Goal: Task Accomplishment & Management: Manage account settings

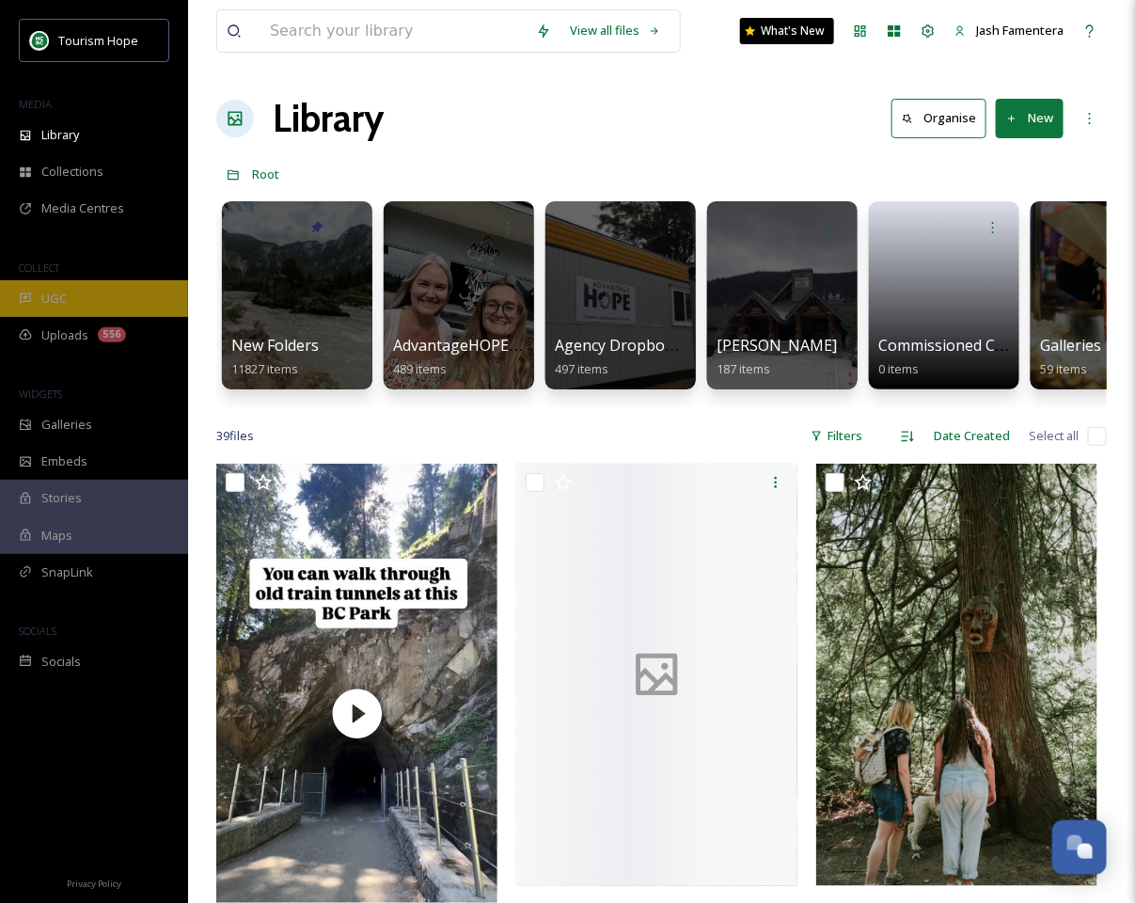
click at [90, 304] on div "UGC" at bounding box center [94, 298] width 188 height 37
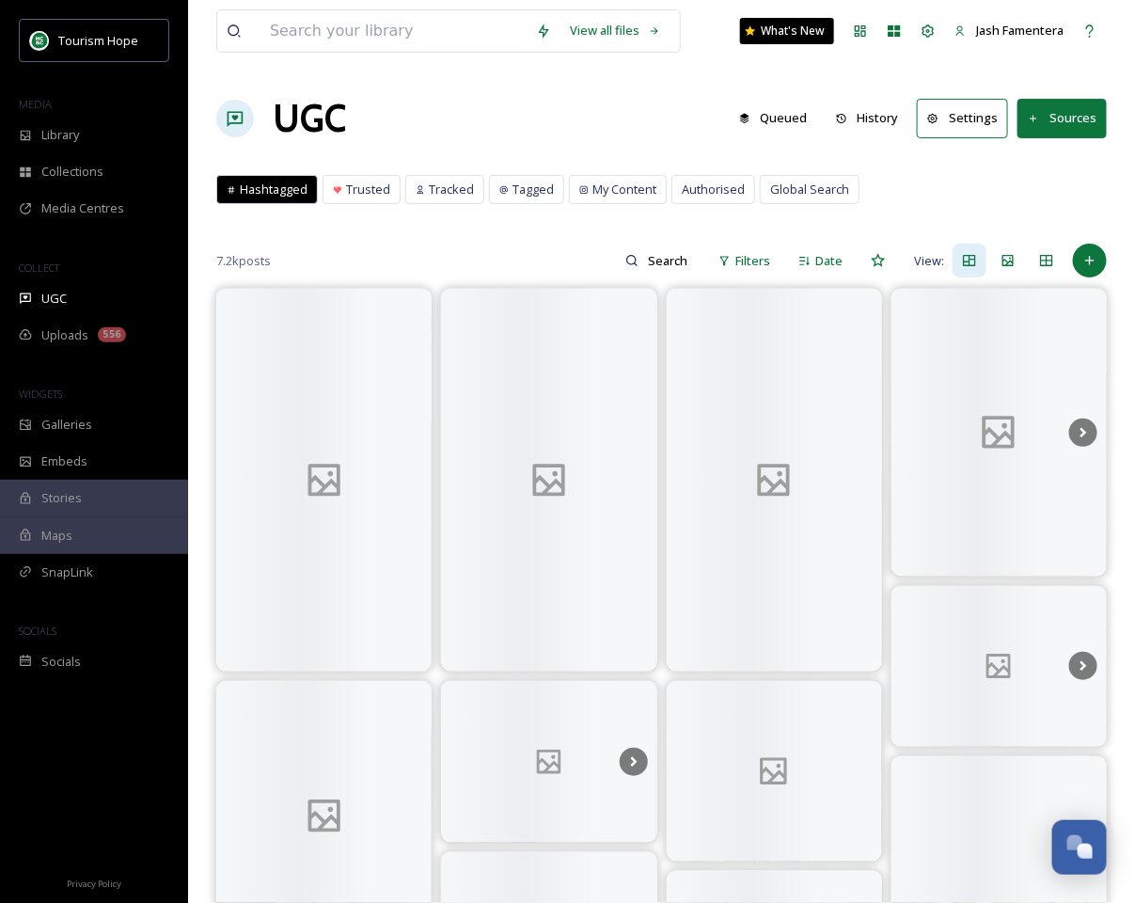
click at [1049, 132] on button "Sources" at bounding box center [1062, 118] width 89 height 39
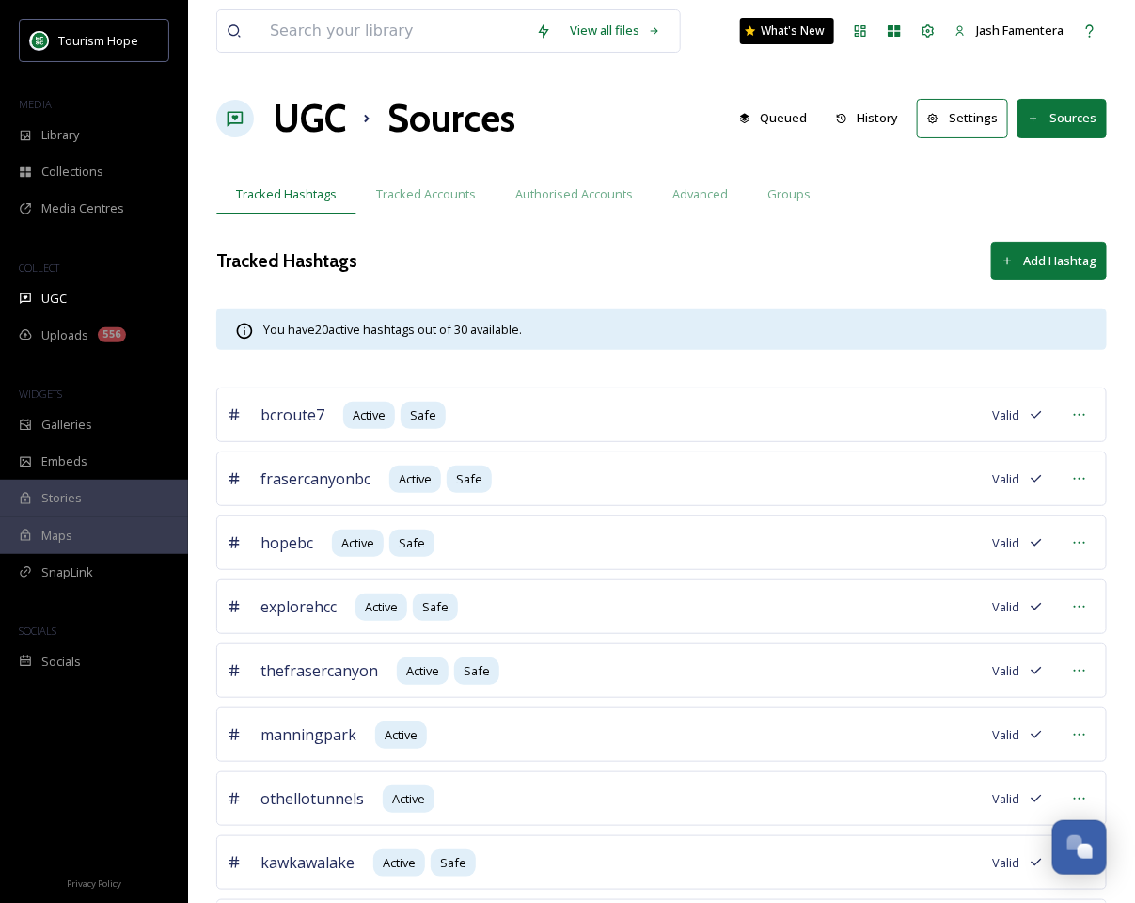
click at [62, 277] on div "COLLECT" at bounding box center [94, 268] width 188 height 24
click at [64, 285] on div "UGC" at bounding box center [94, 298] width 188 height 37
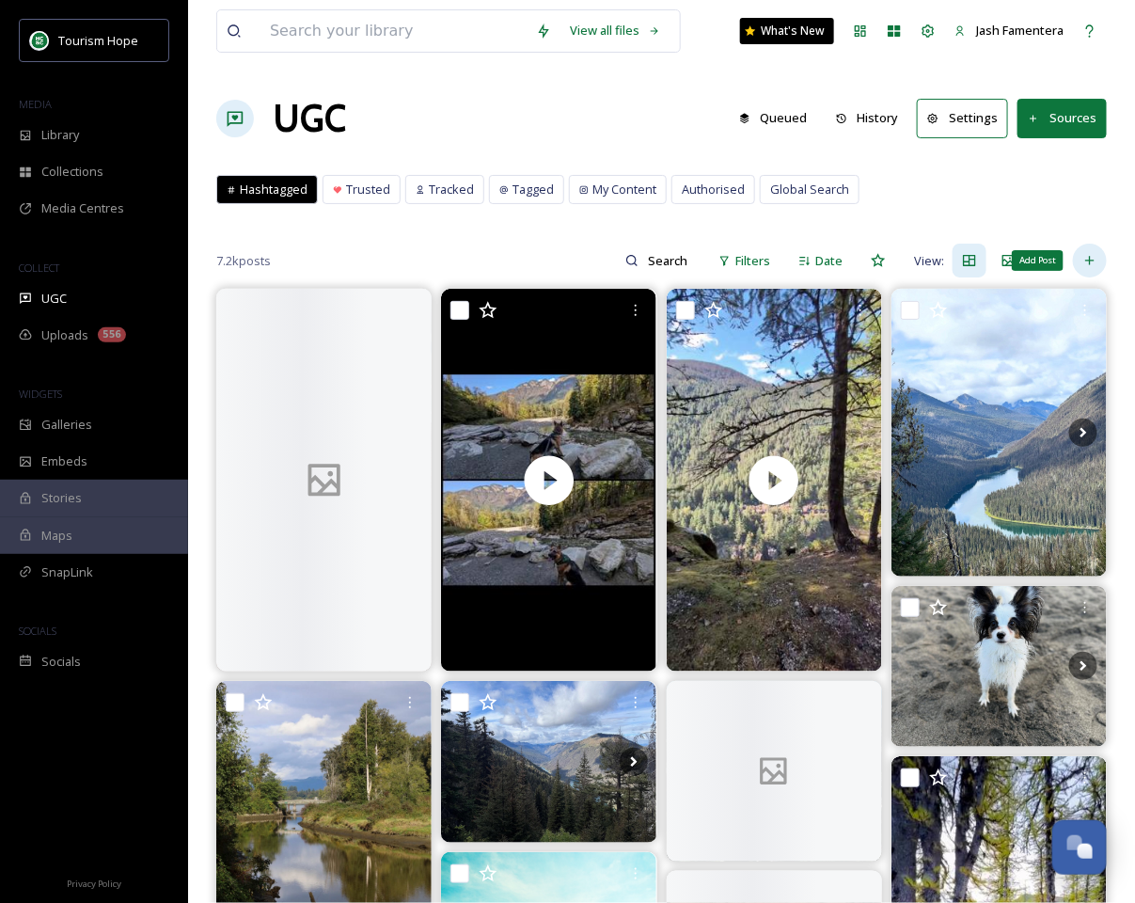
click at [1091, 245] on div "Add Post" at bounding box center [1090, 261] width 34 height 34
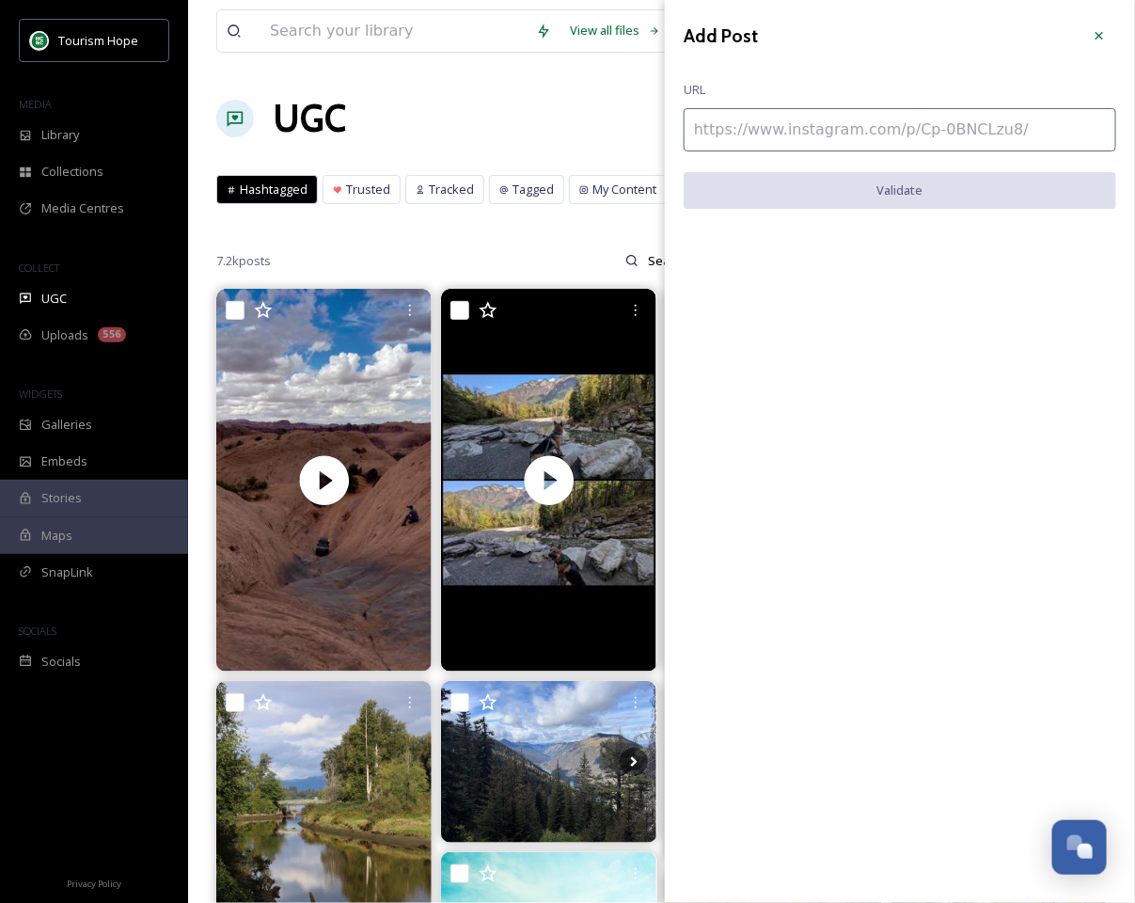
click at [875, 130] on input at bounding box center [900, 129] width 433 height 43
paste input "https://www.instagram.com/p/DPWqViekudU/"
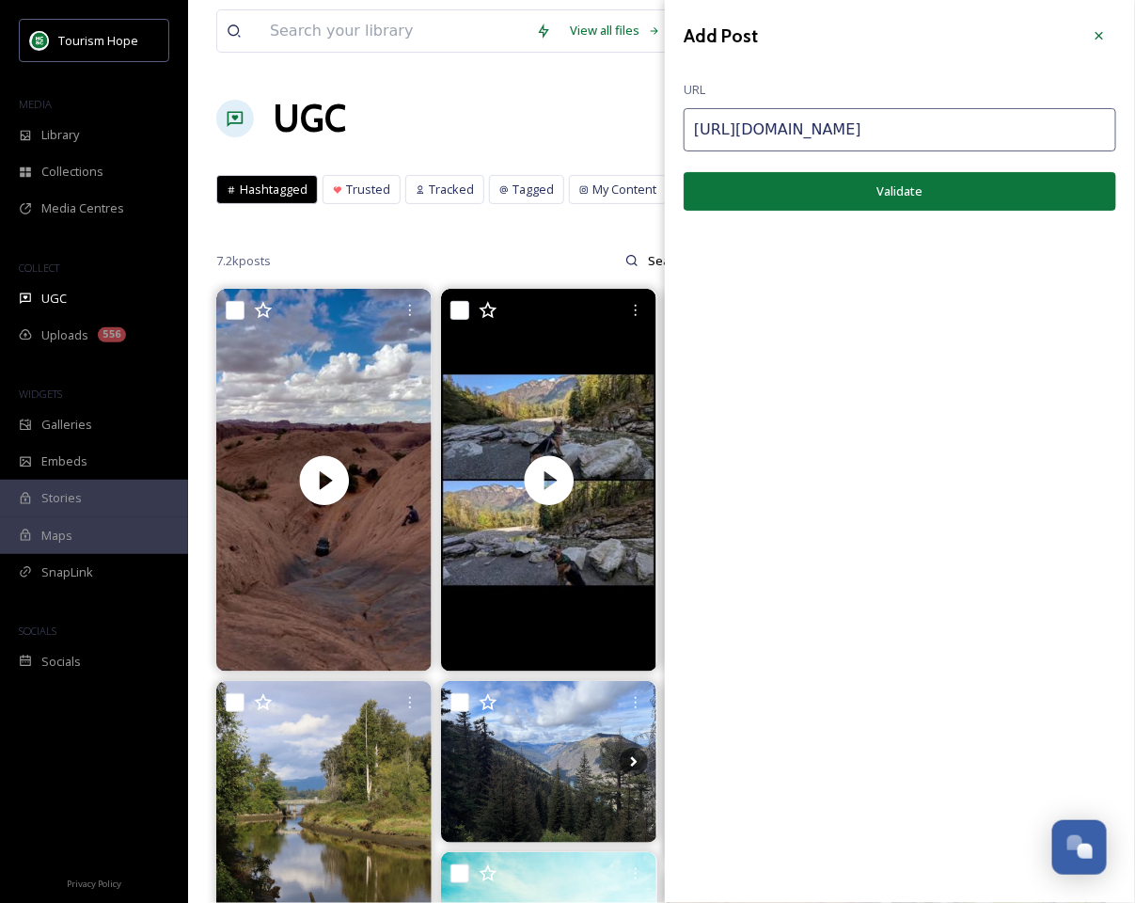
type input "https://www.instagram.com/p/DPWqViekudU/"
click at [882, 178] on button "Validate" at bounding box center [900, 191] width 433 height 39
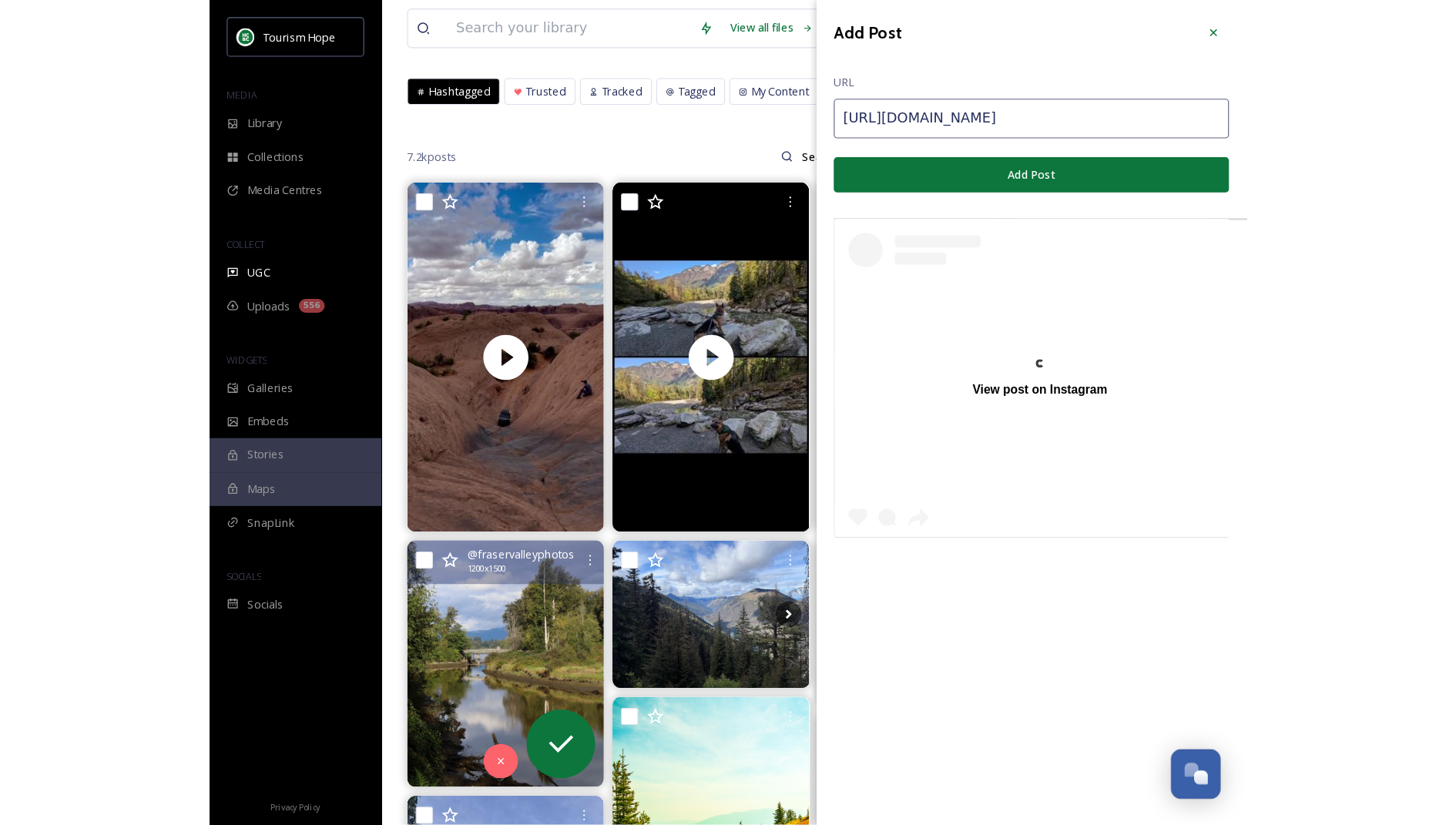
scroll to position [82, 0]
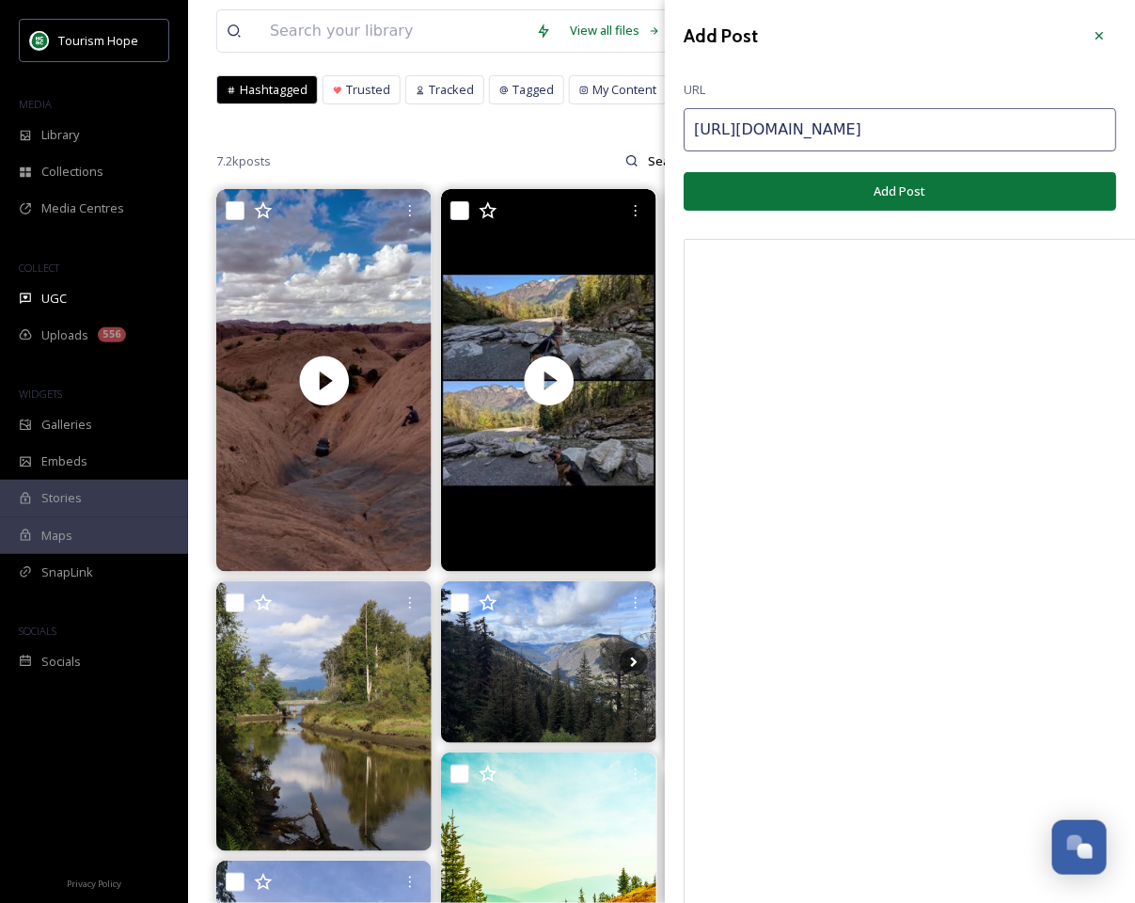
click at [767, 180] on button "Add Post" at bounding box center [900, 191] width 433 height 39
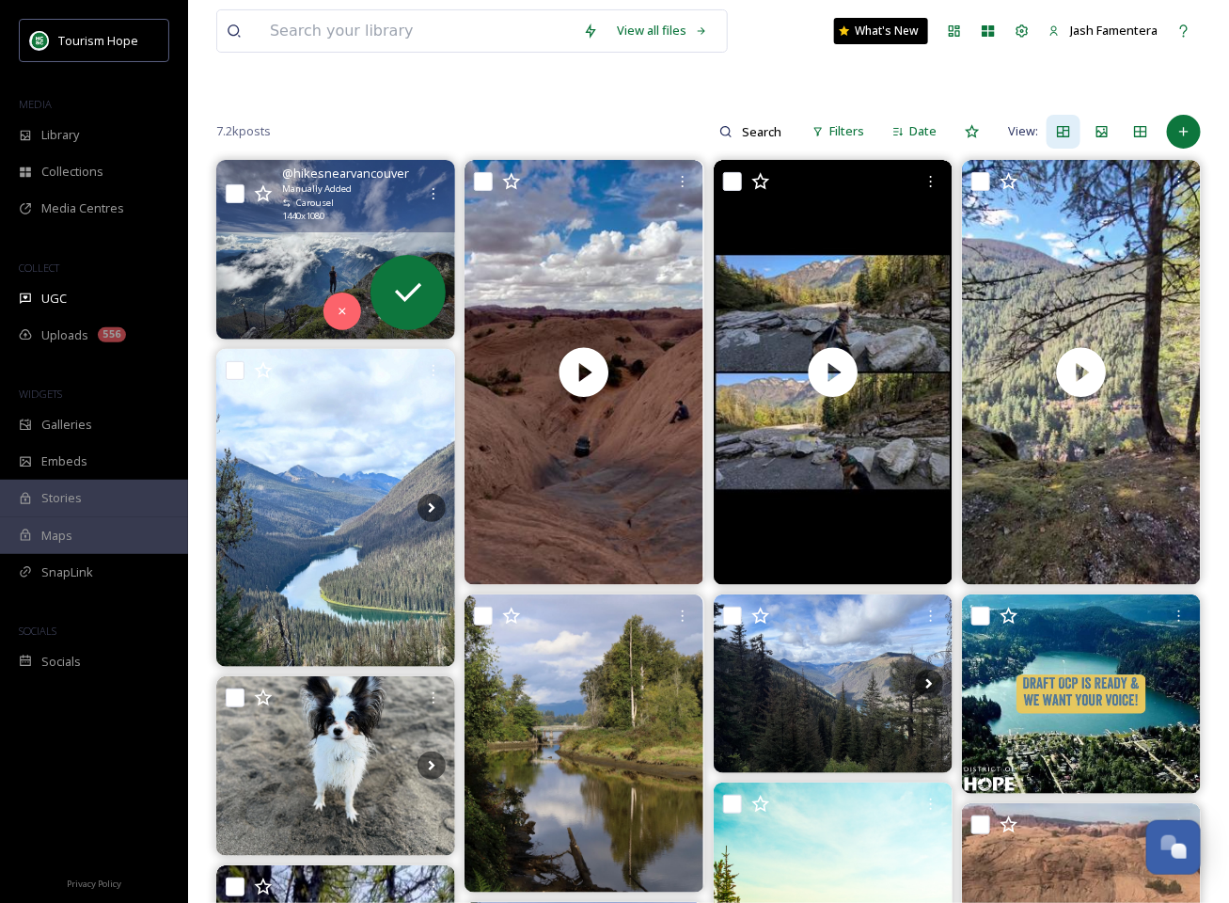
click at [398, 232] on img at bounding box center [335, 250] width 239 height 180
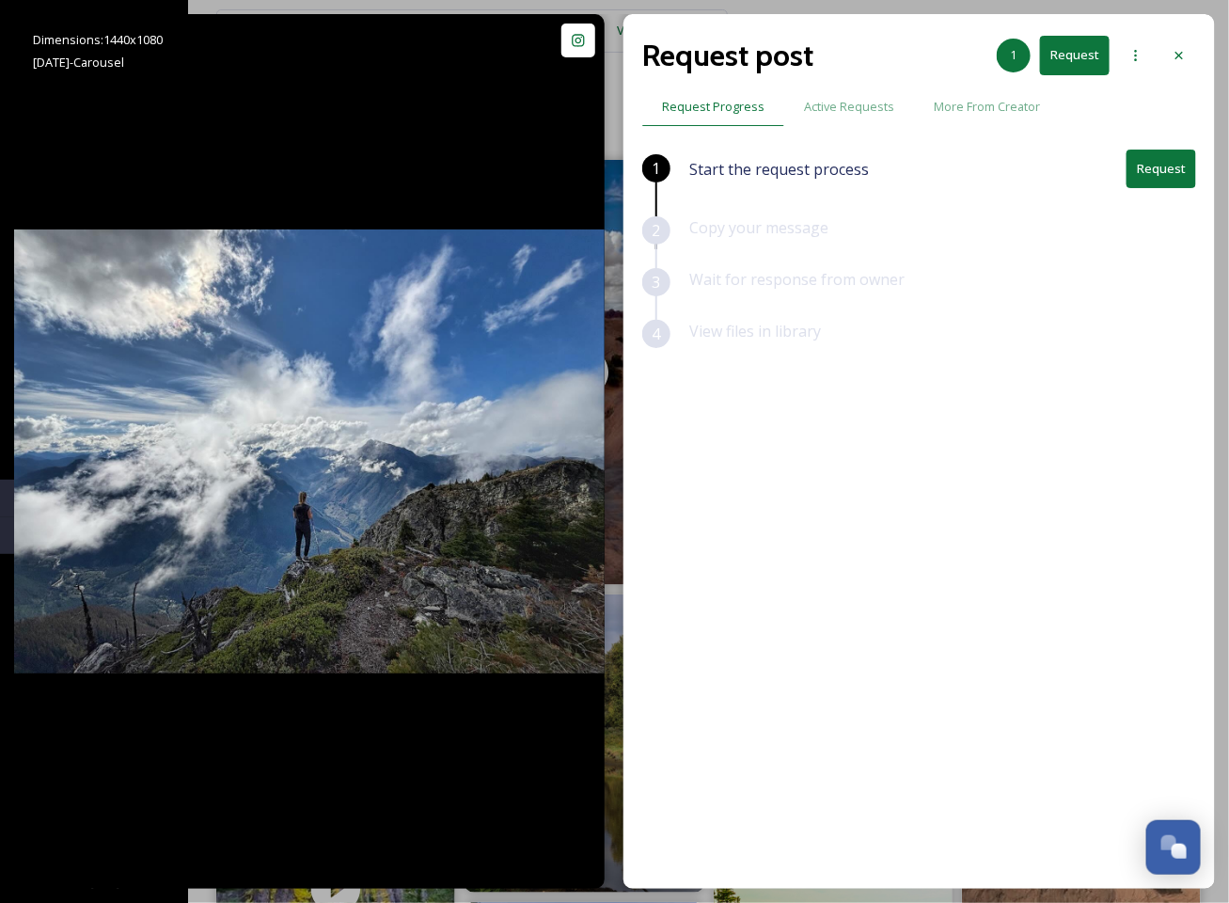
click at [1134, 162] on button "Request" at bounding box center [1162, 169] width 70 height 39
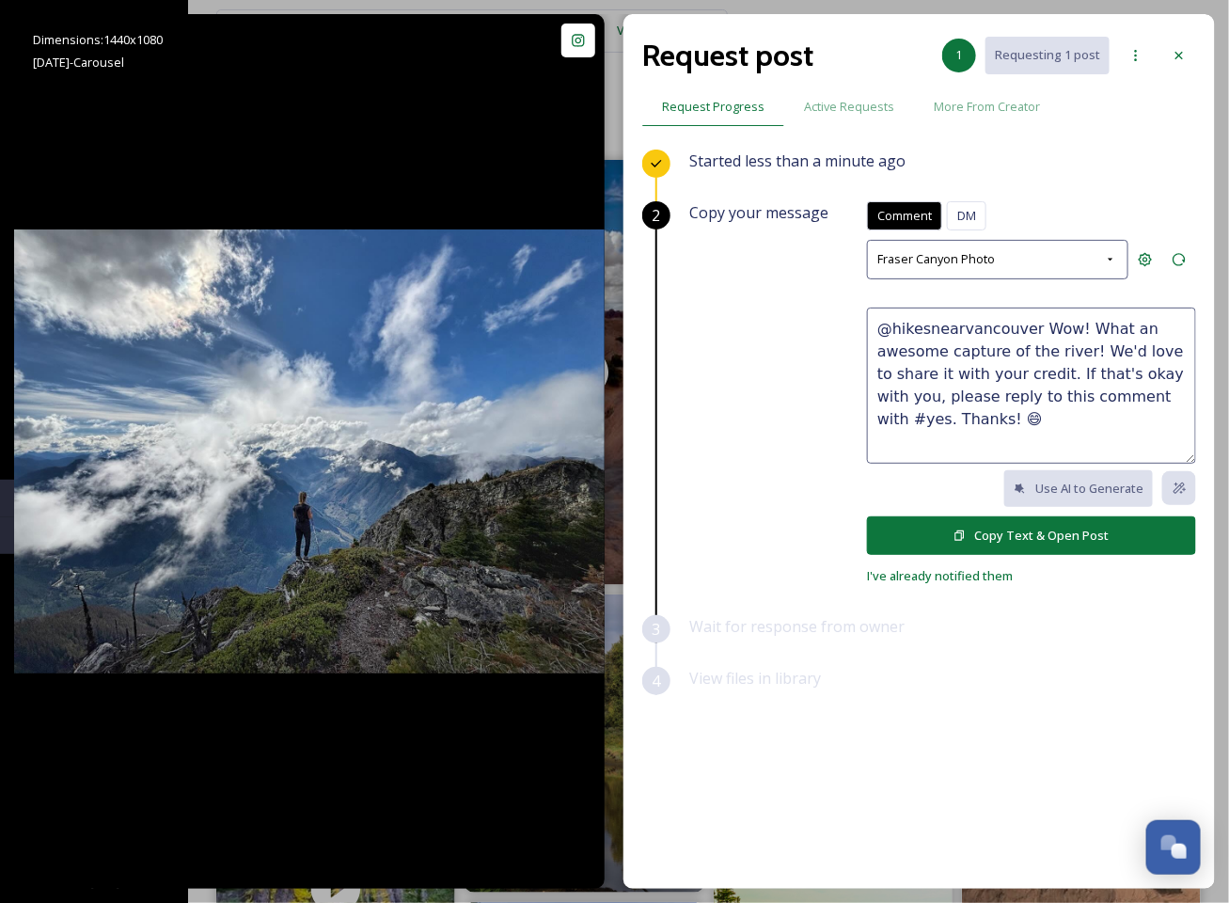
click at [973, 381] on textarea "@hikesnearvancouver Wow! What an awesome capture of the river! We'd love to sha…" at bounding box center [1031, 386] width 329 height 156
drag, startPoint x: 1033, startPoint y: 323, endPoint x: 1076, endPoint y: 354, distance: 53.2
click at [1076, 354] on textarea "@hikesnearvancouver Wow! What an awesome capture of the river! We'd love to sha…" at bounding box center [1031, 386] width 329 height 156
click at [1114, 327] on textarea "@hikesnearvancouver Love these! We'd love to share it with your credit. If that…" at bounding box center [1031, 386] width 329 height 156
click at [1094, 327] on textarea "@hikesnearvancouver Love these! 😍 We'd love to share it with your credit. If th…" at bounding box center [1031, 386] width 329 height 156
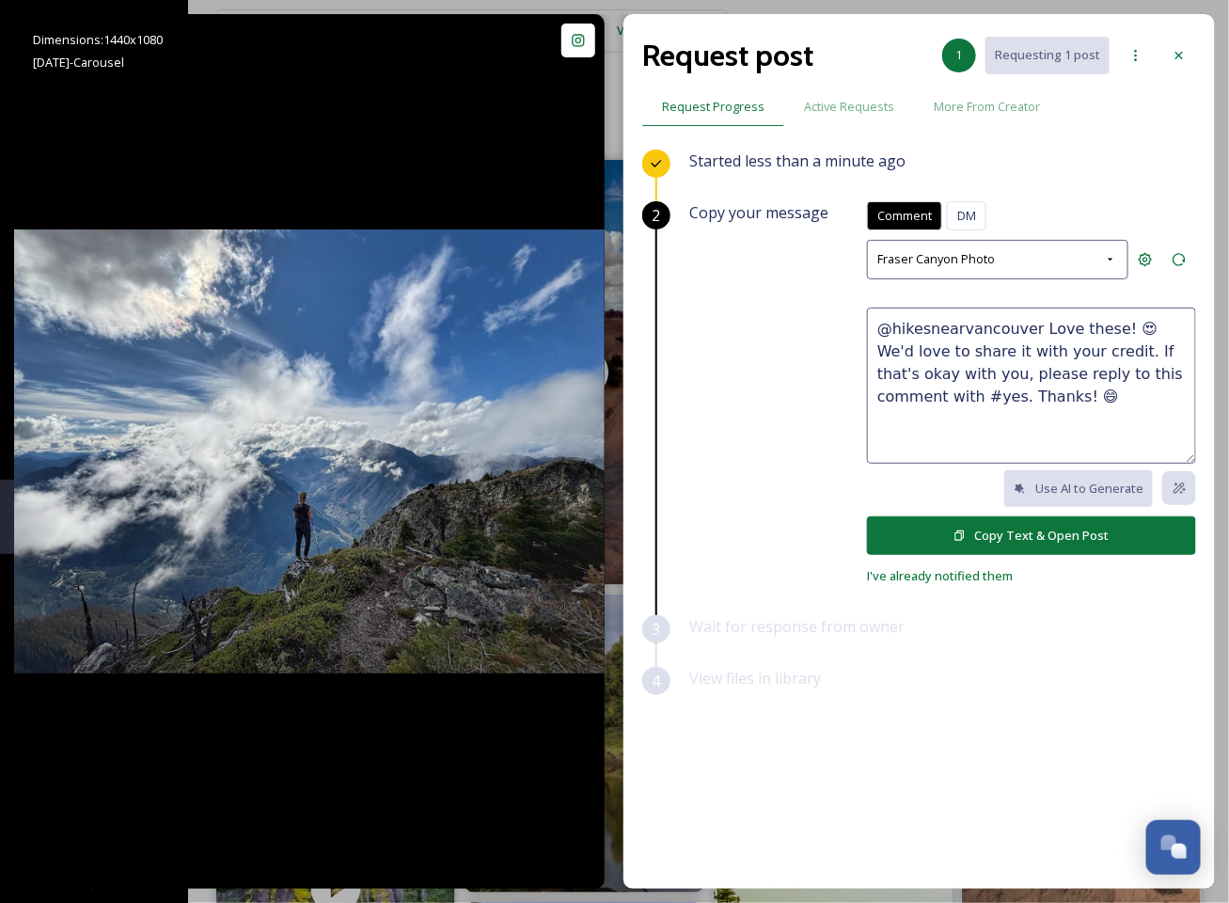
click at [1094, 327] on textarea "@hikesnearvancouver Love these! 😍 We'd love to share it with your credit. If th…" at bounding box center [1031, 386] width 329 height 156
click at [1115, 322] on textarea "@hikesnearvancouver Love these! 😍 We'd love to share it with your credit. If th…" at bounding box center [1031, 386] width 329 height 156
click at [1123, 322] on textarea "@hikesnearvancouver Love these! 😍 We'd love to share it with your credit. If th…" at bounding box center [1031, 386] width 329 height 156
type textarea "@hikesnearvancouver Love these! 😍 We'd love to share it with your credit. If th…"
click at [1066, 524] on button "Copy Text & Open Post" at bounding box center [1031, 535] width 329 height 39
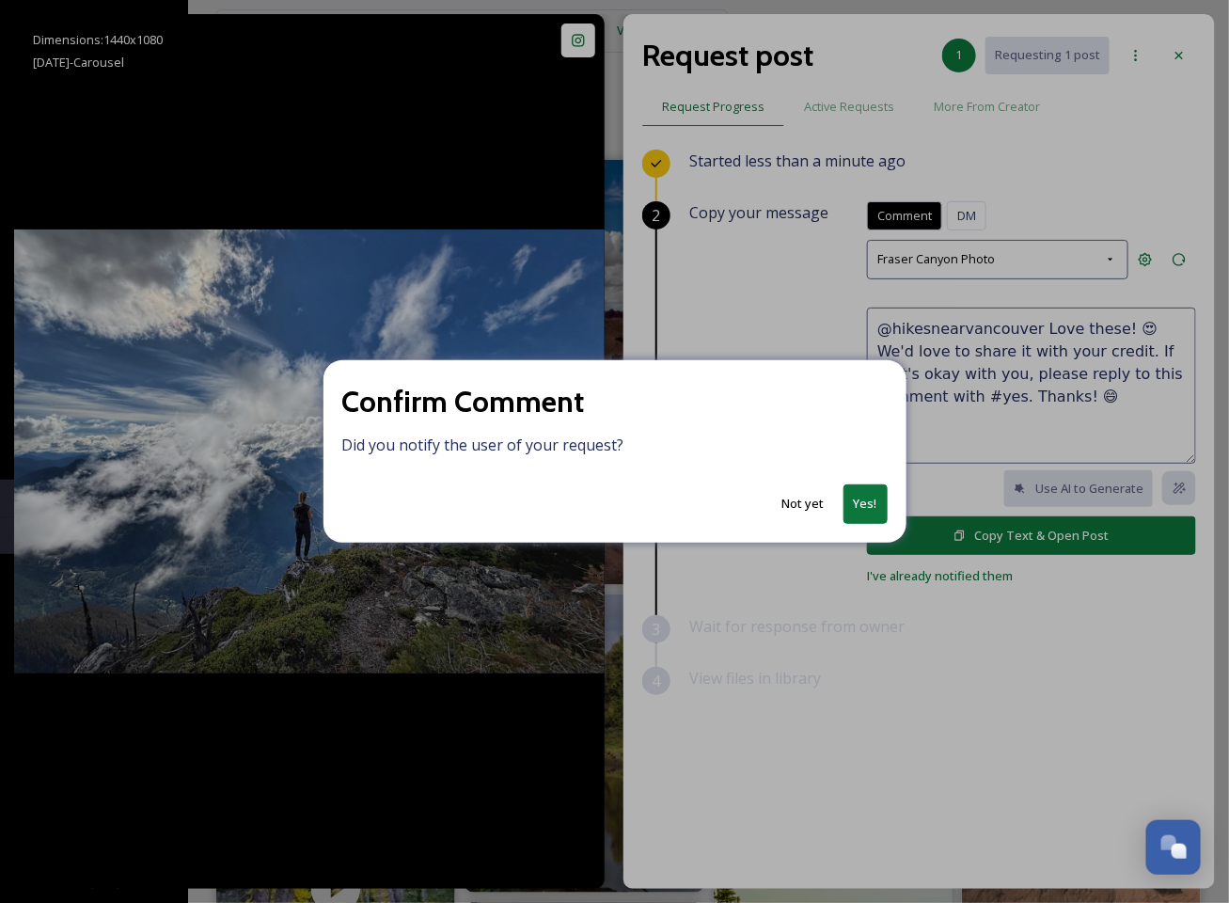
click at [862, 505] on button "Yes!" at bounding box center [866, 503] width 44 height 39
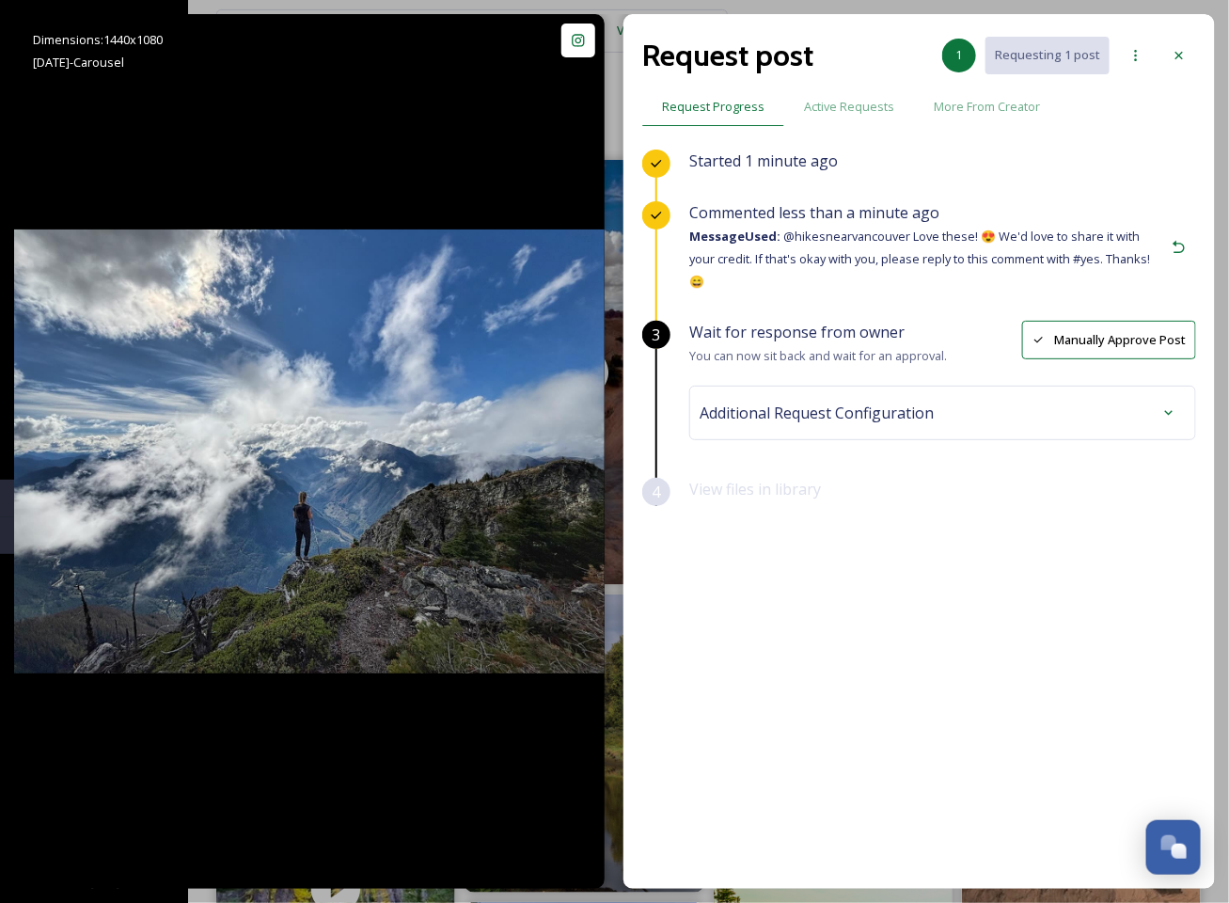
click at [841, 402] on span "Additional Request Configuration" at bounding box center [817, 413] width 234 height 23
click at [784, 570] on div "Additional Request Configuration Destination Folder SnapSea UGC Tags No tags Sa…" at bounding box center [942, 517] width 507 height 262
click at [784, 545] on div "No tags" at bounding box center [942, 563] width 477 height 43
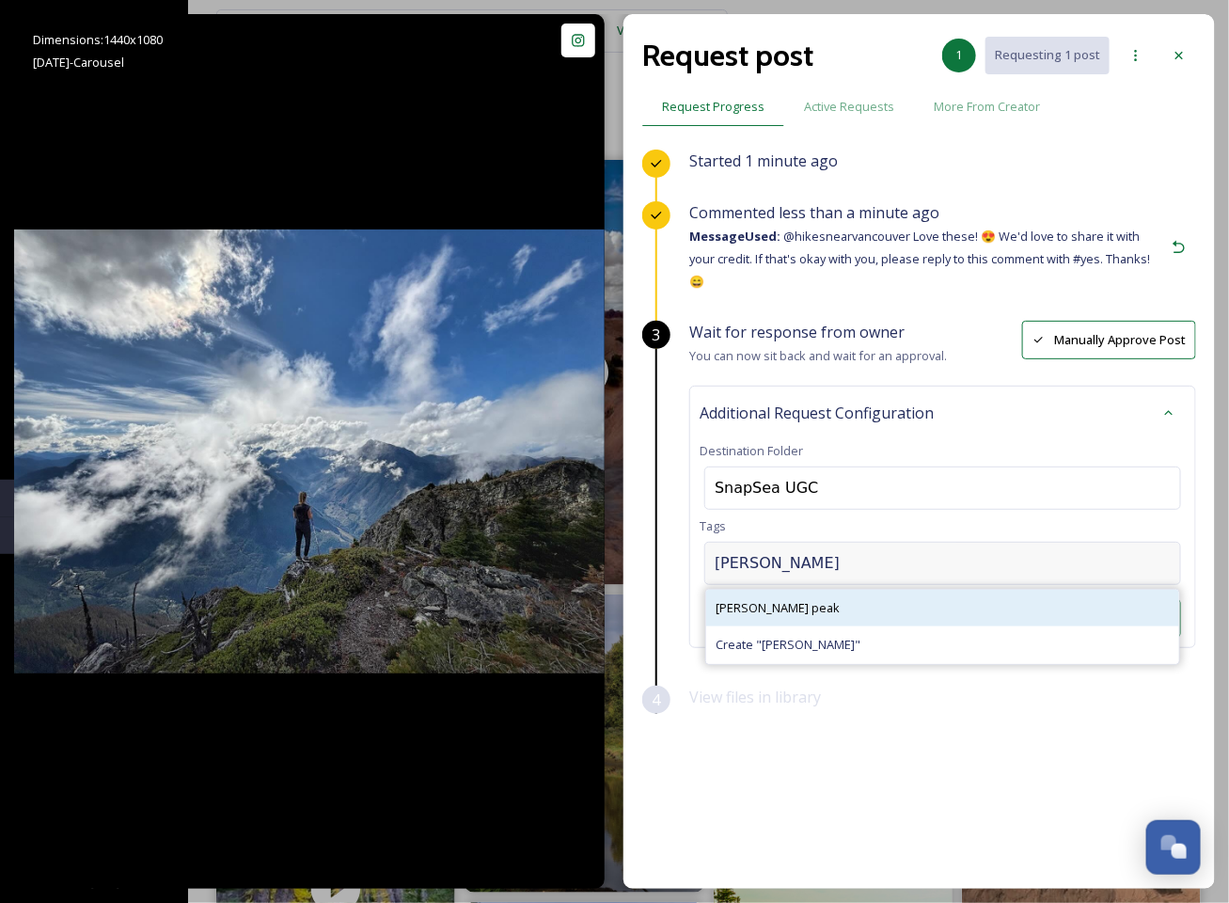
type input "wells"
click at [806, 590] on div "wells peak" at bounding box center [942, 608] width 473 height 37
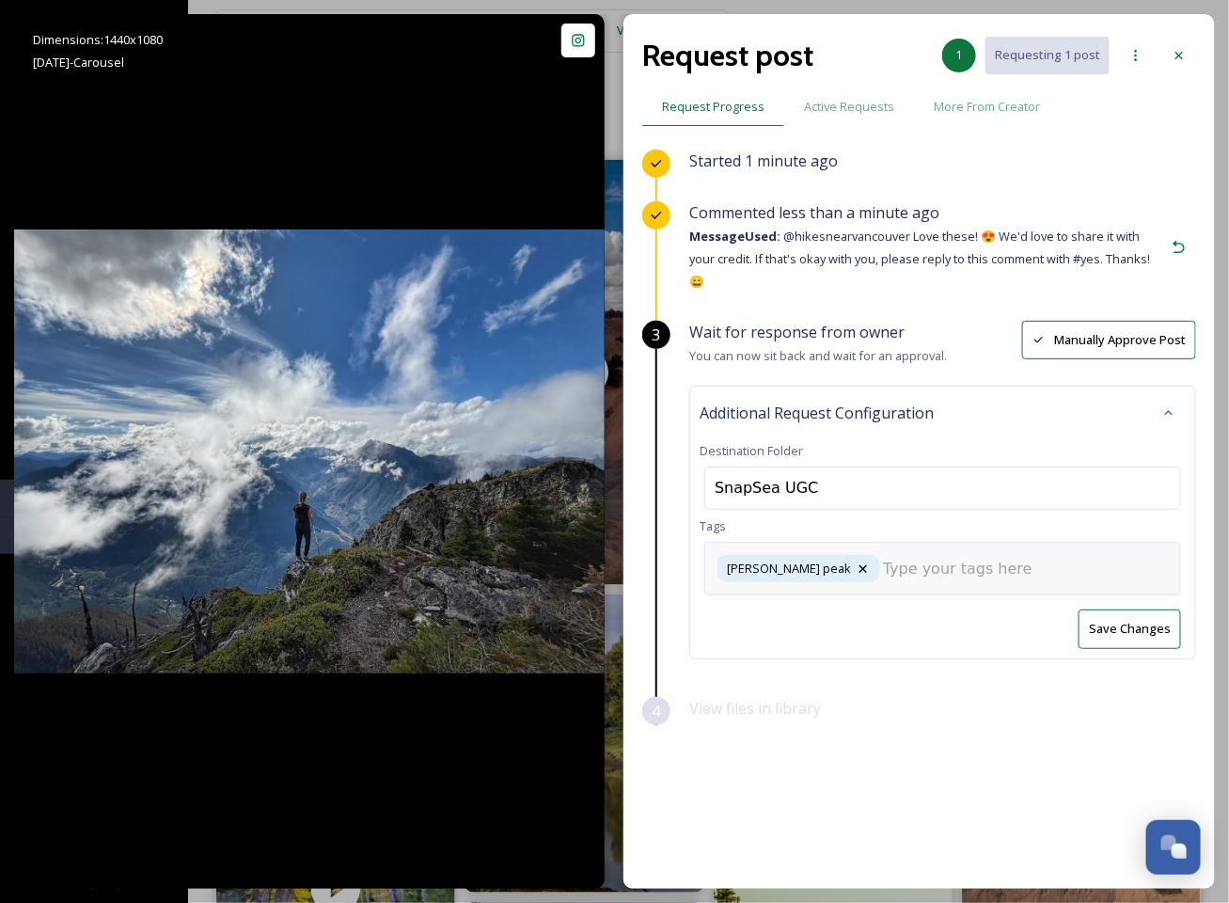
click at [883, 558] on input at bounding box center [977, 569] width 188 height 23
type input "hike"
click at [828, 600] on div "hike" at bounding box center [942, 618] width 473 height 37
click at [952, 558] on input at bounding box center [1046, 569] width 188 height 23
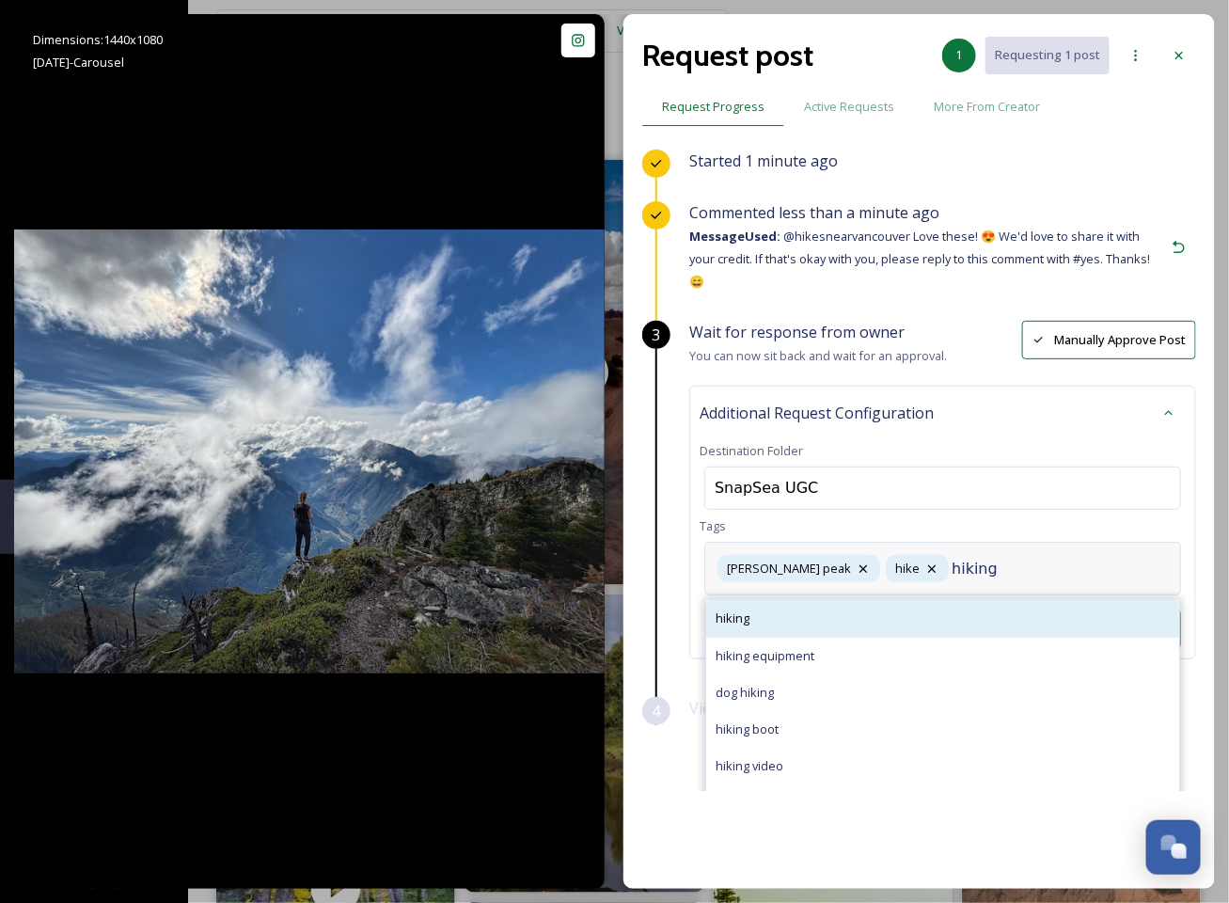
type input "hiking"
click at [871, 600] on div "hiking" at bounding box center [942, 618] width 473 height 37
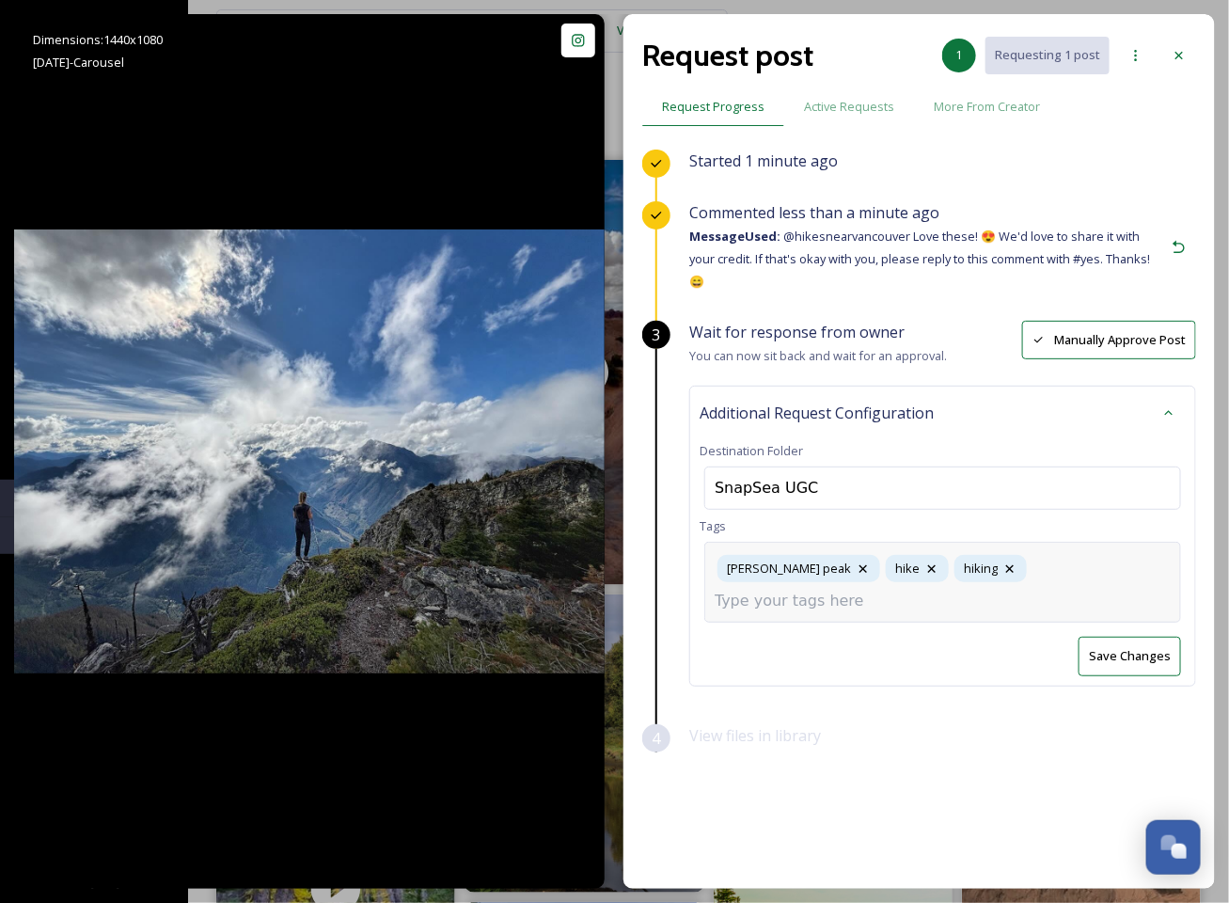
click at [903, 590] on input at bounding box center [809, 601] width 188 height 23
click at [1116, 637] on button "Save Changes" at bounding box center [1130, 656] width 103 height 39
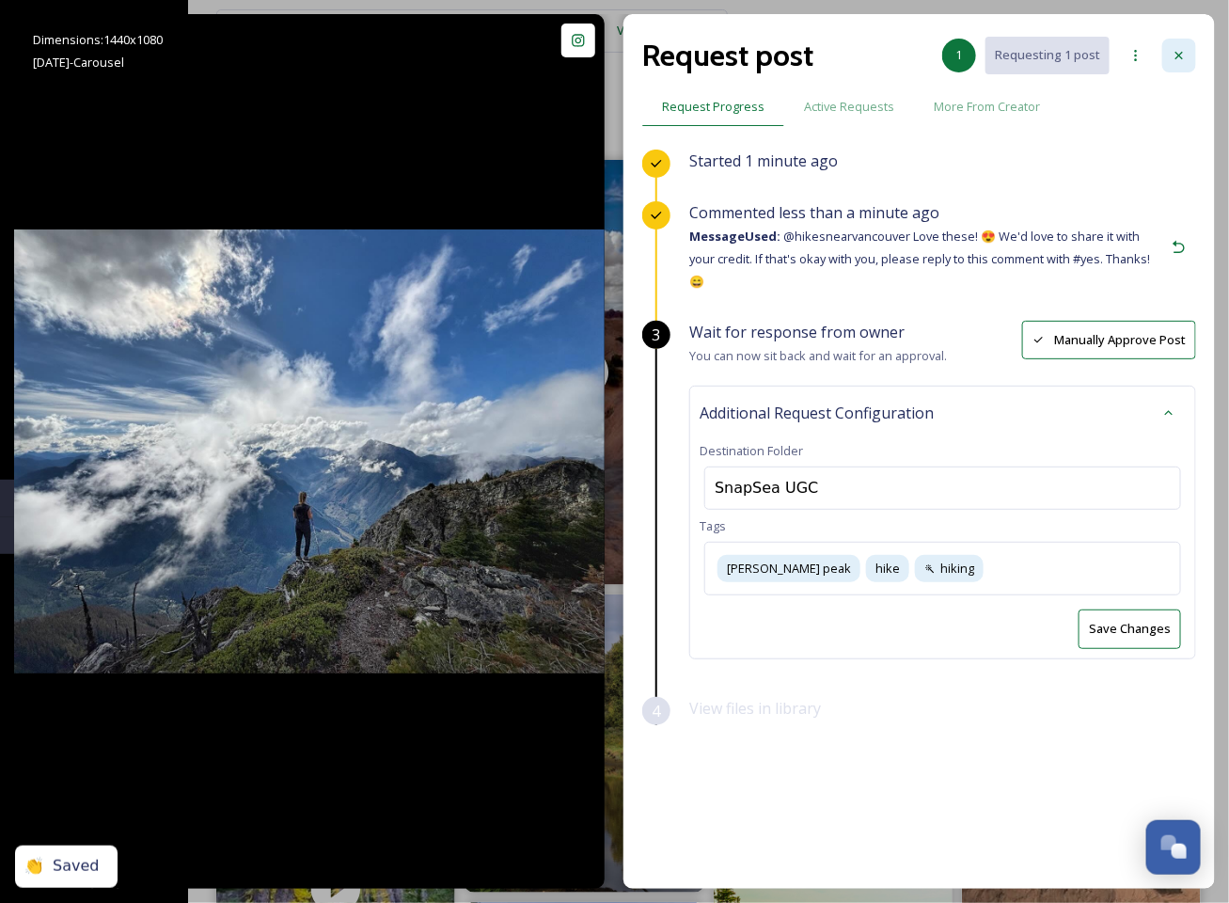
click at [1134, 56] on div at bounding box center [1180, 56] width 34 height 34
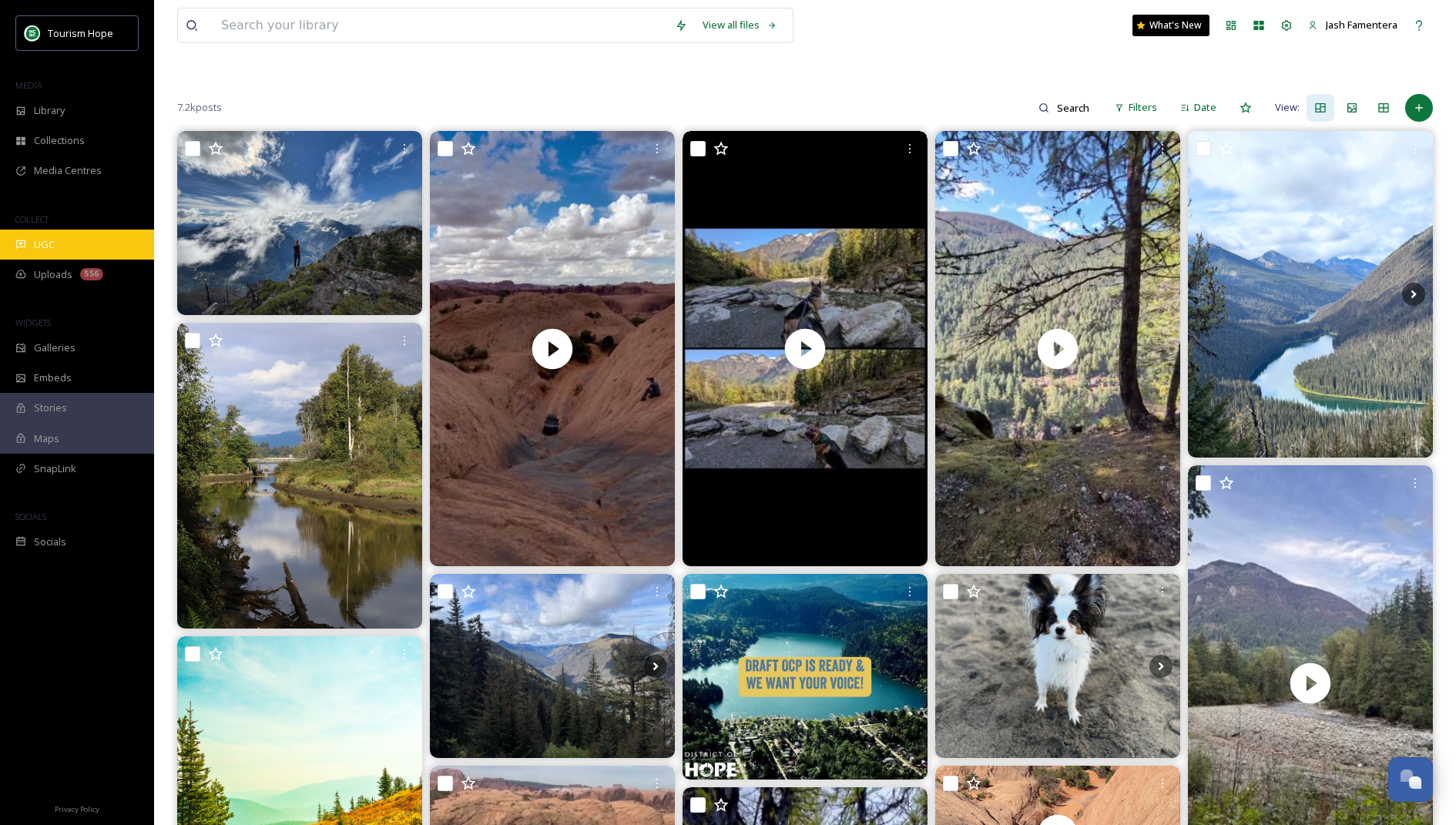
click at [101, 239] on div "UGC" at bounding box center [77, 244] width 154 height 30
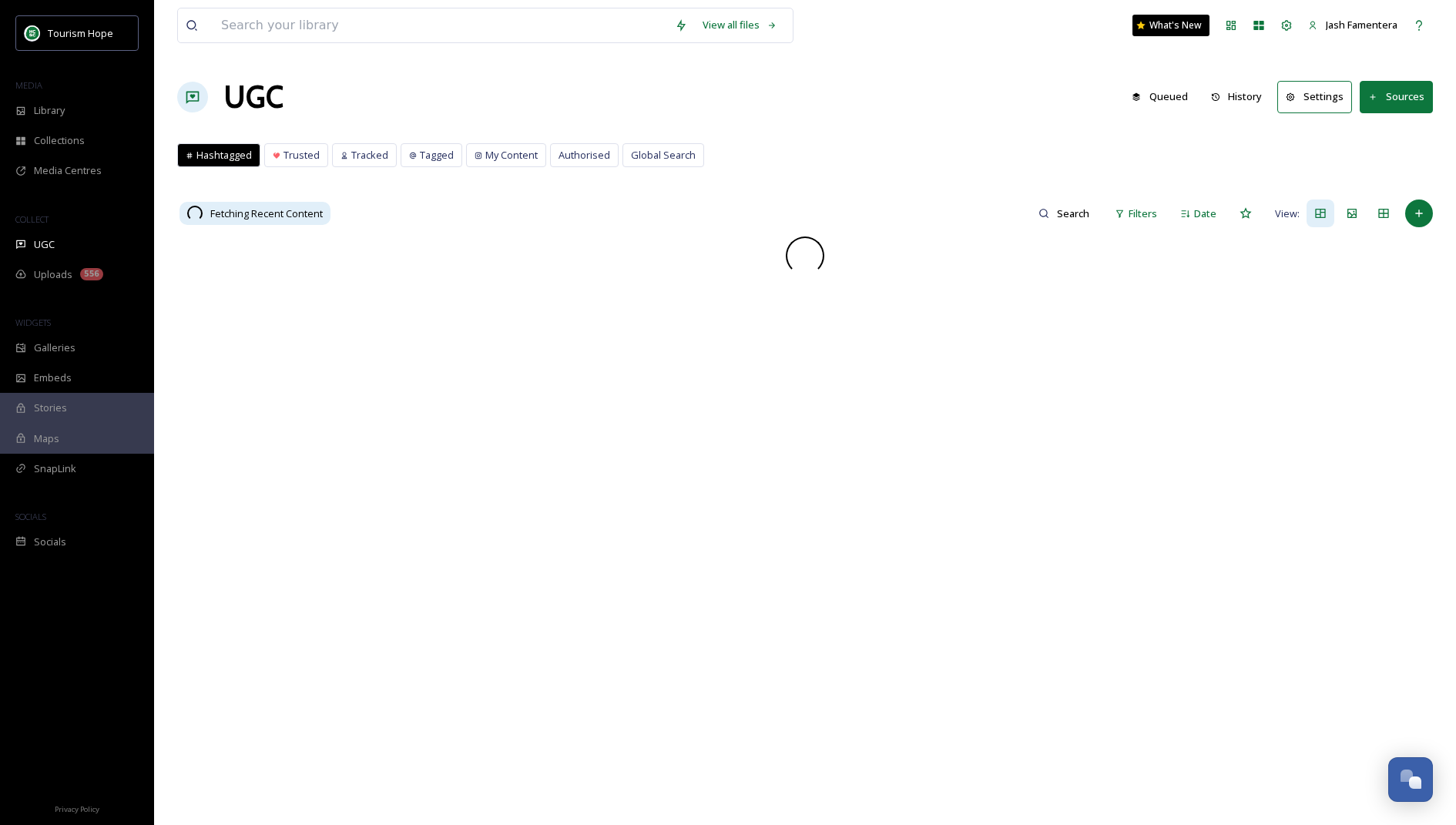
click at [929, 101] on button "History" at bounding box center [1237, 97] width 67 height 30
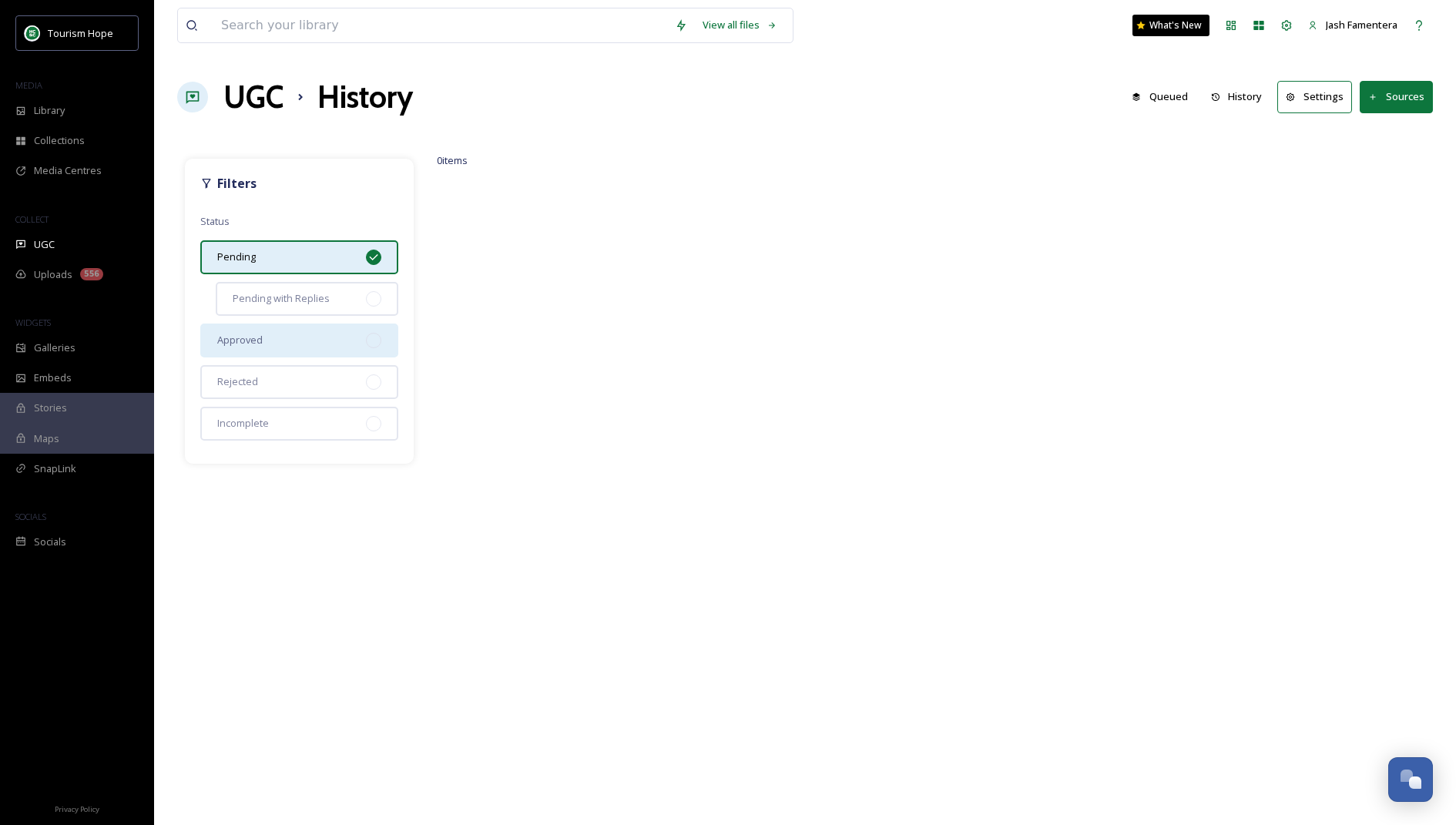
click at [310, 330] on div "Approved" at bounding box center [300, 340] width 198 height 34
click at [373, 252] on icon at bounding box center [373, 257] width 12 height 12
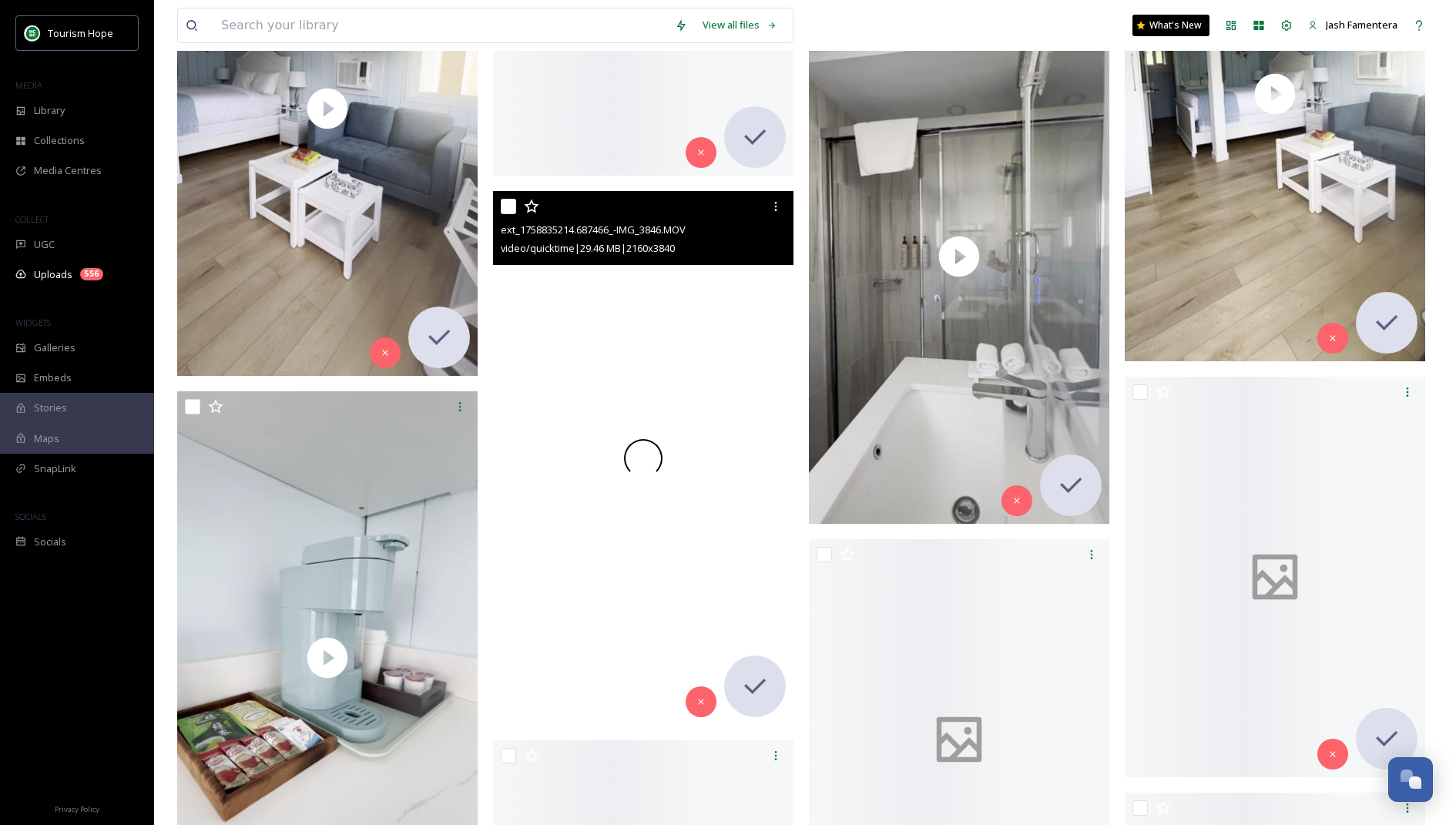
scroll to position [4712, 0]
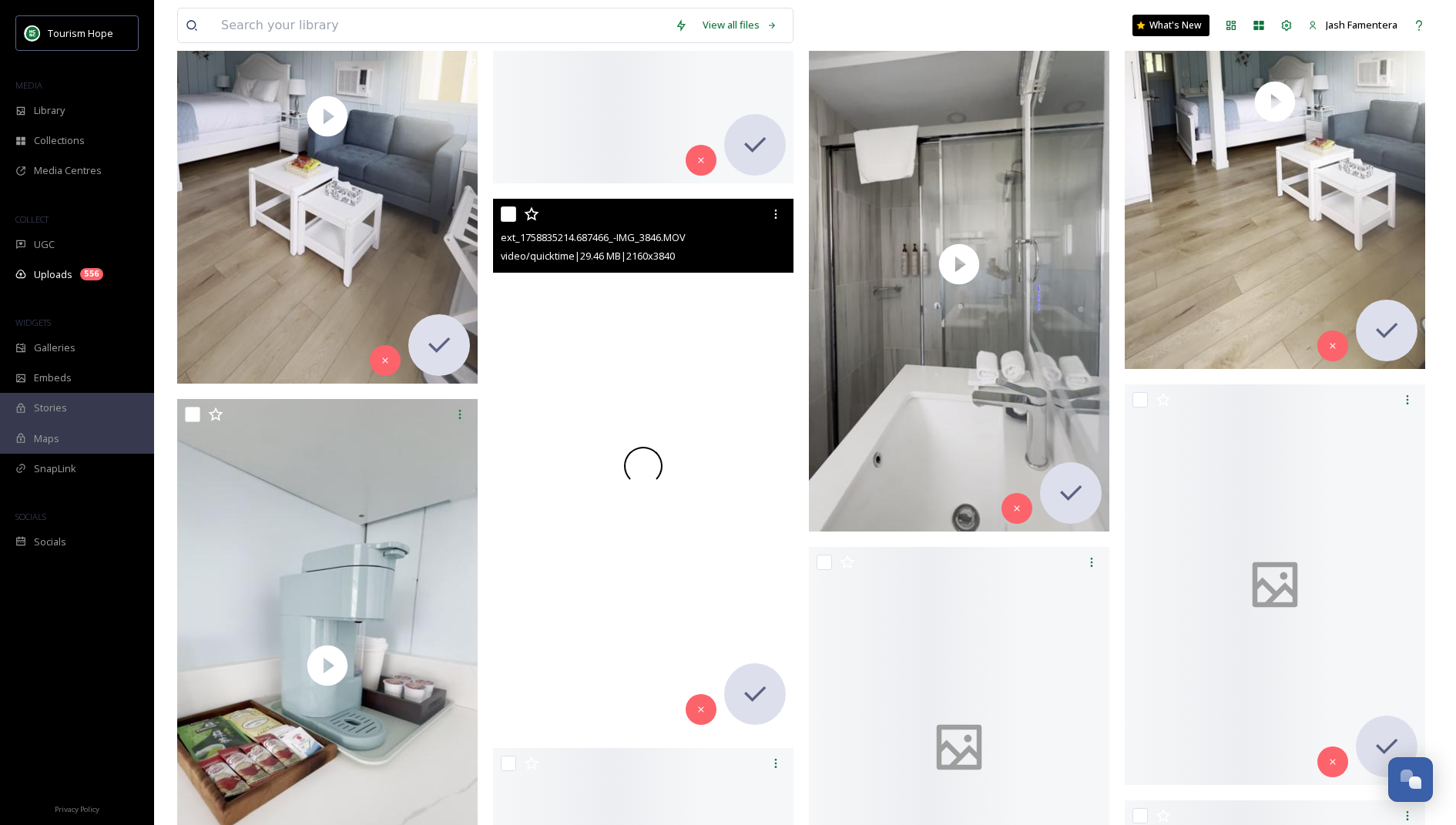
click at [691, 432] on div at bounding box center [643, 466] width 301 height 534
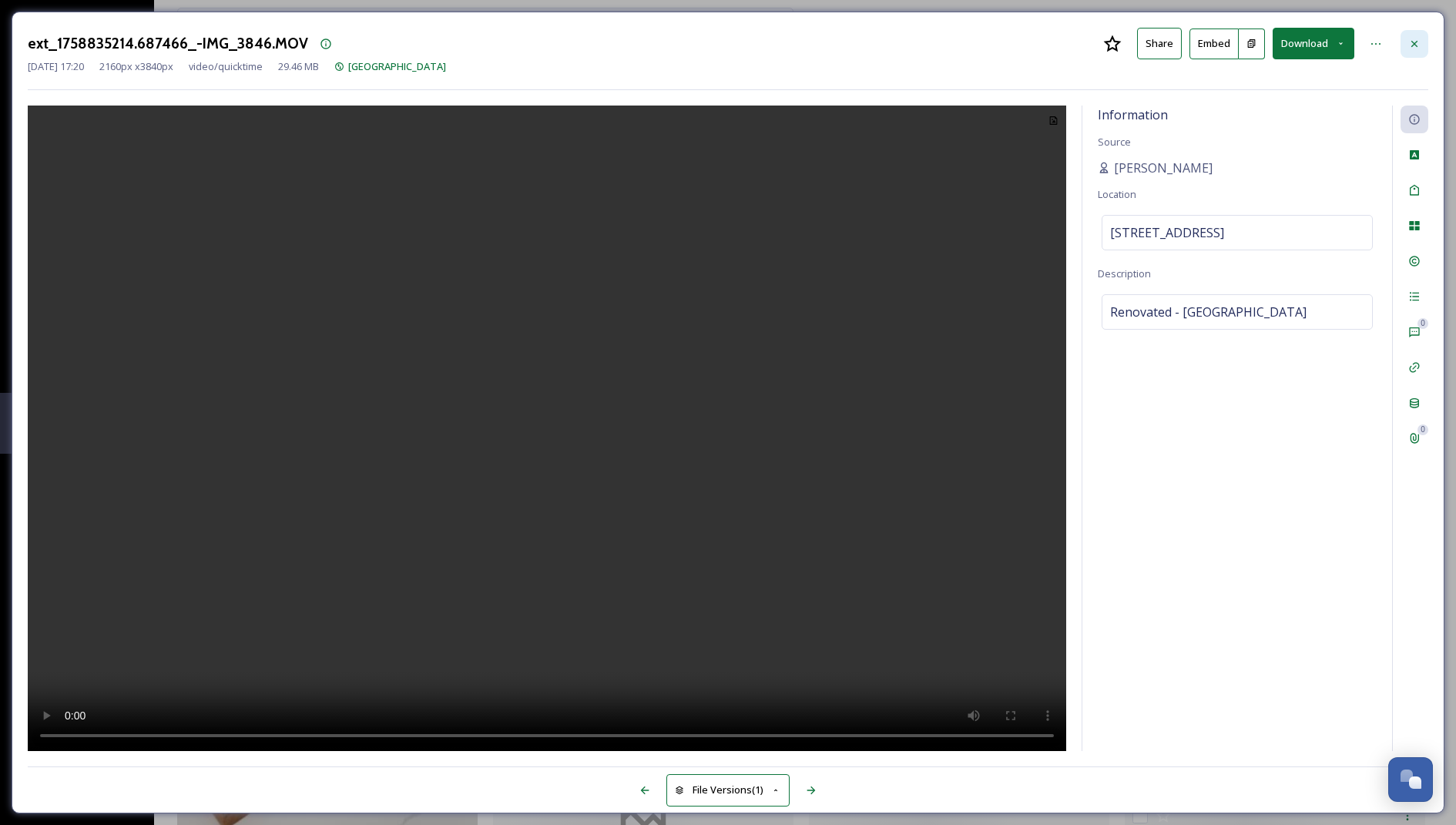
click at [1006, 43] on div at bounding box center [1414, 44] width 28 height 28
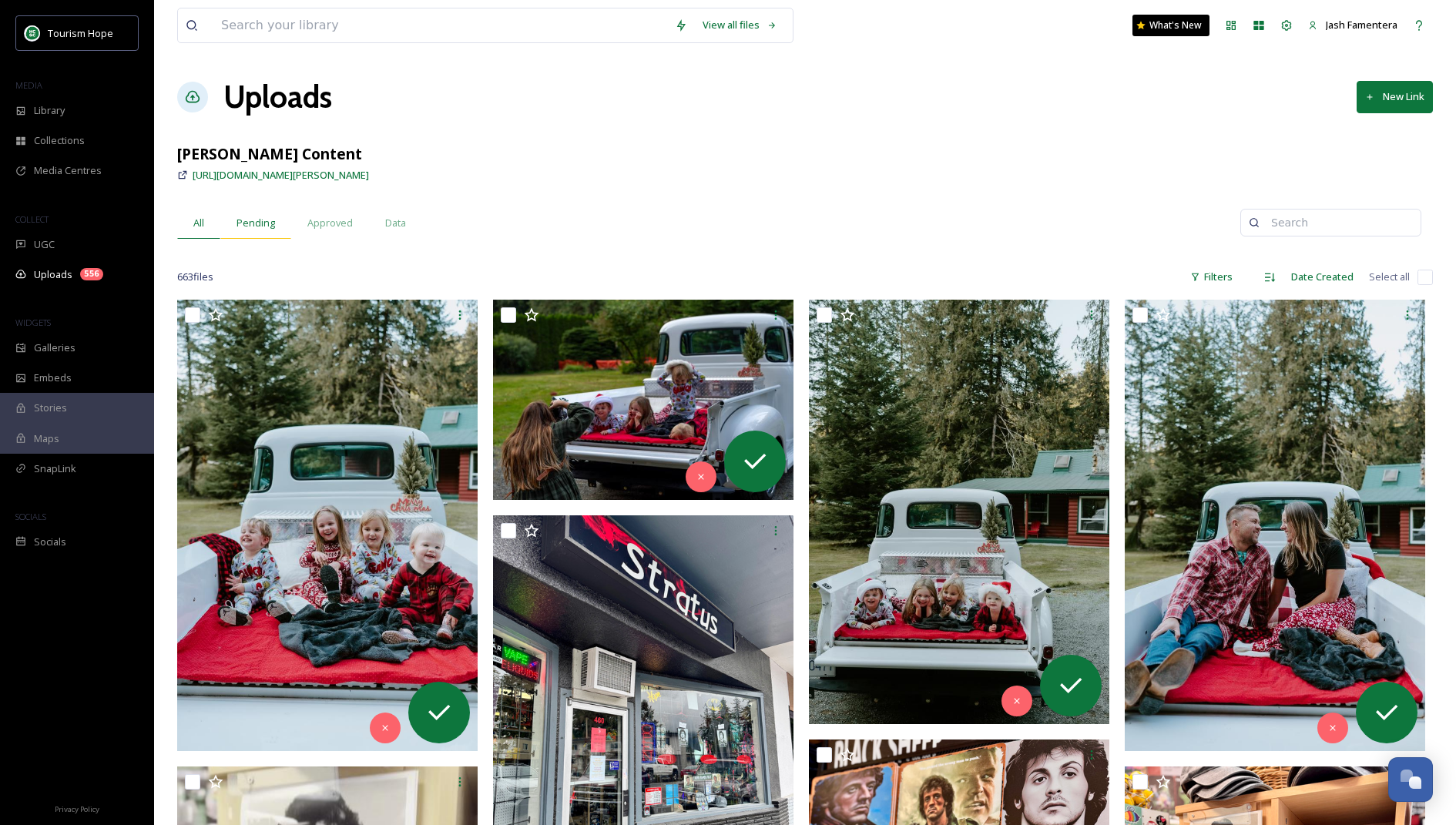
click at [260, 213] on div "Pending" at bounding box center [255, 223] width 71 height 32
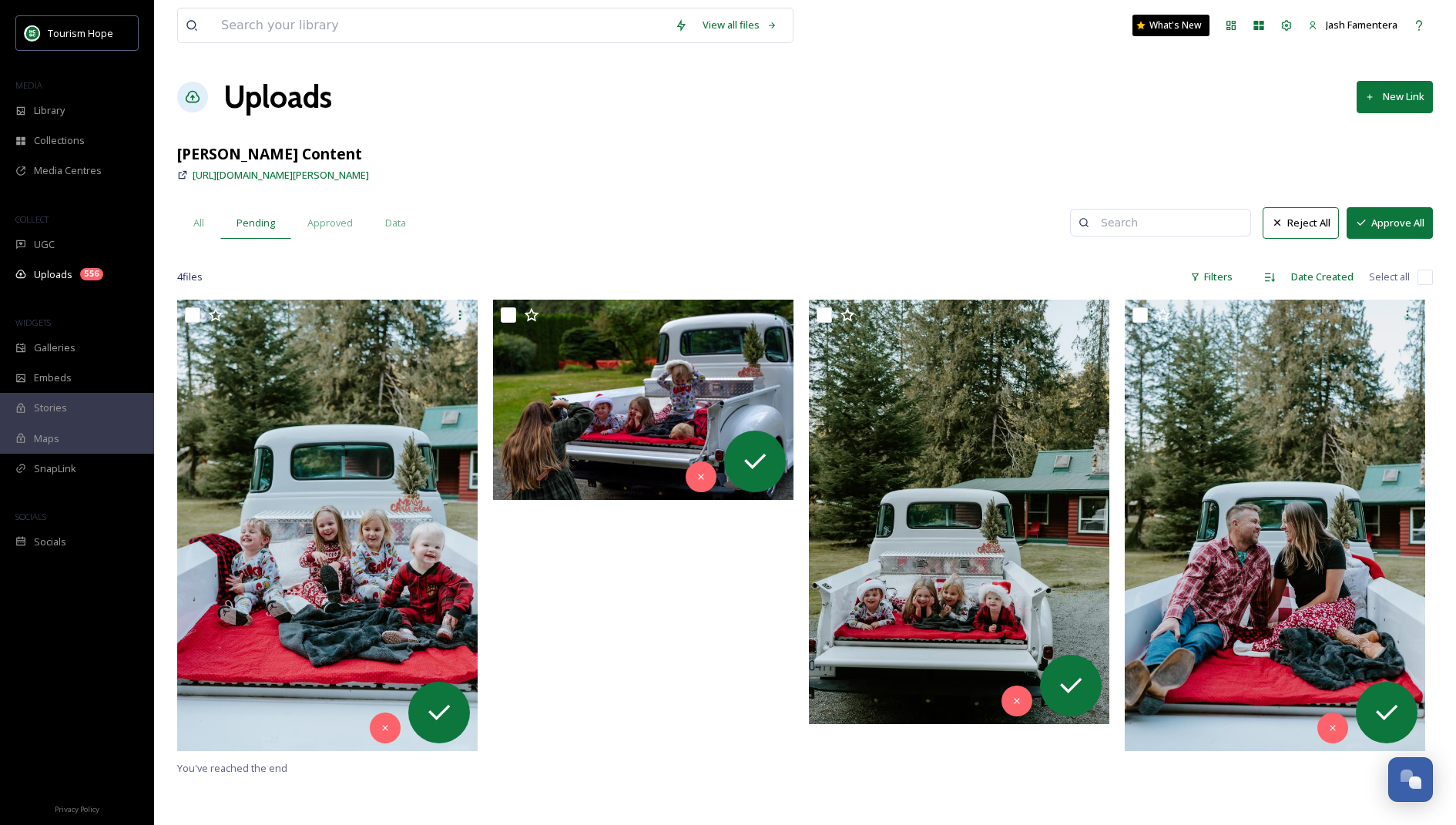
click at [1006, 275] on input "checkbox" at bounding box center [1425, 277] width 16 height 16
checkbox input "true"
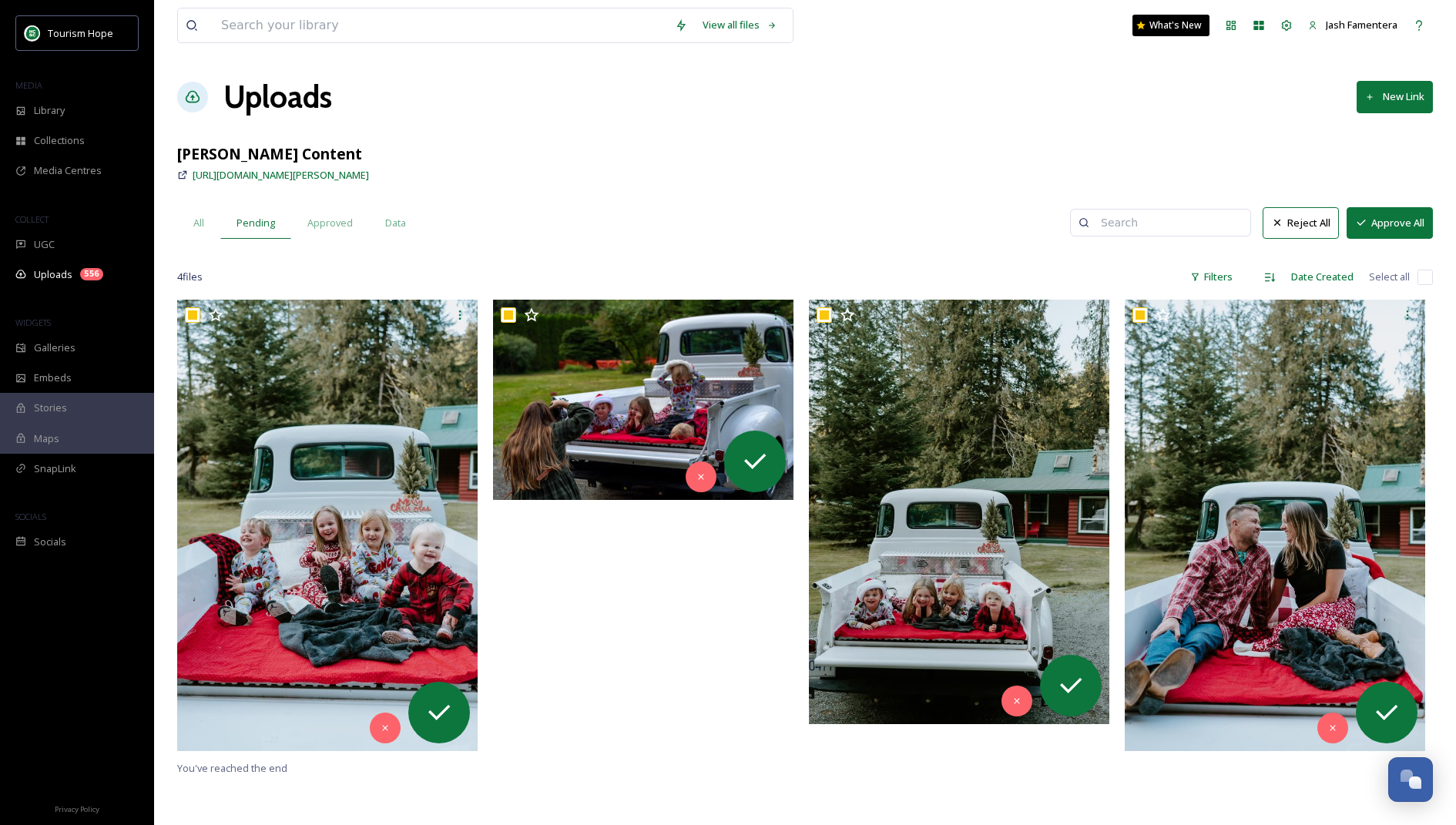
checkbox input "true"
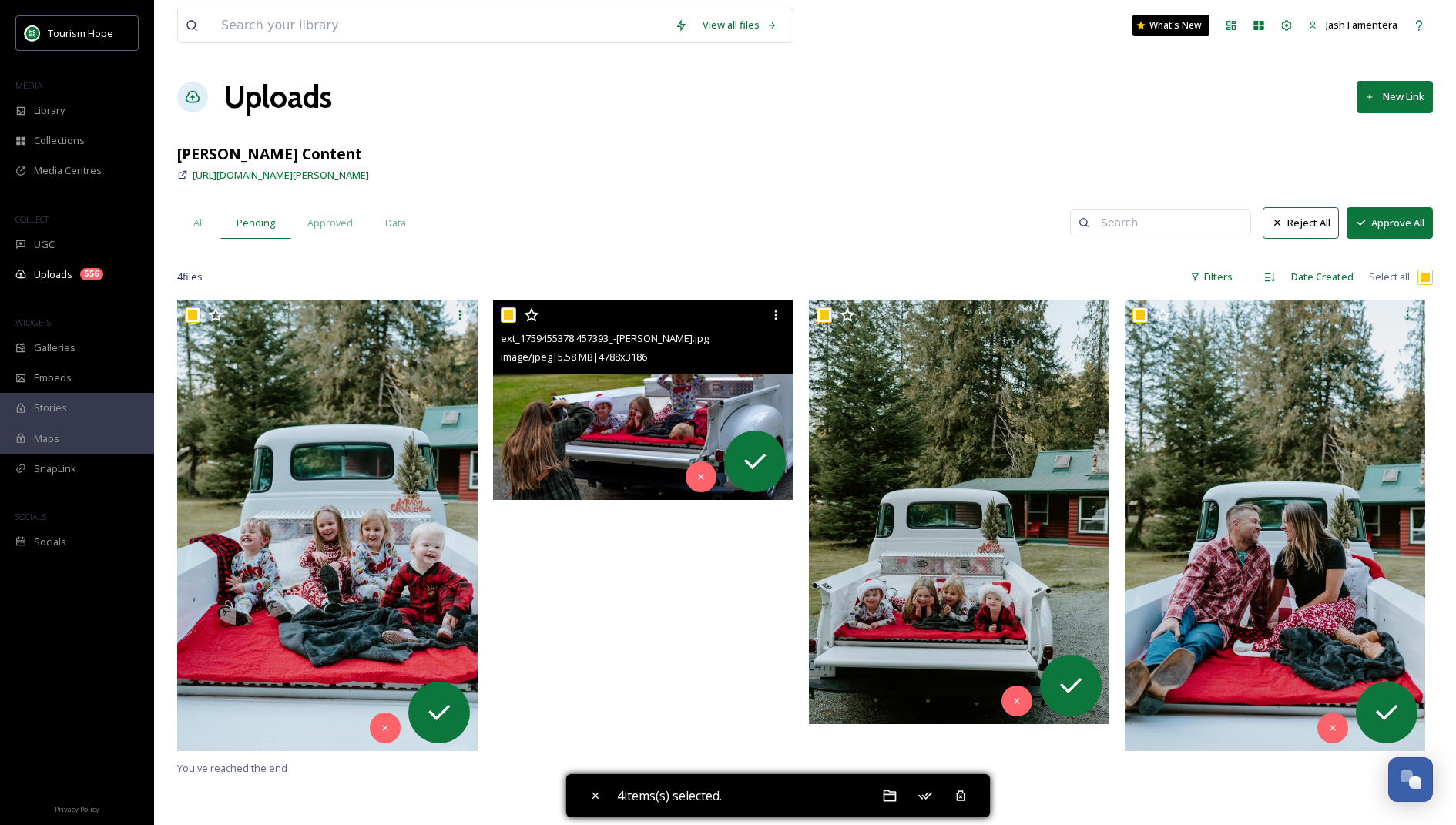
click at [664, 394] on img at bounding box center [643, 400] width 301 height 201
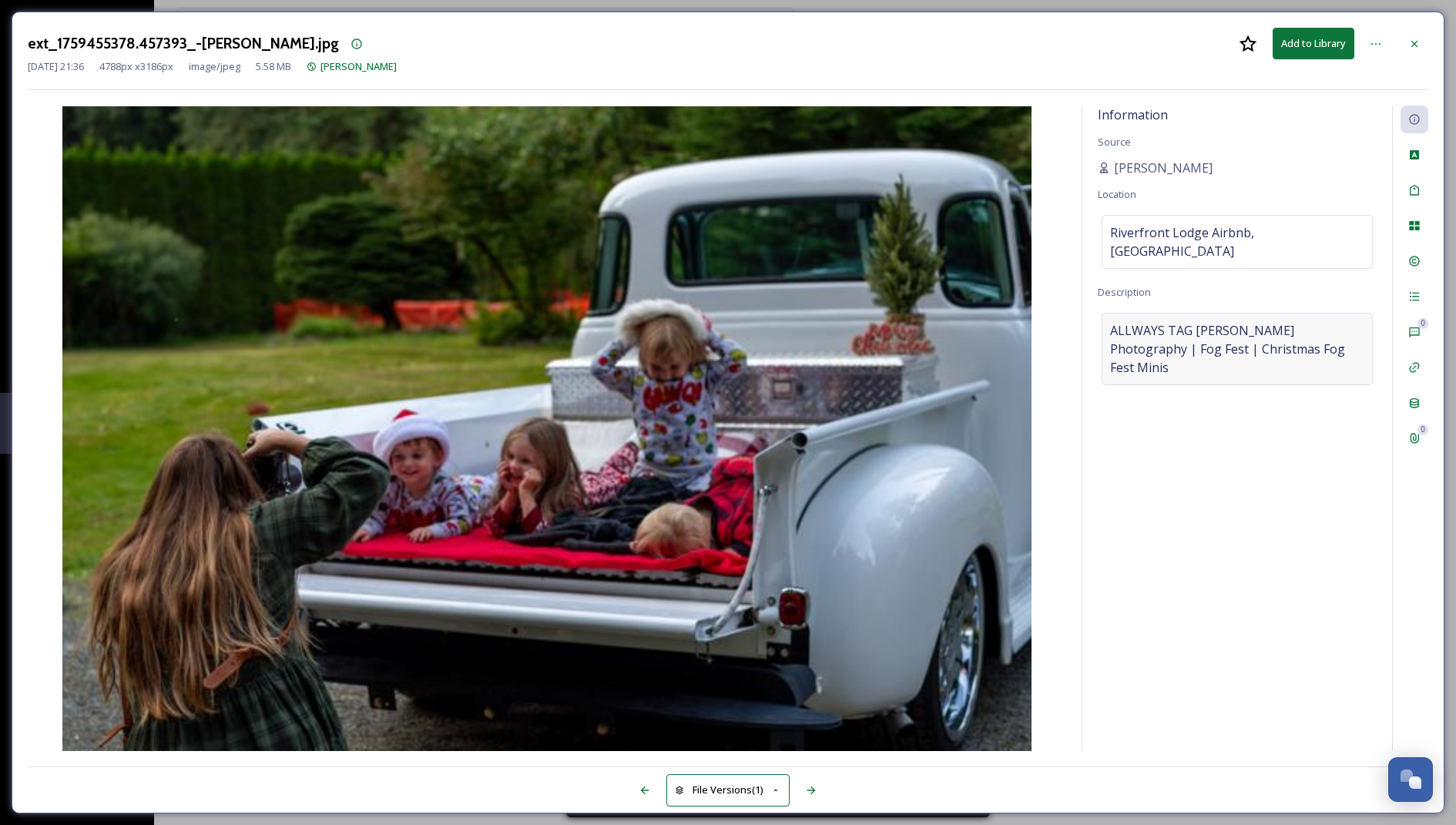
click at [1006, 321] on span "ALLWAYS TAG Hannah Vanwerkhoven Photography | Fog Fest | Christmas Fog Fest Min…" at bounding box center [1237, 349] width 254 height 56
drag, startPoint x: 1191, startPoint y: 309, endPoint x: 1175, endPoint y: 330, distance: 26.4
click at [1006, 330] on textarea "ALLWAYS TAG Hannah Vanwerkhoven Photography | Fog Fest | Christmas Fog Fest Min…" at bounding box center [1237, 377] width 278 height 128
click at [1006, 34] on div at bounding box center [1414, 44] width 28 height 28
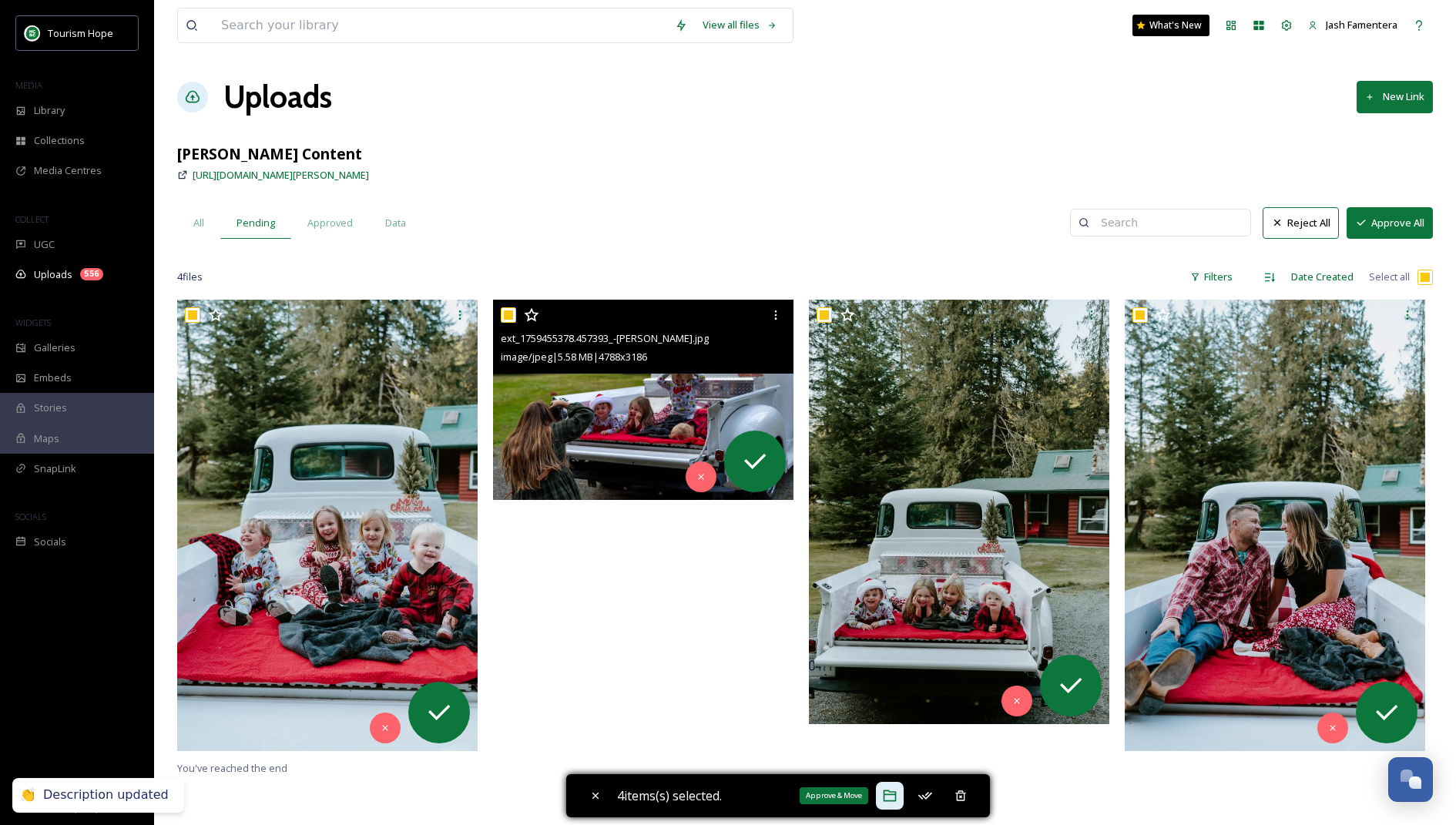
click at [888, 739] on icon at bounding box center [890, 796] width 13 height 11
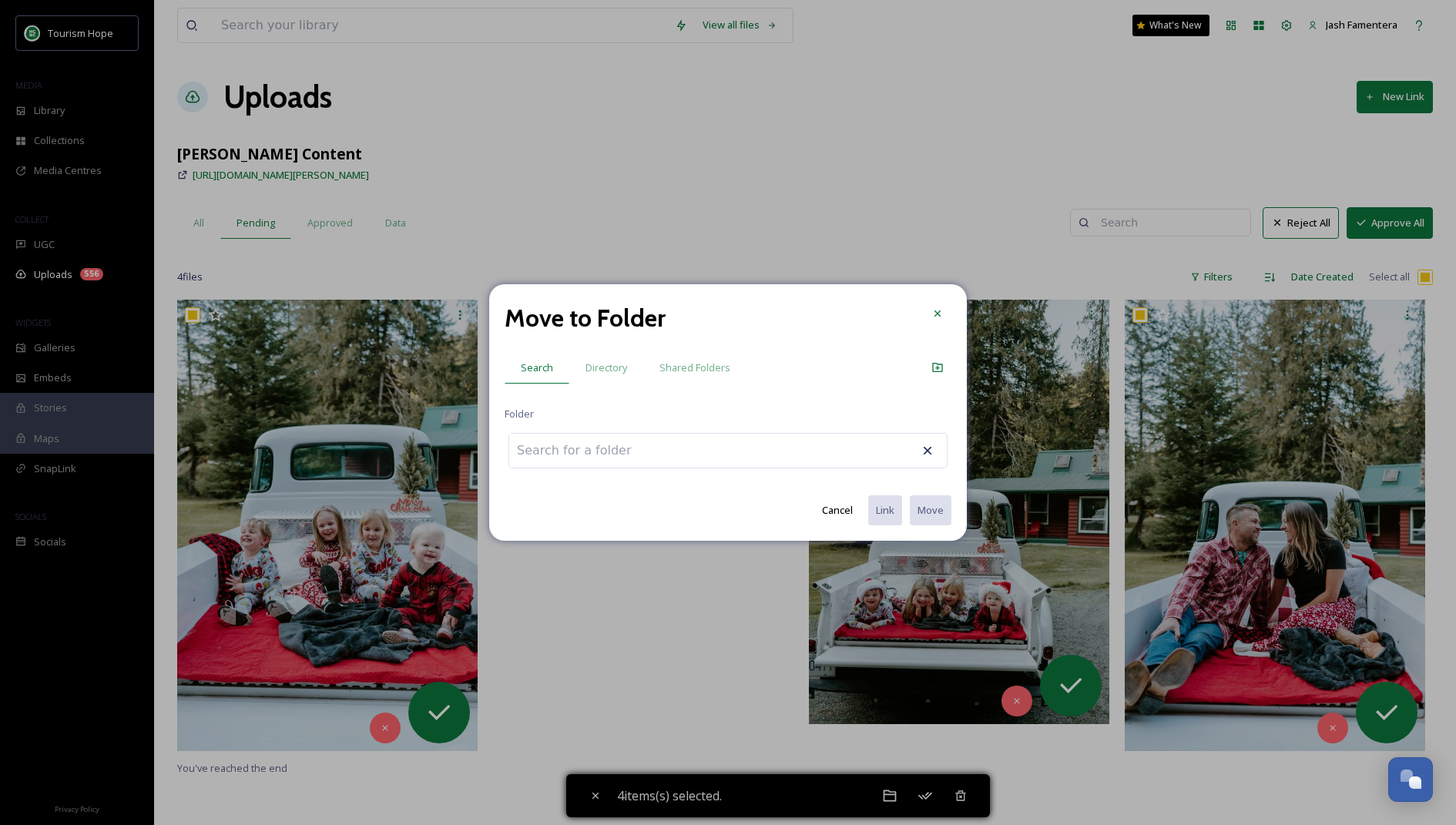
click at [551, 452] on input at bounding box center [594, 451] width 170 height 34
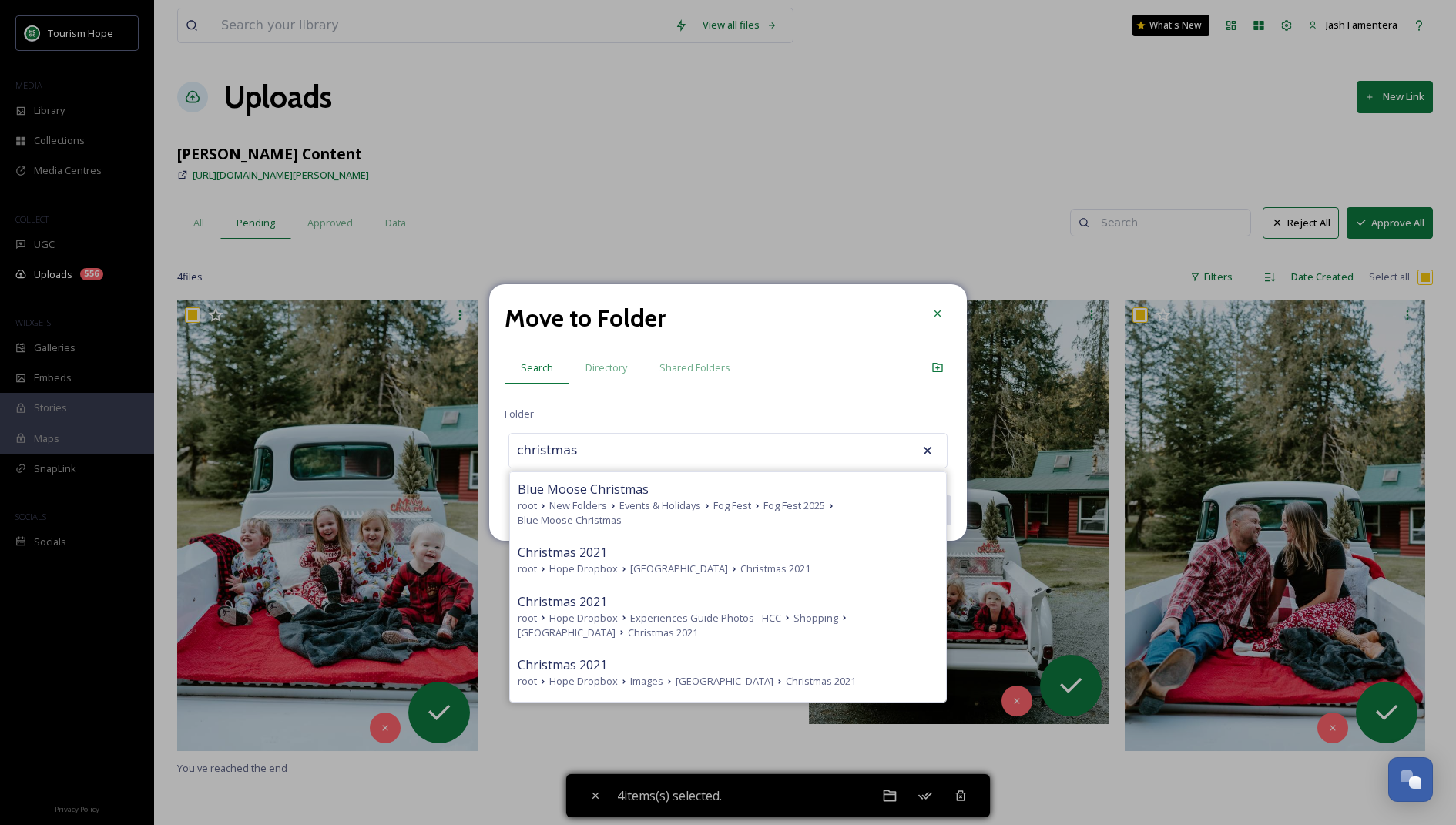
click at [636, 405] on div "Move to Folder Search Directory Shared Folders Folder christmas Blue Moose Chri…" at bounding box center [727, 413] width 477 height 257
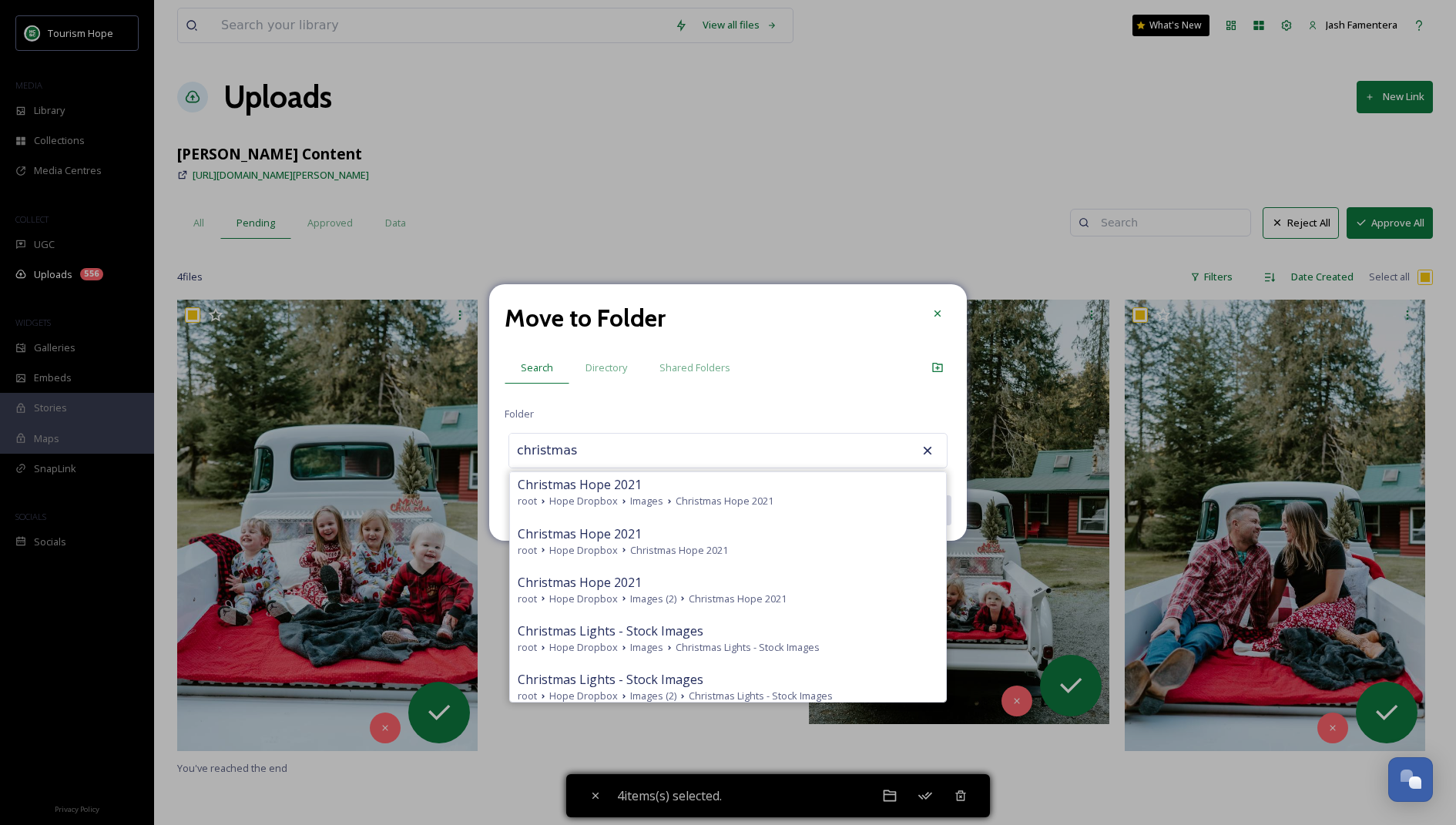
scroll to position [544, 0]
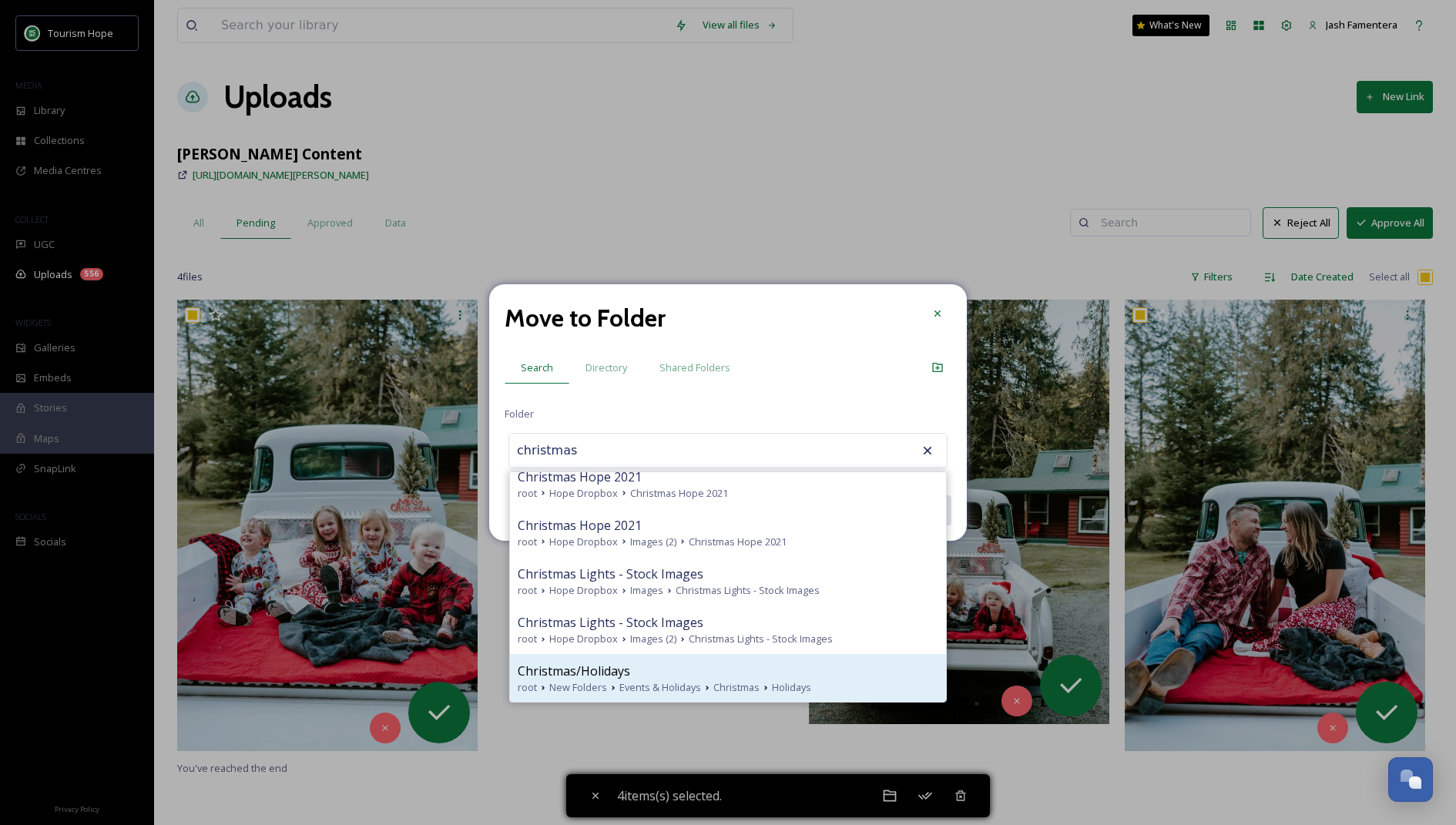
click at [596, 662] on span "Christmas/Holidays" at bounding box center [573, 671] width 112 height 19
type input "Christmas/Holidays"
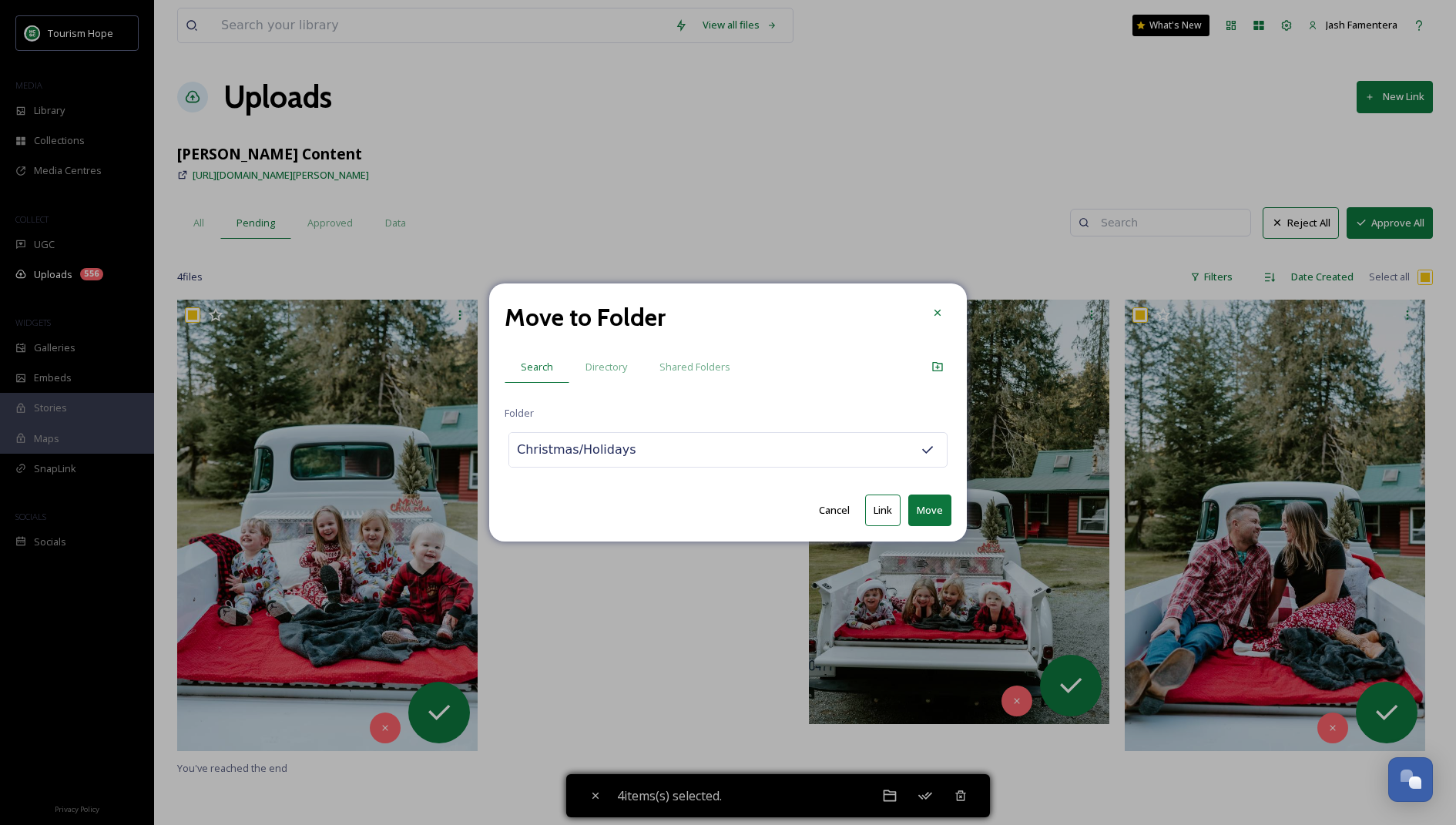
click at [879, 504] on button "Link" at bounding box center [882, 510] width 35 height 32
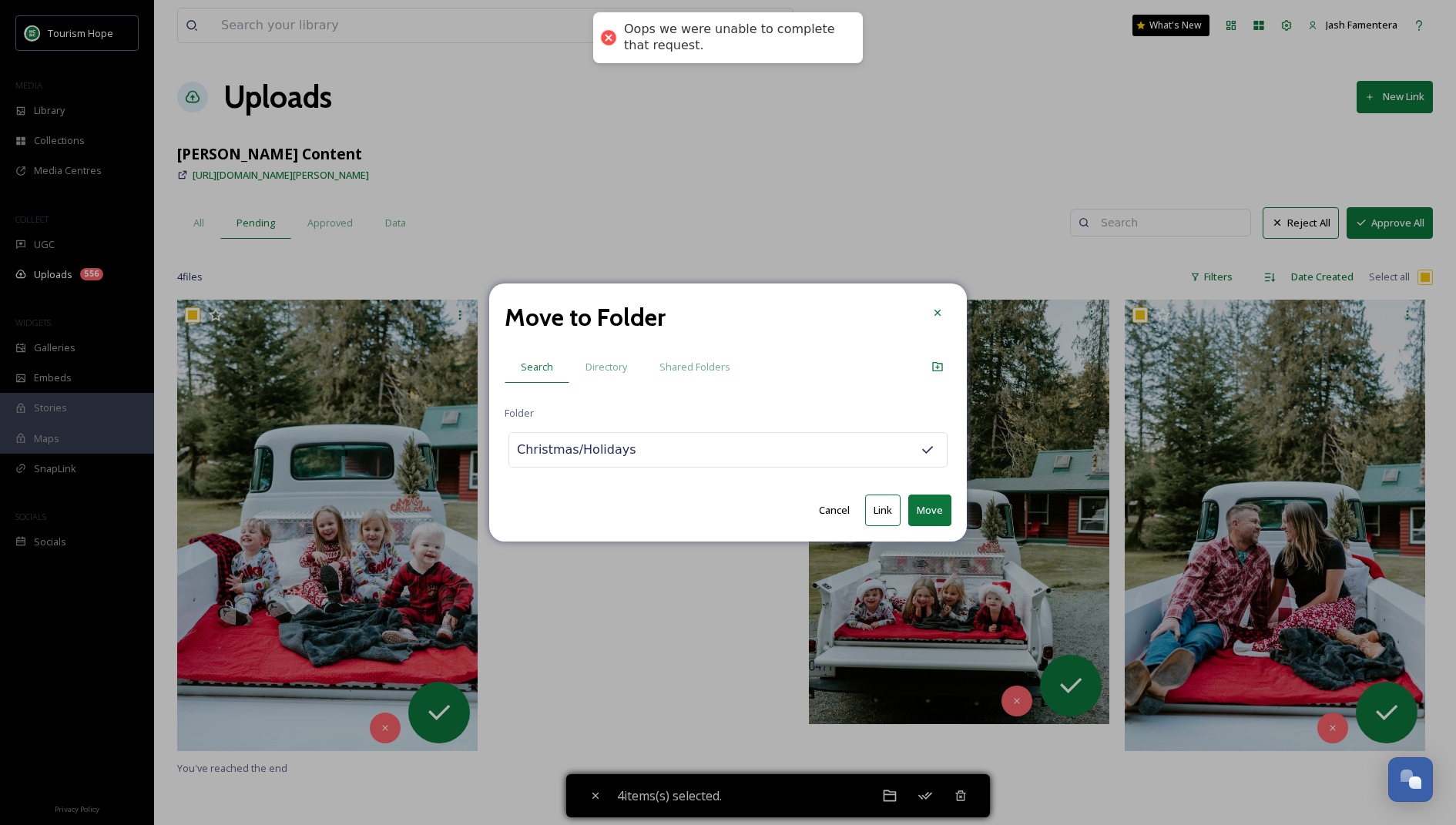
click at [679, 444] on div "Christmas/Holidays" at bounding box center [728, 450] width 439 height 35
click at [742, 447] on div "Christmas/Holidays" at bounding box center [728, 450] width 439 height 35
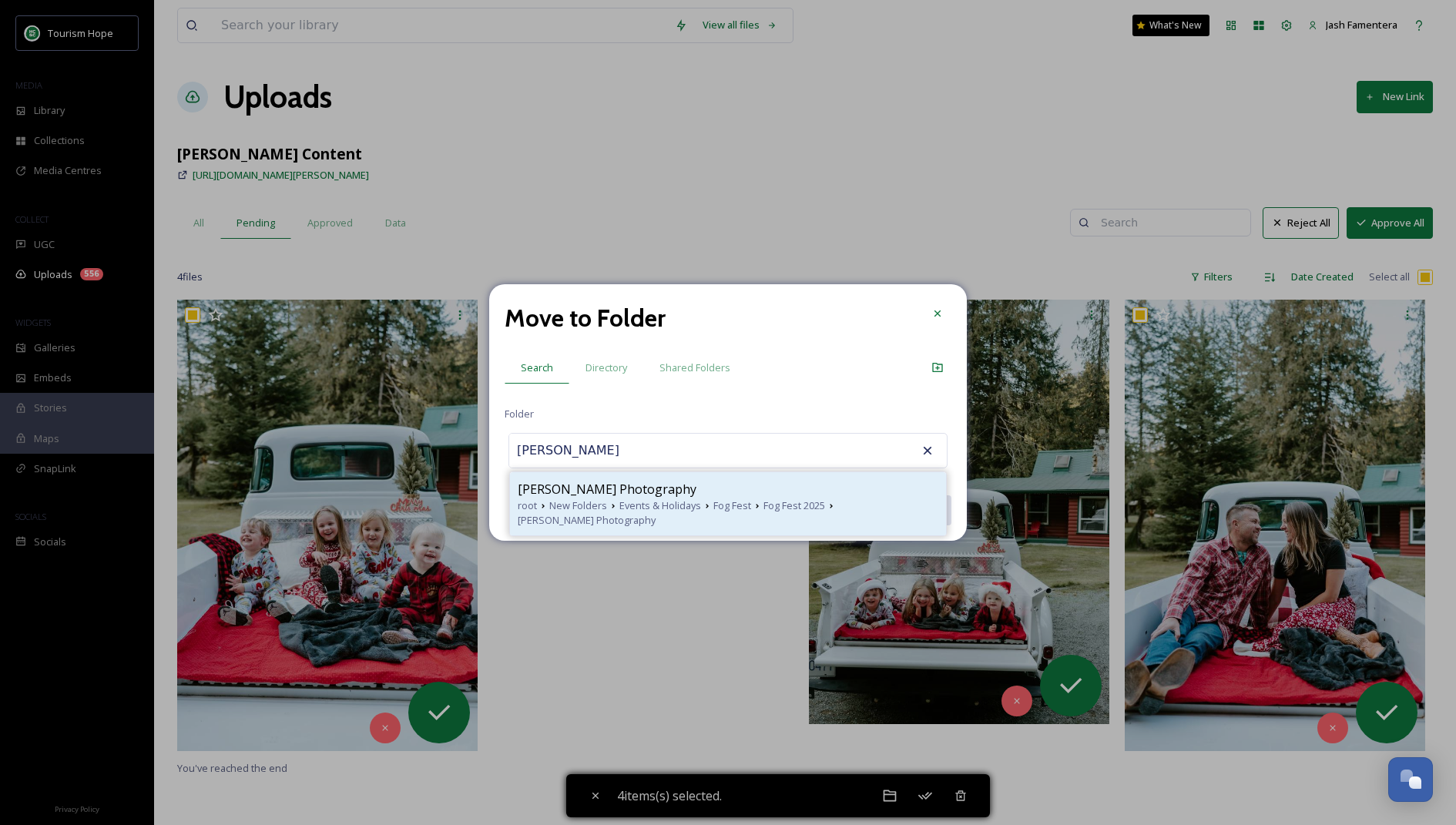
click at [695, 520] on div "root New Folders Events & Holidays Fog Fest Fog Fest 2025 Hannah Vanwerkhoven P…" at bounding box center [728, 514] width 421 height 29
type input "[PERSON_NAME] Photography"
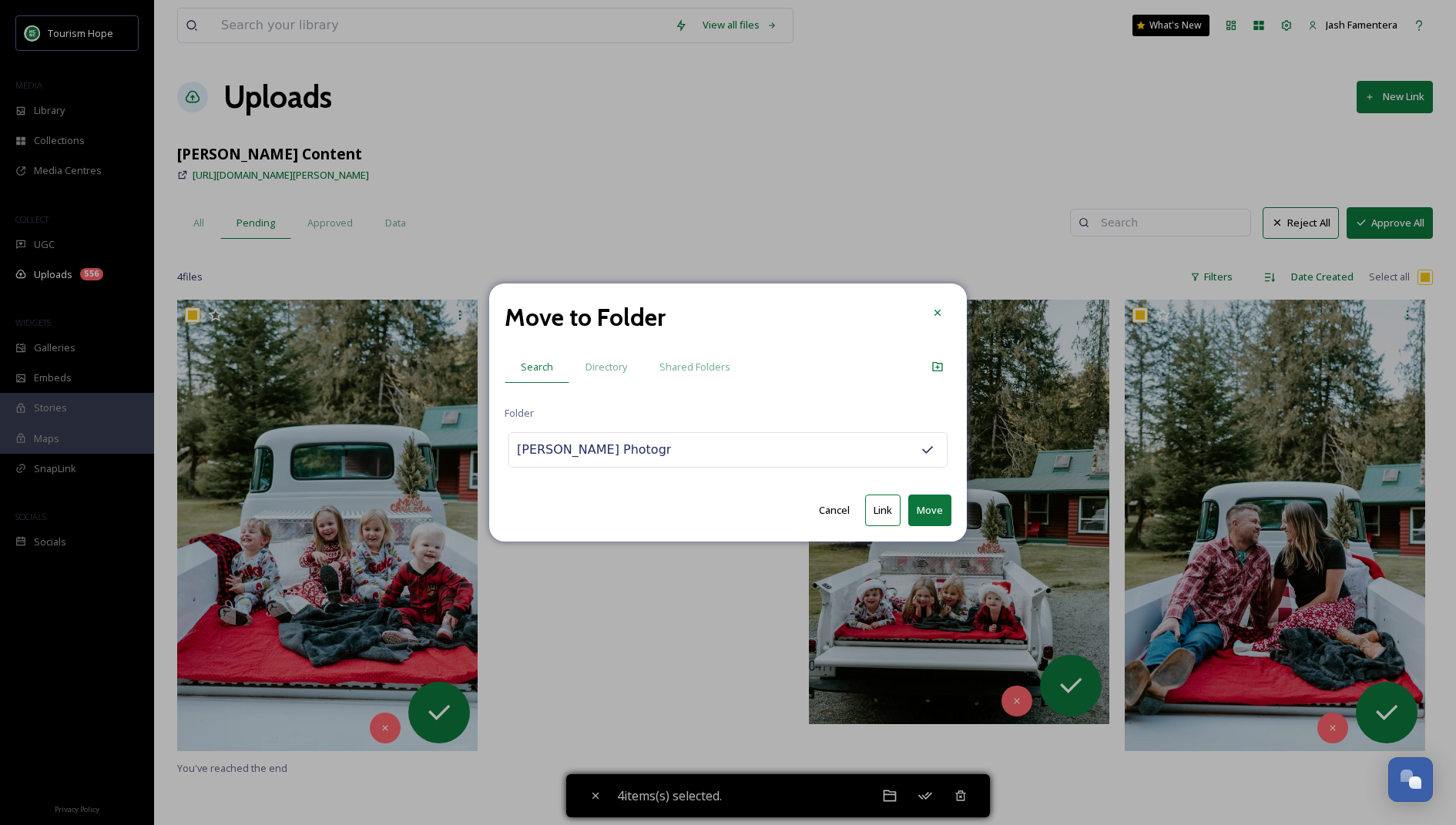
click at [921, 509] on button "Move" at bounding box center [929, 510] width 43 height 32
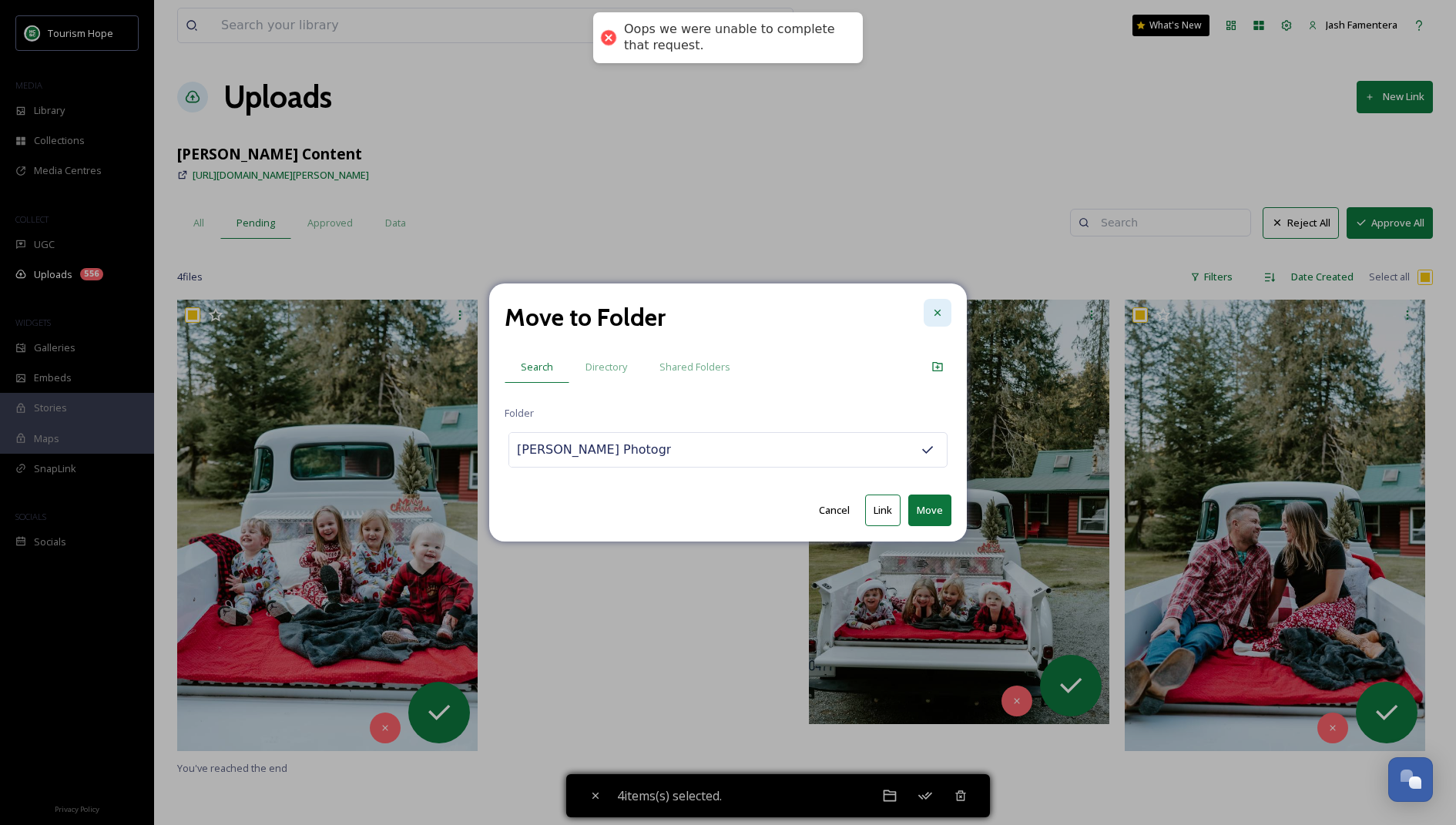
click at [935, 307] on icon at bounding box center [937, 312] width 12 height 12
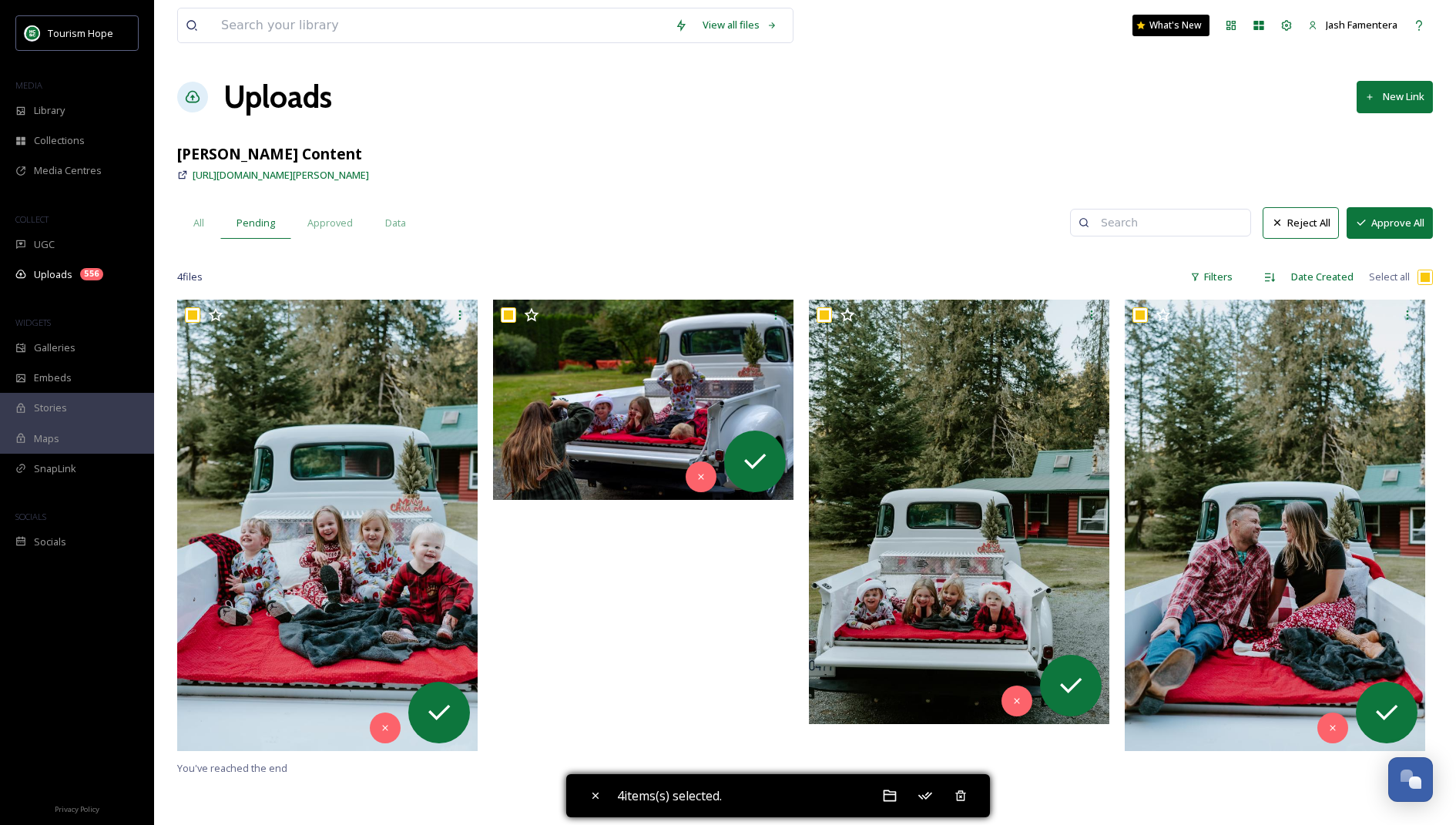
click at [574, 233] on div "All Pending Approved Data" at bounding box center [623, 223] width 893 height 32
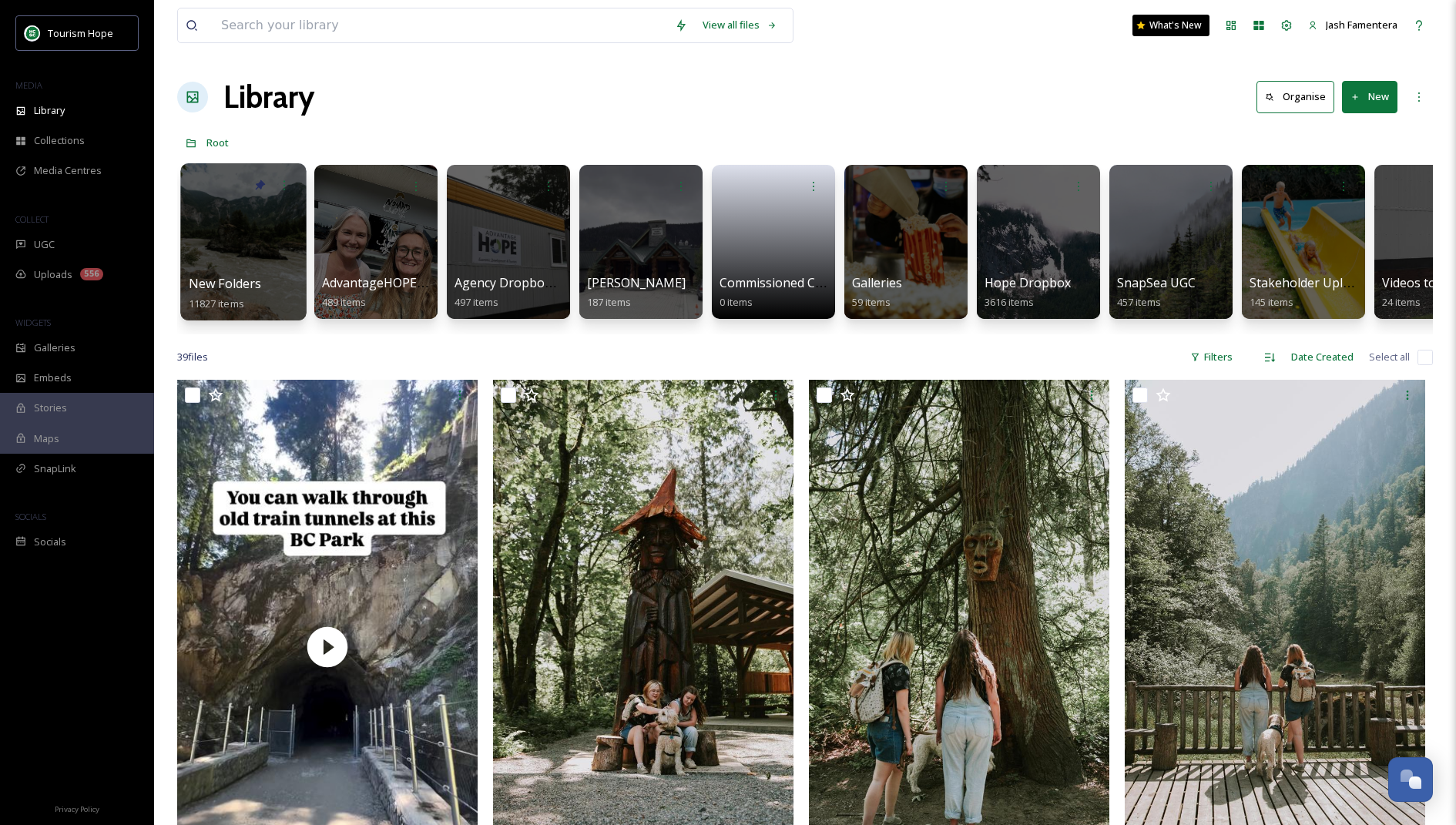
click at [251, 250] on div at bounding box center [242, 242] width 125 height 157
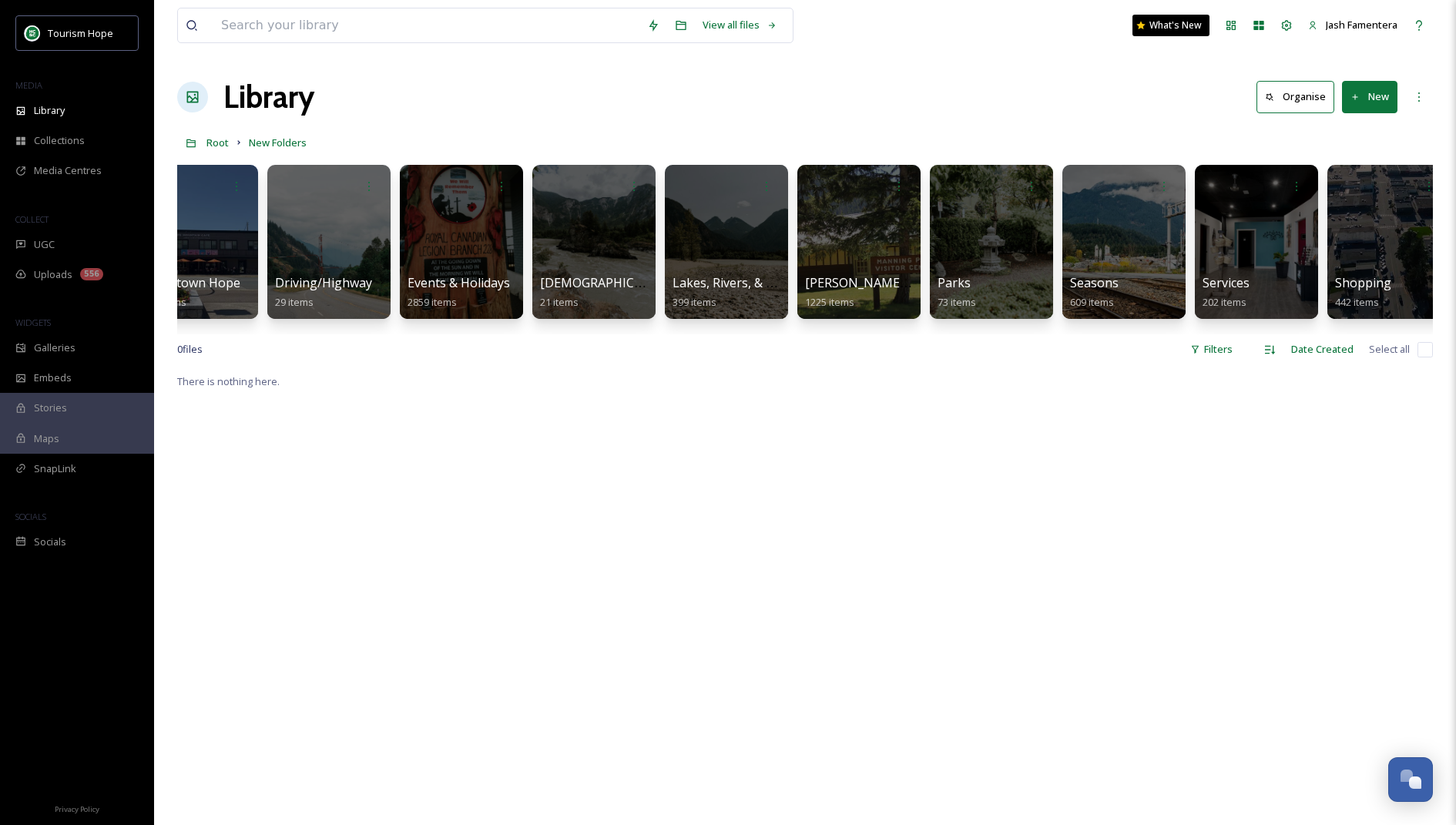
scroll to position [0, 975]
click at [468, 224] on div at bounding box center [459, 242] width 125 height 157
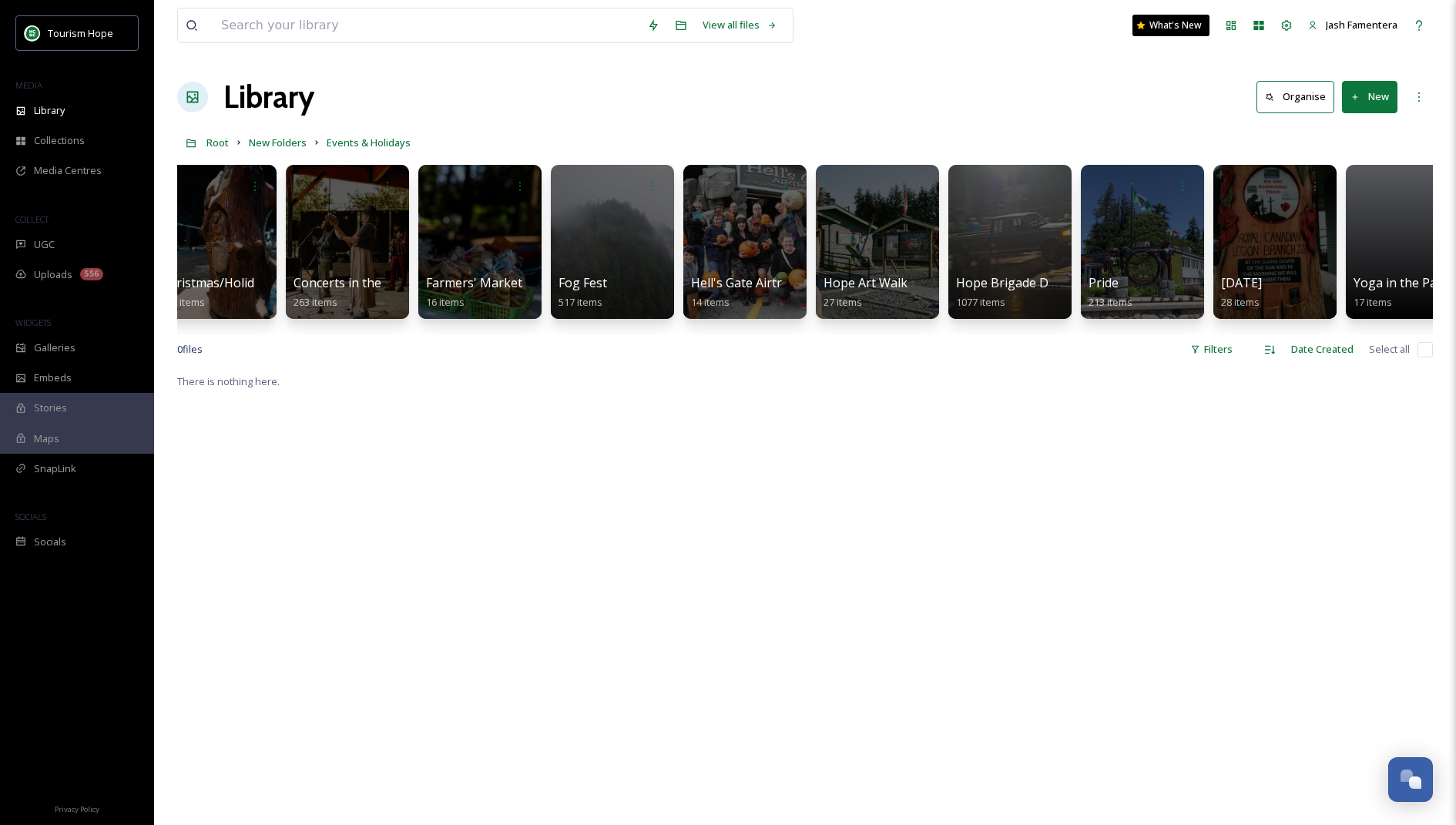
scroll to position [0, 599]
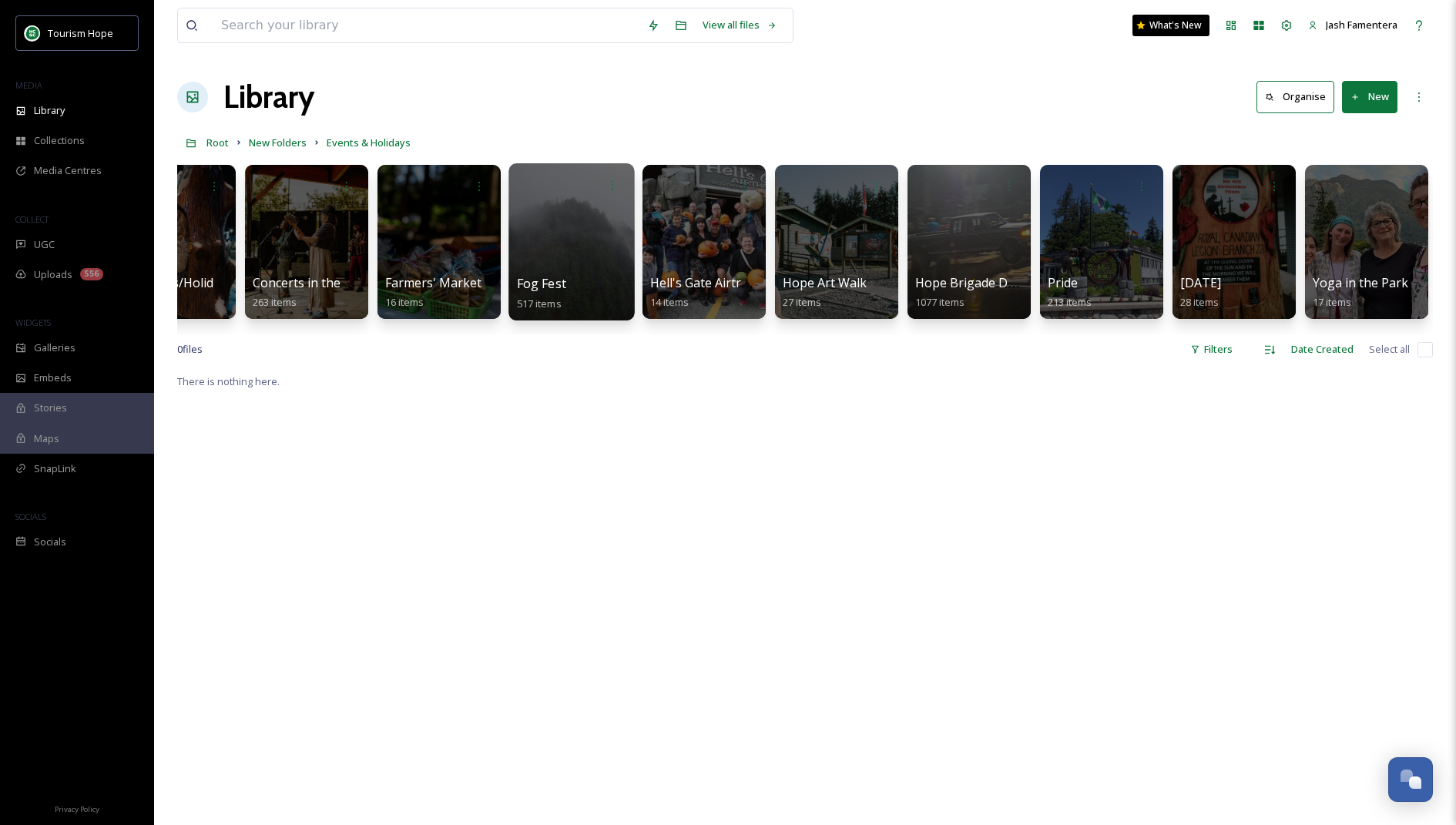
click at [518, 248] on div at bounding box center [571, 242] width 125 height 157
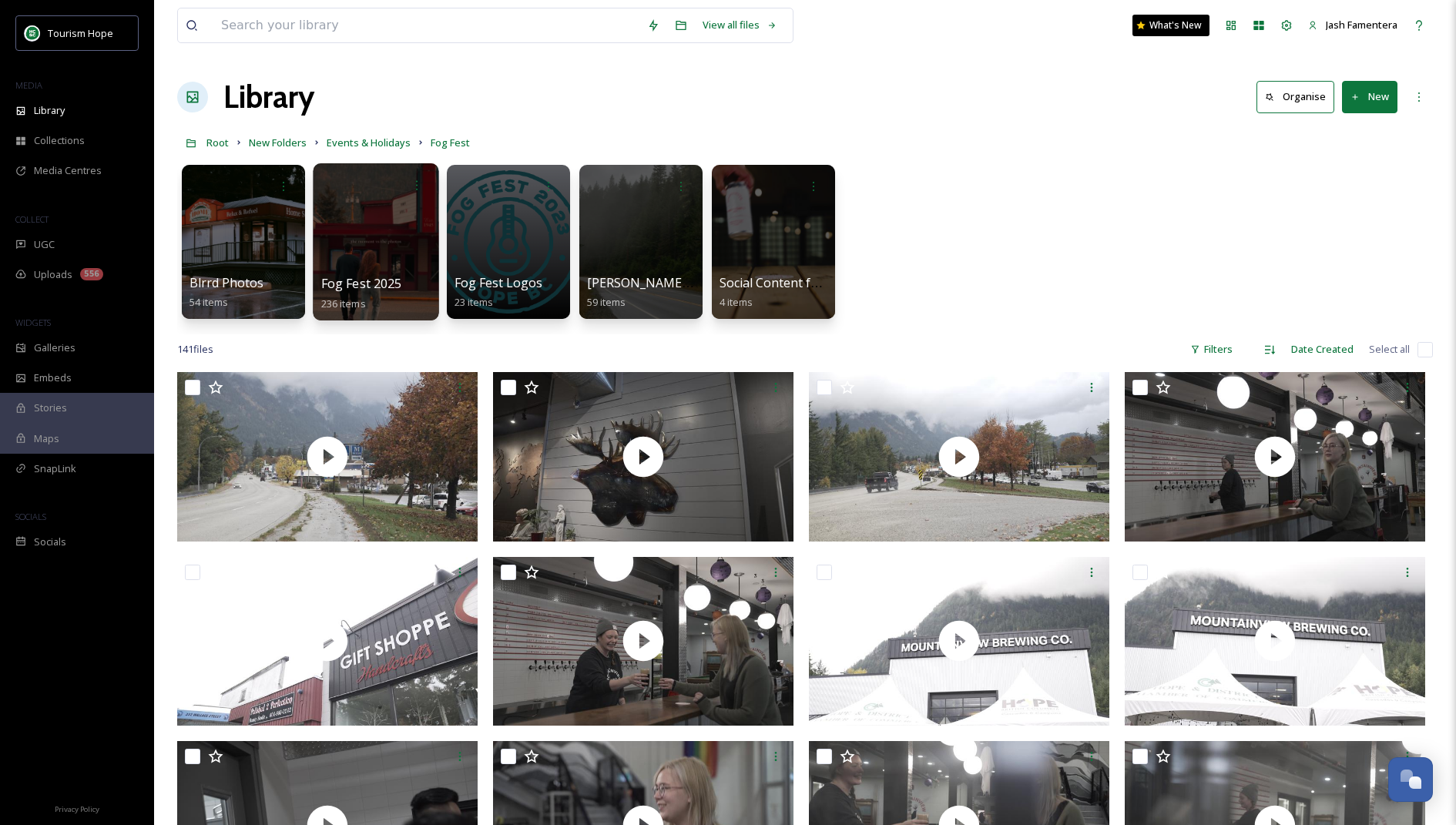
click at [391, 247] on div at bounding box center [375, 242] width 125 height 157
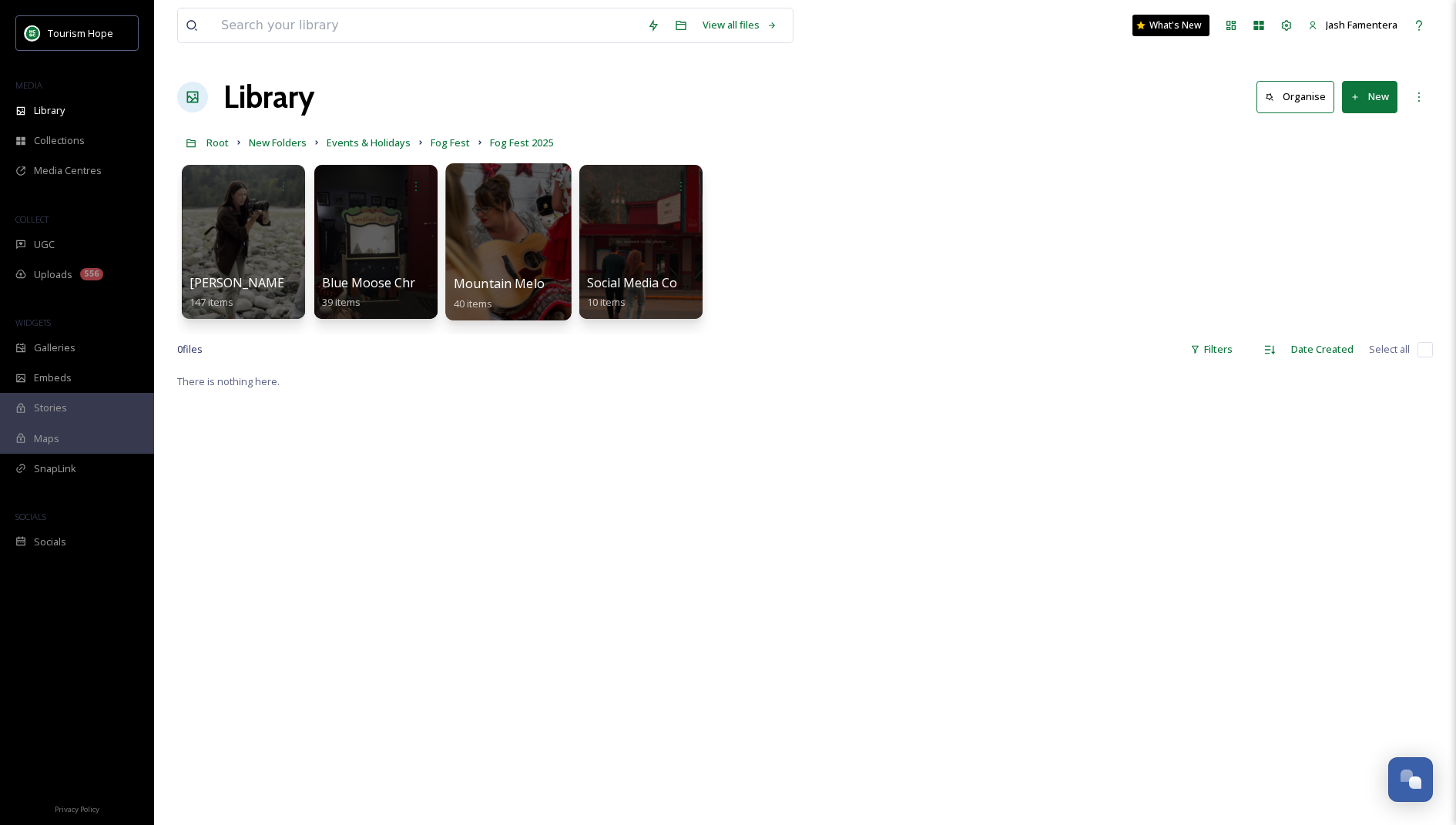
click at [510, 224] on div at bounding box center [508, 242] width 125 height 157
click at [377, 272] on div at bounding box center [375, 242] width 125 height 157
click at [1376, 90] on button "New" at bounding box center [1369, 97] width 56 height 32
click at [1346, 195] on span "Folder" at bounding box center [1352, 193] width 29 height 15
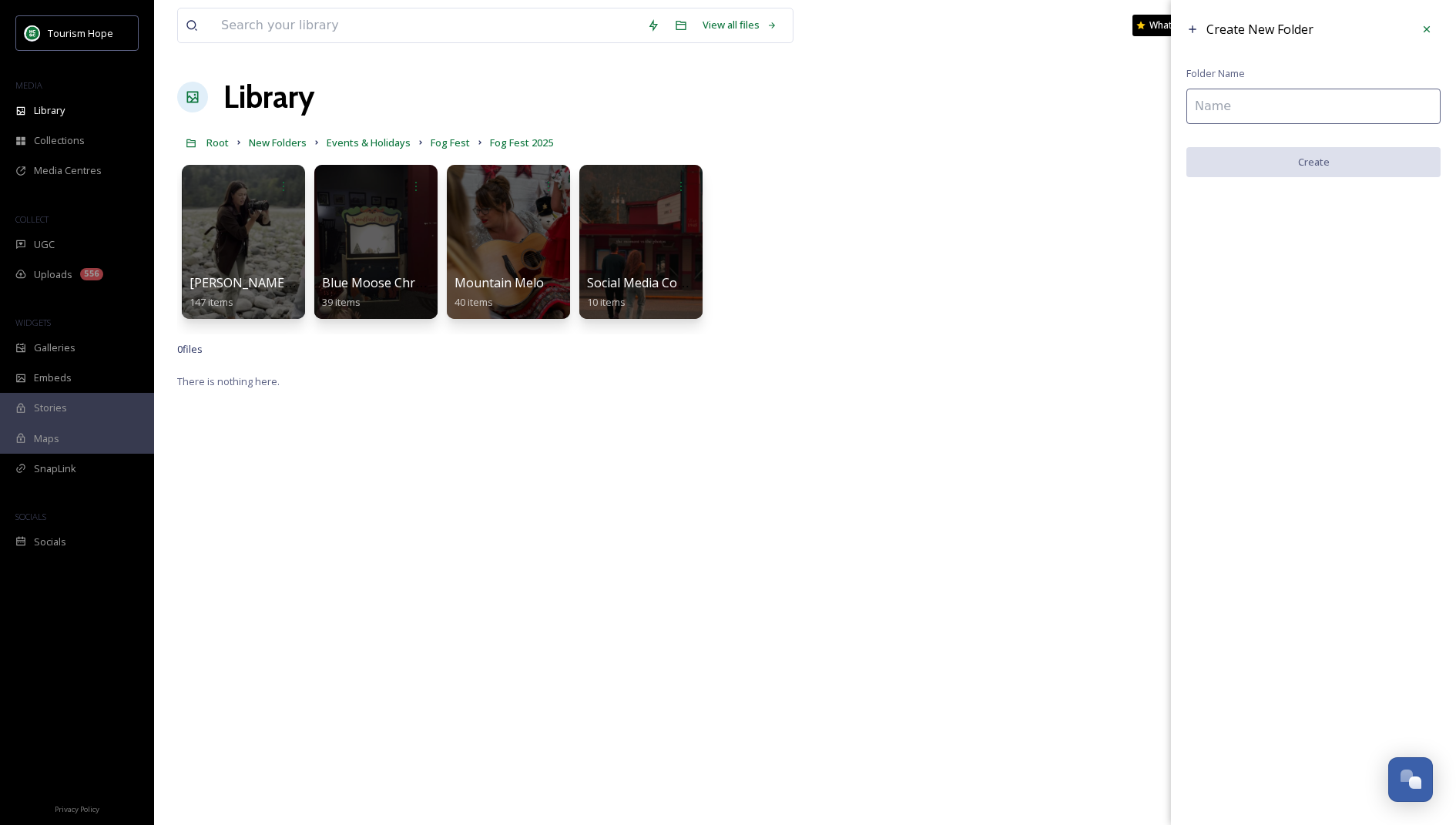
click at [1255, 102] on input at bounding box center [1313, 106] width 254 height 35
paste input "[PERSON_NAME] Photography"
type input "[PERSON_NAME] Photography"
click at [1275, 159] on button "Create" at bounding box center [1313, 163] width 254 height 32
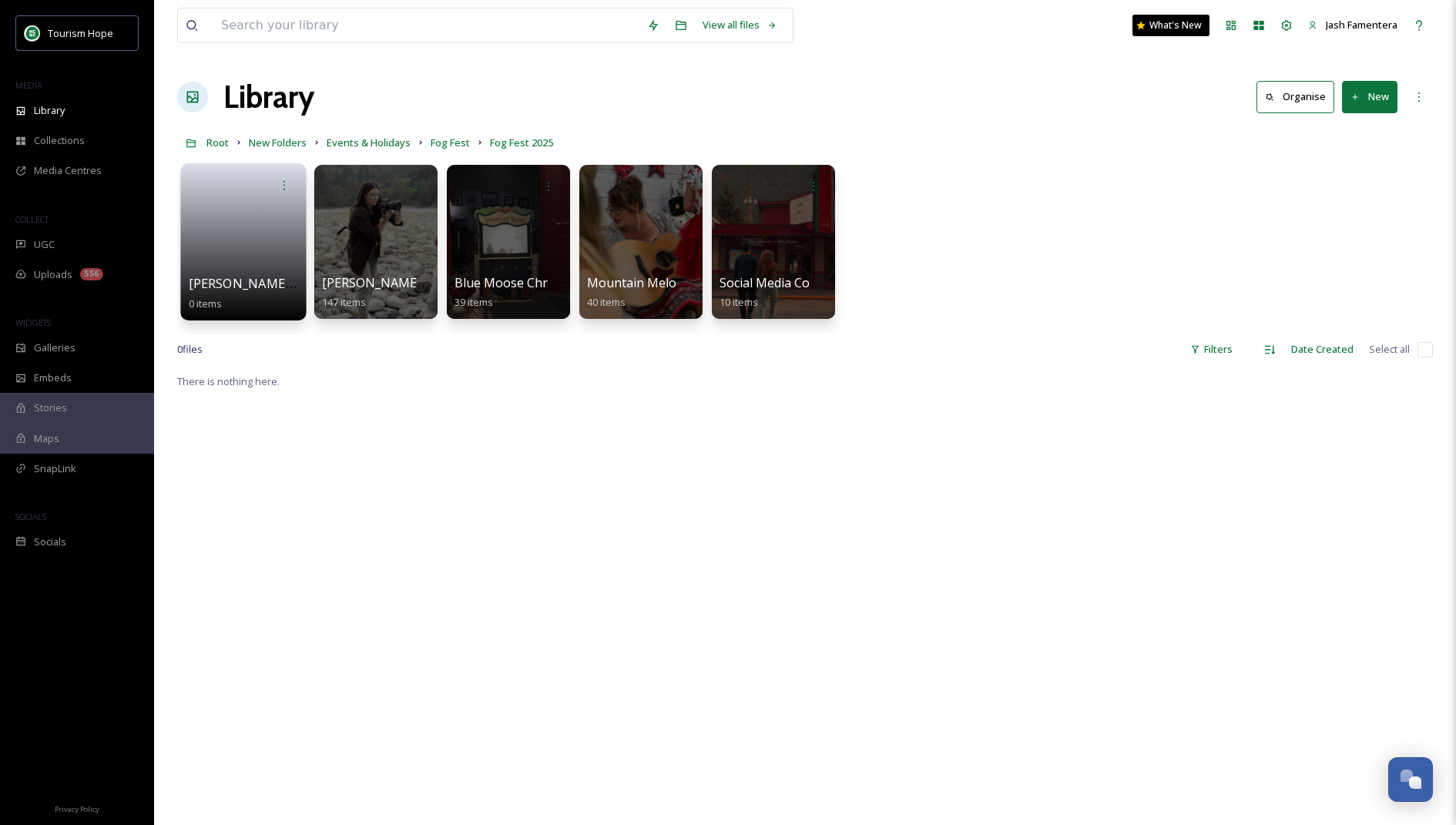
click at [259, 229] on link at bounding box center [243, 237] width 110 height 75
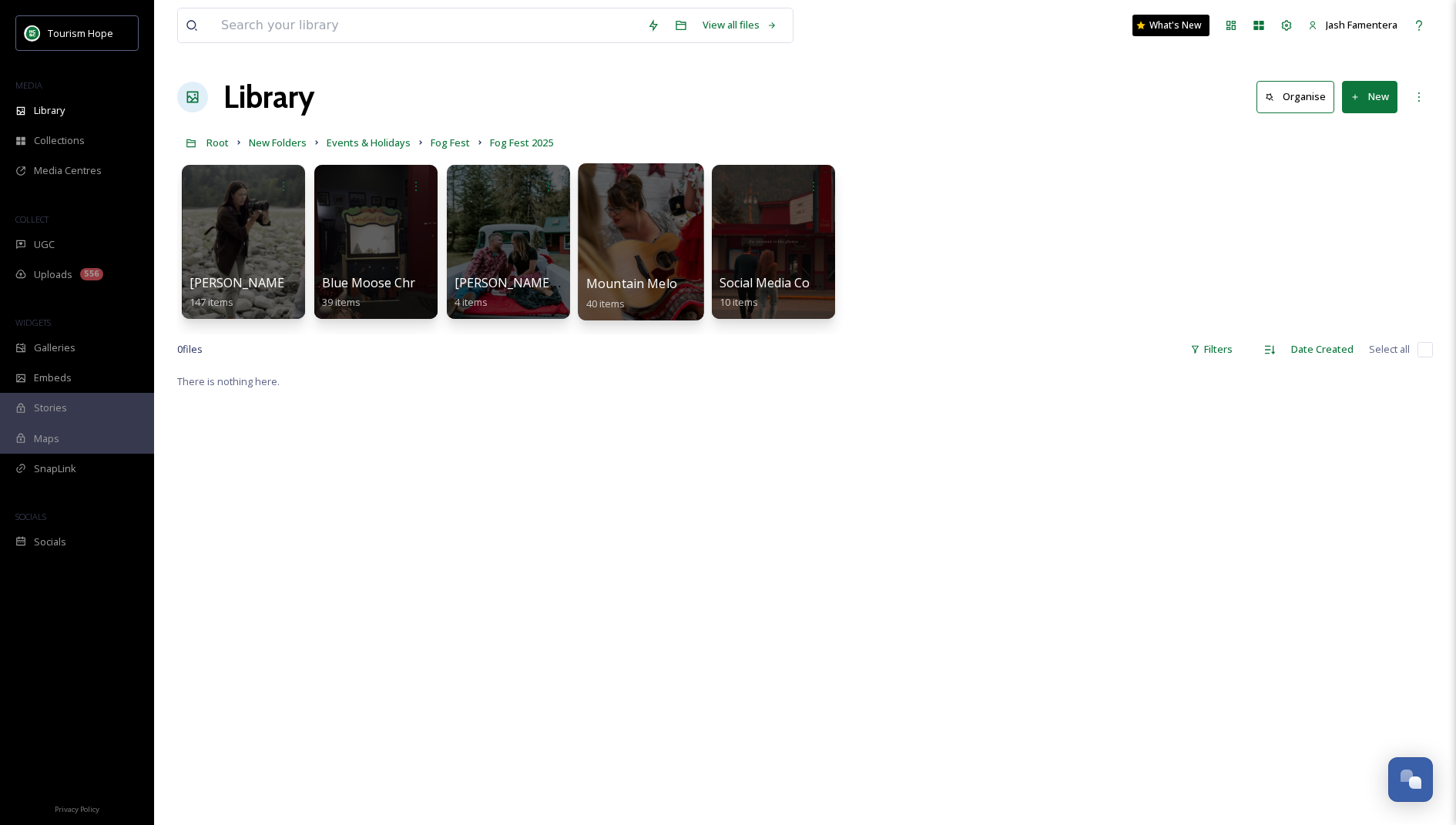
click at [599, 256] on div at bounding box center [640, 242] width 125 height 157
click at [491, 237] on div at bounding box center [508, 242] width 125 height 157
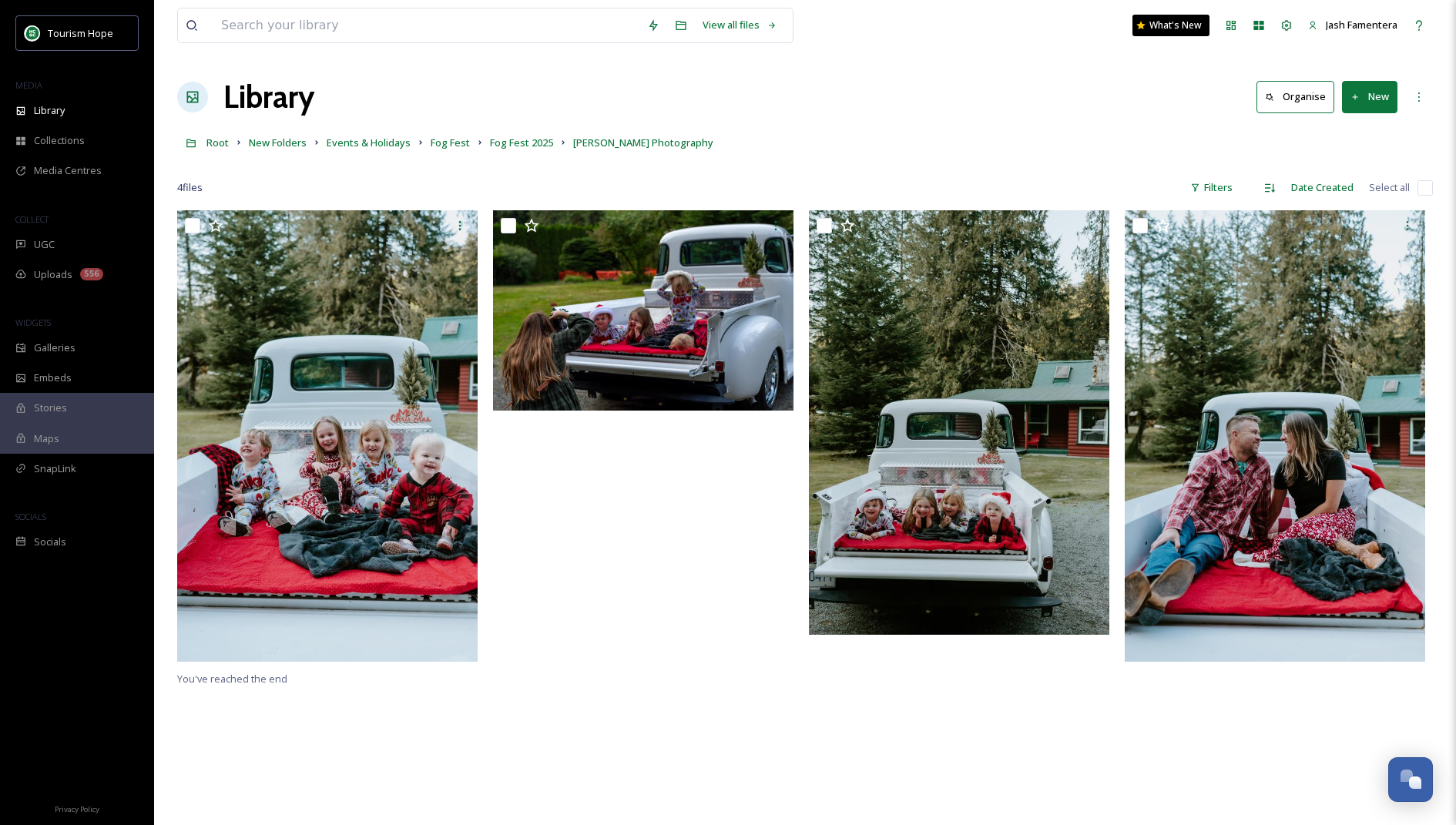
click at [1421, 190] on input "checkbox" at bounding box center [1425, 188] width 16 height 16
checkbox input "true"
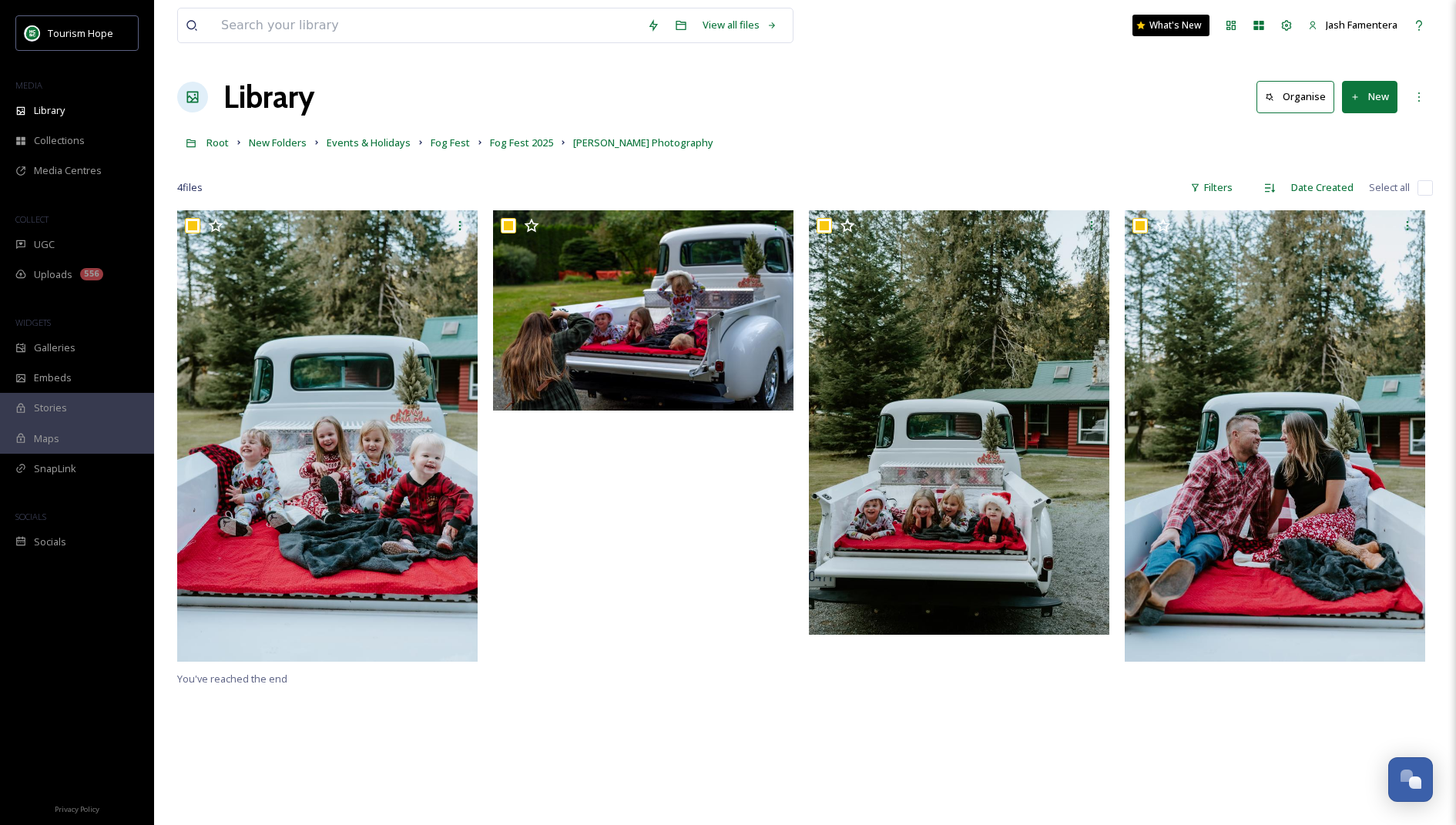
checkbox input "true"
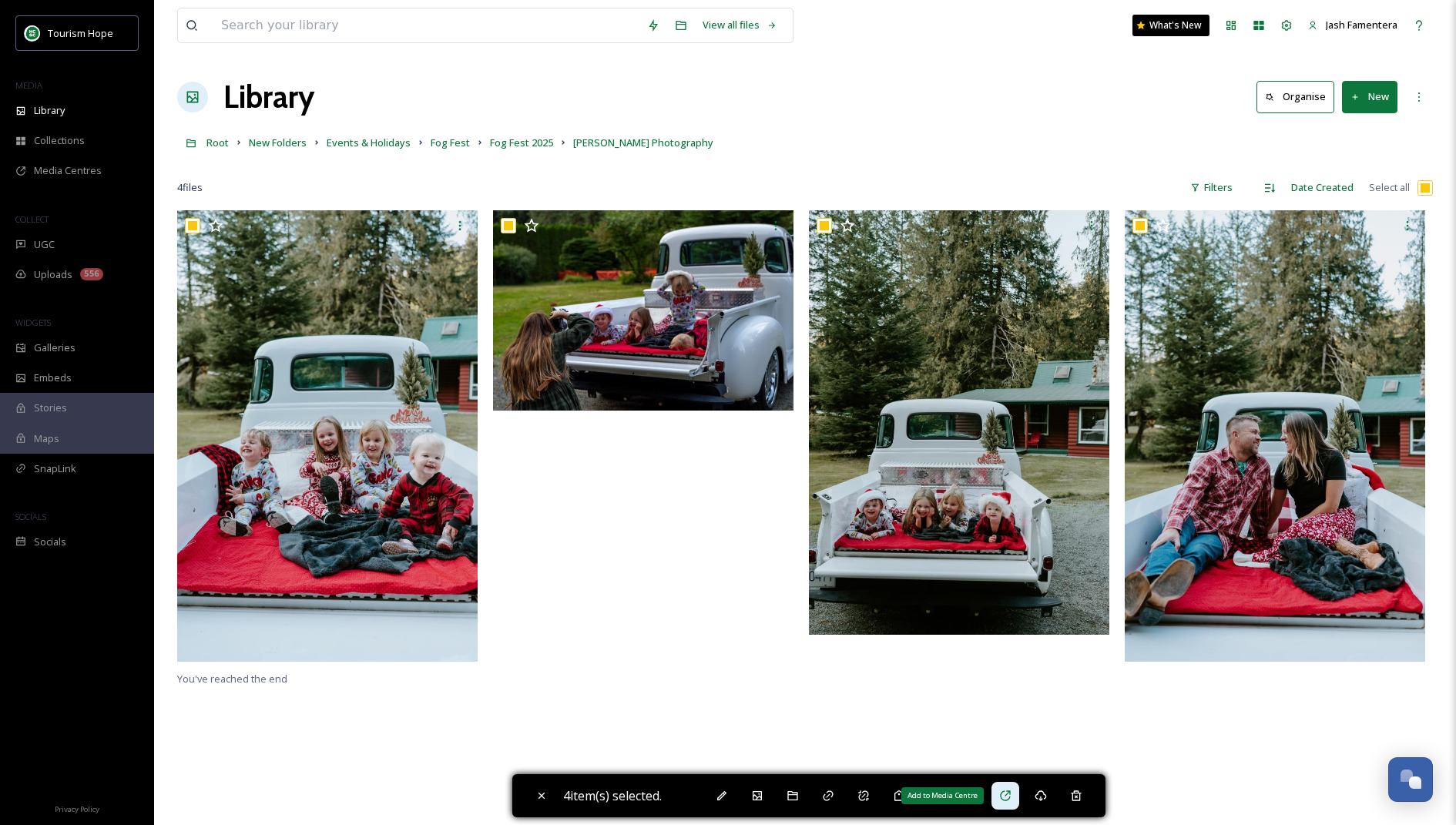
click at [1005, 793] on icon at bounding box center [1005, 796] width 12 height 12
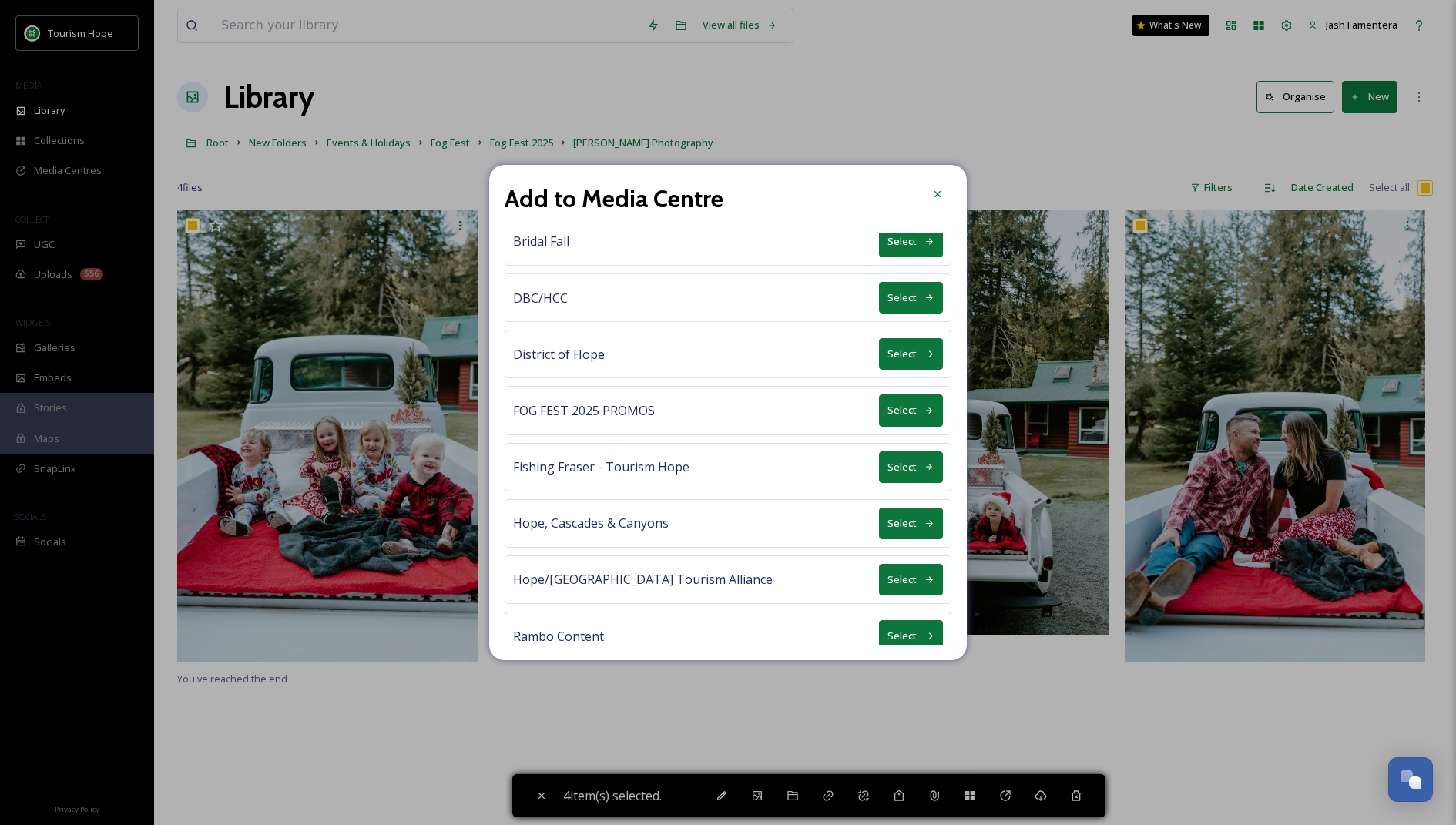
scroll to position [7, 0]
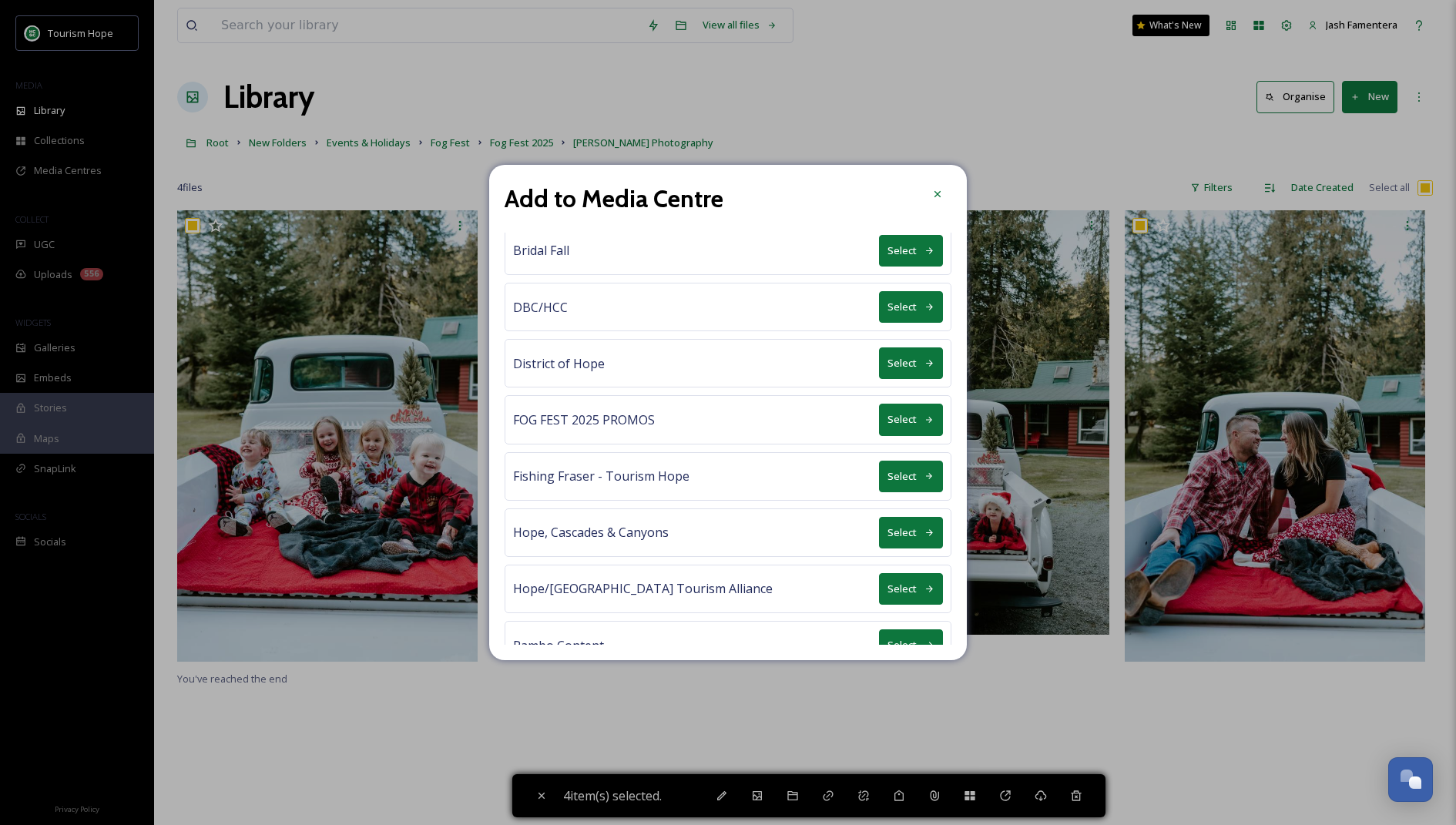
click at [923, 421] on button "Select" at bounding box center [911, 419] width 64 height 32
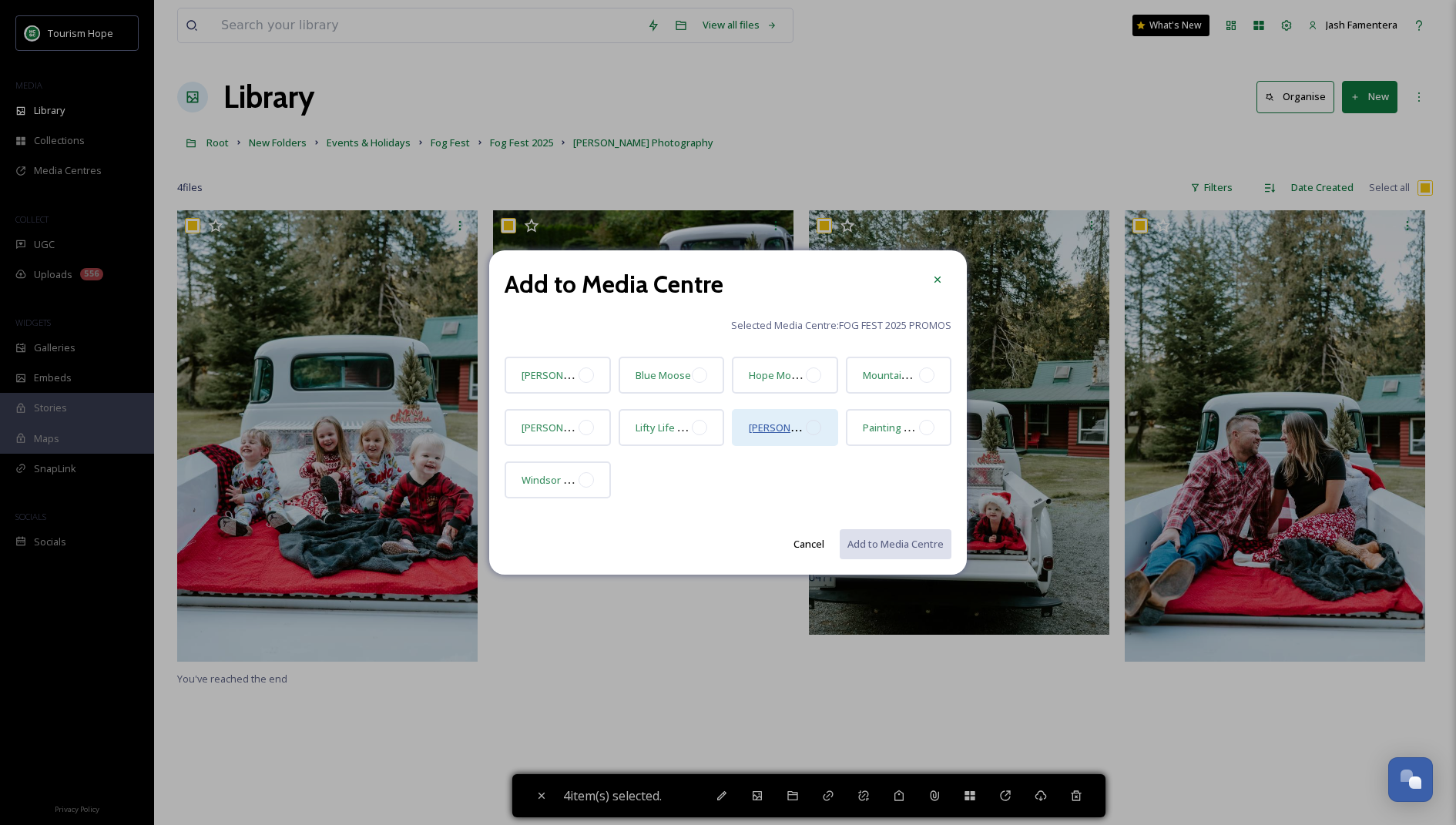
click at [803, 422] on span "Hannah Venwerhoven Photography" at bounding box center [818, 428] width 140 height 15
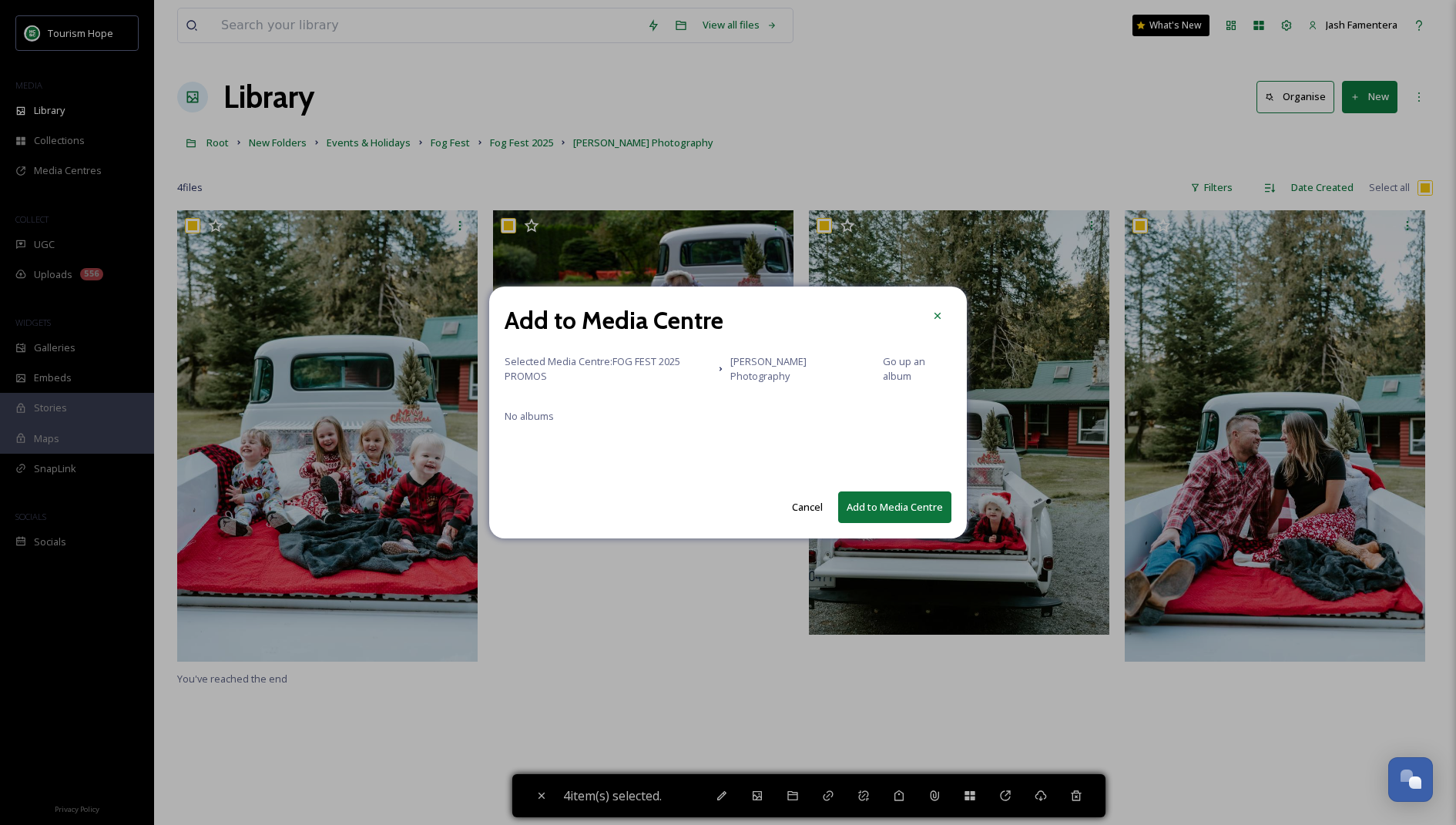
click at [875, 509] on button "Add to Media Centre" at bounding box center [894, 507] width 113 height 32
checkbox input "false"
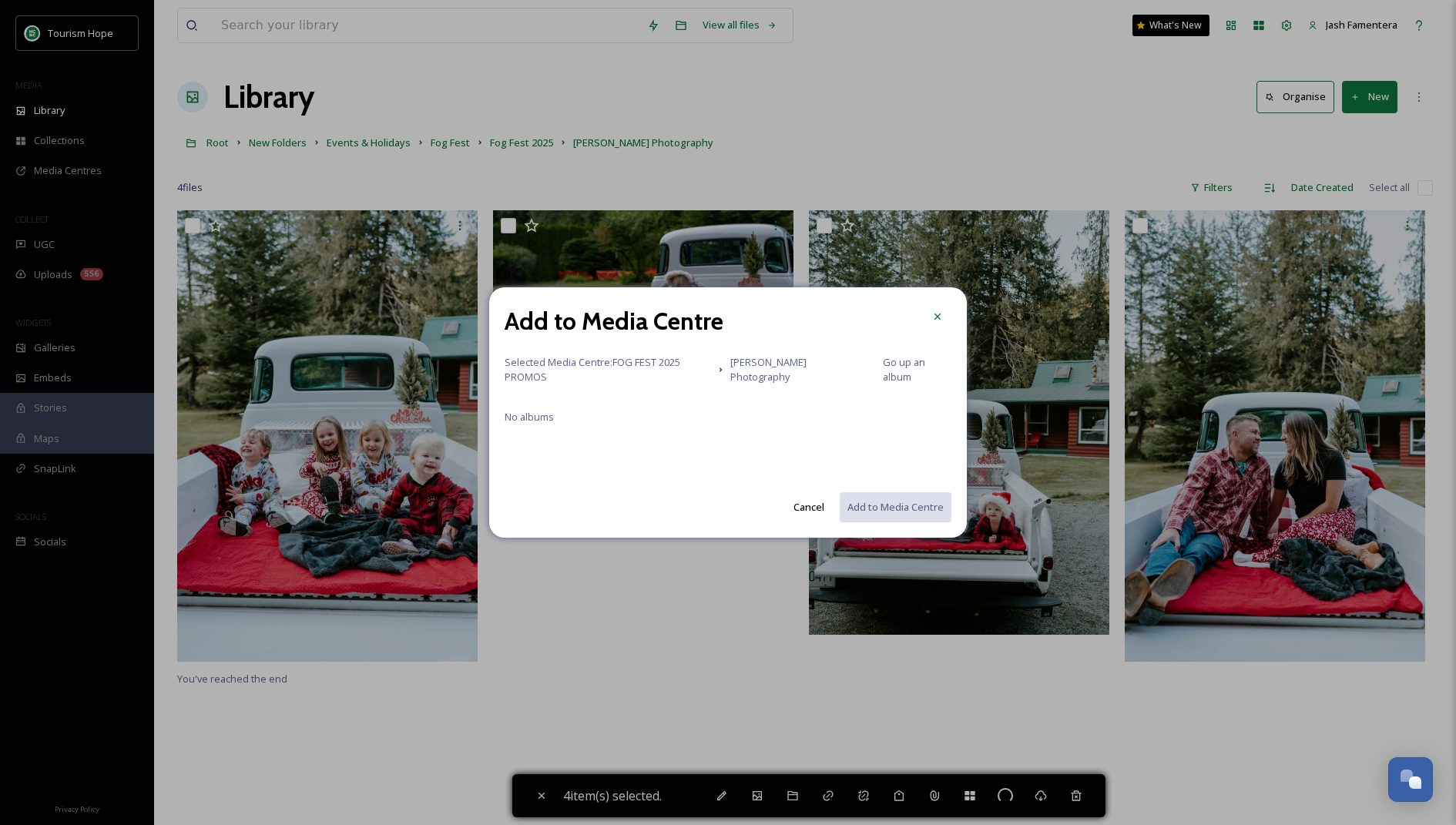
checkbox input "false"
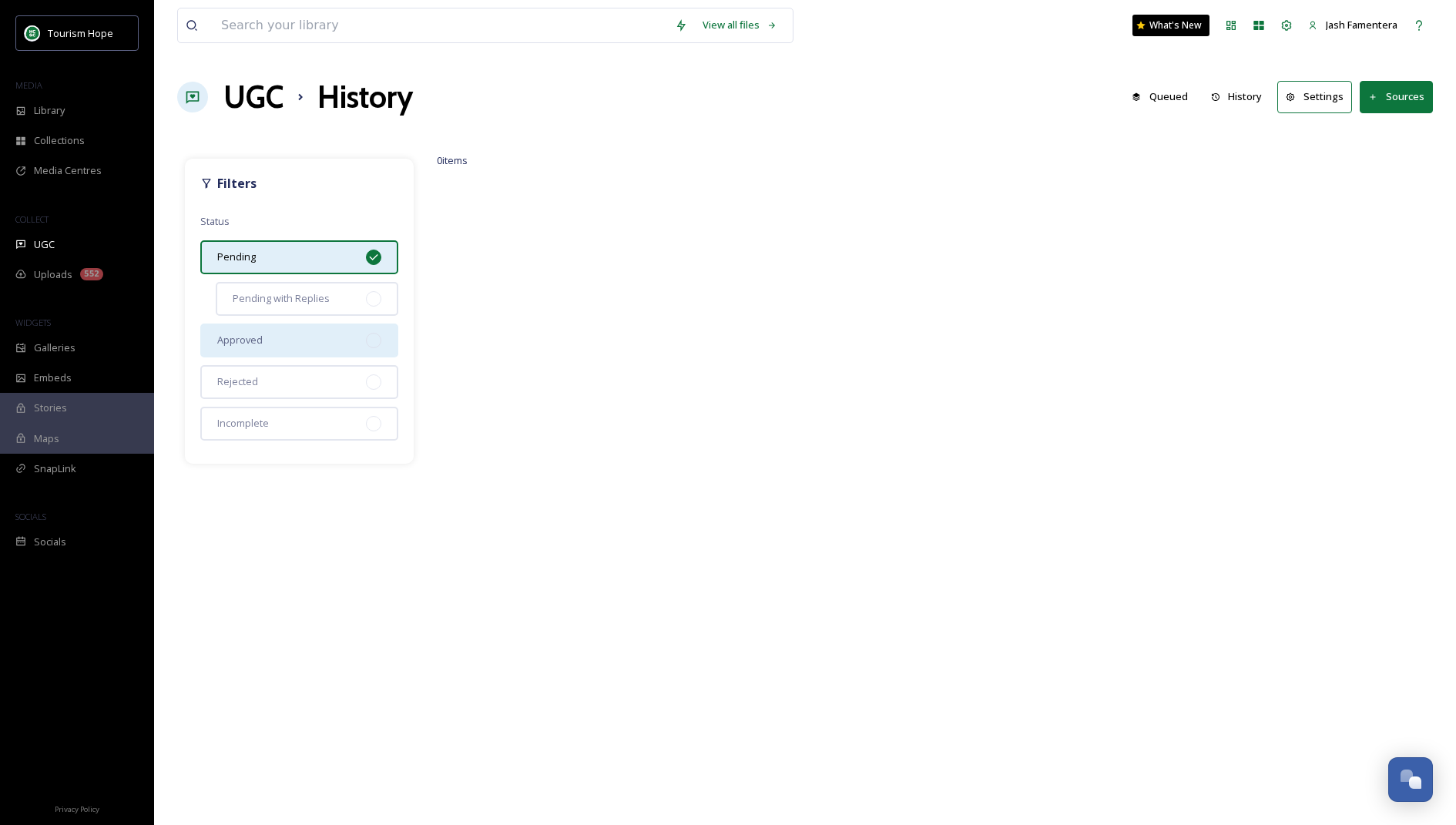
click at [287, 326] on div "Approved" at bounding box center [300, 340] width 198 height 34
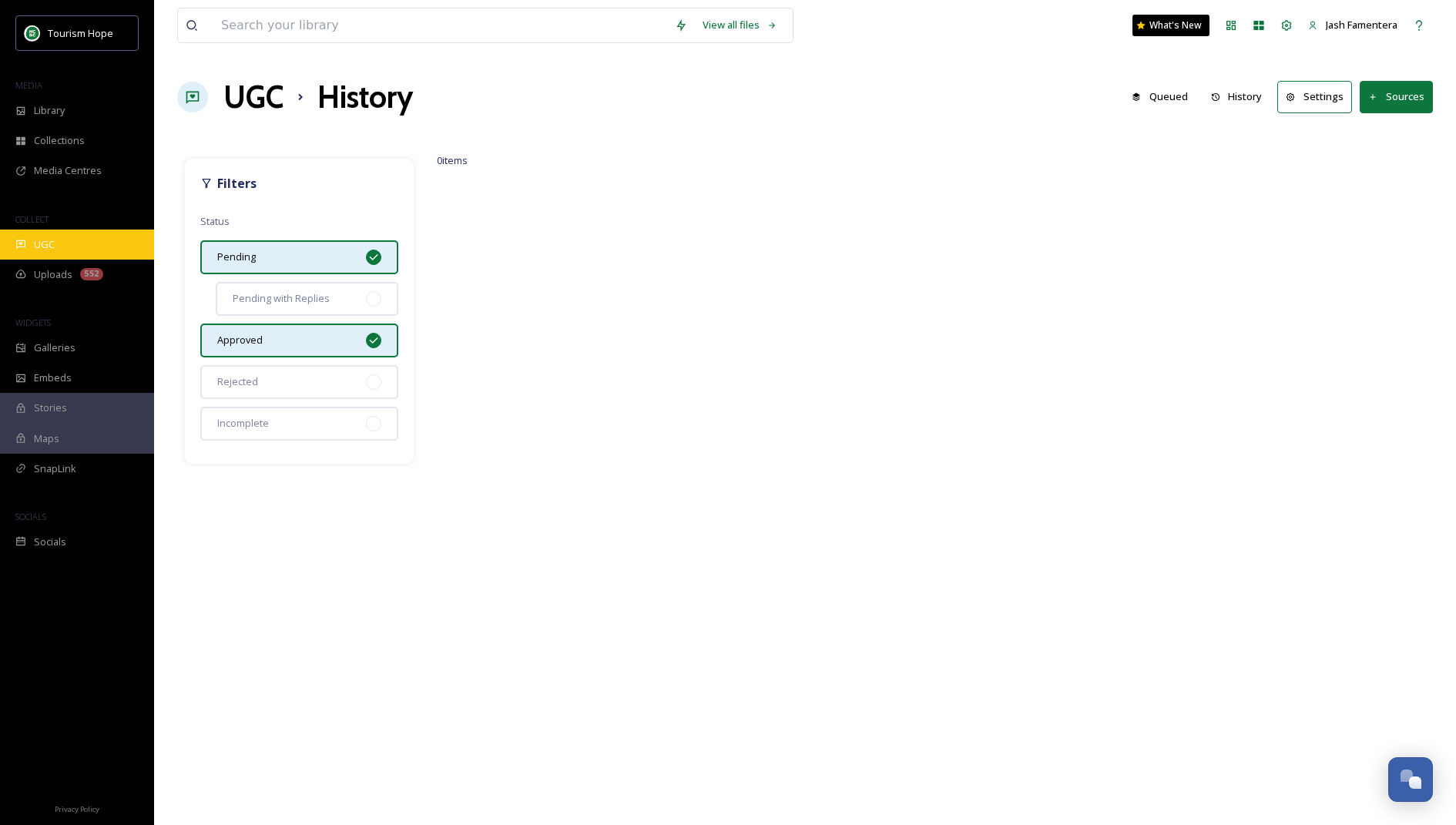
click at [93, 240] on div "UGC" at bounding box center [77, 244] width 154 height 30
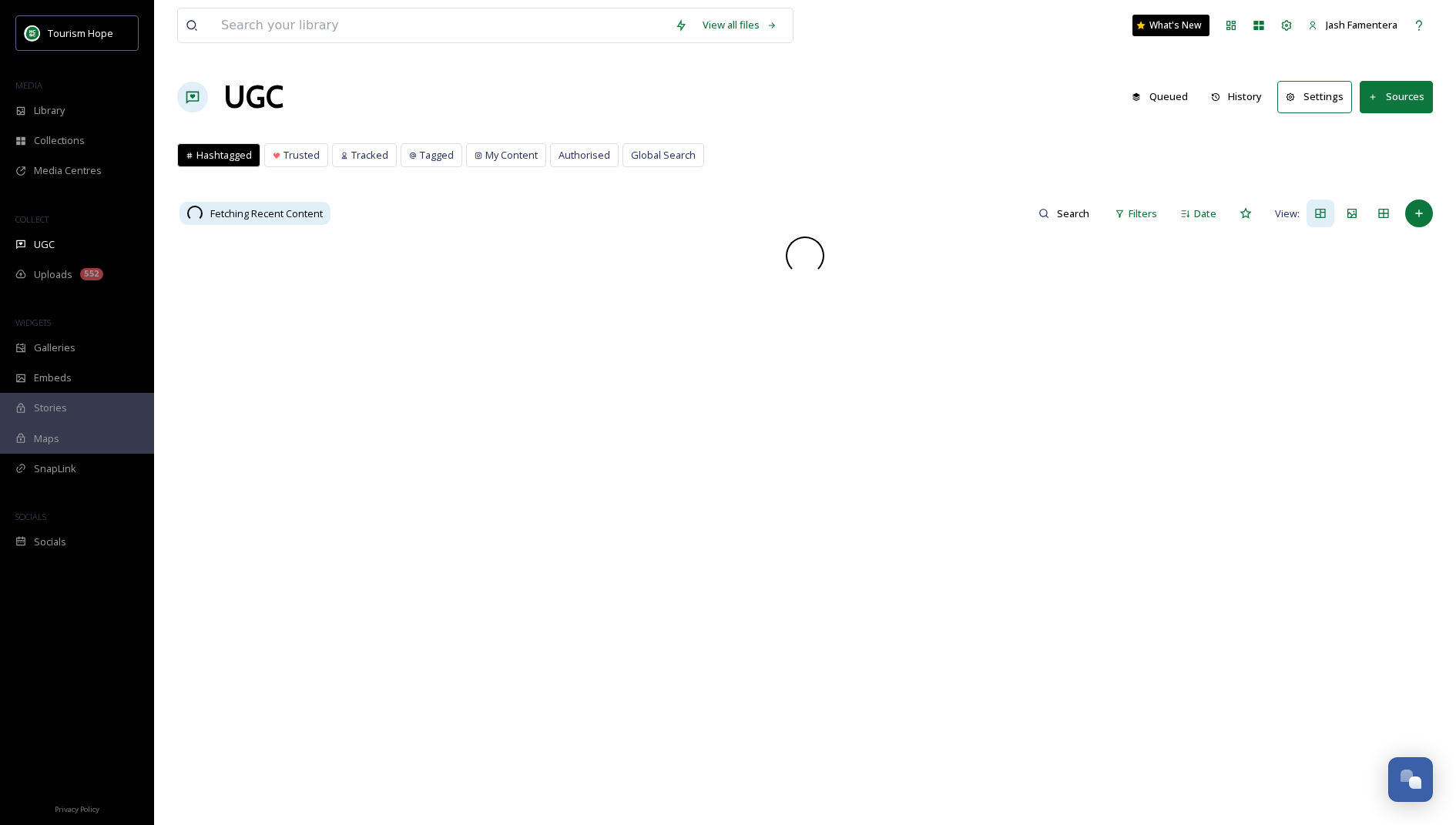
click at [1259, 89] on button "History" at bounding box center [1237, 97] width 67 height 30
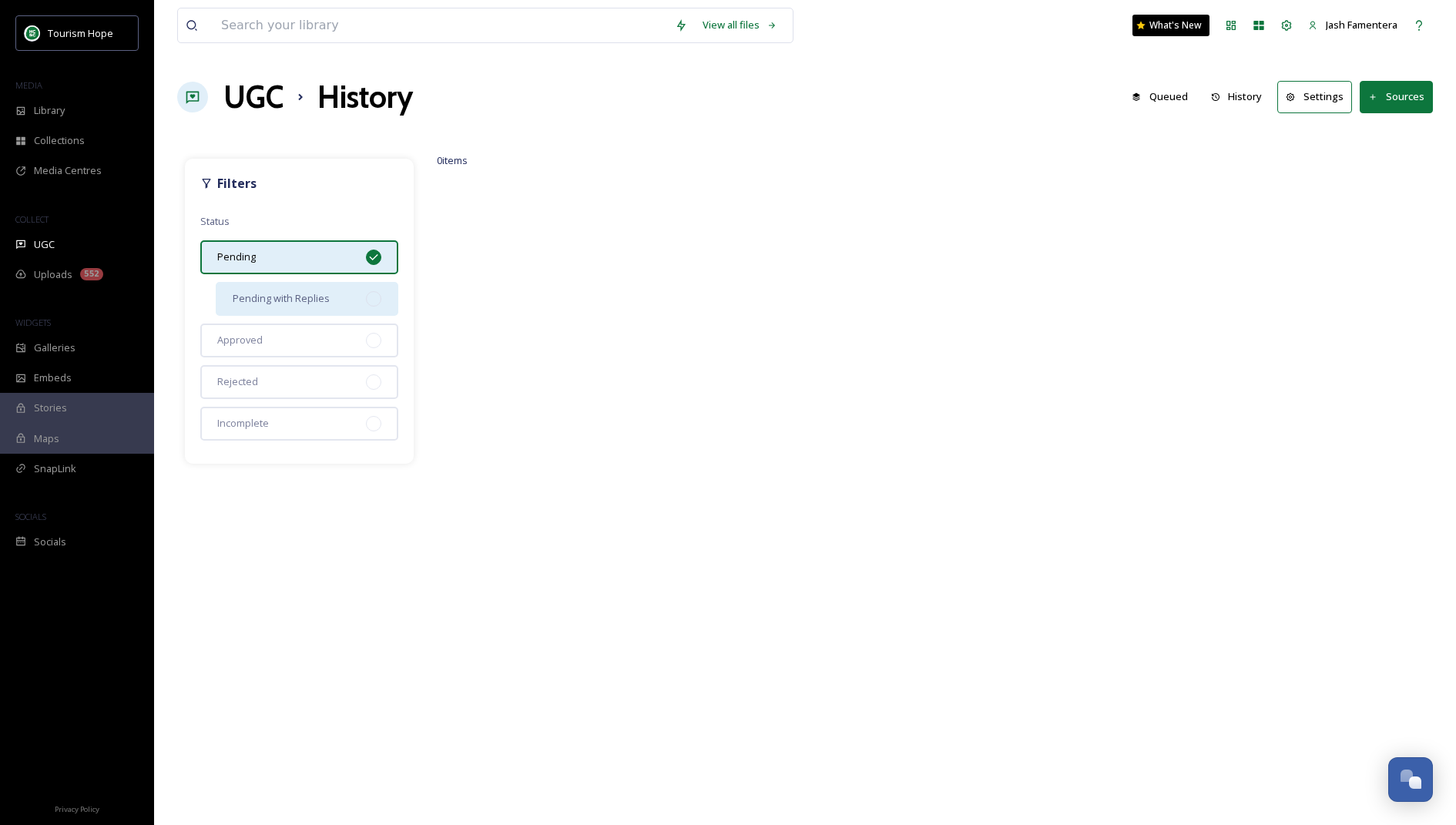
click at [305, 297] on span "Pending with Replies" at bounding box center [281, 299] width 97 height 15
click at [310, 352] on div "Approved" at bounding box center [300, 340] width 198 height 34
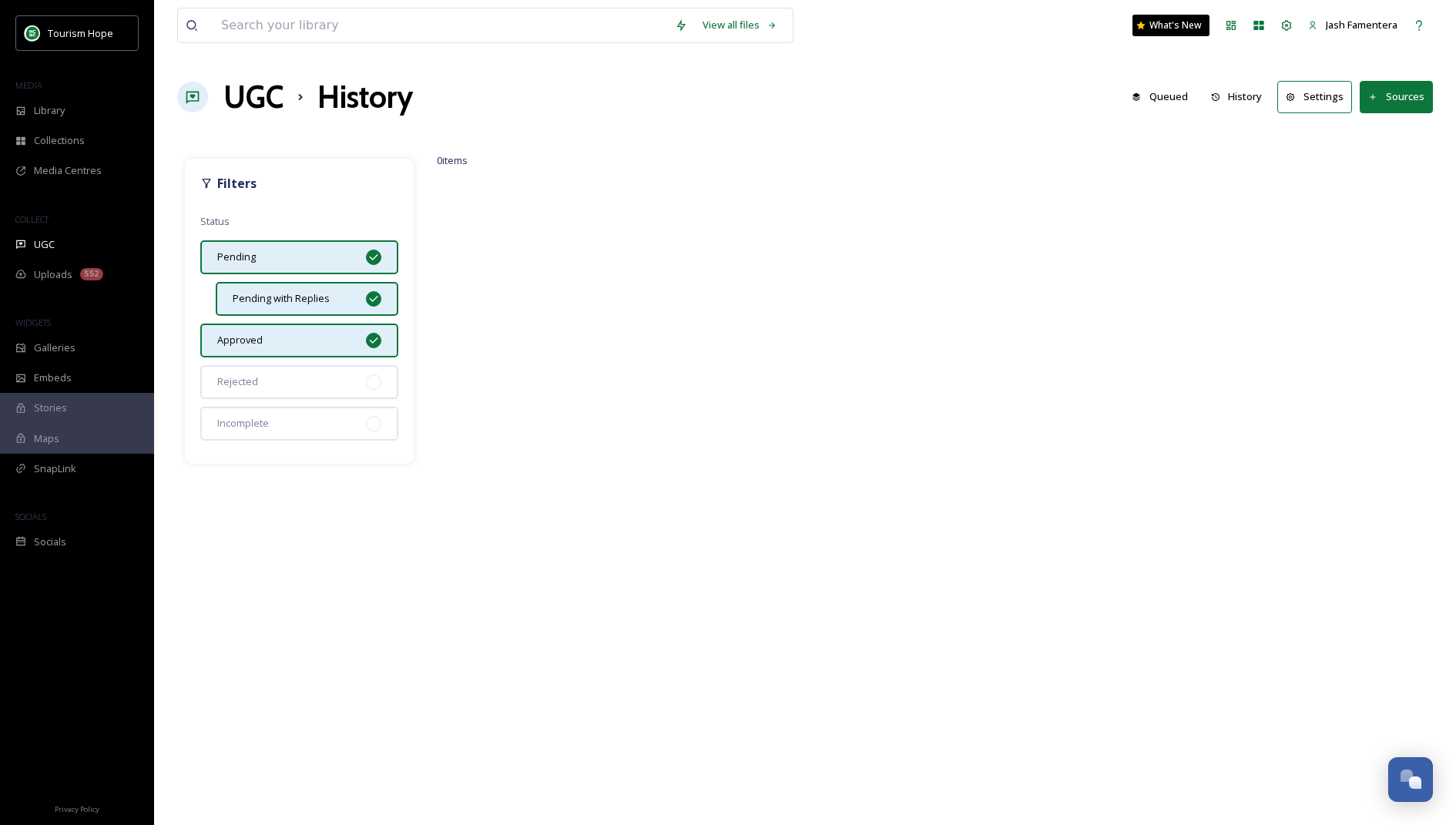
click at [328, 262] on div "Pending" at bounding box center [300, 256] width 198 height 34
click at [328, 315] on div "Filters Status Pending Pending with Replies Approved Rejected Incomplete" at bounding box center [299, 311] width 228 height 305
click at [347, 275] on div "Filters Status Pending Pending with Replies Approved Rejected Incomplete" at bounding box center [299, 311] width 228 height 305
click at [343, 297] on div "Pending with Replies" at bounding box center [306, 298] width 183 height 34
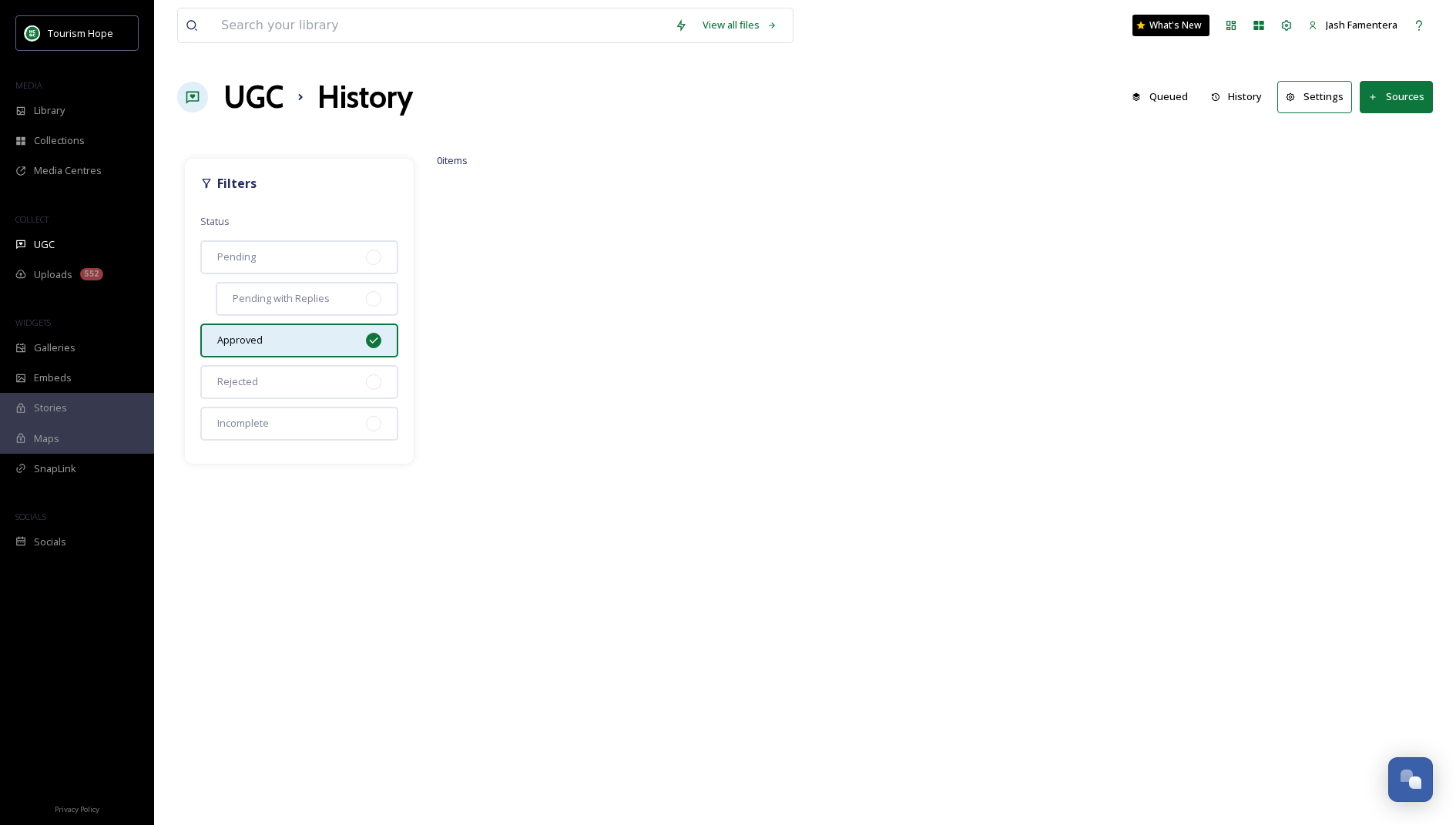
click at [334, 326] on div "Approved" at bounding box center [300, 340] width 198 height 34
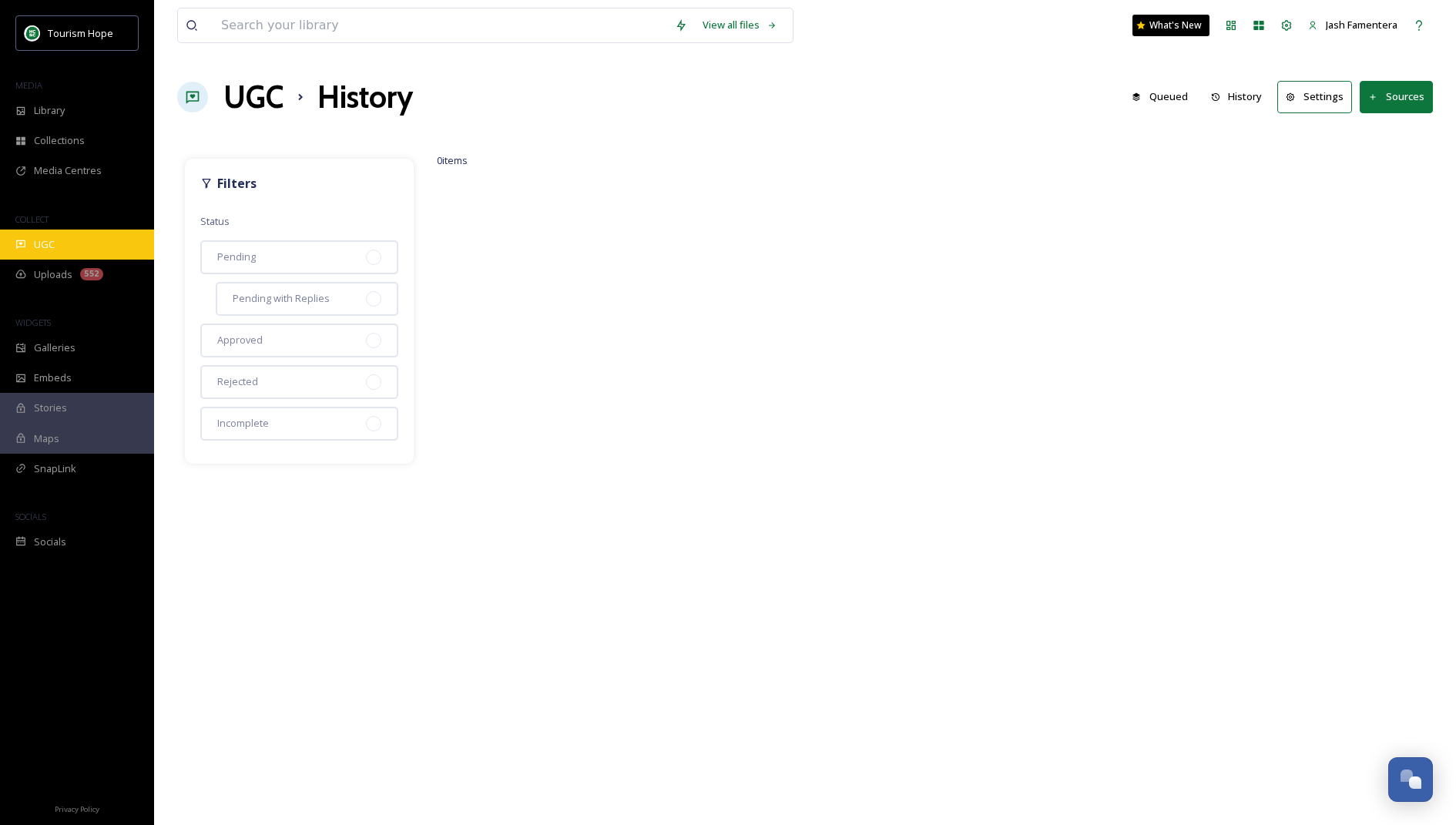
click at [71, 249] on div "UGC" at bounding box center [77, 244] width 154 height 30
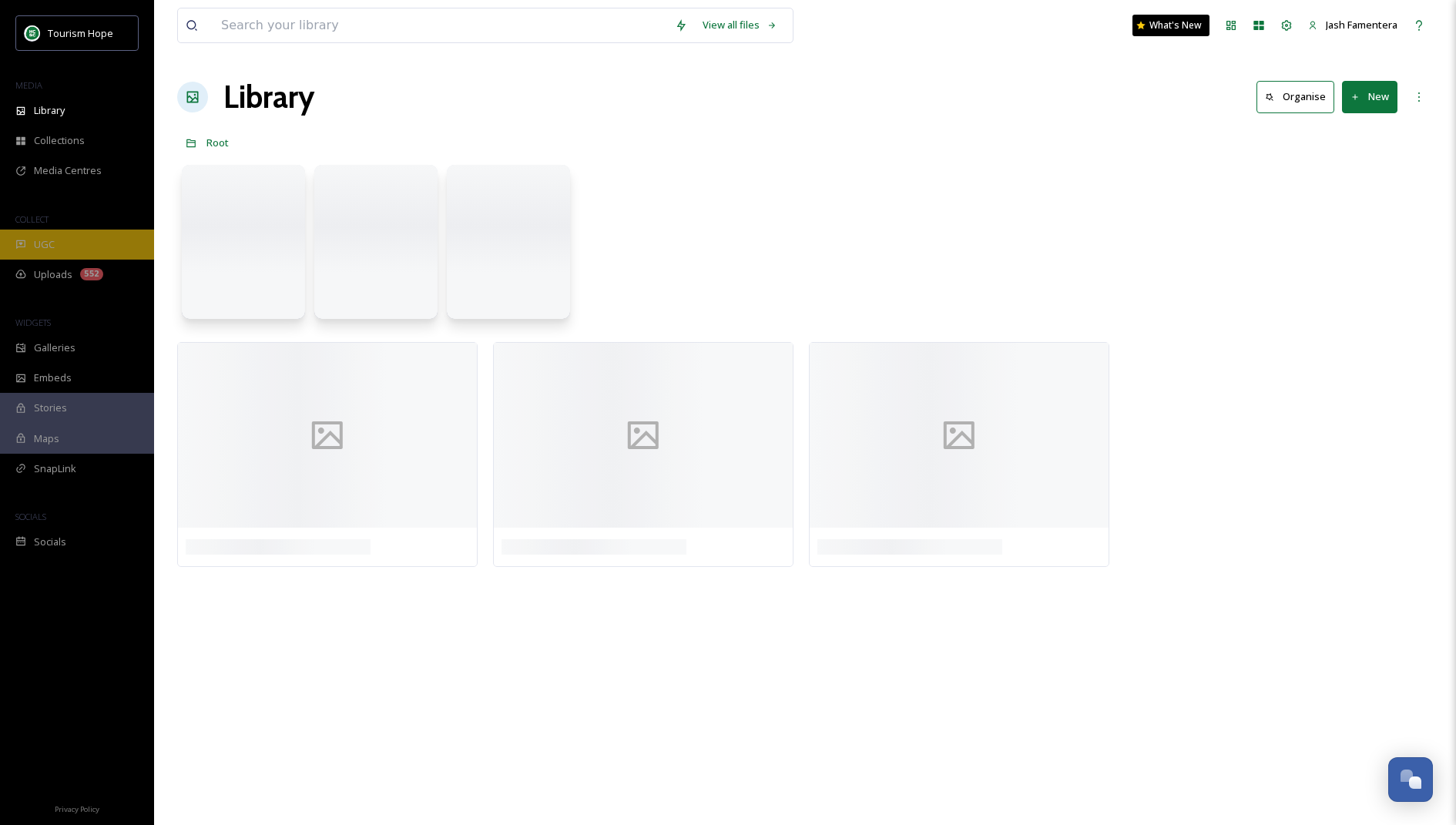
click at [46, 232] on div "UGC" at bounding box center [77, 244] width 154 height 30
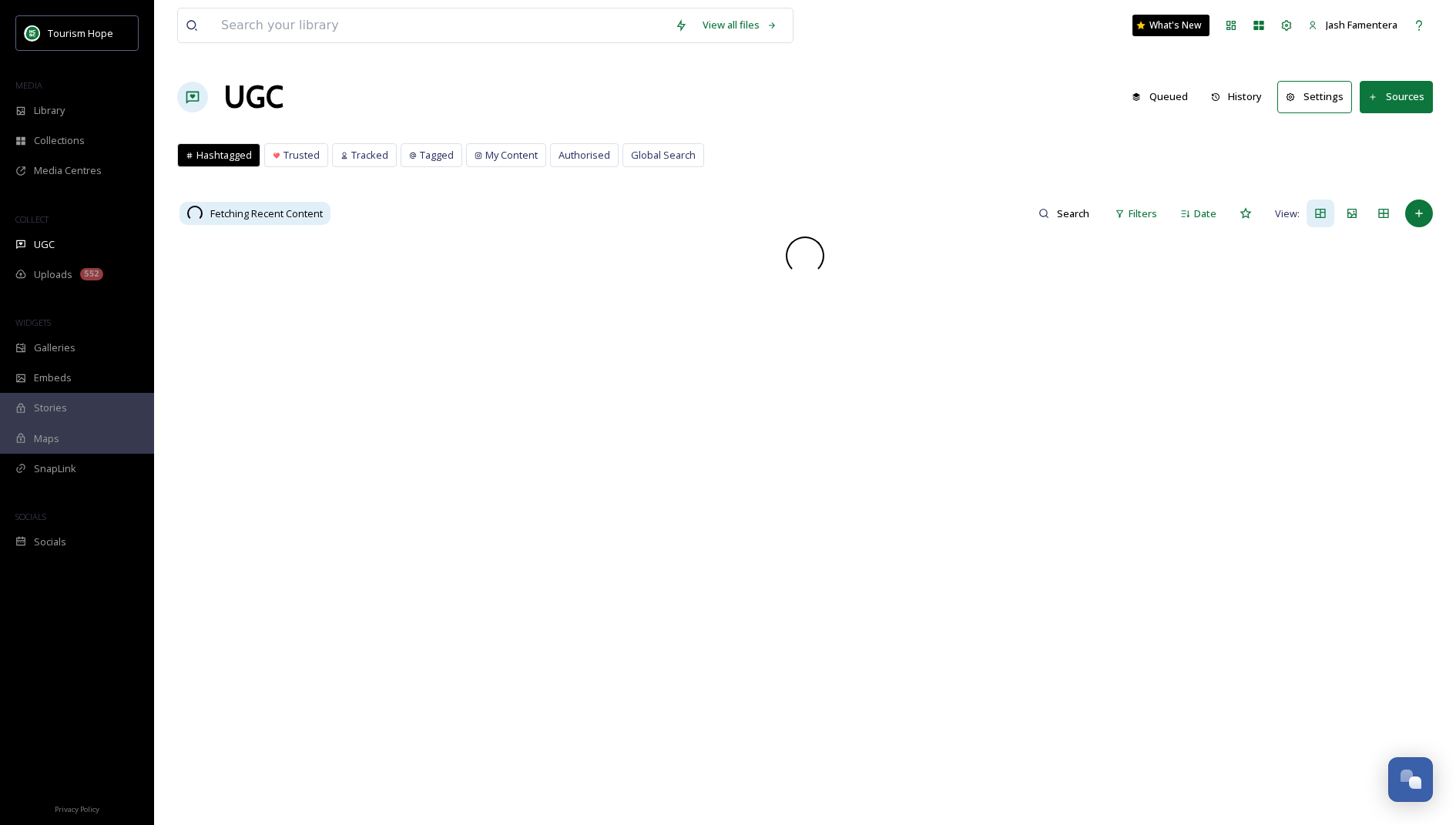
click at [1233, 97] on button "History" at bounding box center [1237, 97] width 67 height 30
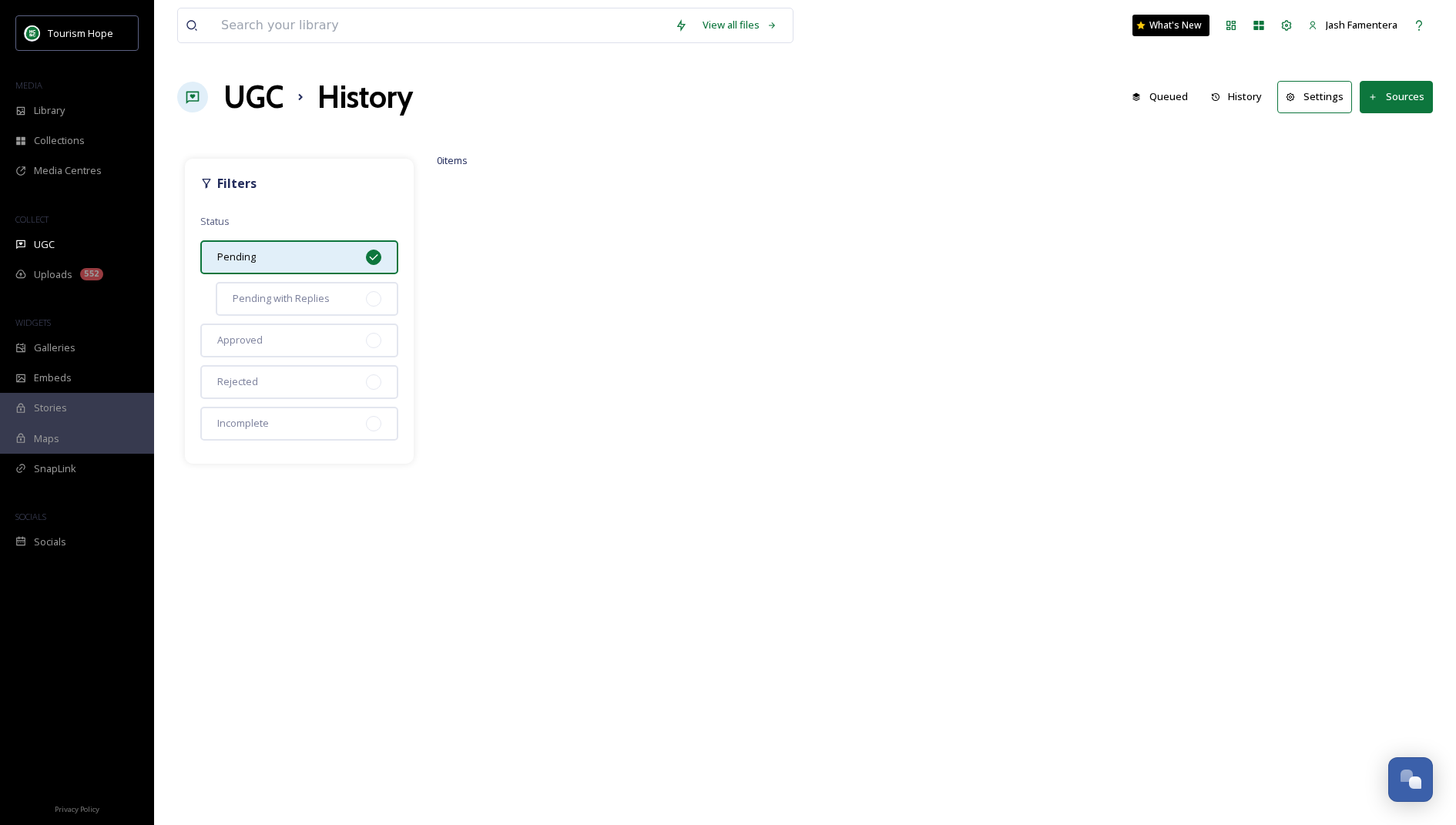
click at [222, 181] on strong "Filters" at bounding box center [237, 184] width 39 height 17
click at [1246, 97] on button "History" at bounding box center [1237, 97] width 67 height 30
click at [14, 246] on div "UGC" at bounding box center [77, 244] width 154 height 30
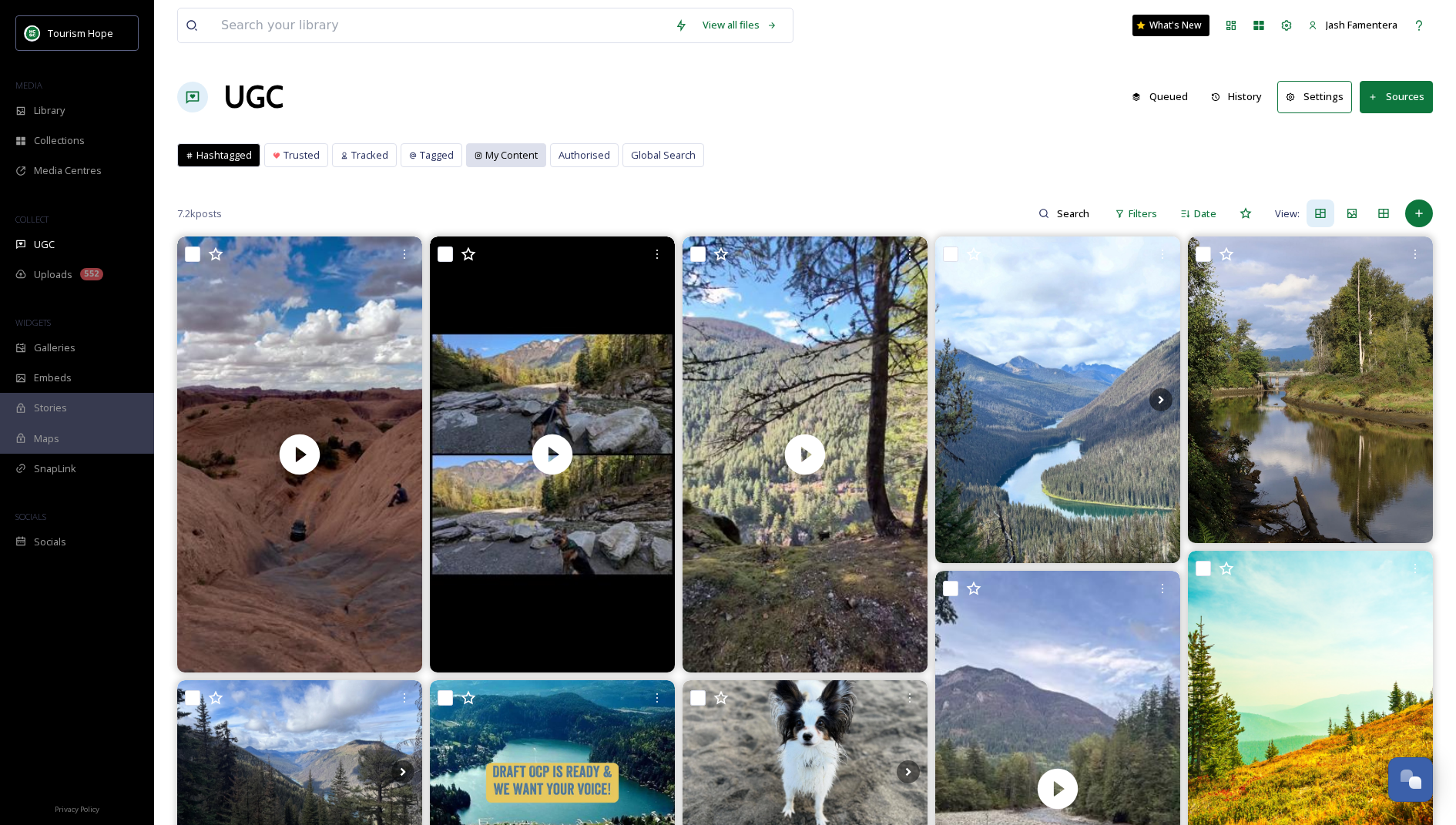
click at [488, 150] on span "My Content" at bounding box center [512, 156] width 52 height 15
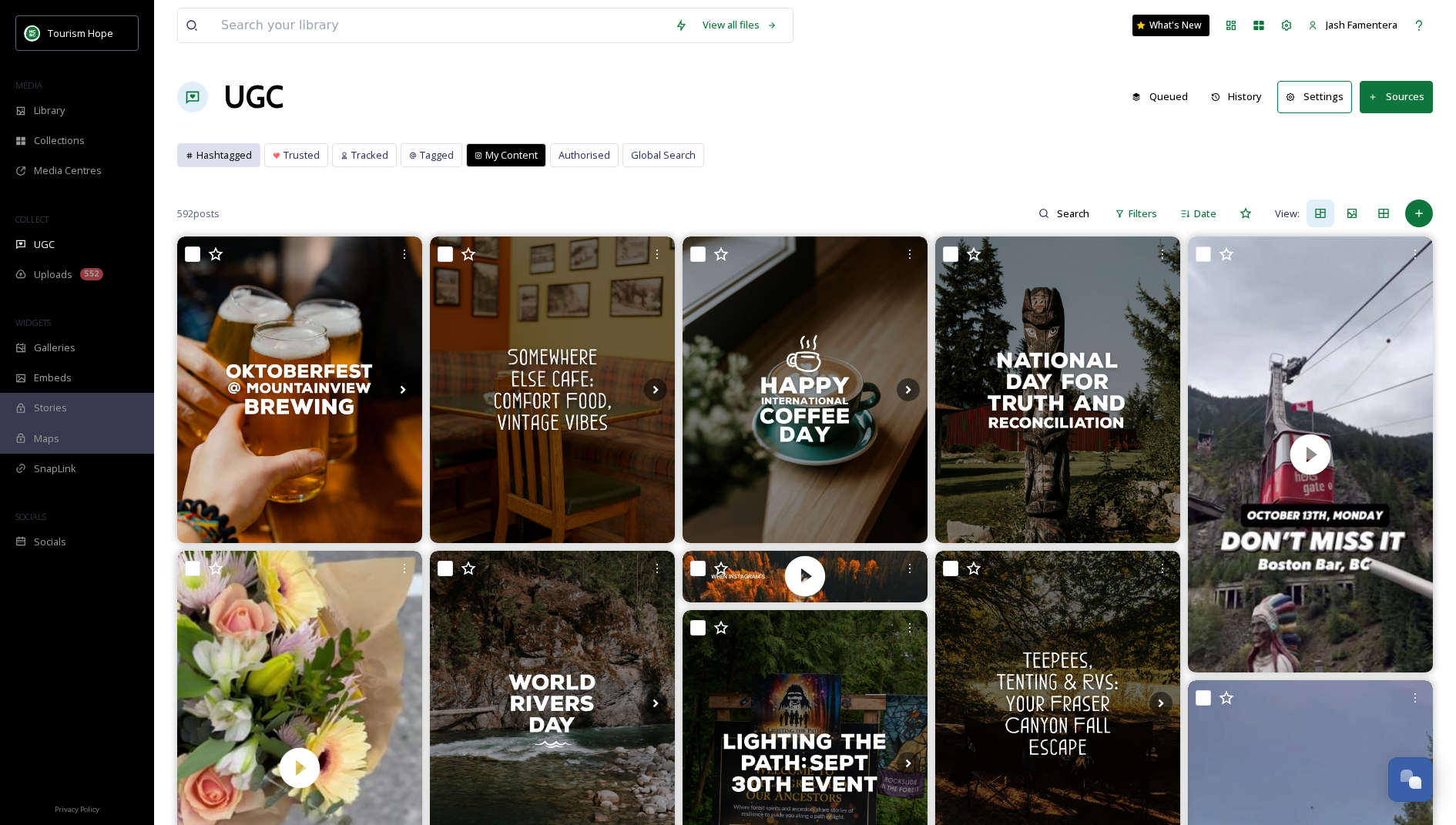
click at [208, 156] on span "Hashtagged" at bounding box center [224, 156] width 56 height 15
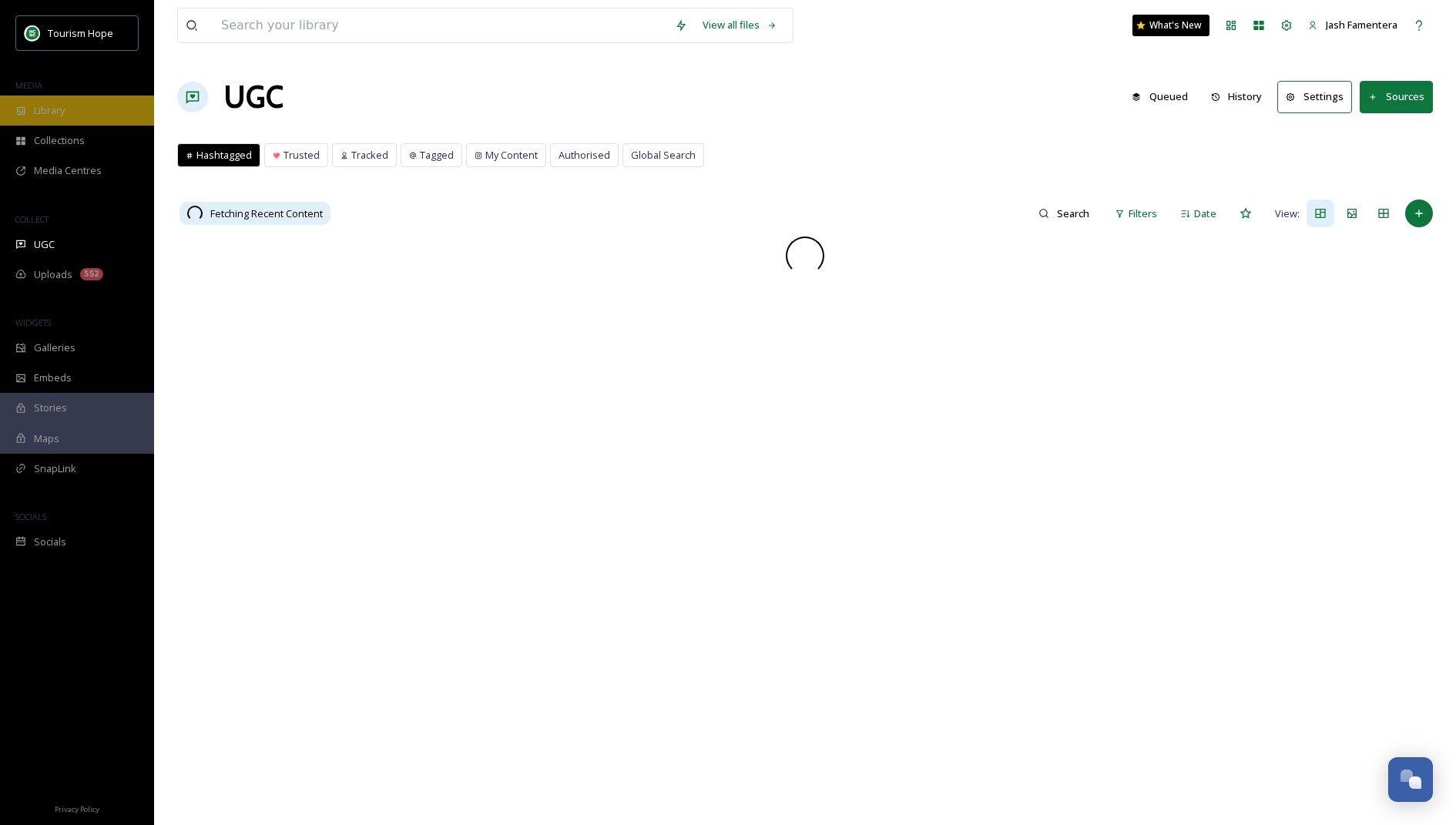
click at [73, 113] on div "Library" at bounding box center [77, 111] width 154 height 30
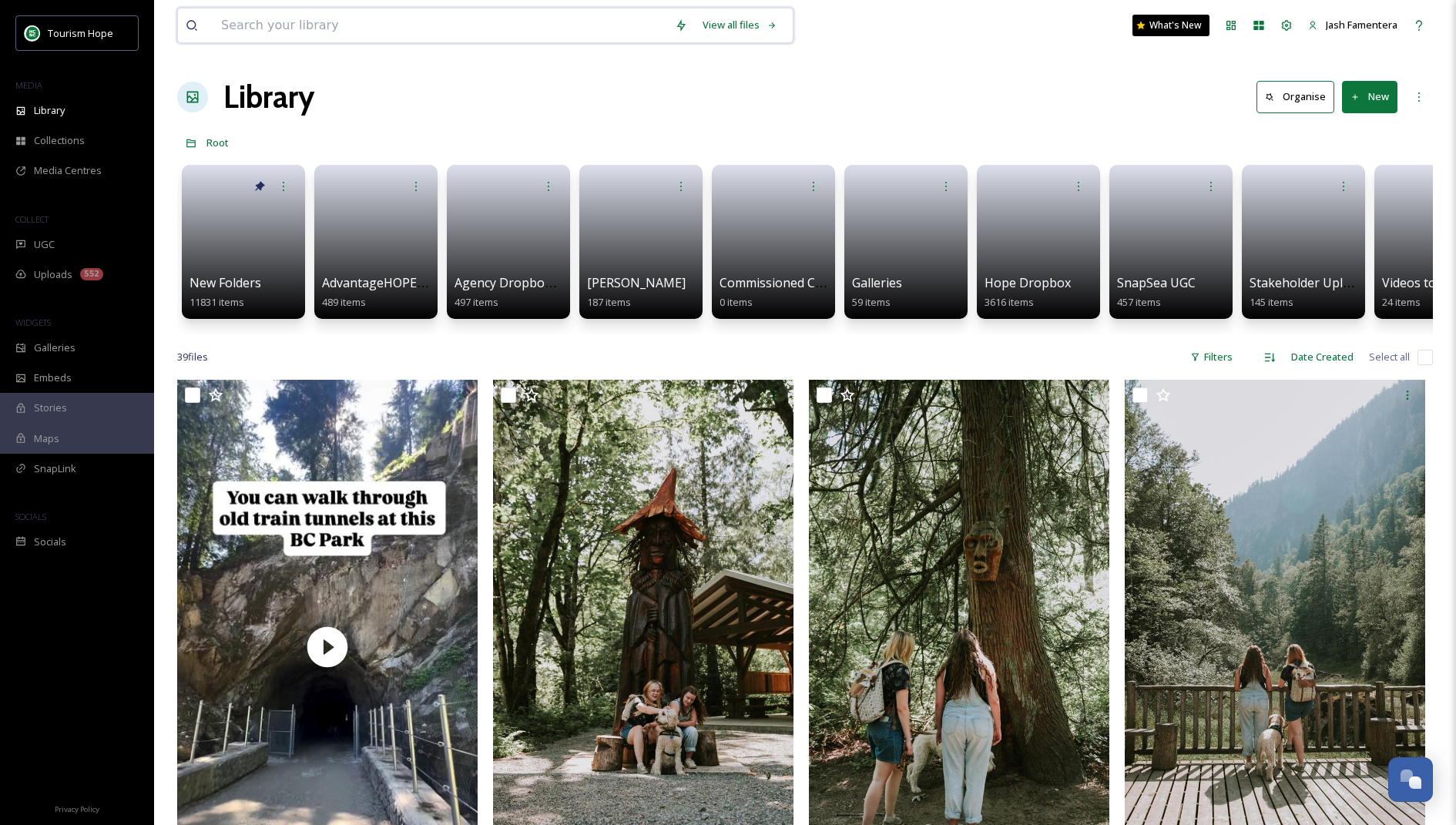
click at [388, 34] on input at bounding box center [441, 25] width 454 height 34
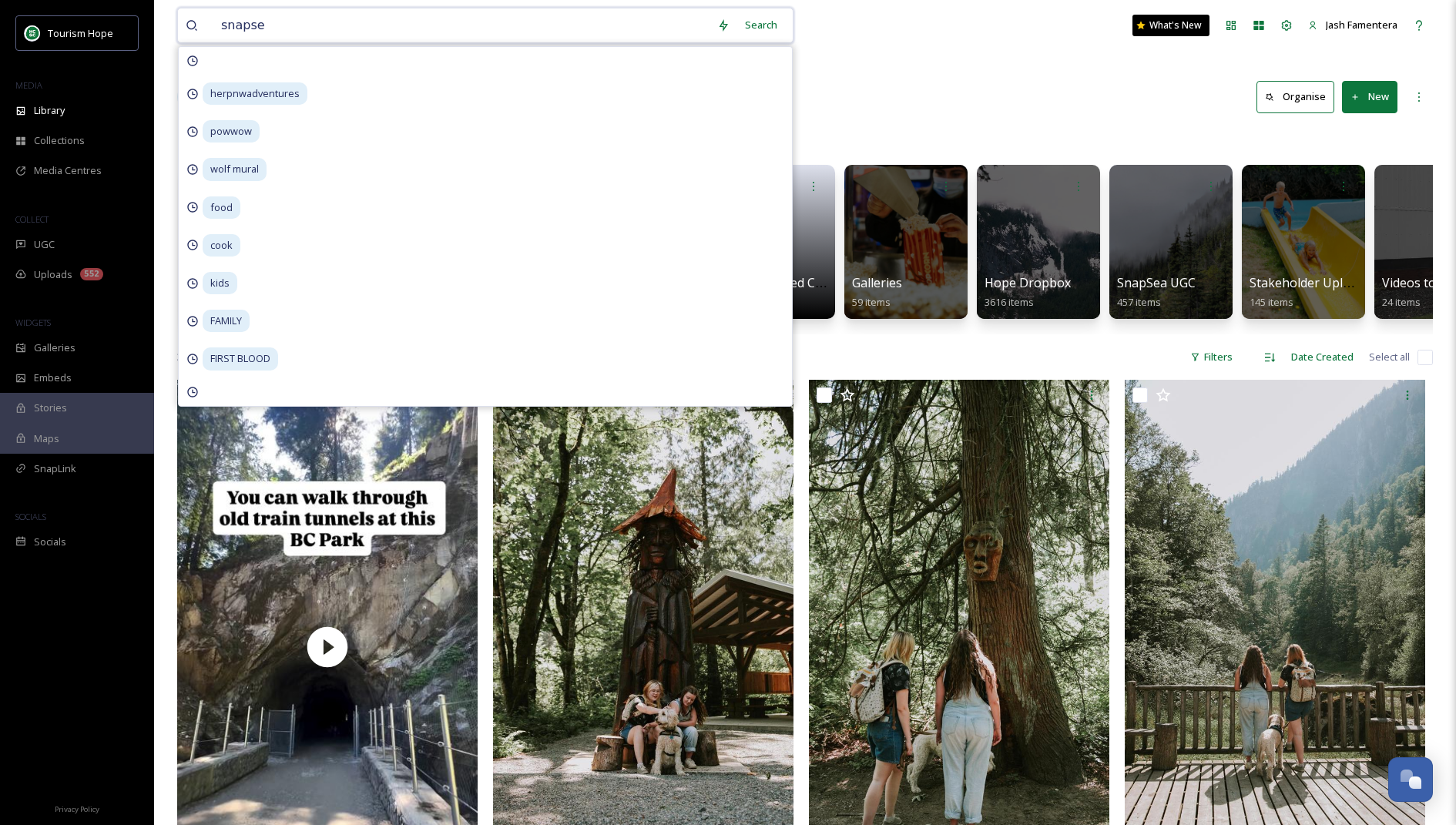
type input "snapsea"
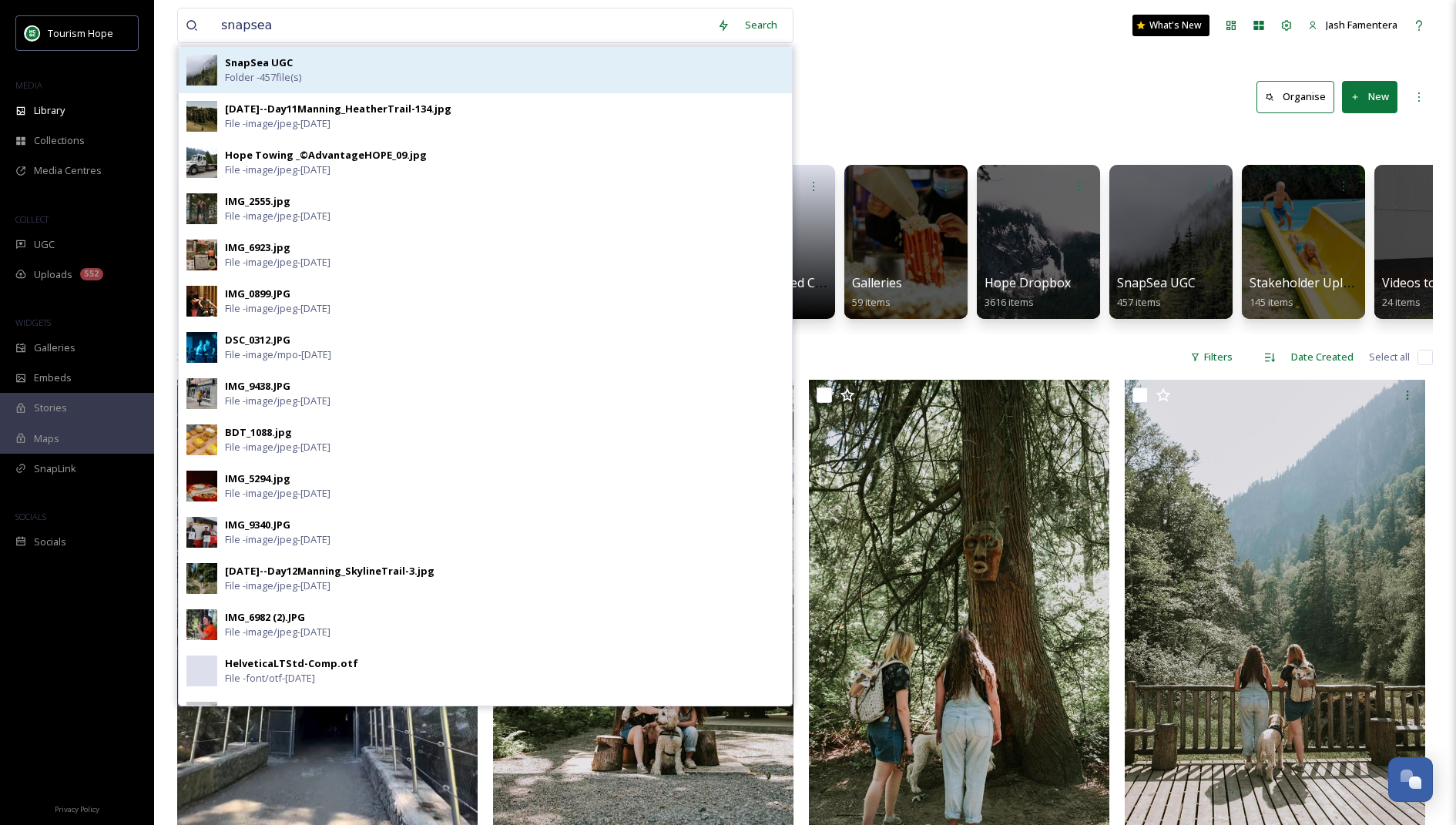
click at [290, 72] on span "Folder - 457 file(s)" at bounding box center [263, 78] width 76 height 15
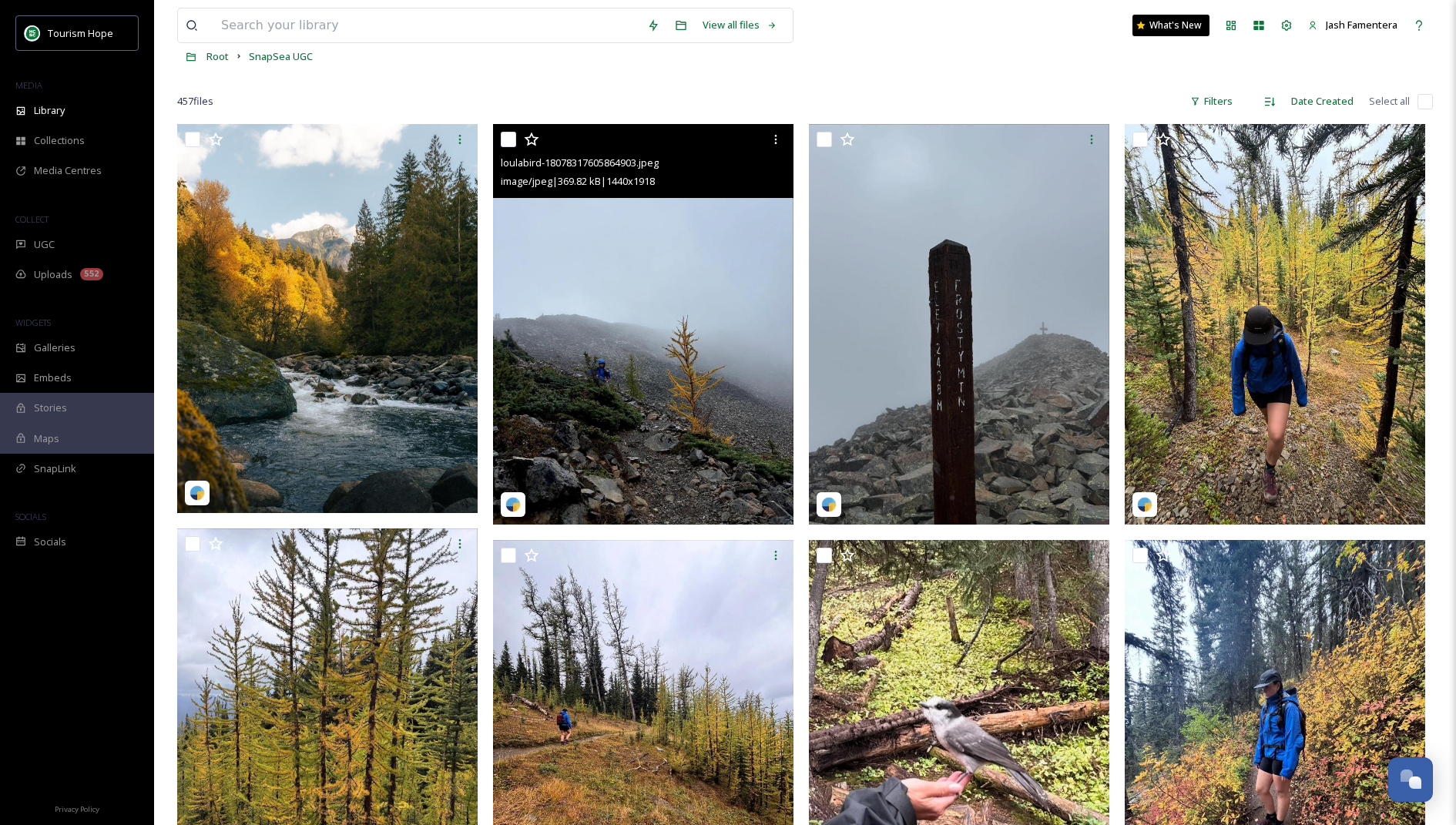
scroll to position [93, 0]
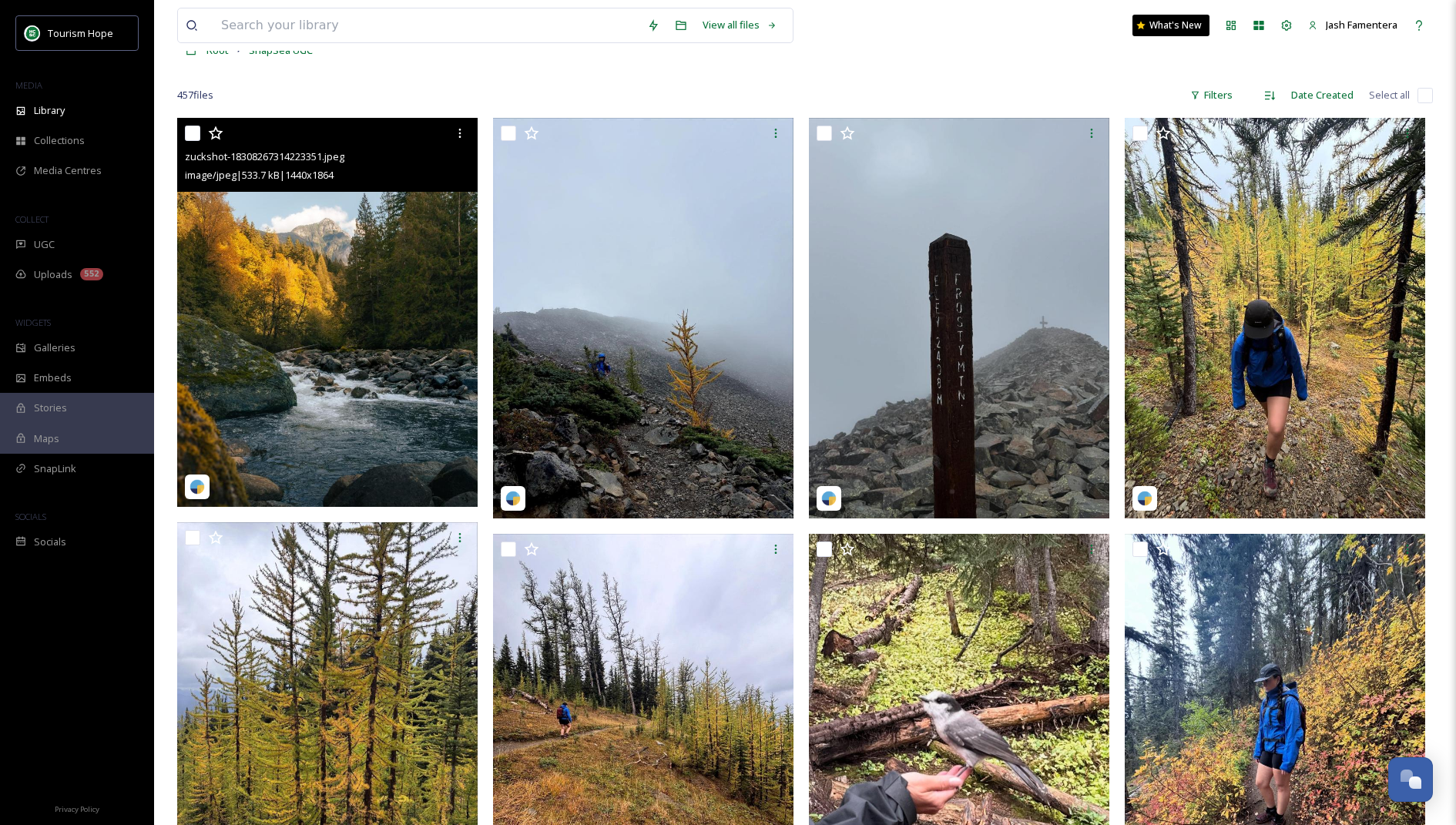
click at [198, 132] on input "checkbox" at bounding box center [192, 133] width 16 height 16
checkbox input "true"
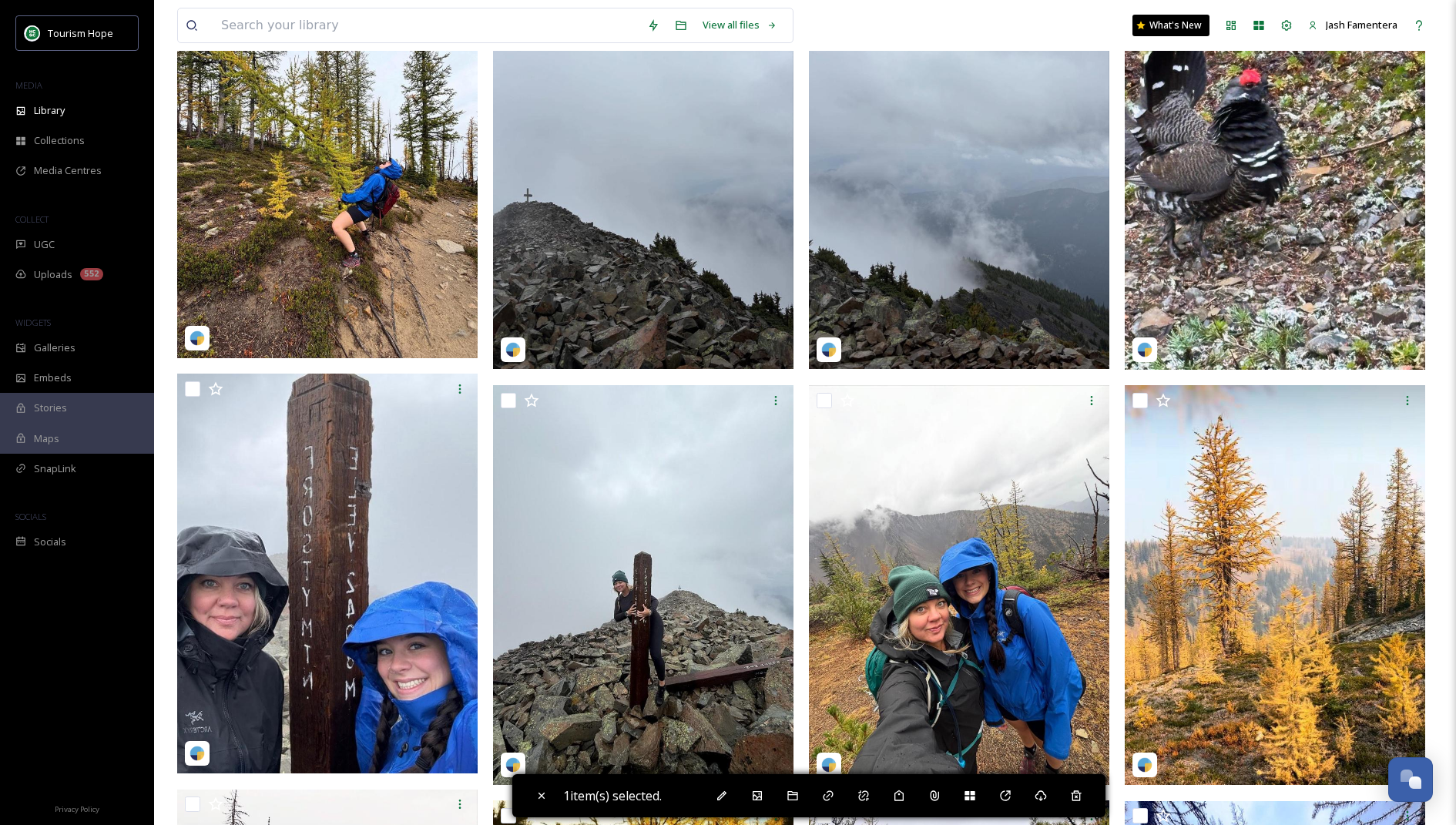
scroll to position [1103, 0]
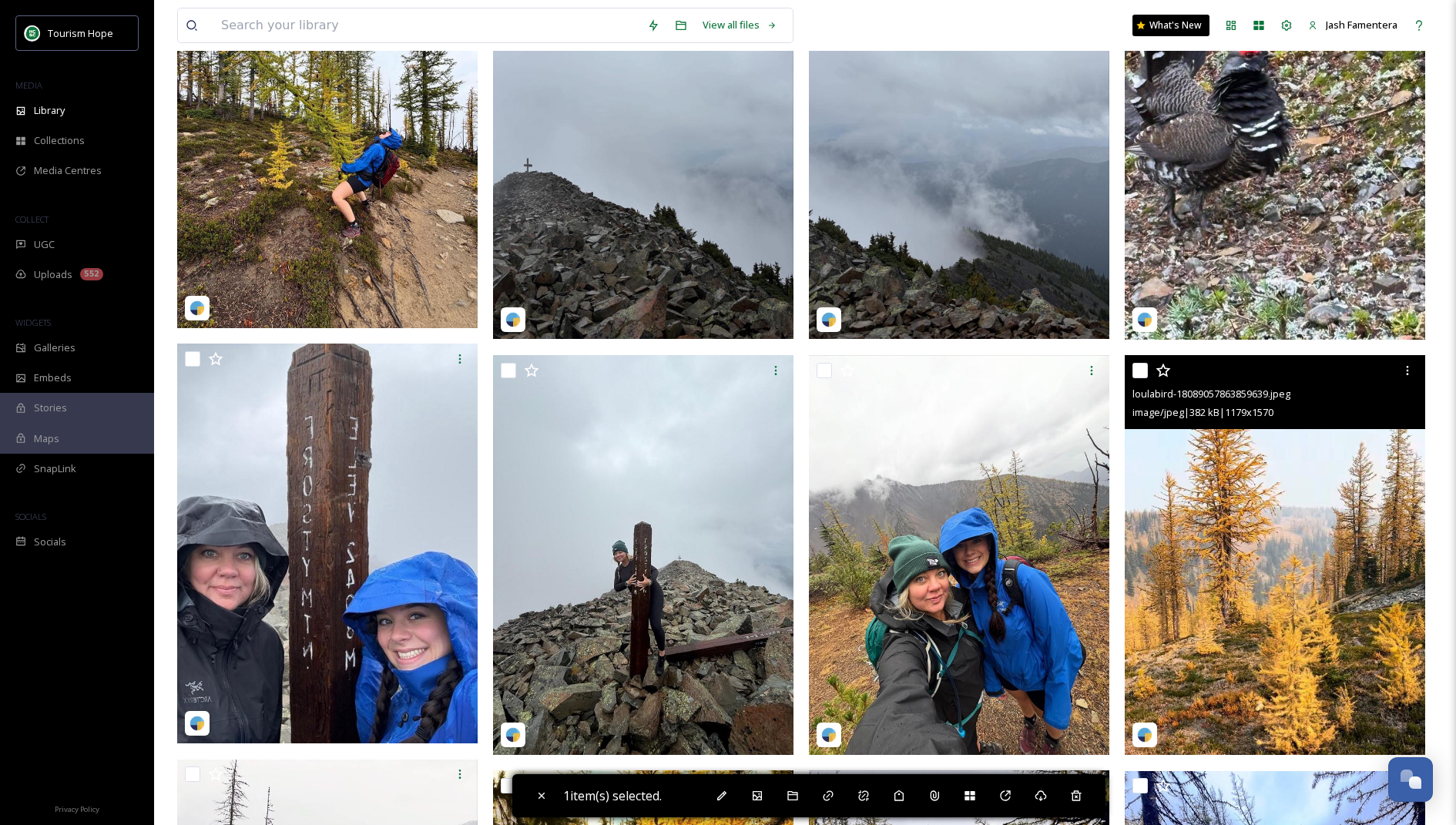
click at [1138, 371] on input "checkbox" at bounding box center [1140, 370] width 16 height 16
checkbox input "true"
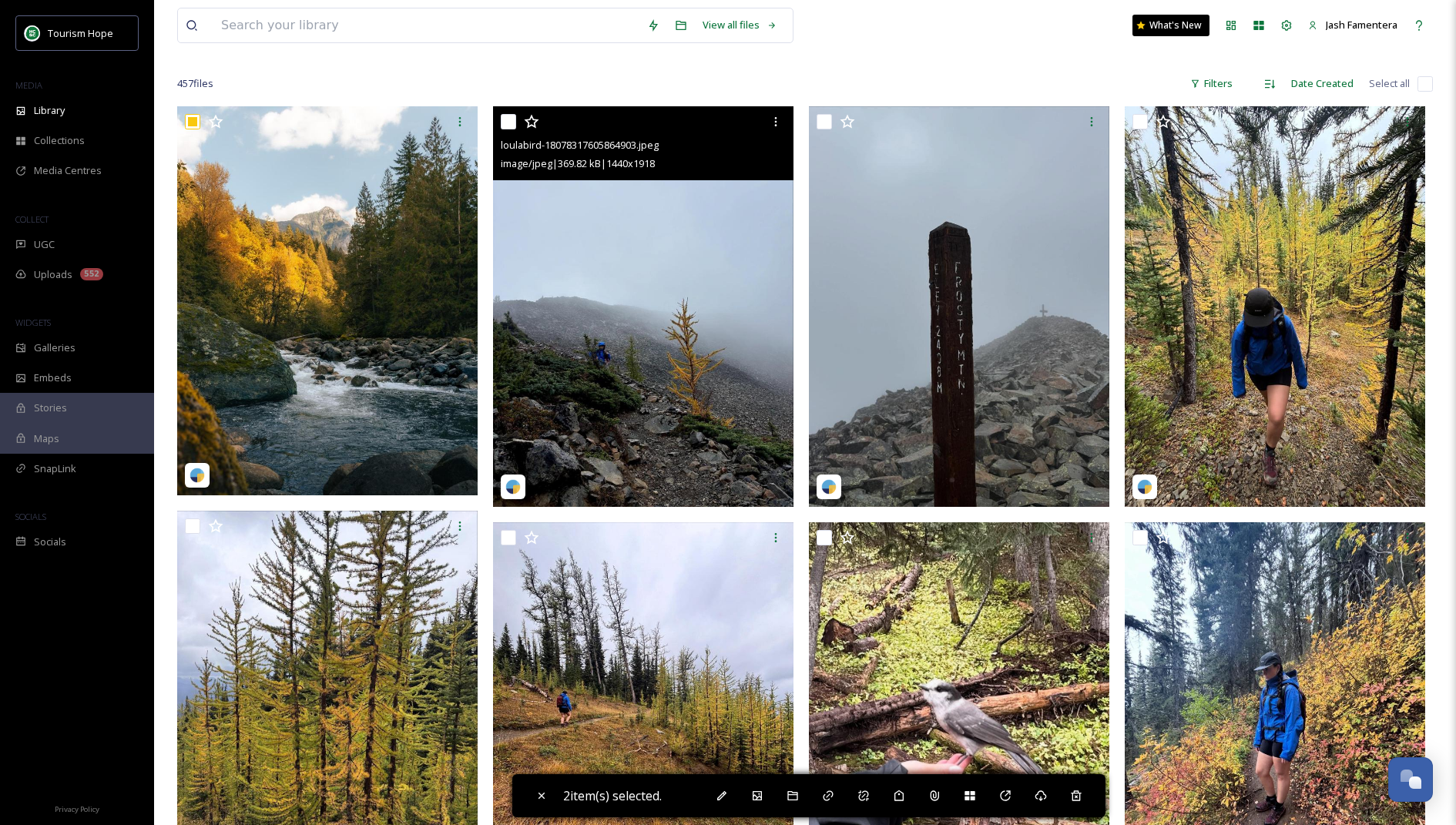
scroll to position [100, 0]
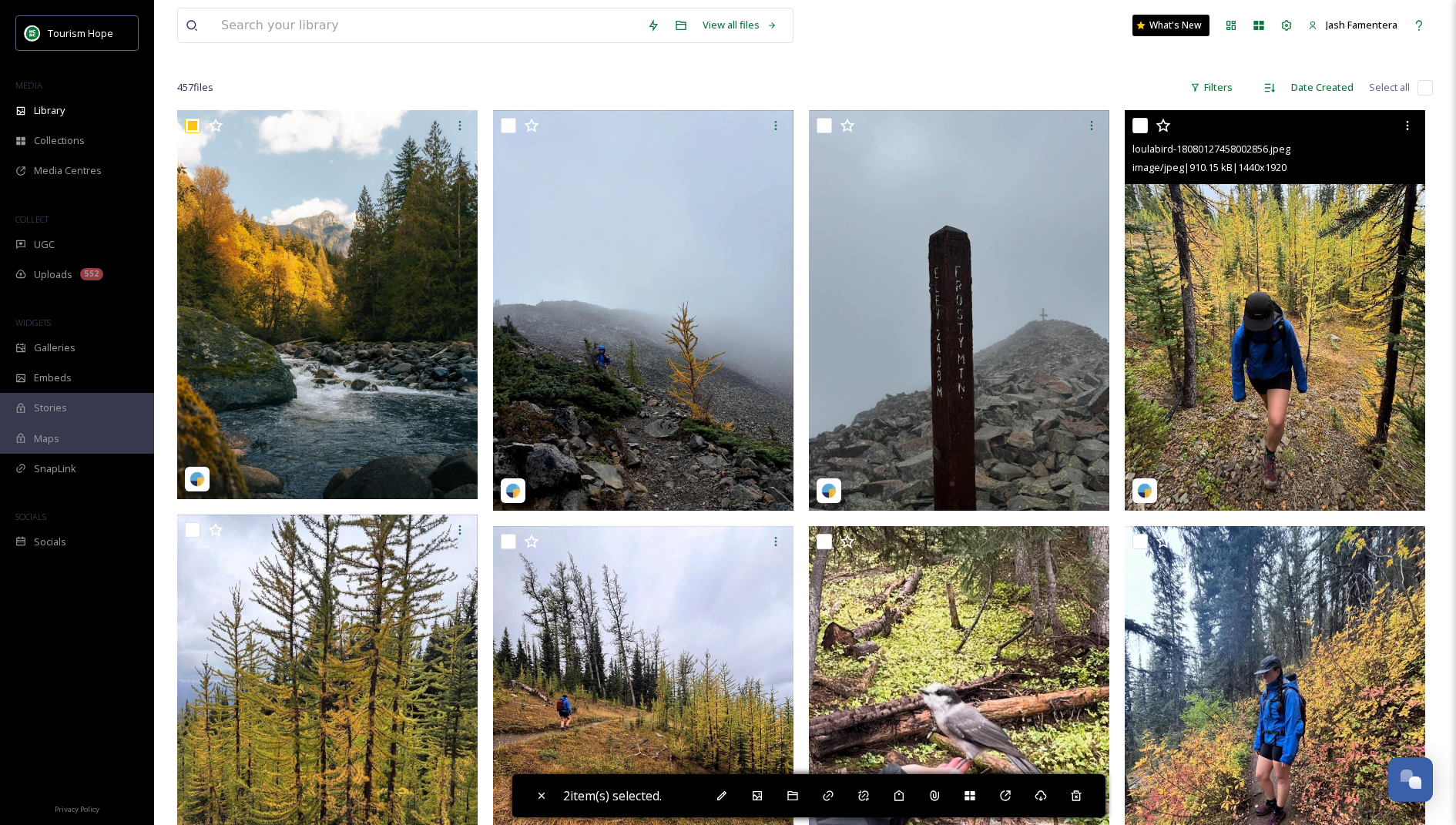
click at [1142, 123] on input "checkbox" at bounding box center [1140, 125] width 16 height 16
checkbox input "true"
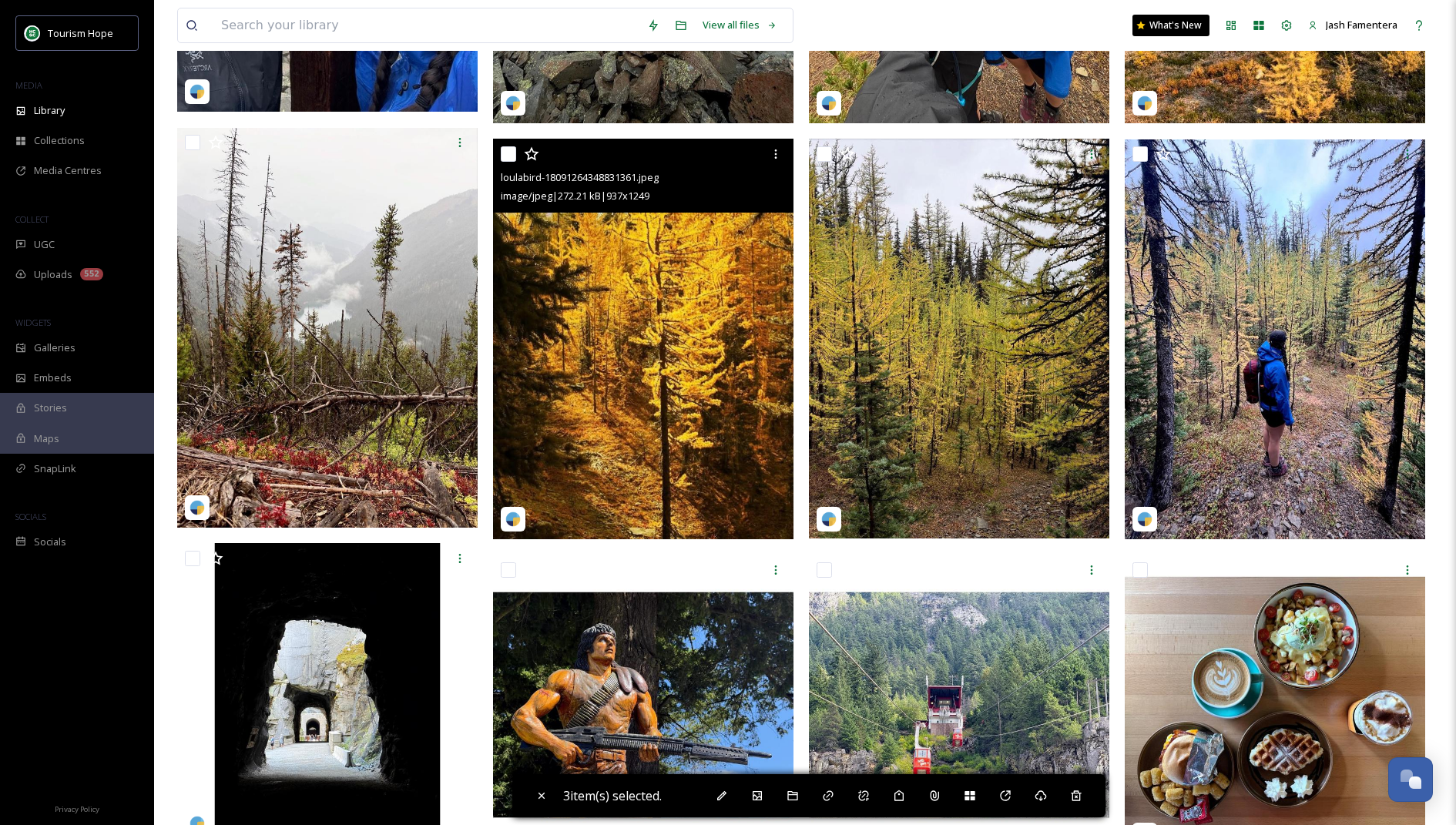
scroll to position [1726, 0]
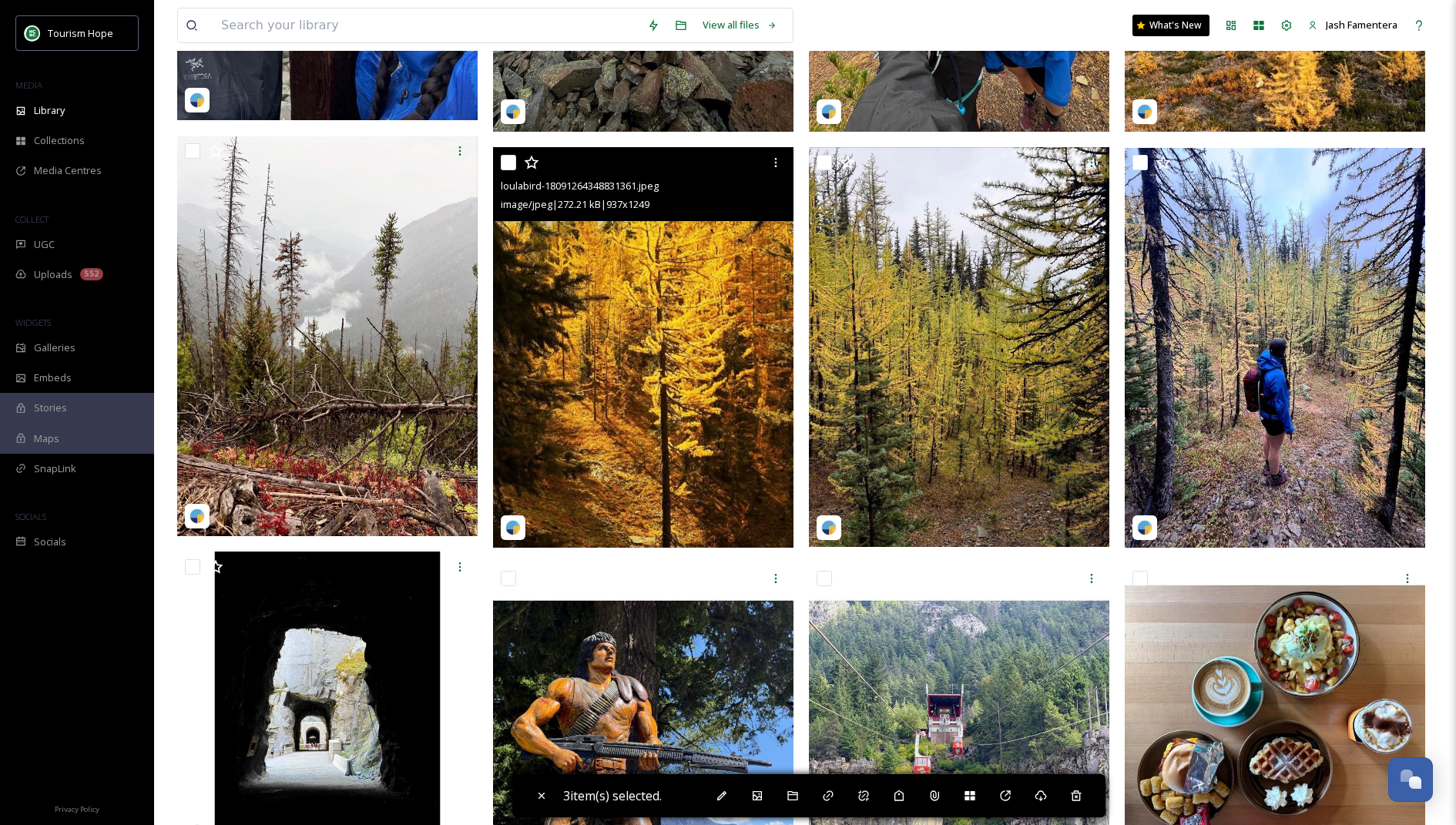
click at [513, 159] on input "checkbox" at bounding box center [508, 162] width 16 height 16
checkbox input "true"
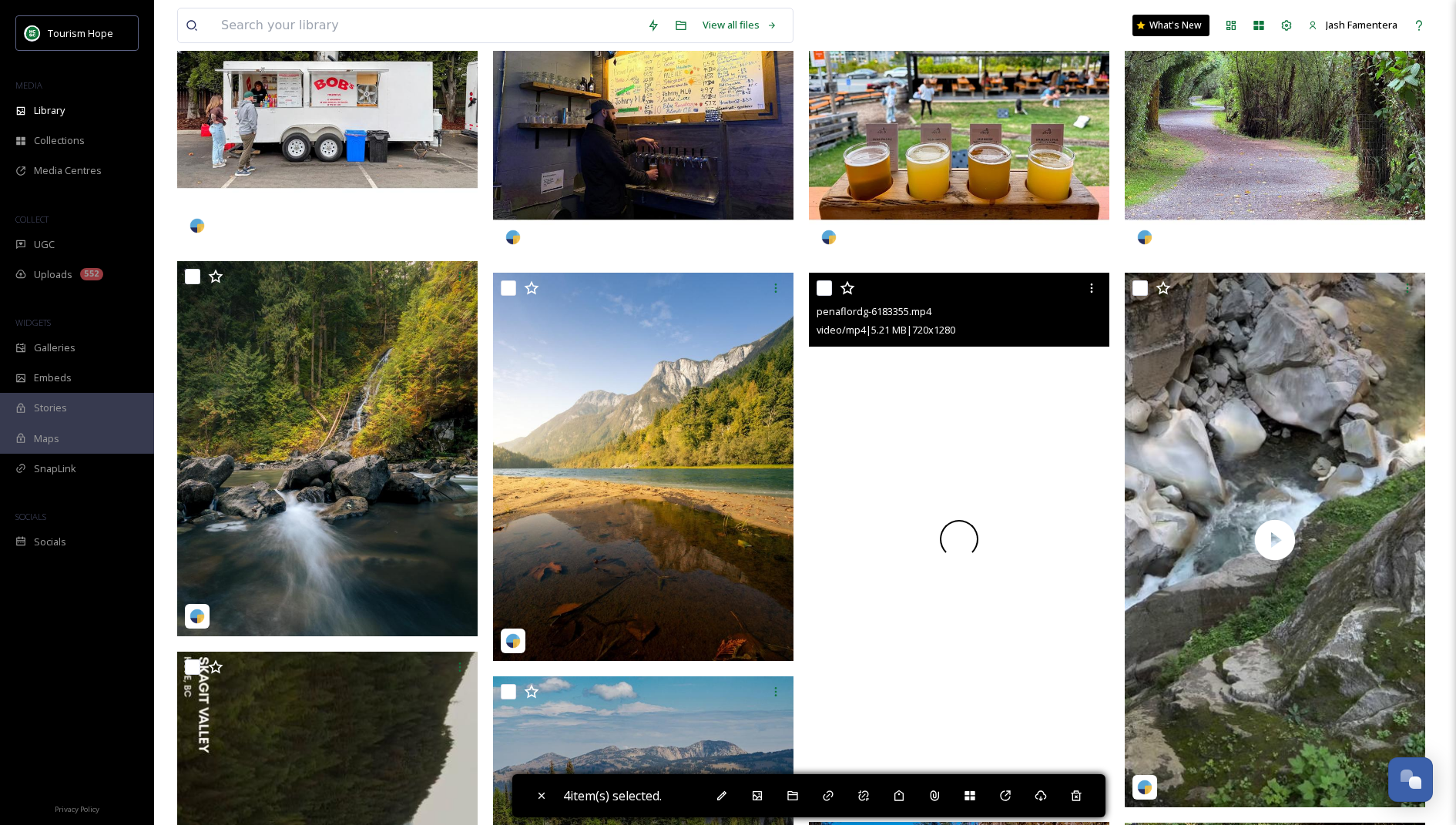
scroll to position [3629, 0]
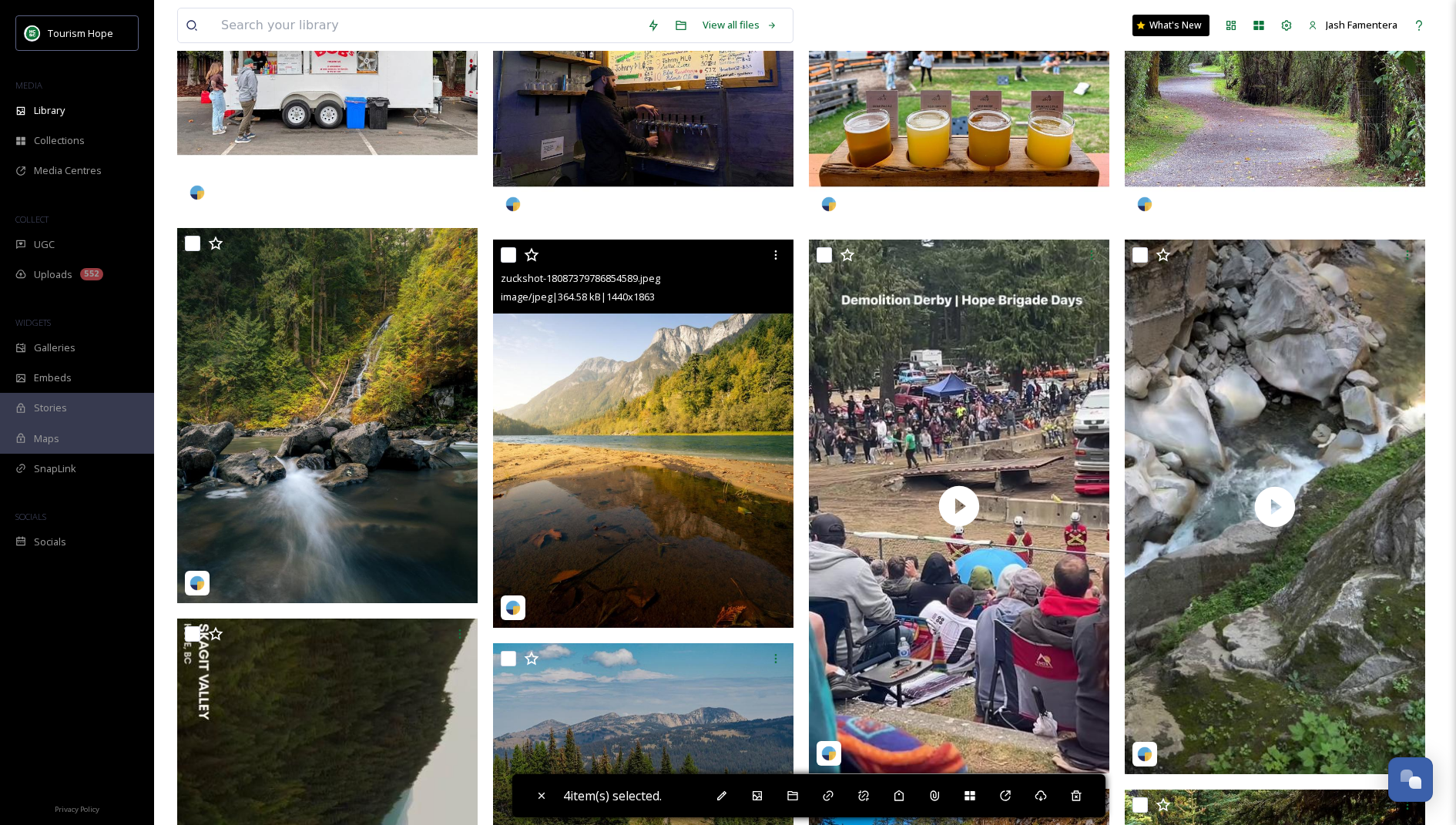
click at [506, 254] on input "checkbox" at bounding box center [508, 255] width 16 height 16
checkbox input "true"
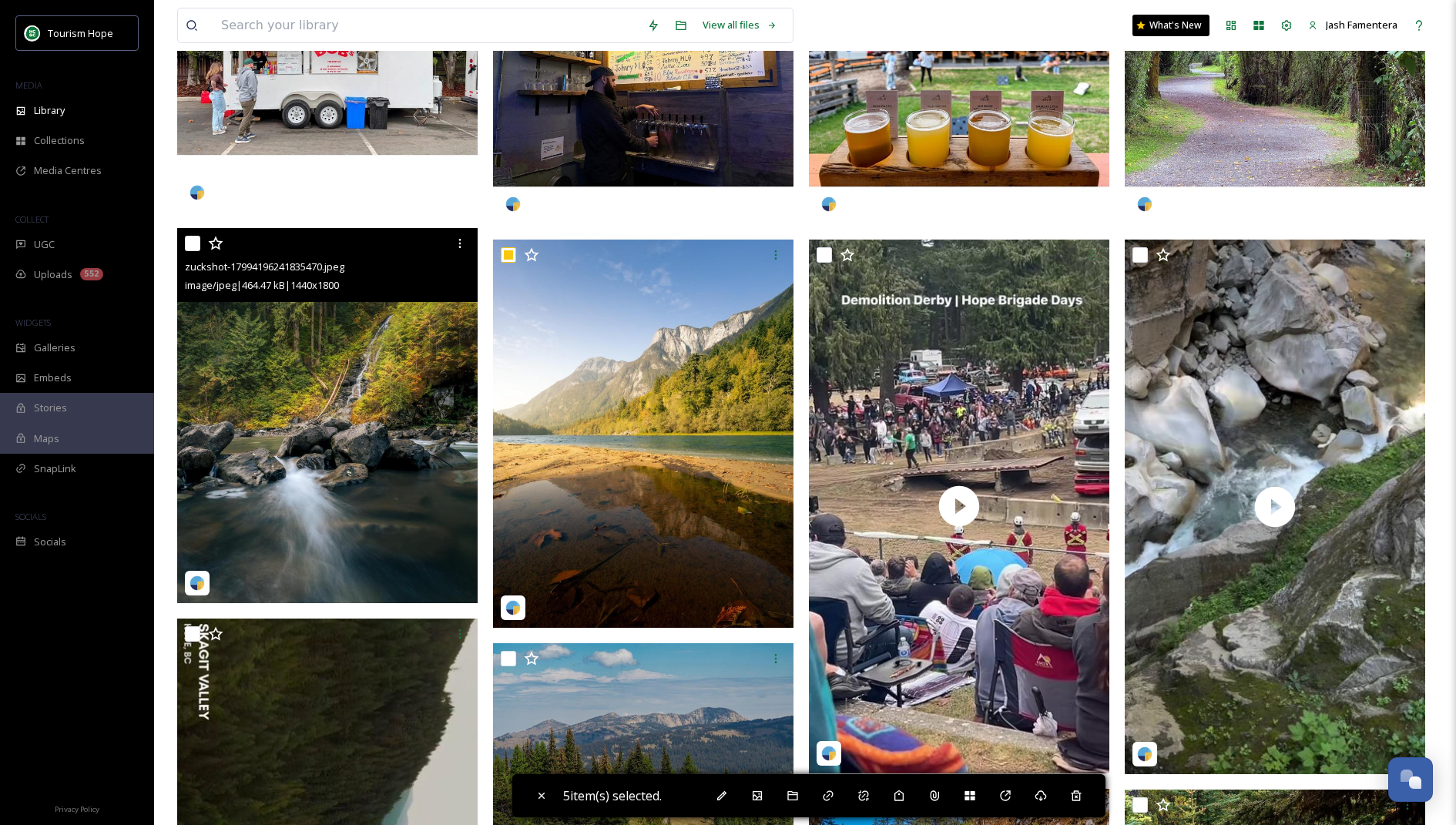
click at [192, 242] on input "checkbox" at bounding box center [192, 243] width 16 height 16
checkbox input "true"
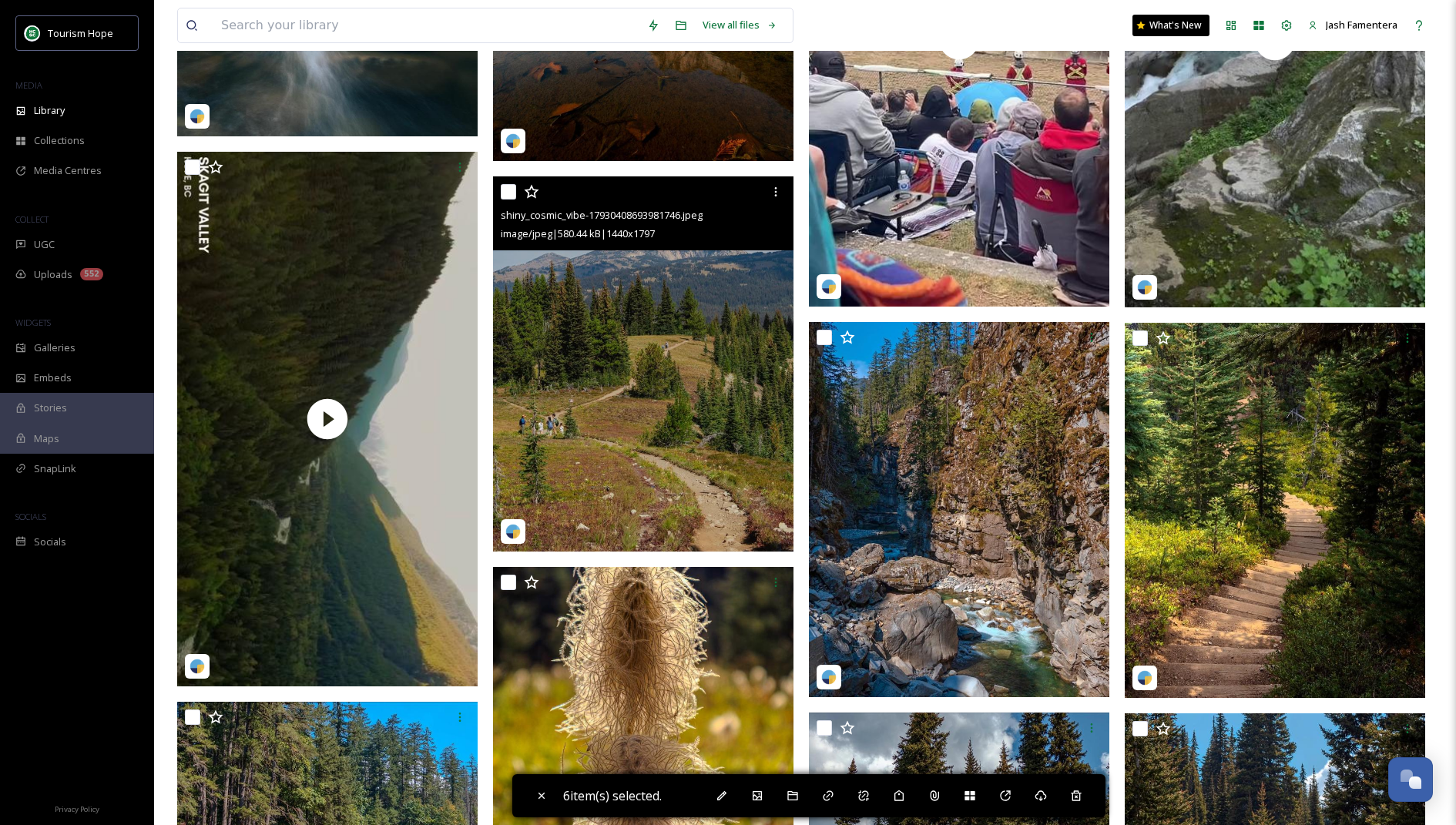
scroll to position [4088, 0]
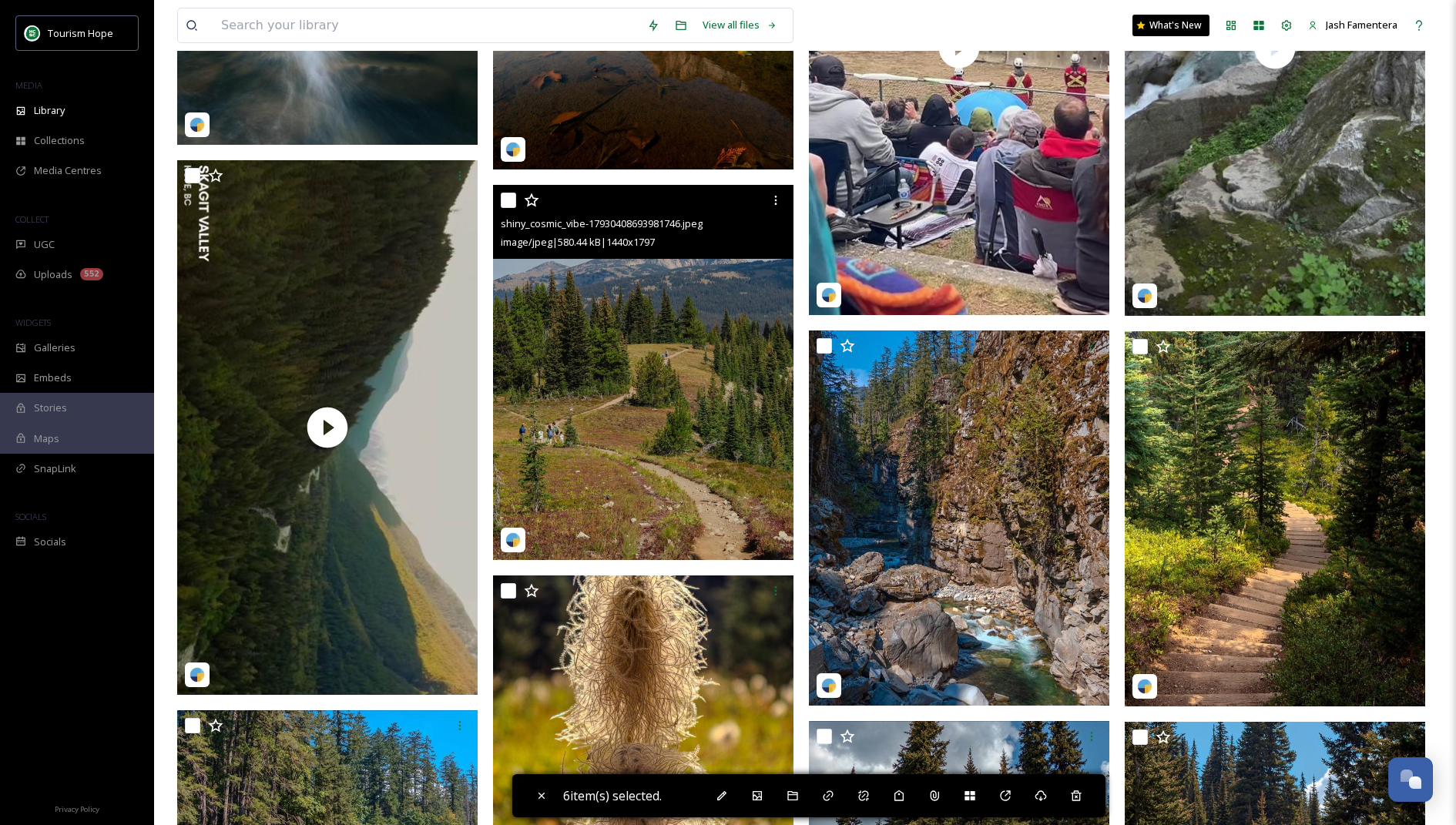
click at [508, 206] on input "checkbox" at bounding box center [508, 200] width 16 height 16
checkbox input "true"
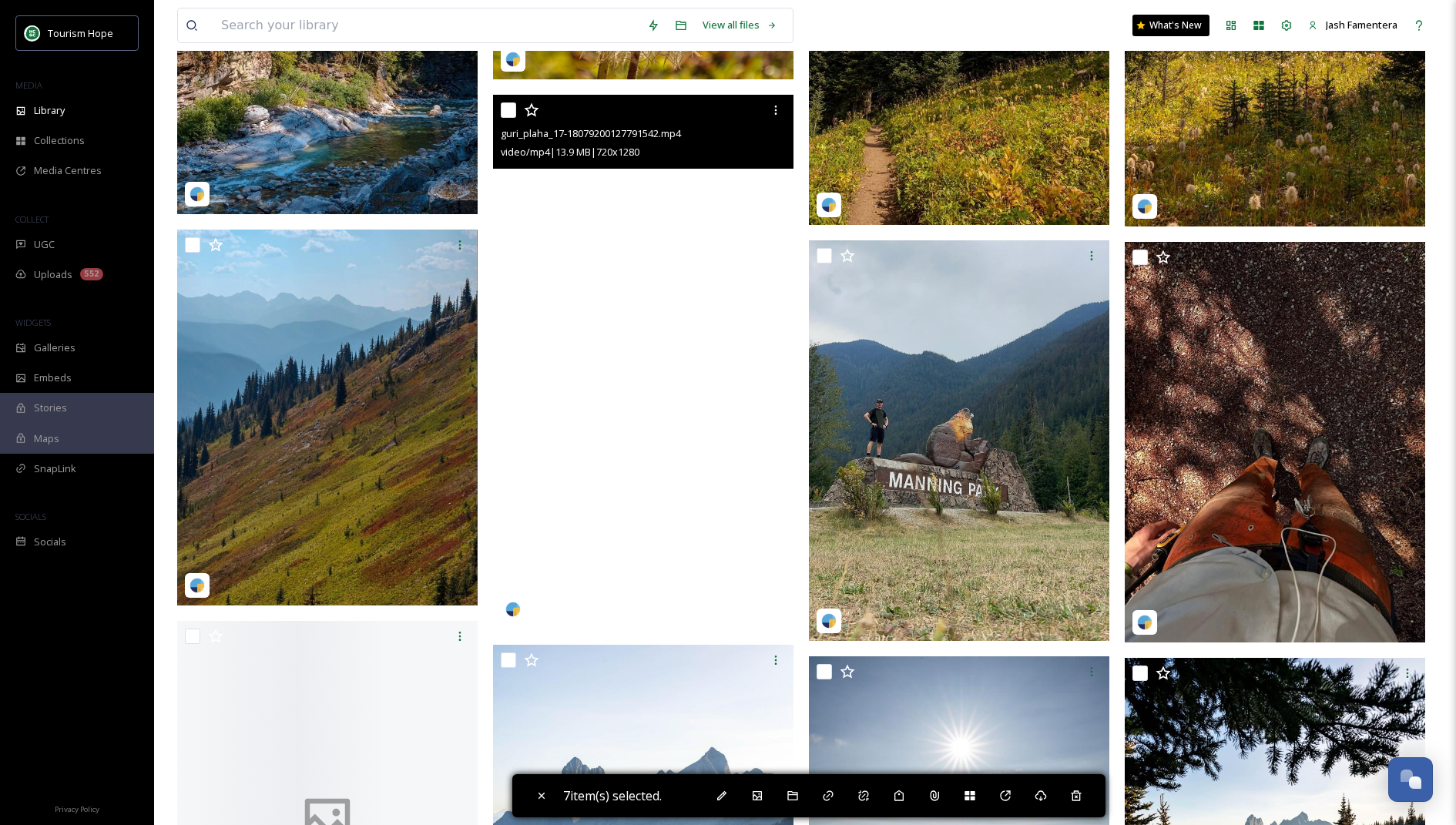
scroll to position [4964, 0]
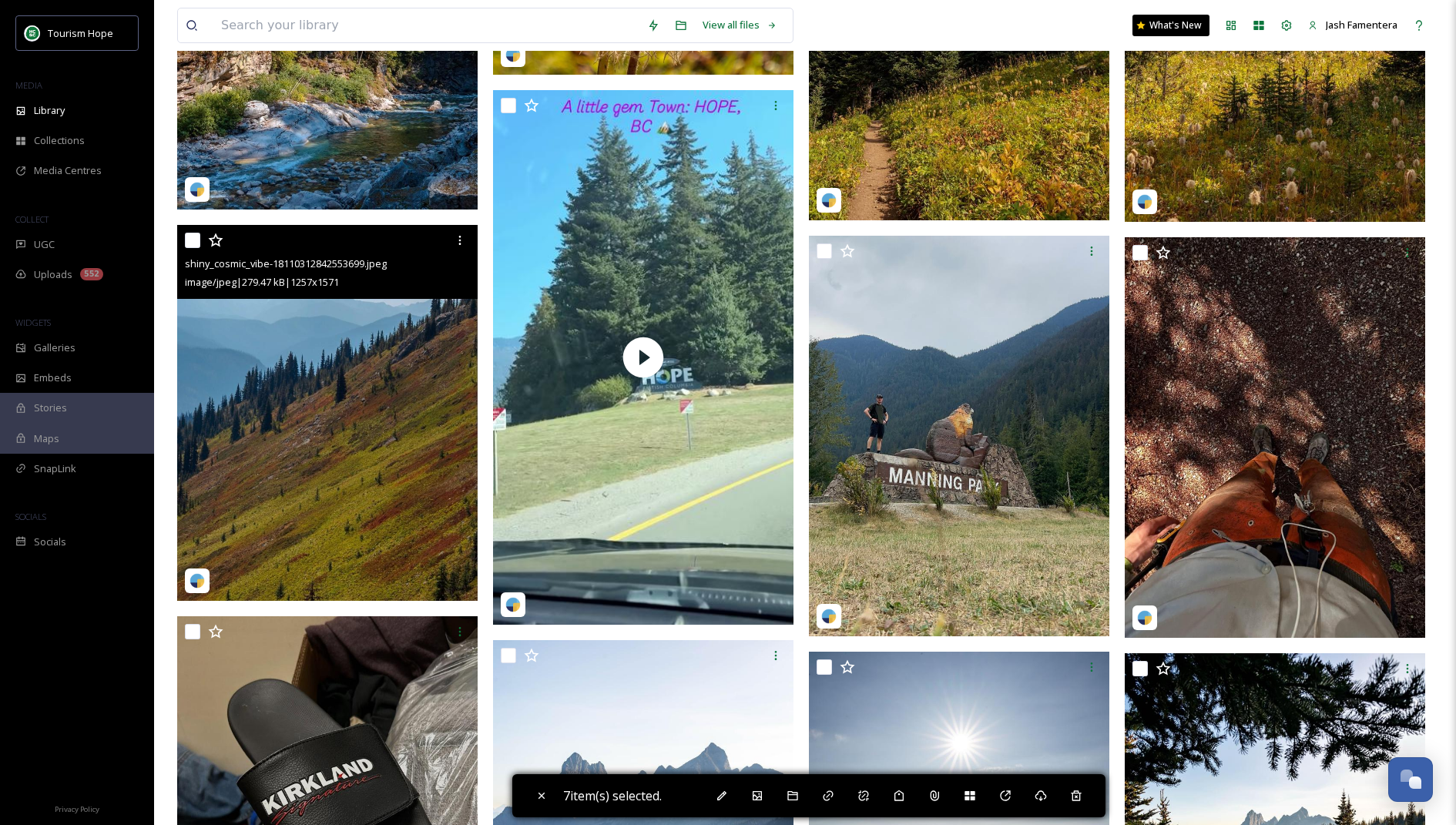
click at [196, 236] on input "checkbox" at bounding box center [192, 240] width 16 height 16
checkbox input "true"
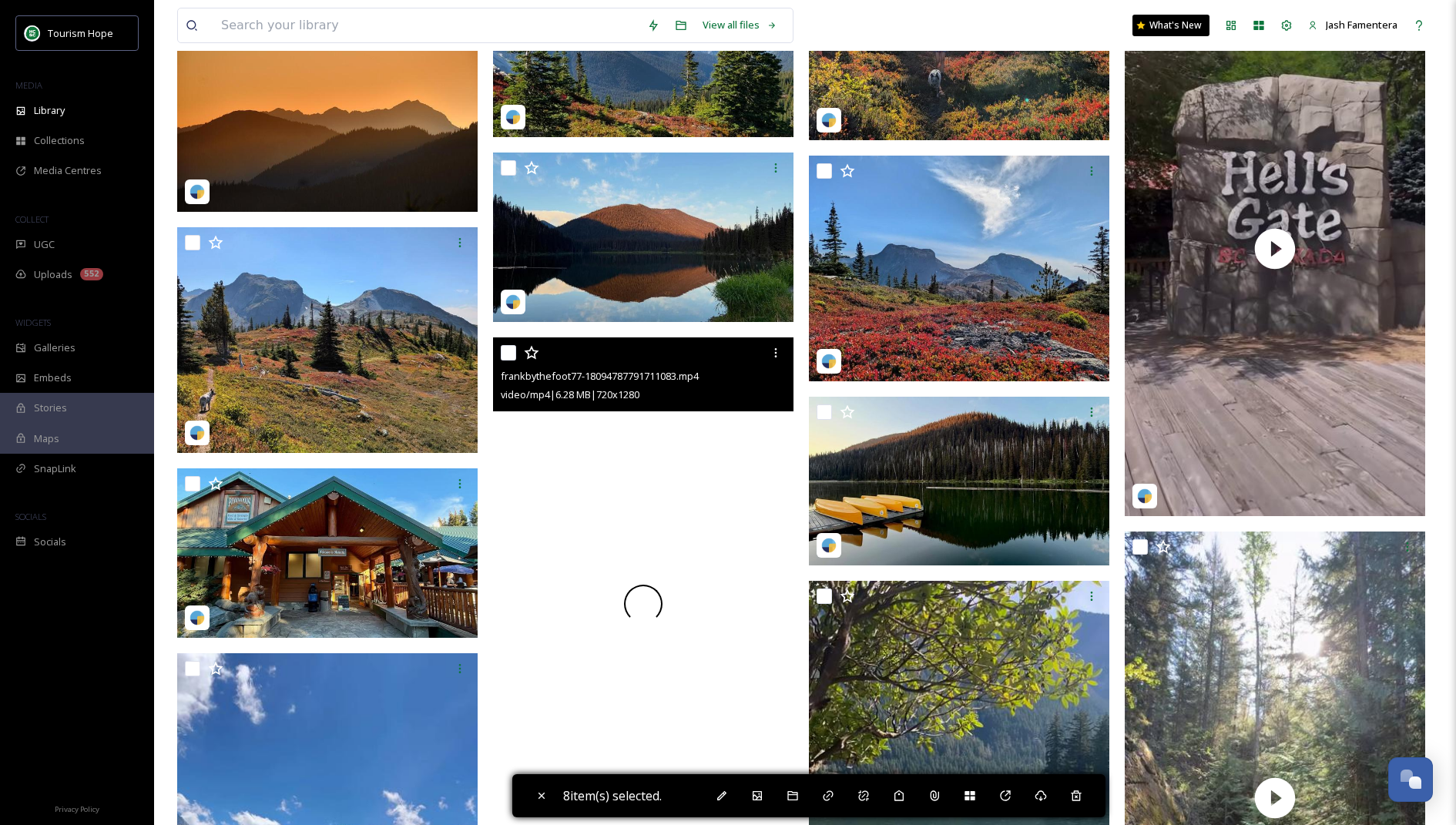
scroll to position [7799, 0]
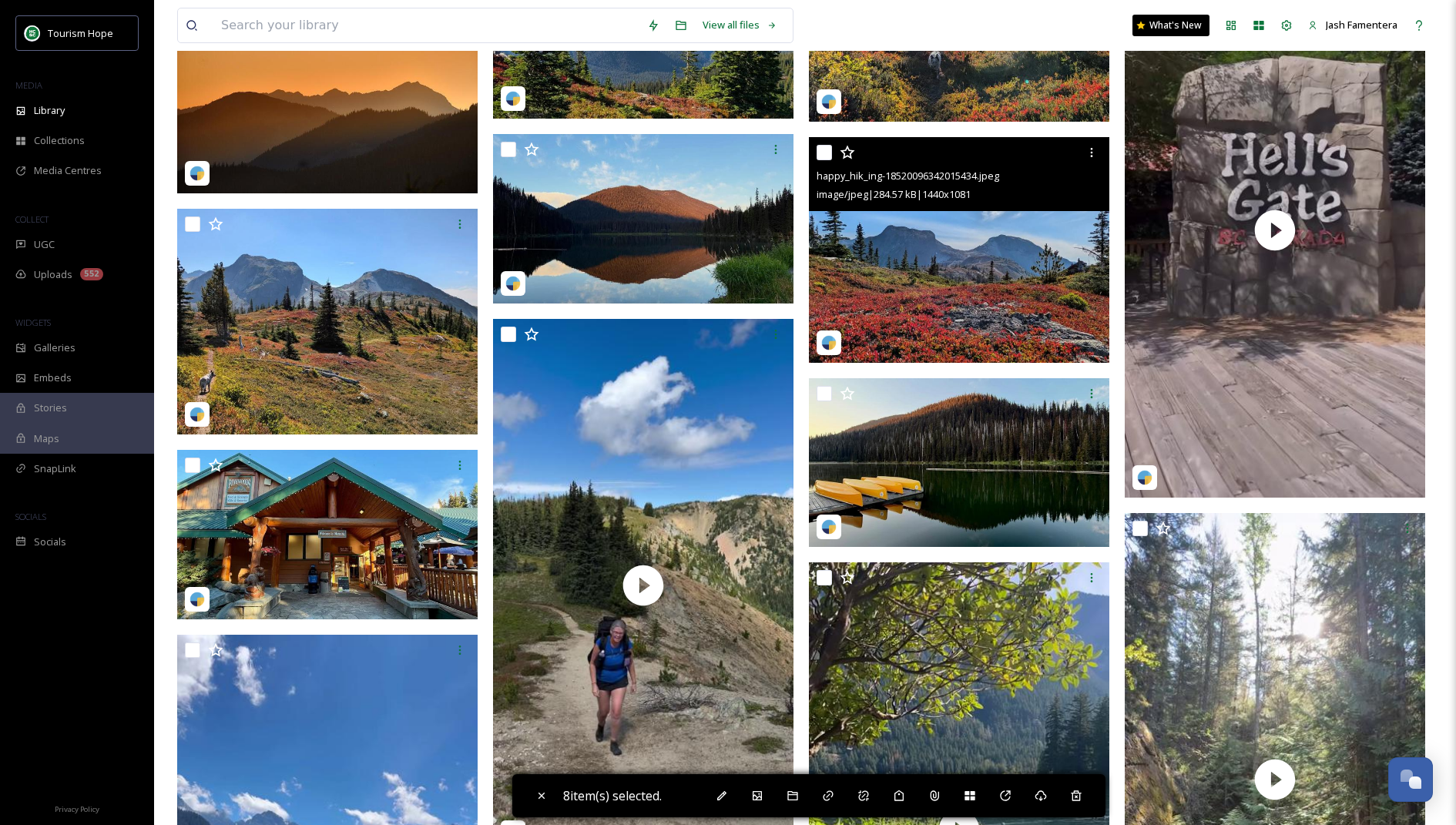
click at [827, 155] on input "checkbox" at bounding box center [824, 152] width 16 height 16
checkbox input "true"
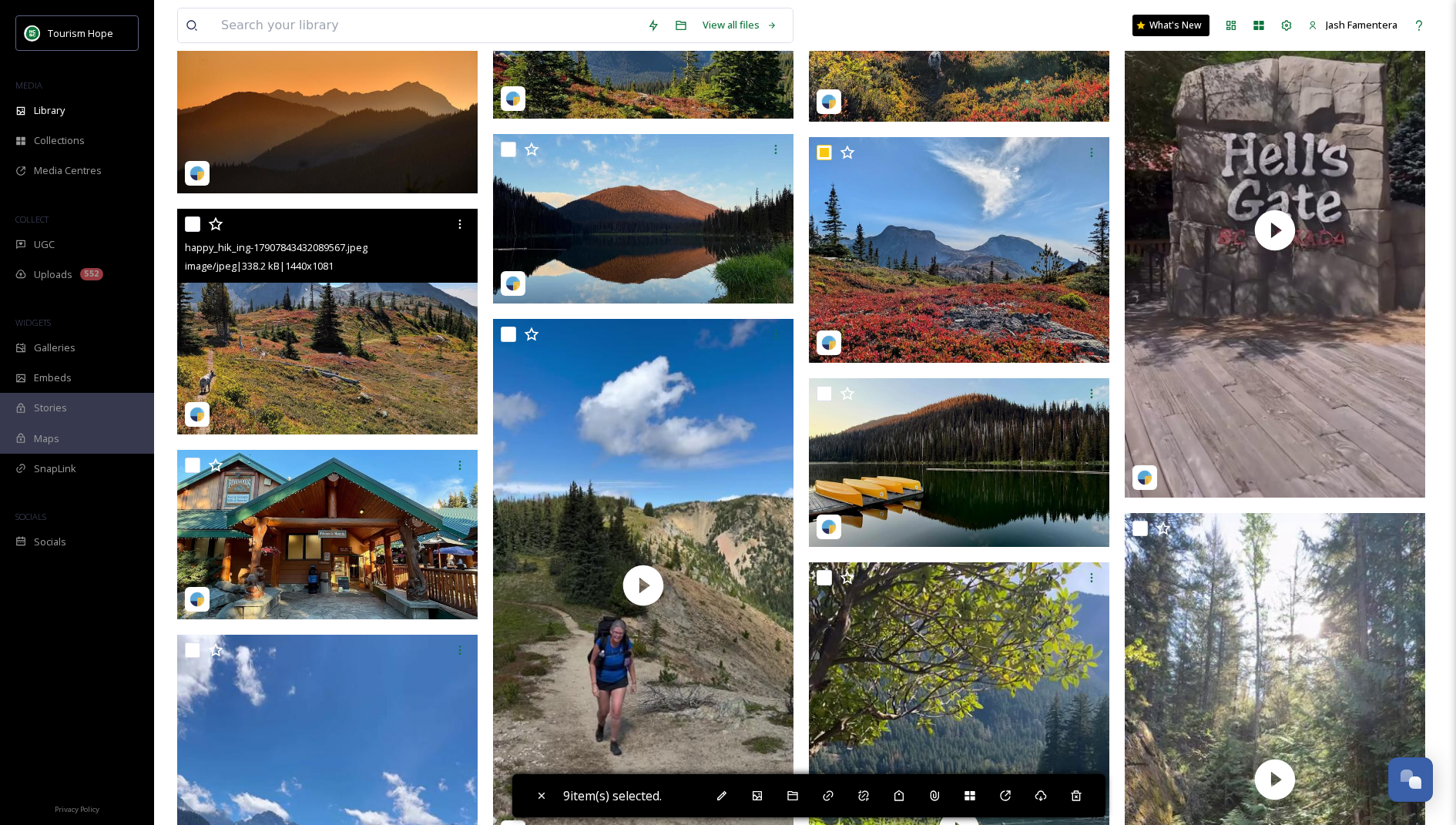
click at [193, 222] on input "checkbox" at bounding box center [192, 224] width 16 height 16
checkbox input "true"
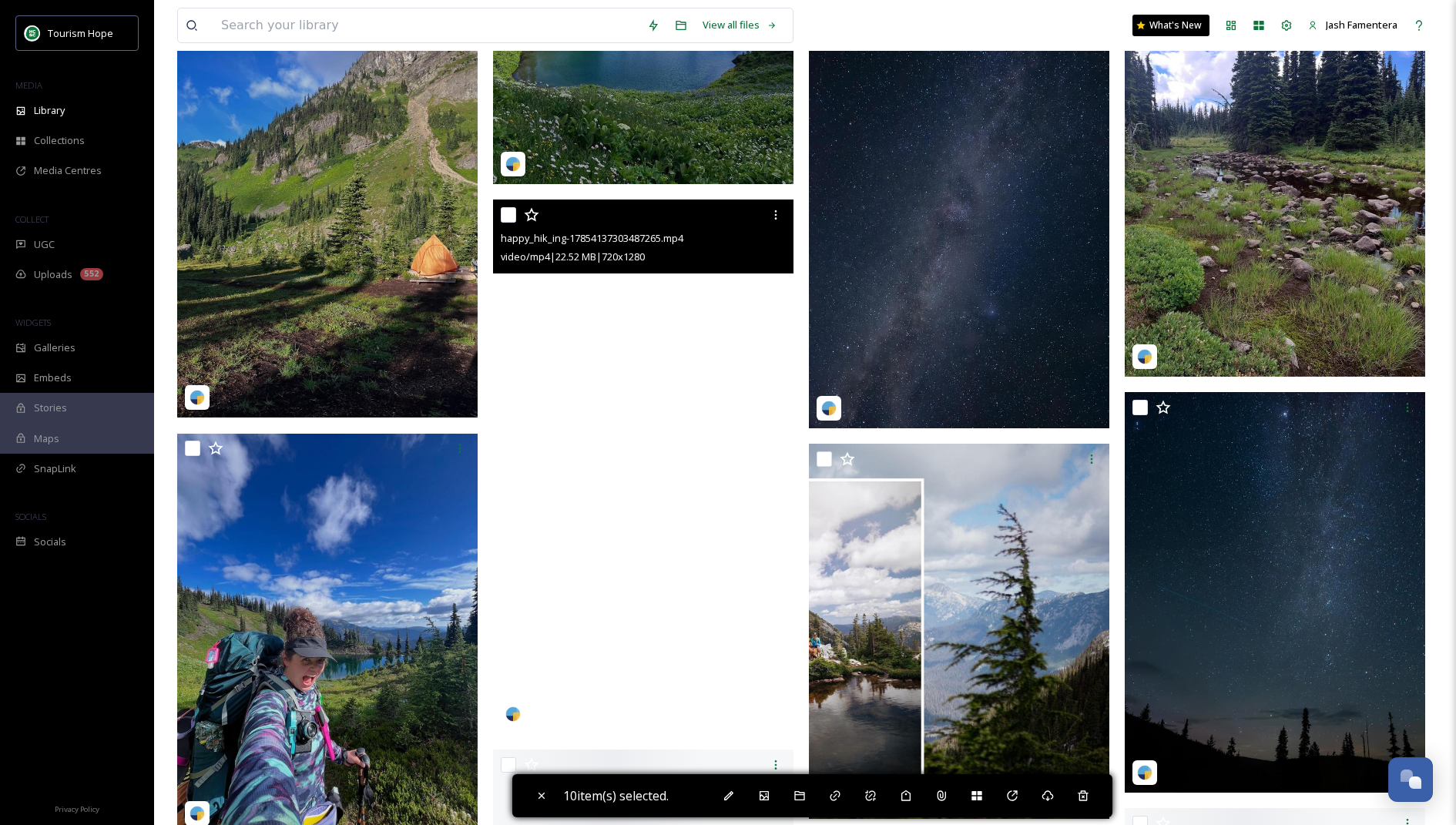
scroll to position [11353, 0]
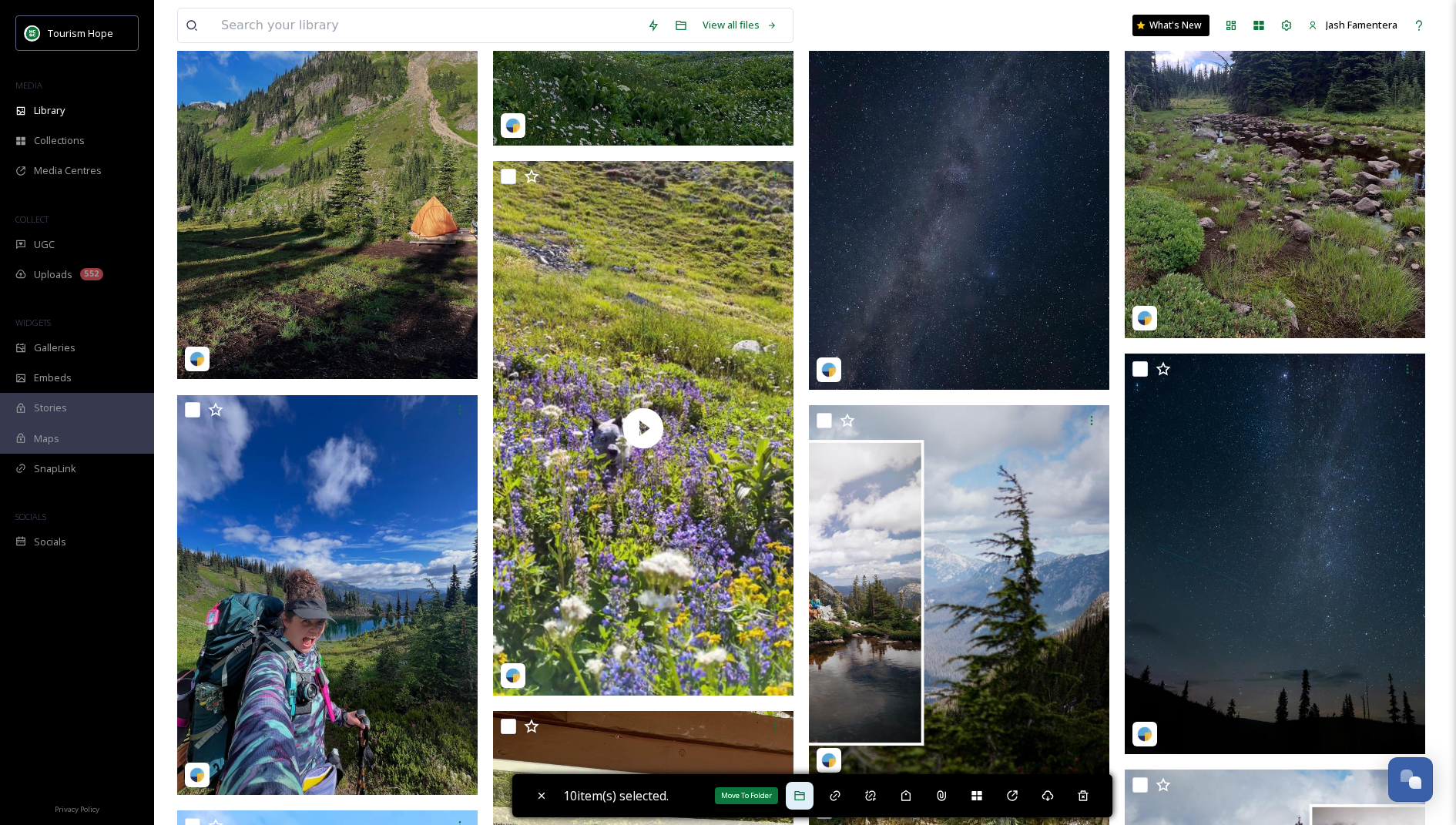
click at [802, 794] on icon at bounding box center [799, 796] width 12 height 12
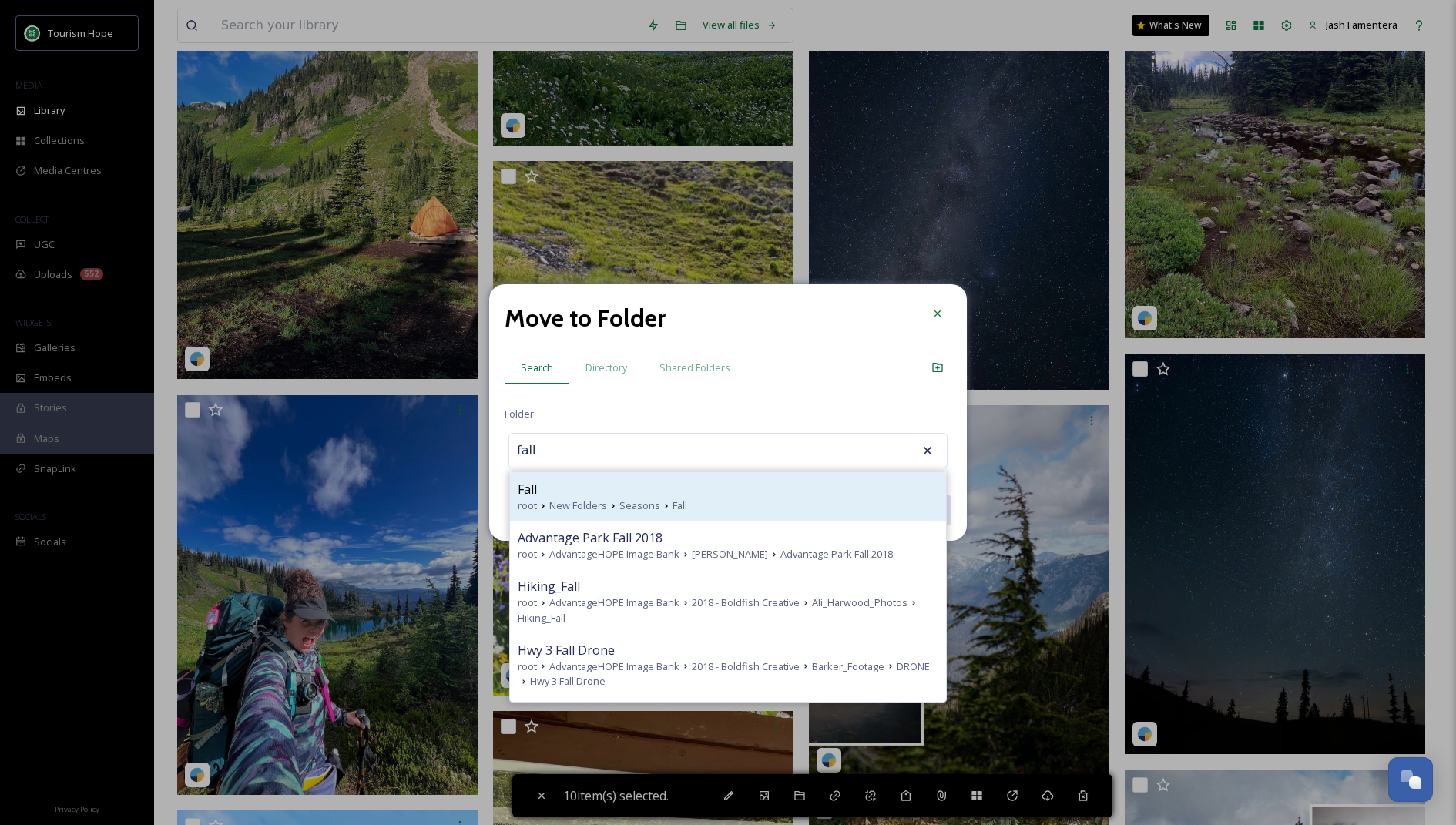
click at [604, 499] on span "New Folders" at bounding box center [578, 506] width 58 height 15
type input "Fall"
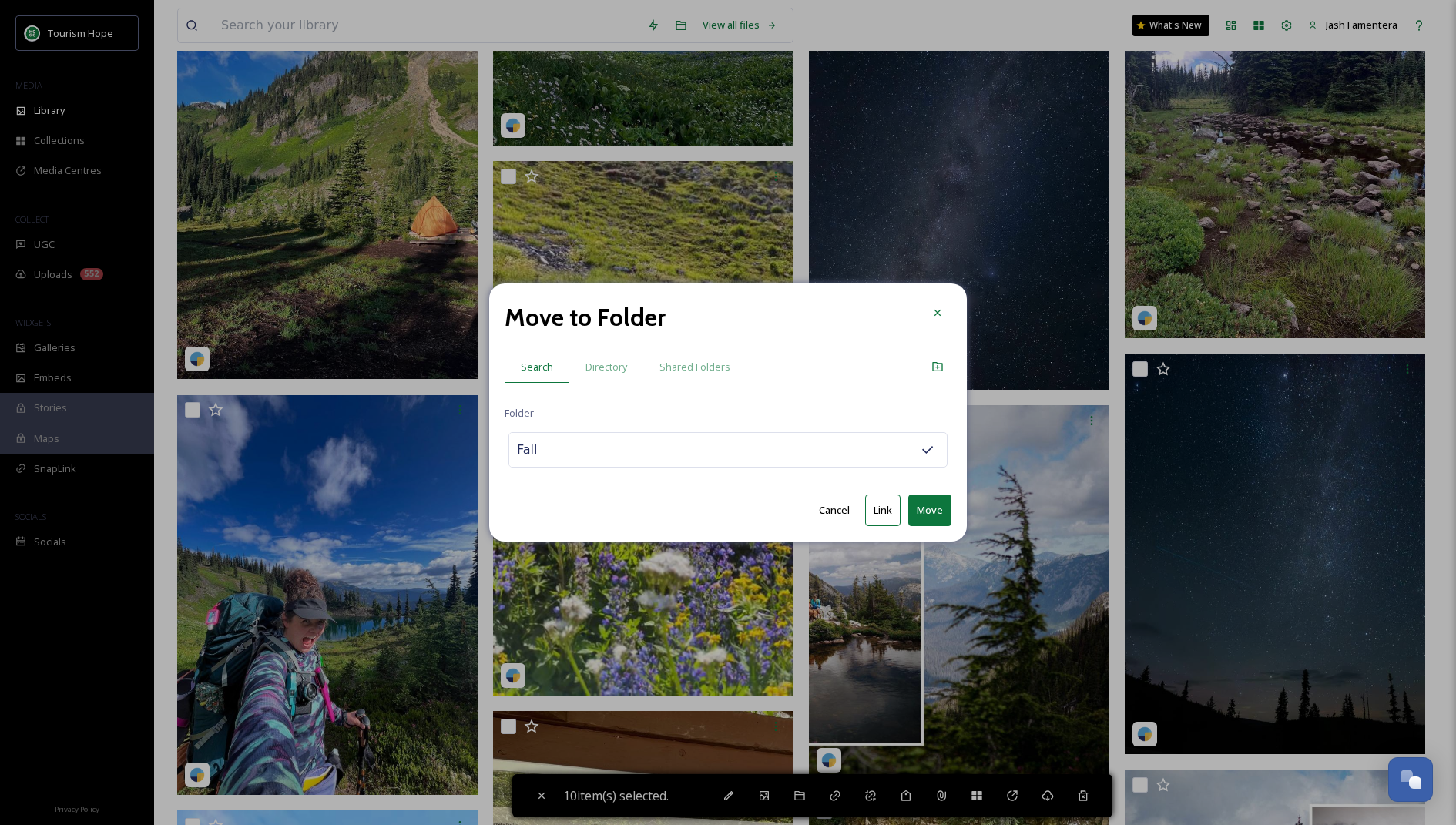
click at [880, 517] on button "Link" at bounding box center [882, 510] width 35 height 32
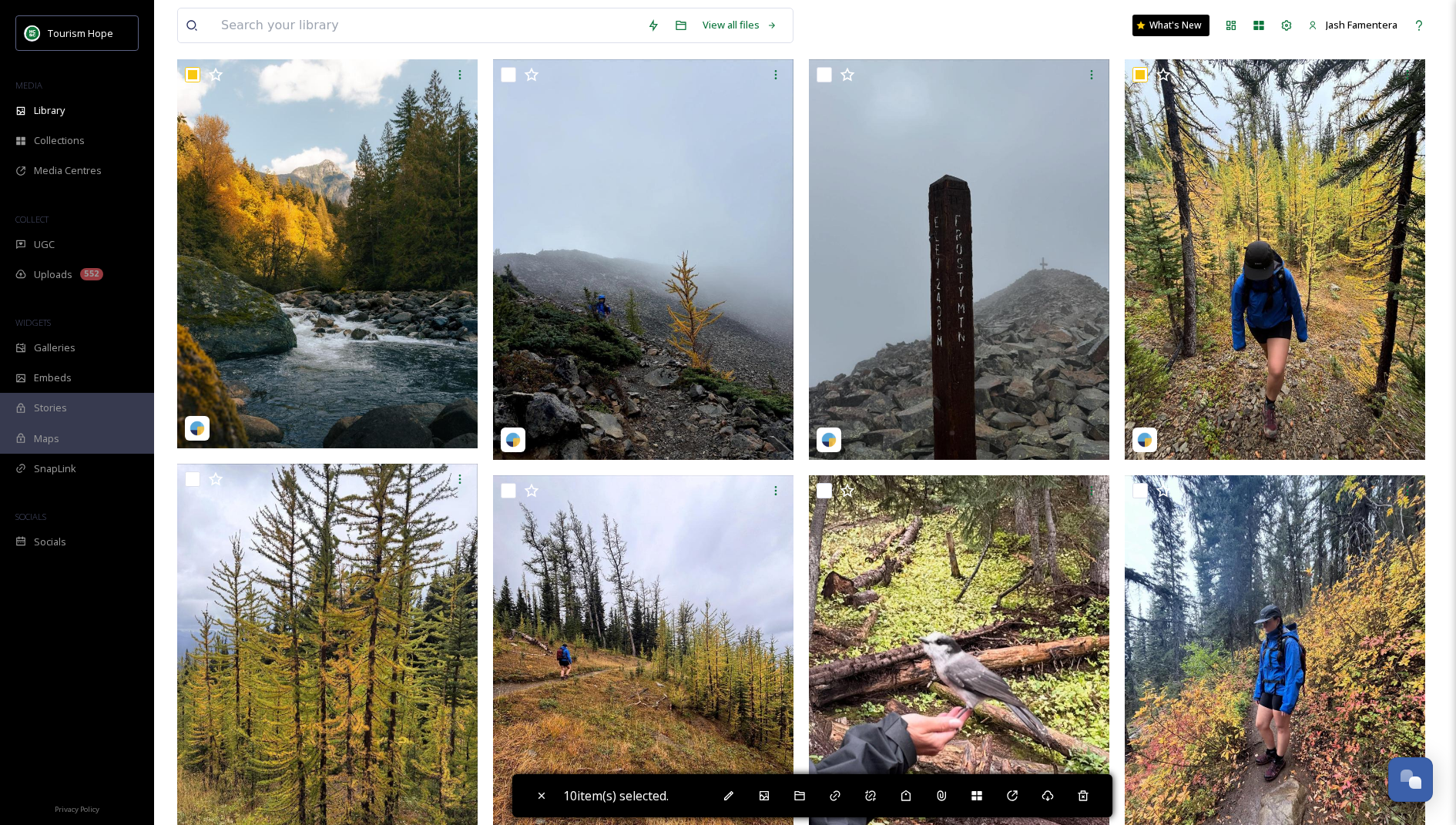
scroll to position [0, 0]
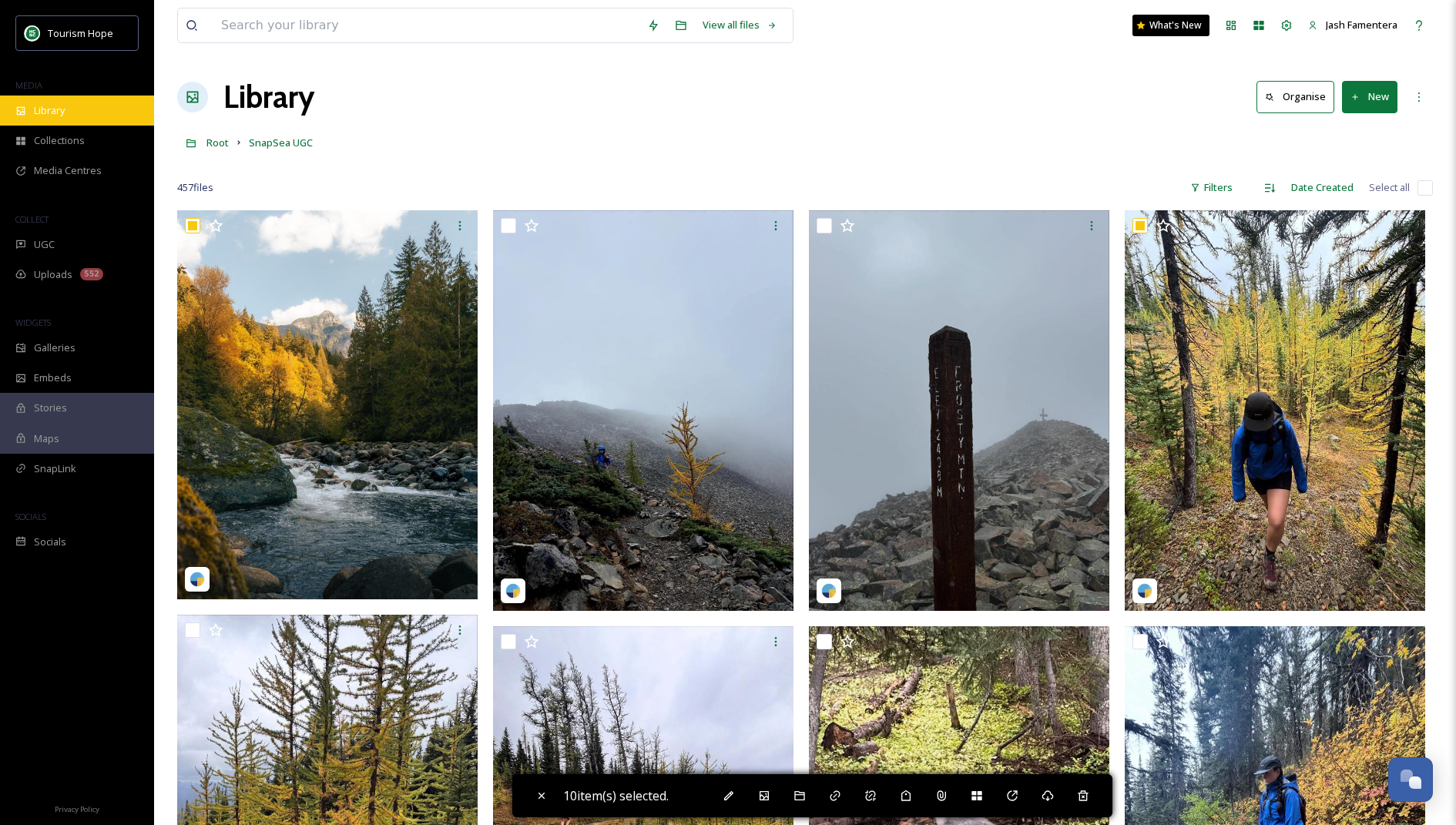
click at [63, 111] on span "Library" at bounding box center [49, 111] width 31 height 15
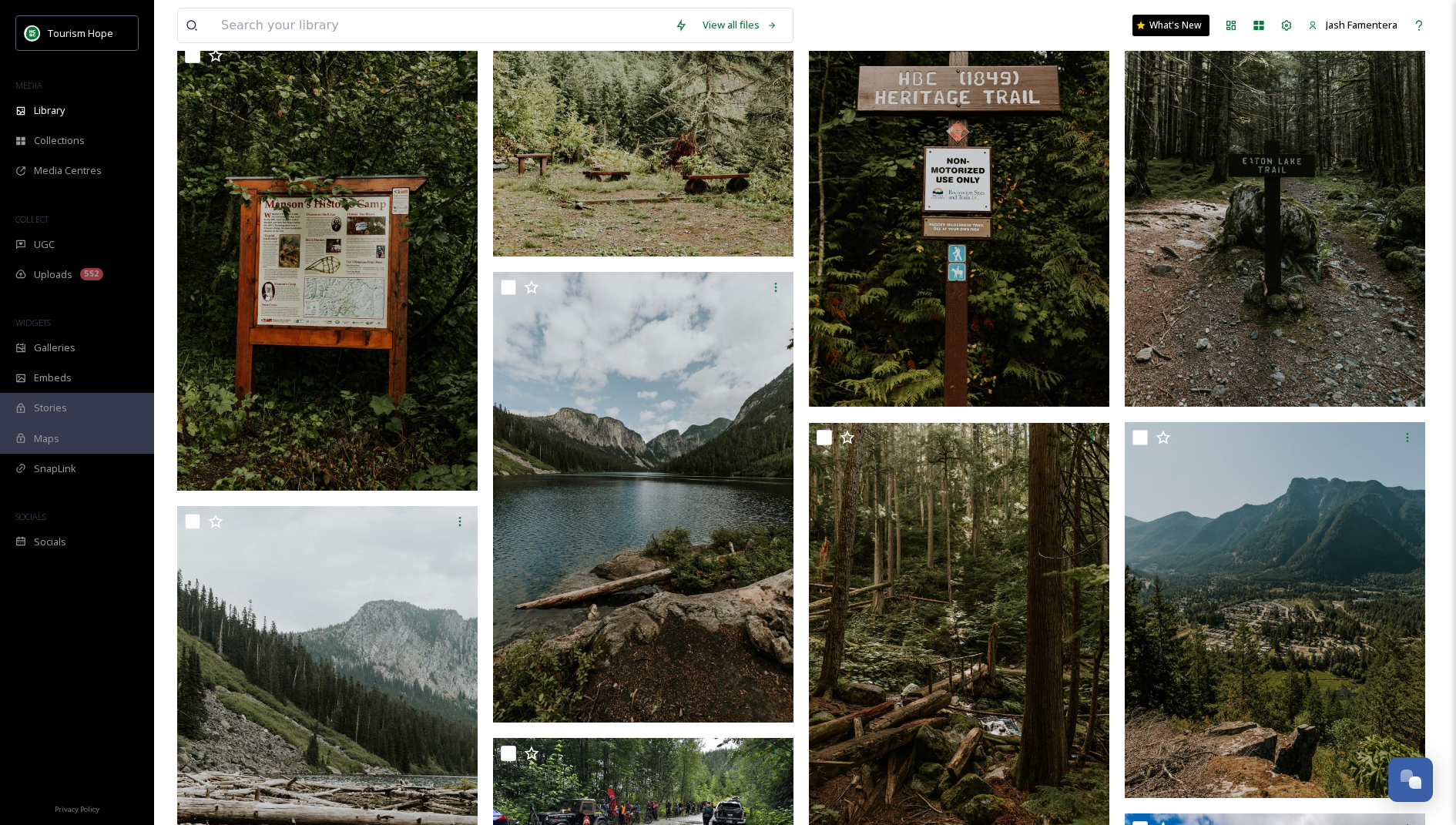
scroll to position [1389, 0]
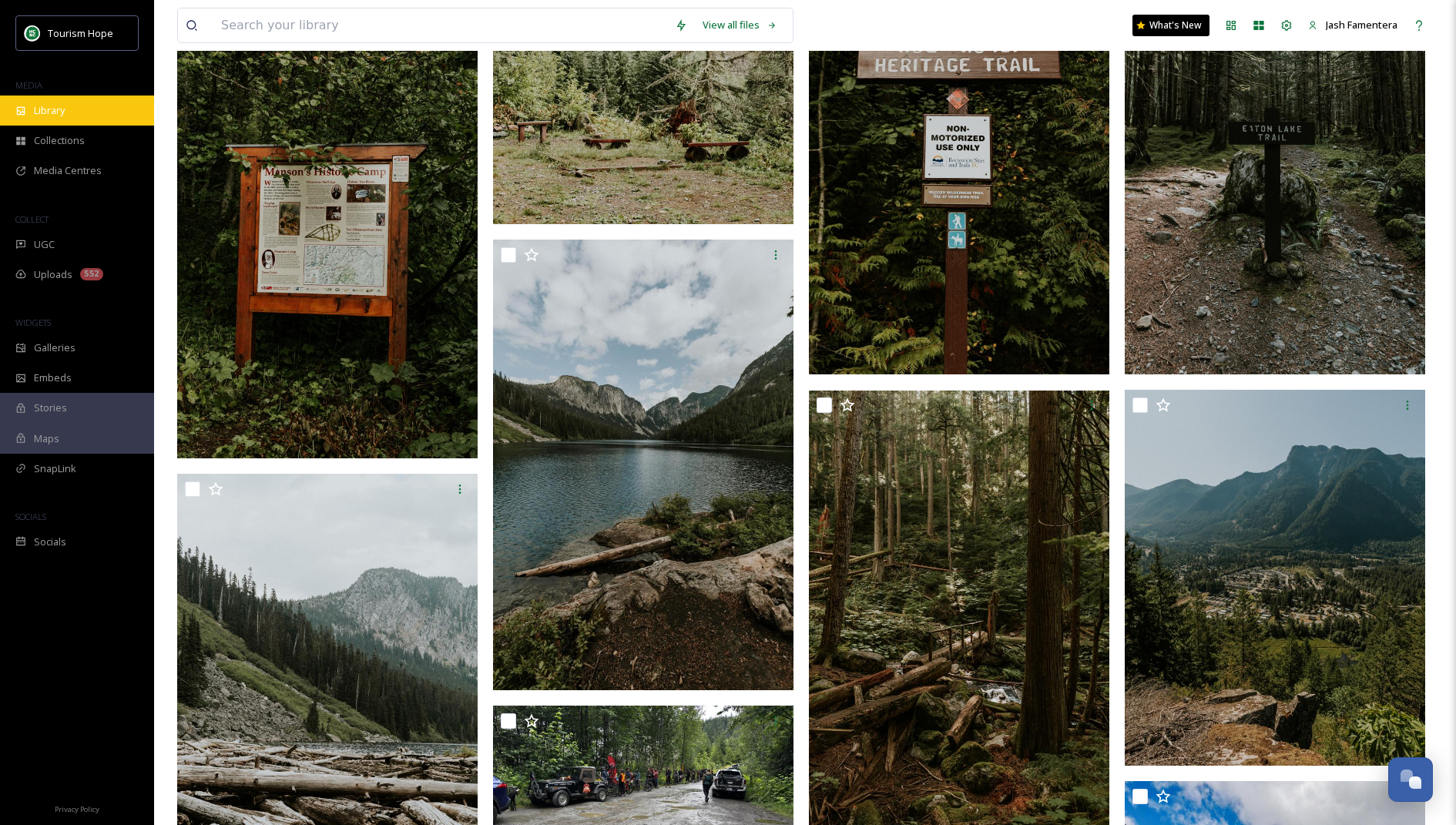
click at [28, 107] on div "Library" at bounding box center [77, 111] width 154 height 30
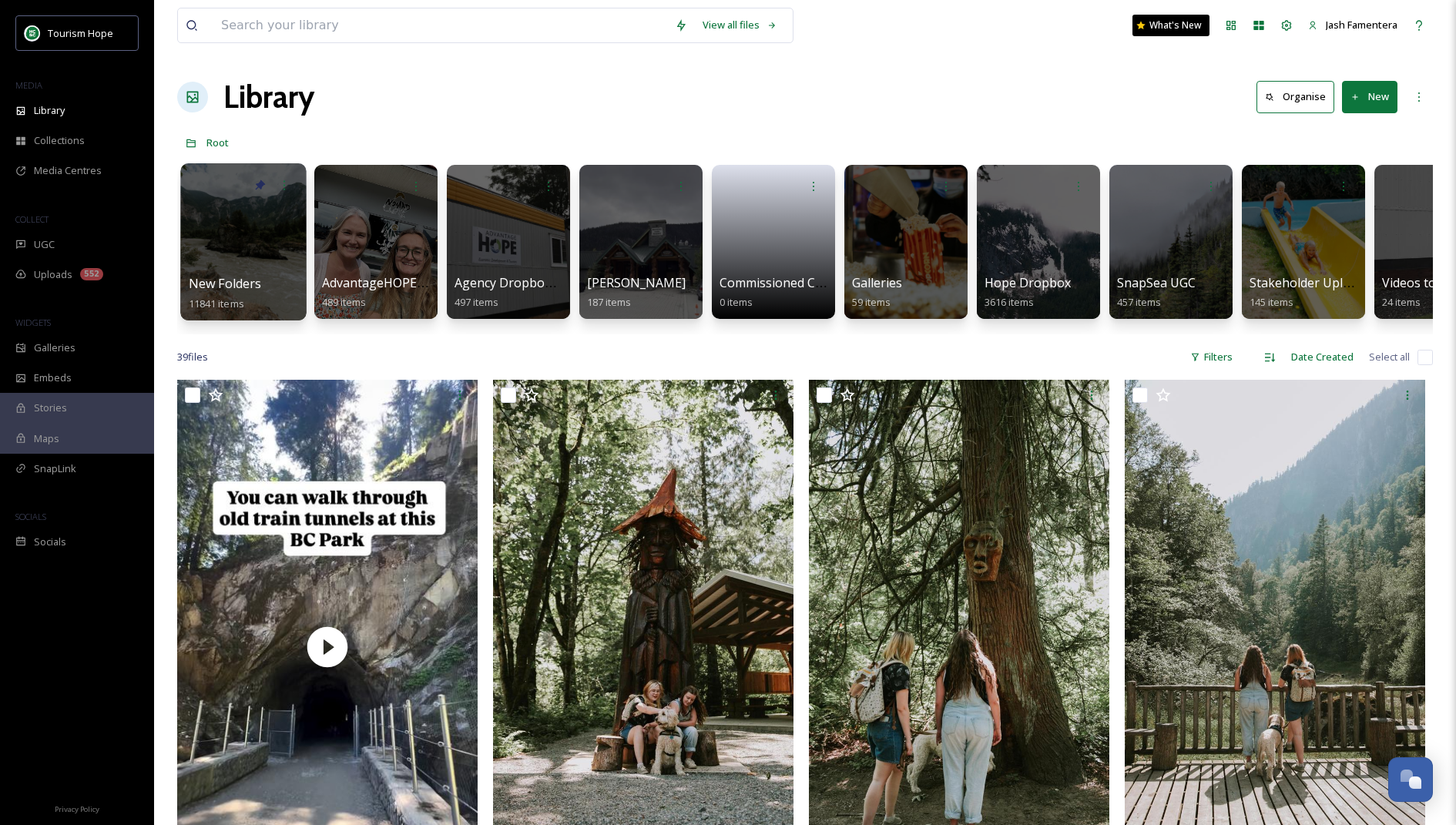
click at [250, 226] on div at bounding box center [242, 242] width 125 height 157
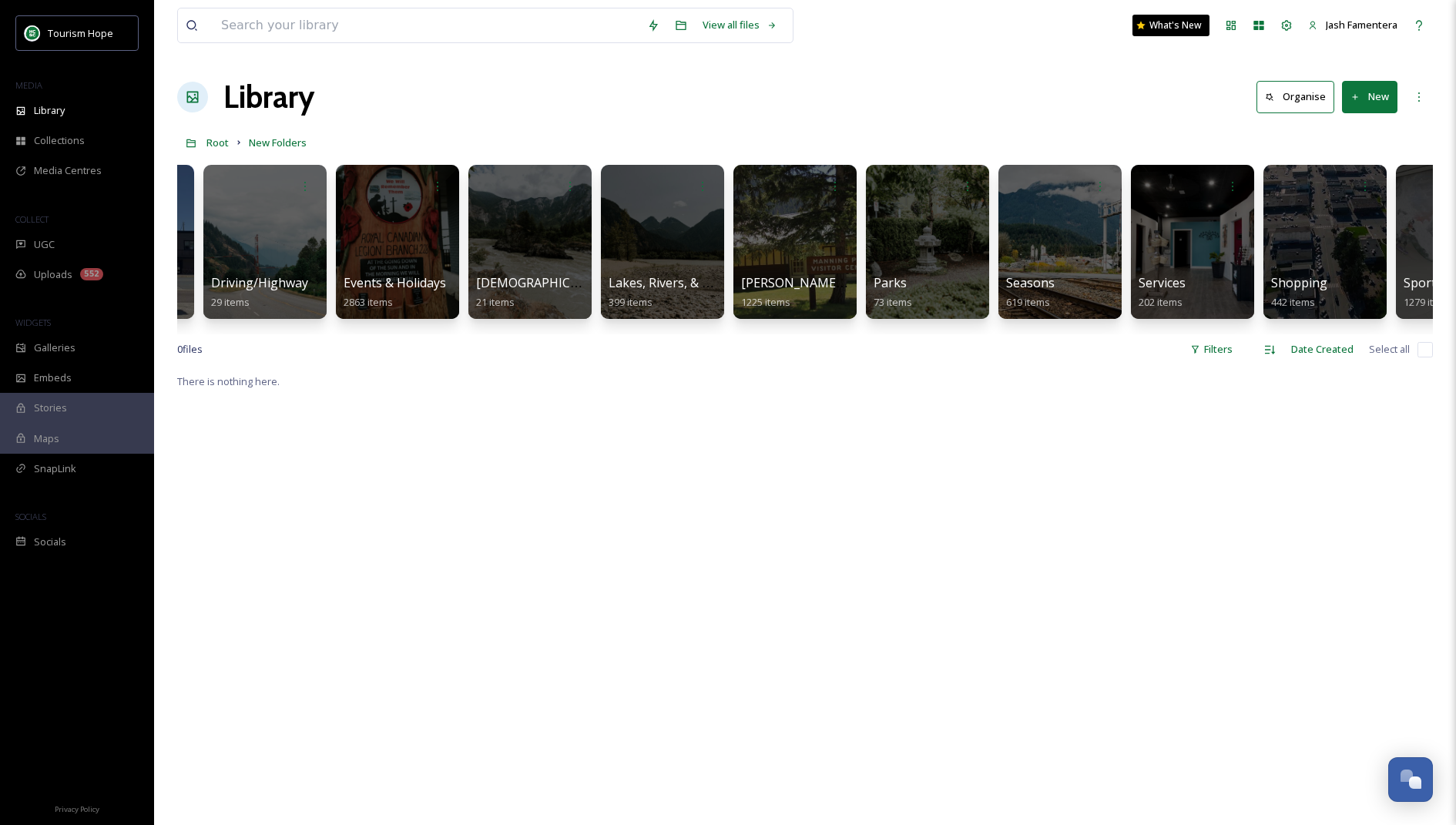
scroll to position [0, 1073]
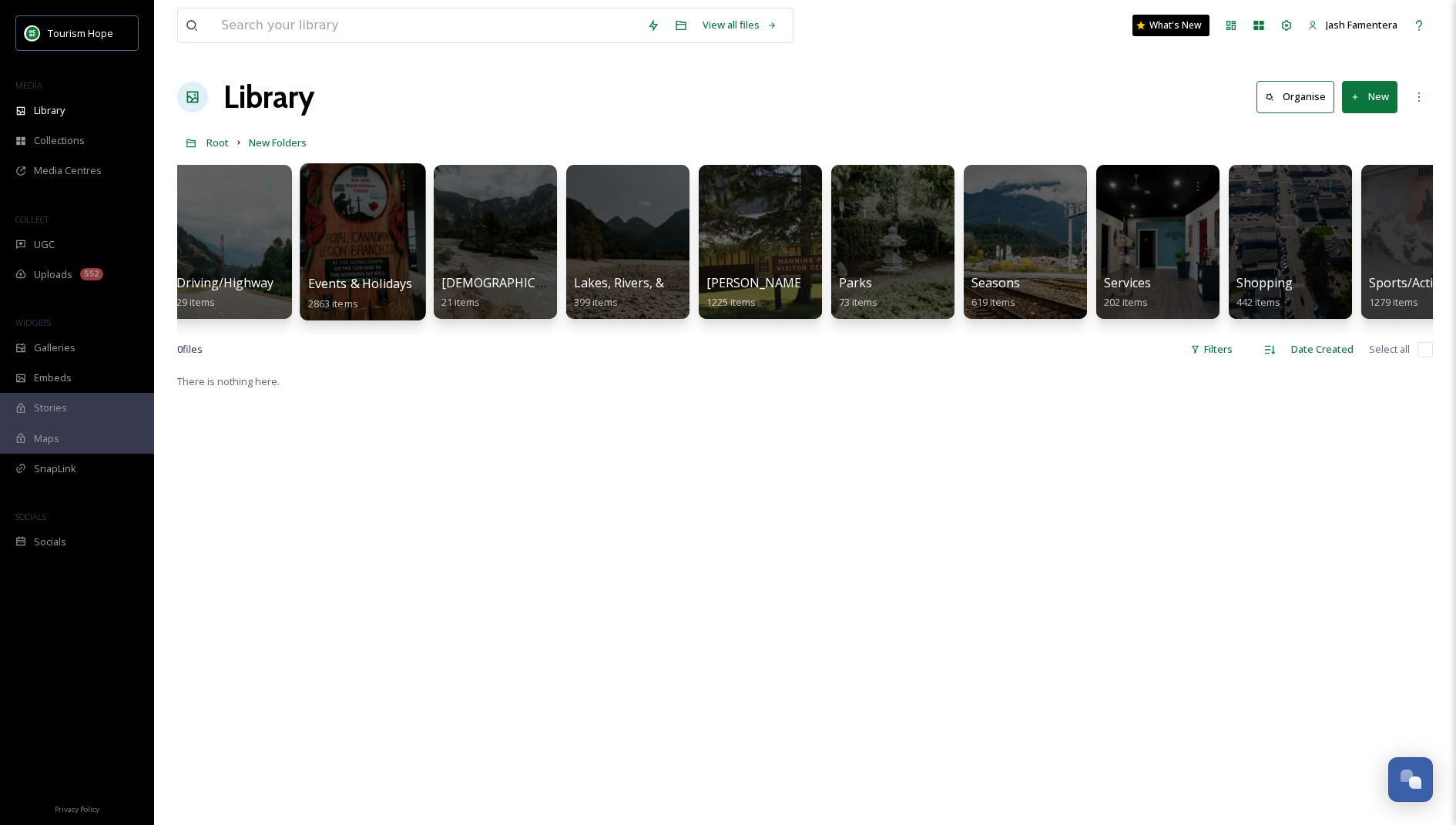
click at [356, 259] on div at bounding box center [362, 242] width 125 height 157
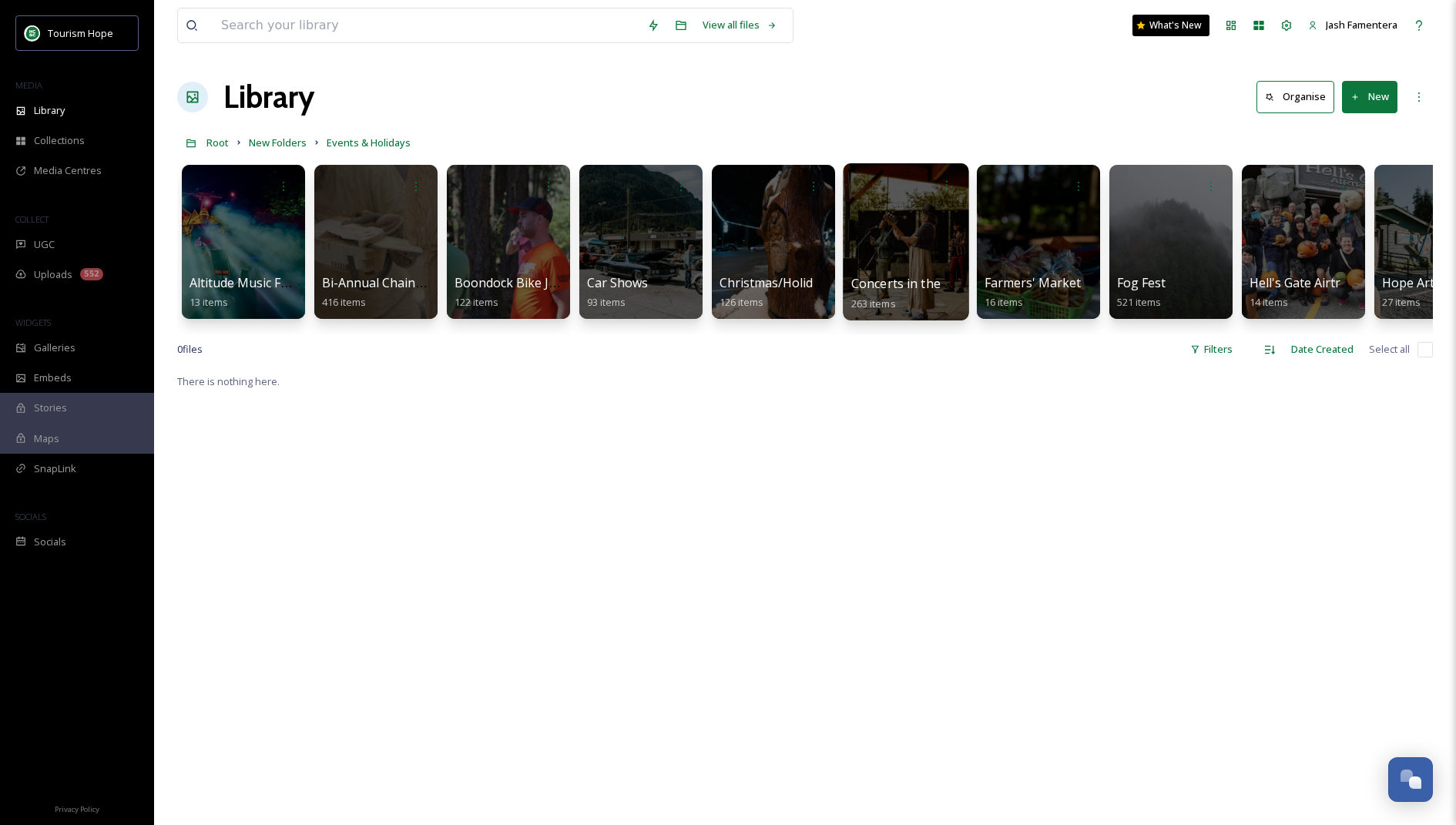
scroll to position [0, 599]
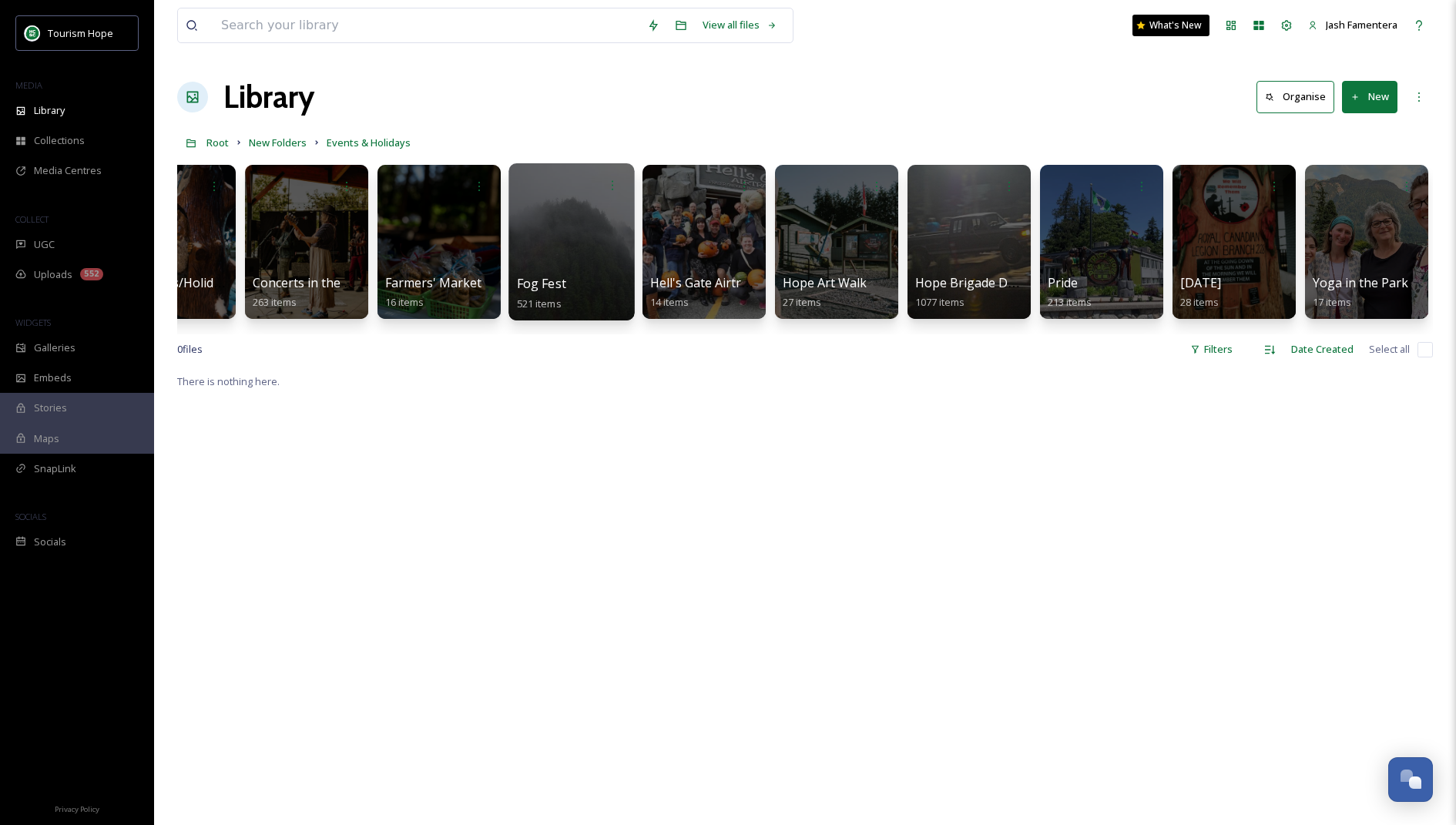
click at [574, 233] on div at bounding box center [571, 242] width 125 height 157
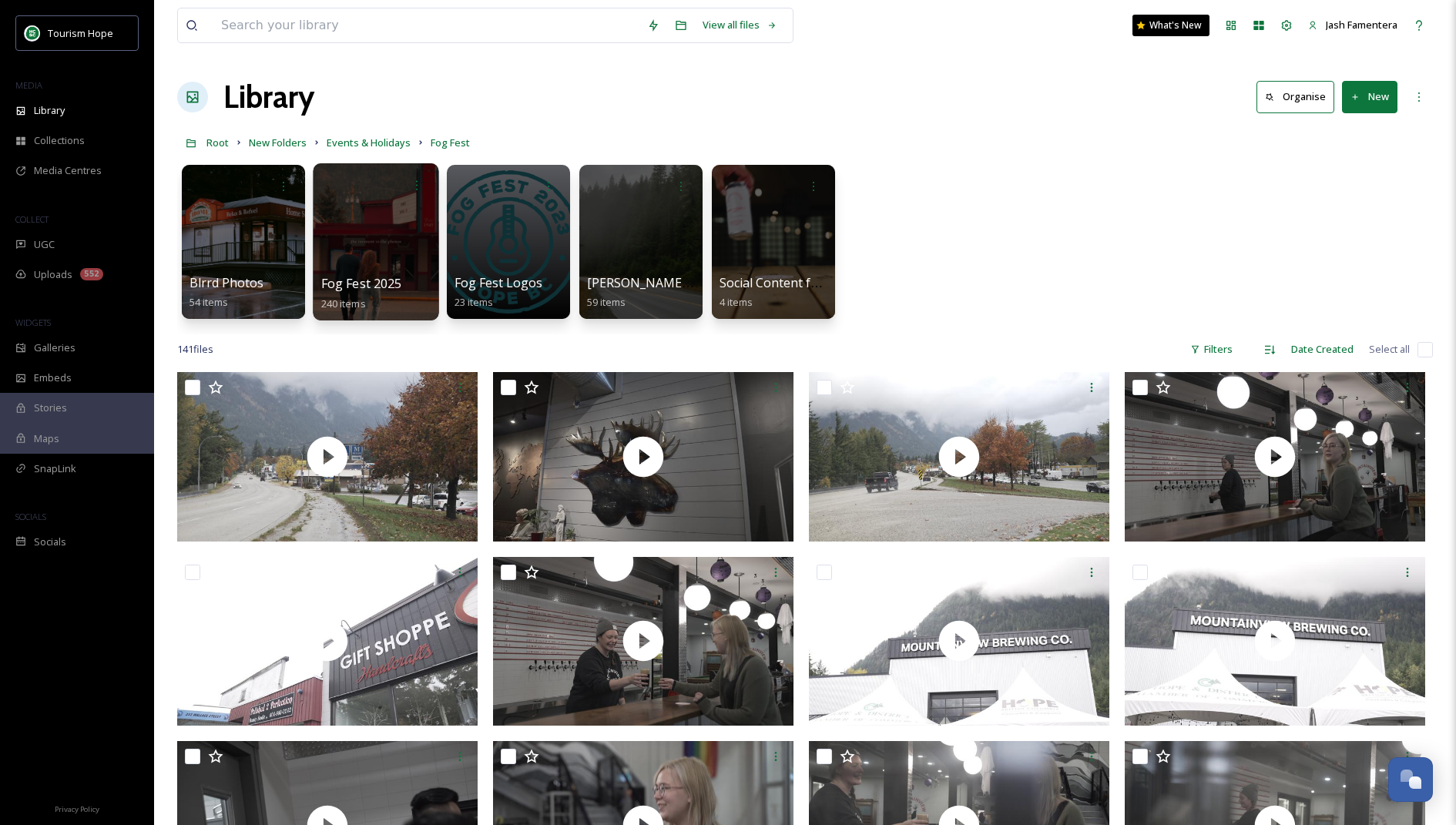
click at [357, 218] on div at bounding box center [375, 242] width 125 height 157
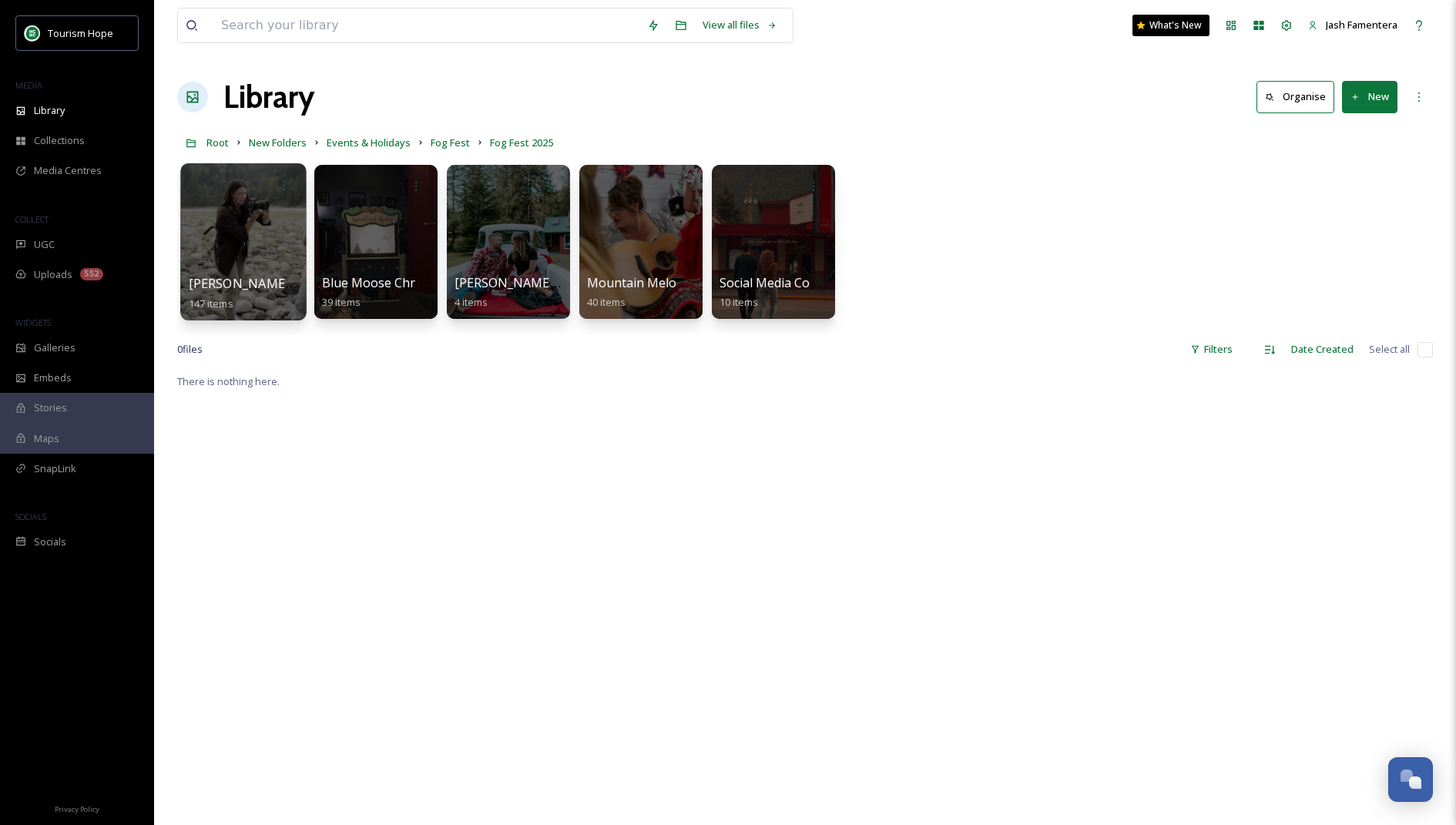
click at [251, 233] on div at bounding box center [242, 242] width 125 height 157
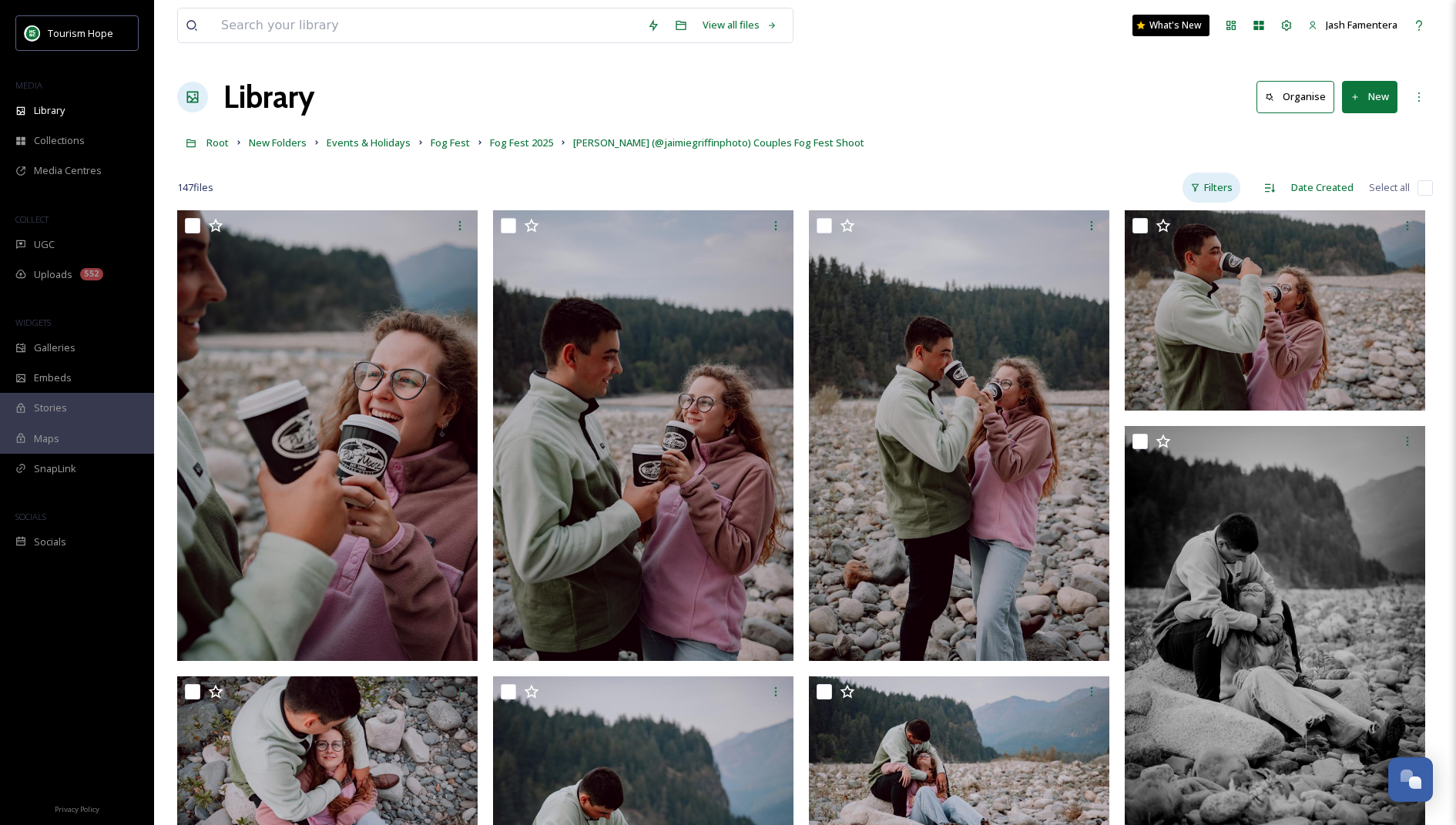
click at [1214, 175] on div "Filters" at bounding box center [1211, 188] width 58 height 30
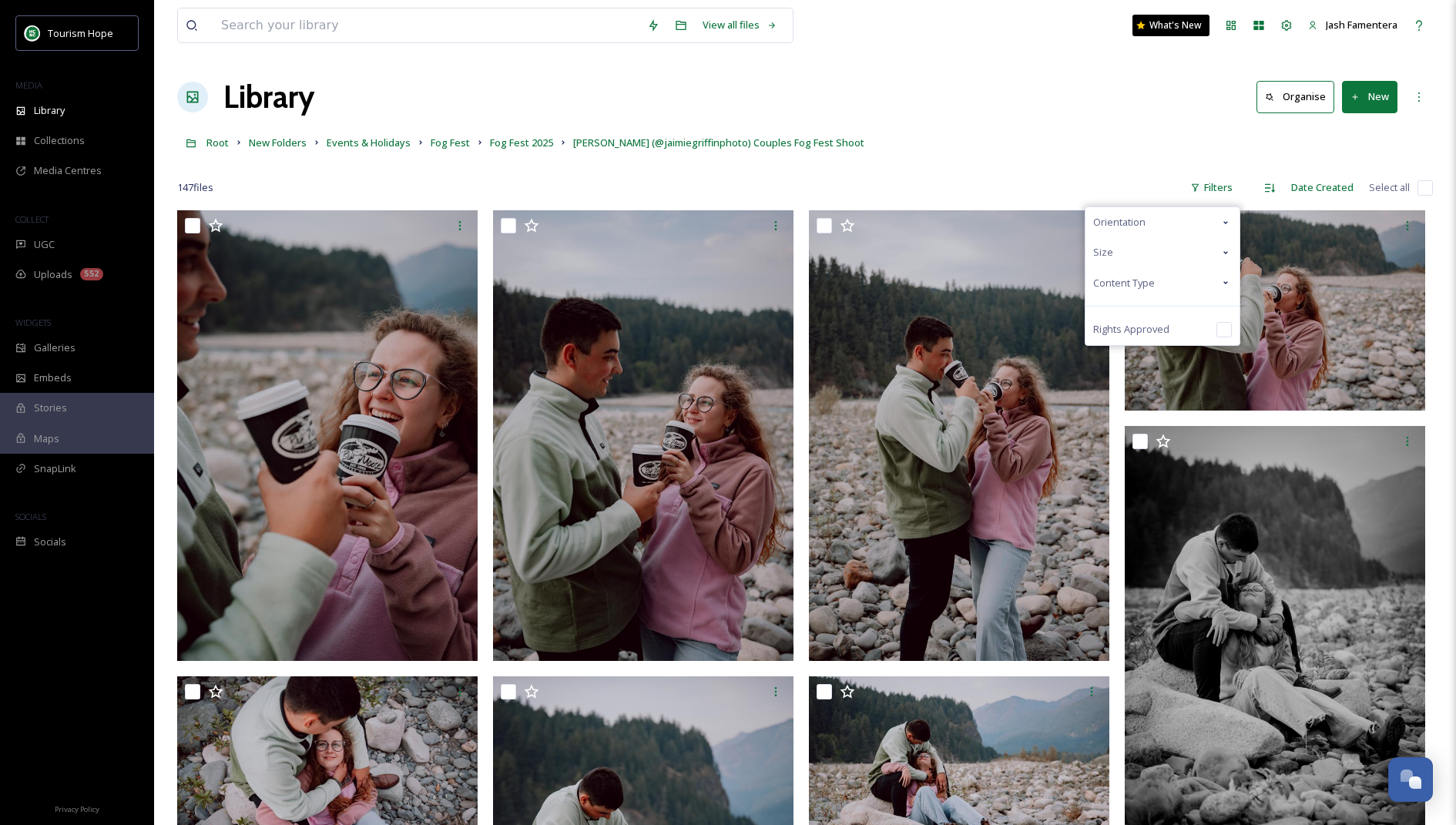
click at [1148, 283] on span "Content Type" at bounding box center [1124, 283] width 61 height 15
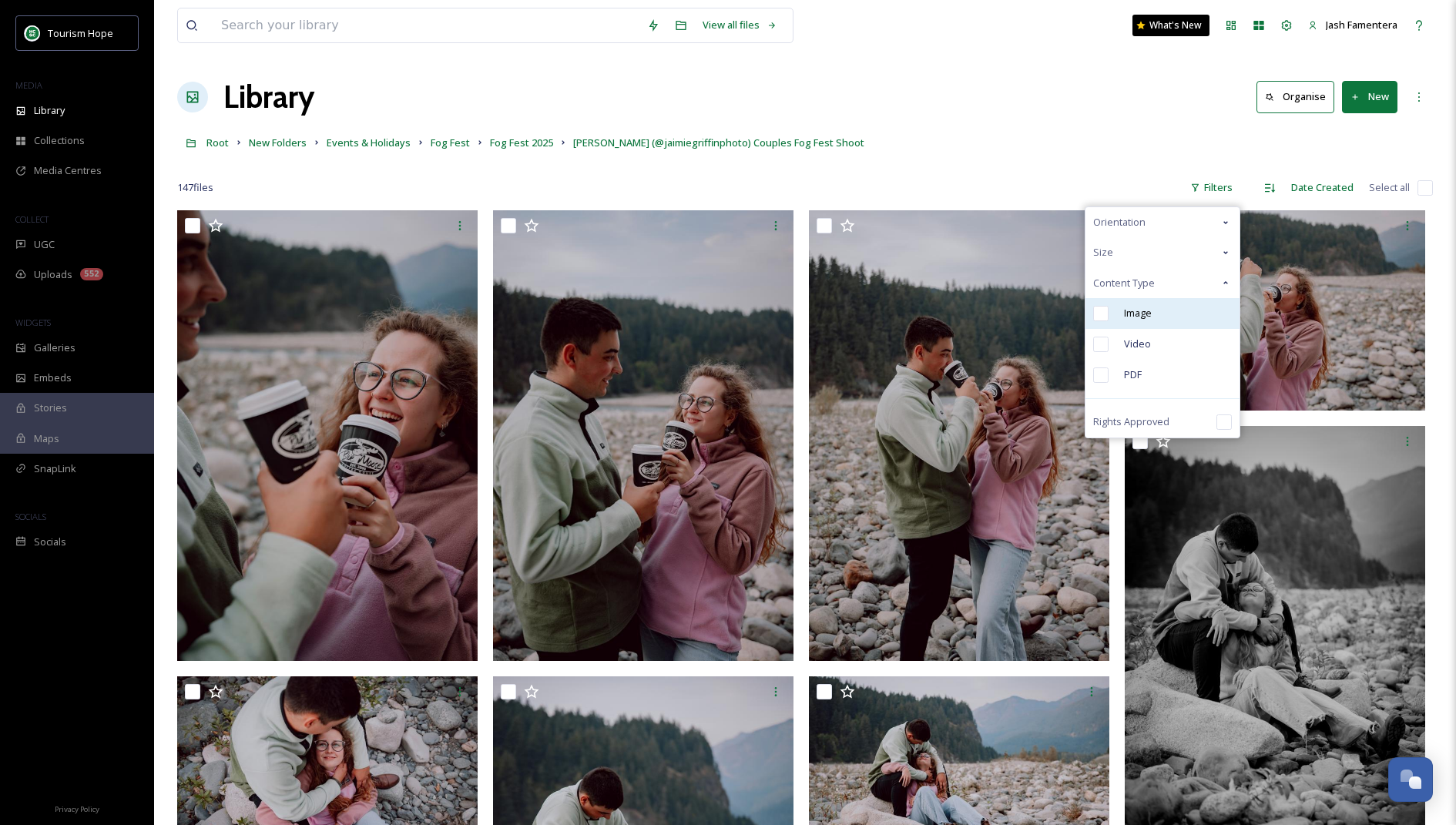
click at [1131, 325] on div "Image" at bounding box center [1162, 314] width 154 height 31
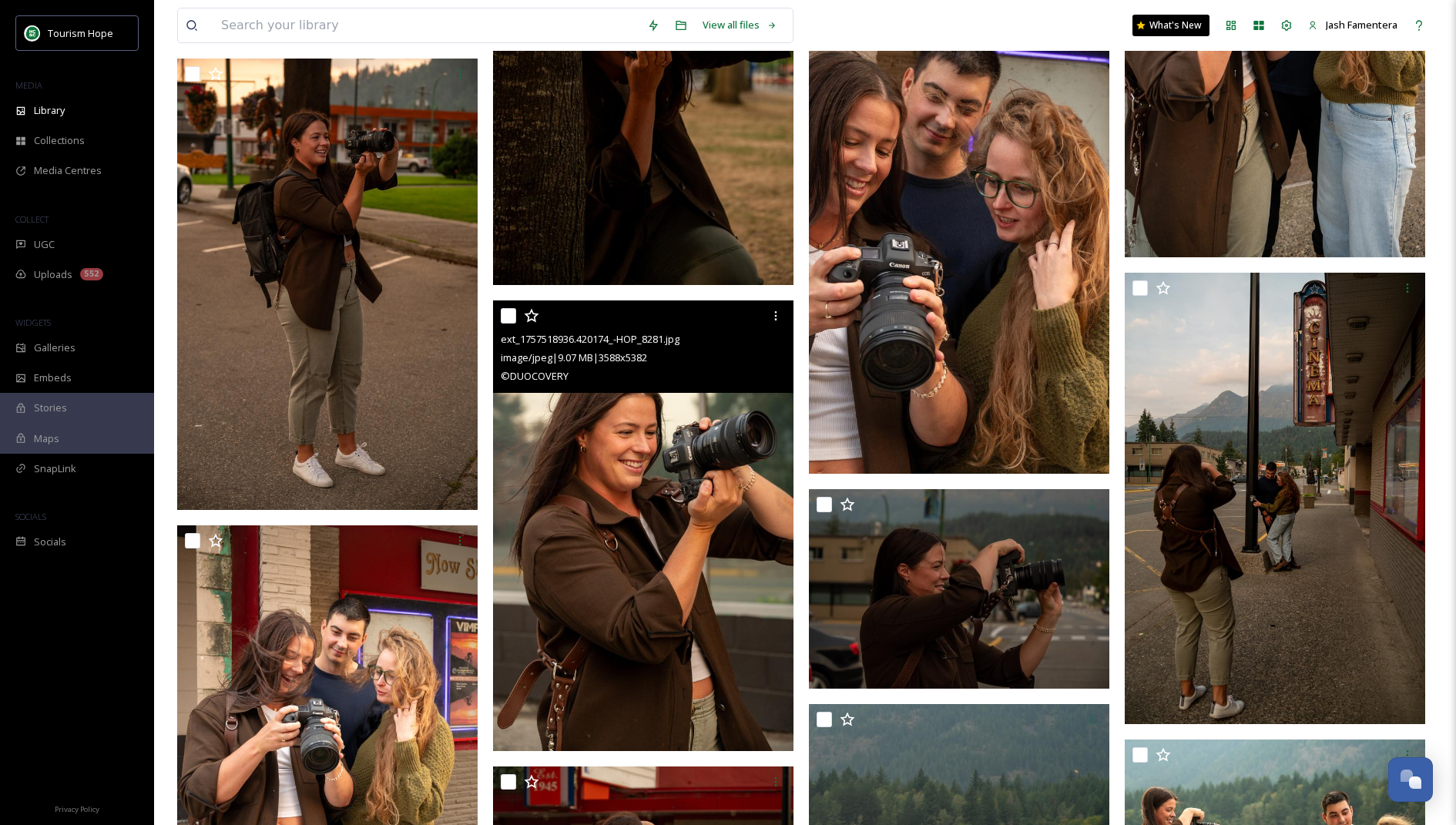
scroll to position [10580, 0]
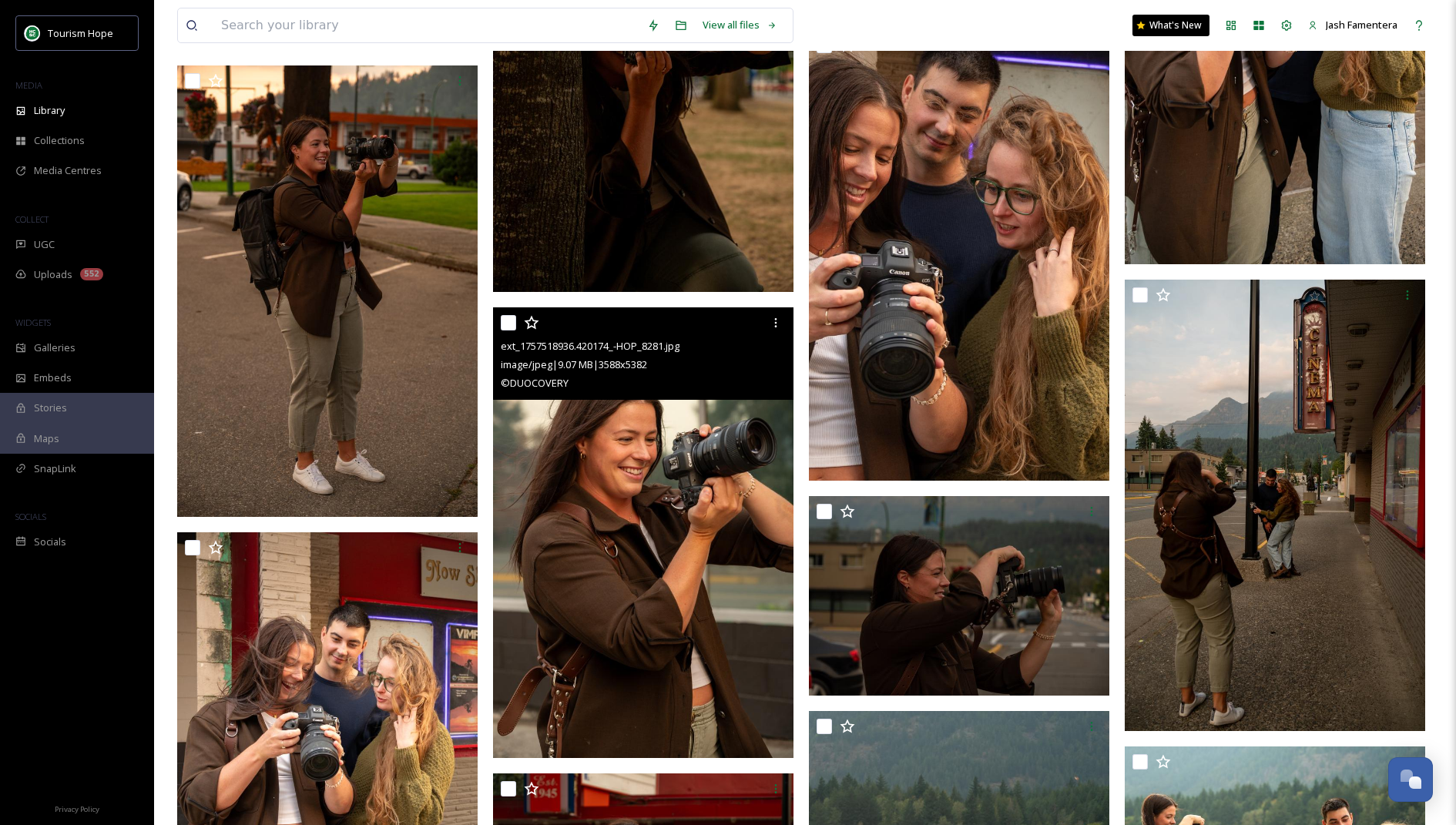
click at [506, 320] on input "checkbox" at bounding box center [508, 323] width 16 height 16
checkbox input "true"
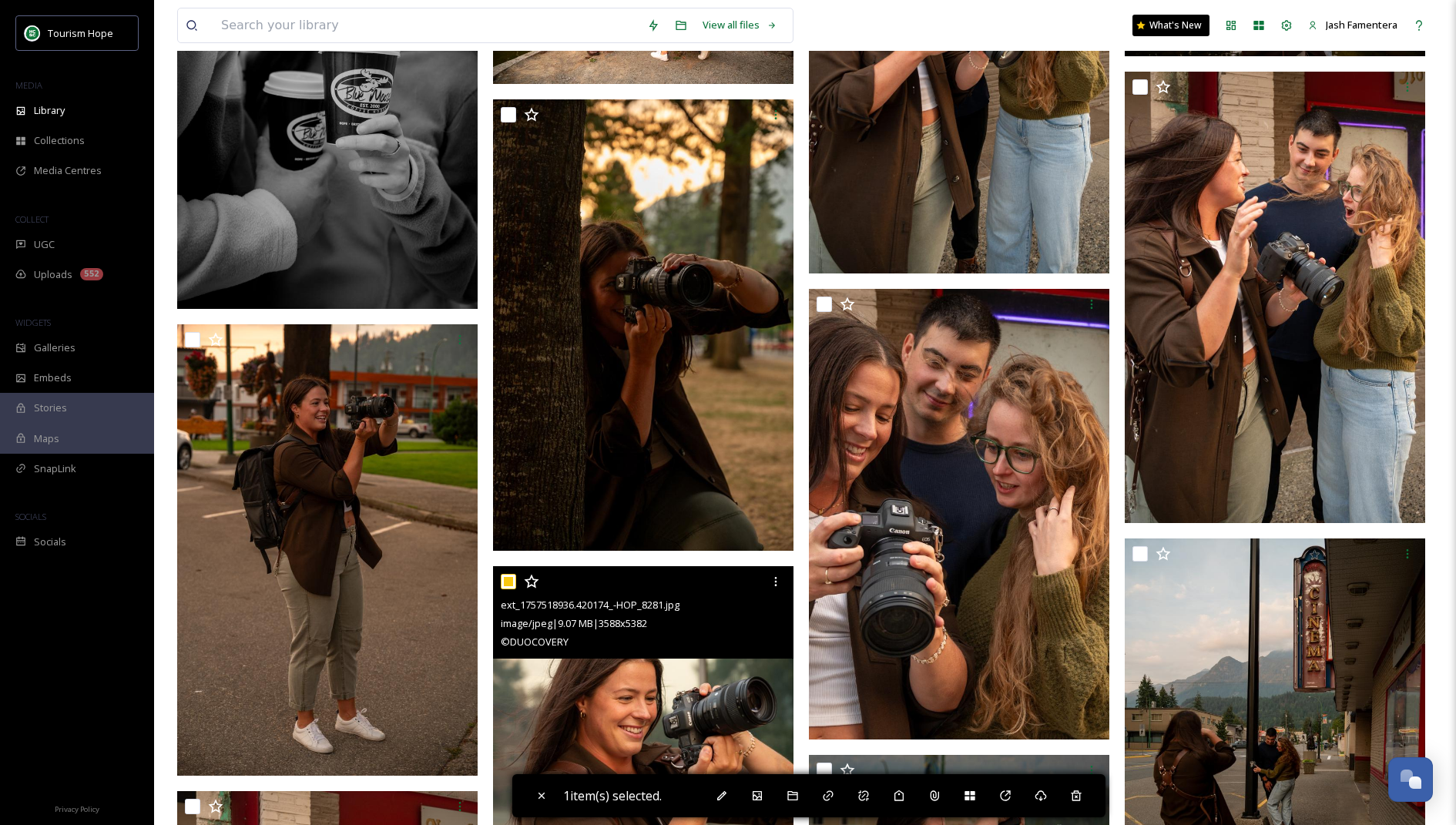
scroll to position [10263, 0]
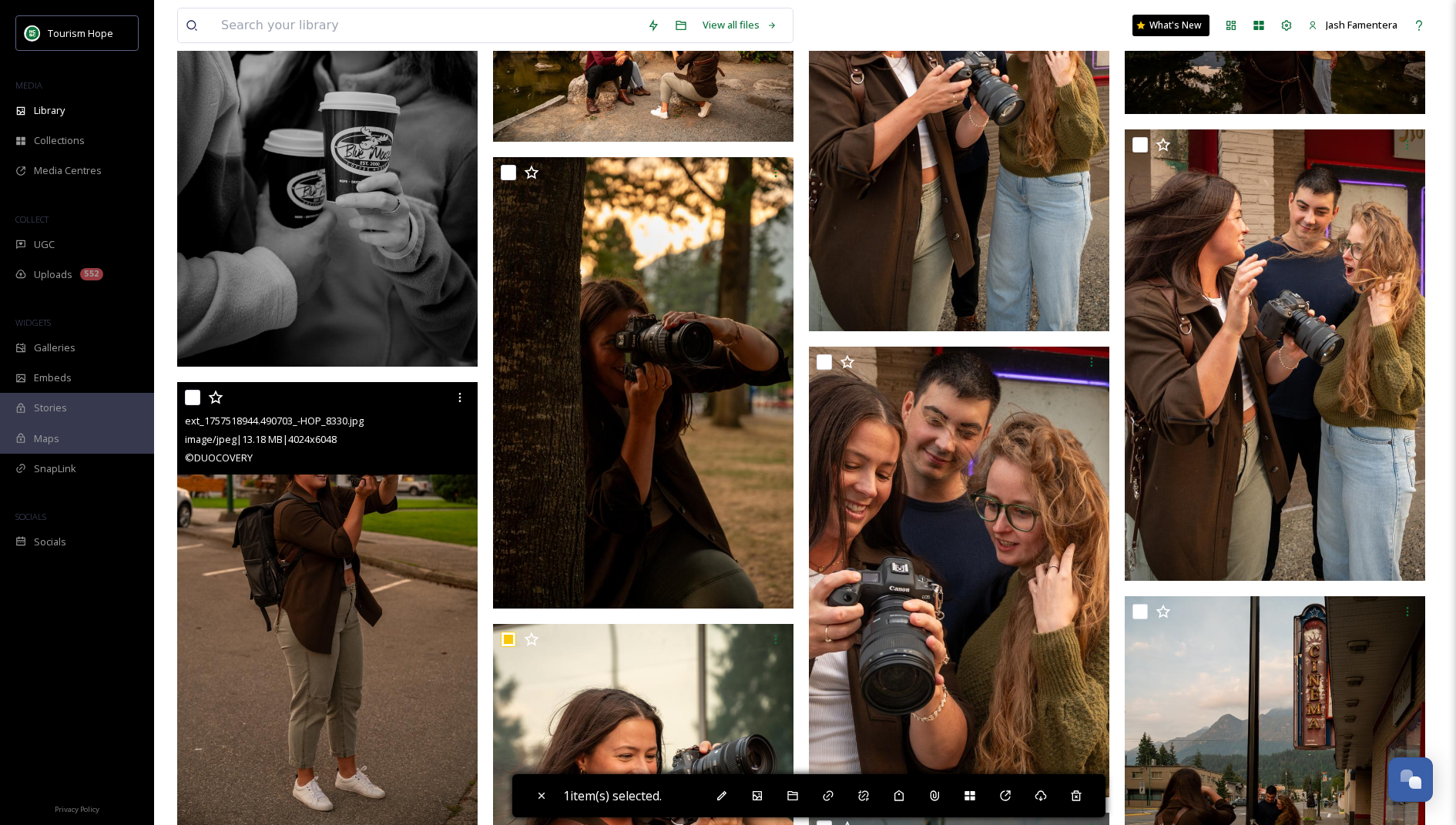
click at [187, 393] on input "checkbox" at bounding box center [192, 397] width 16 height 16
checkbox input "true"
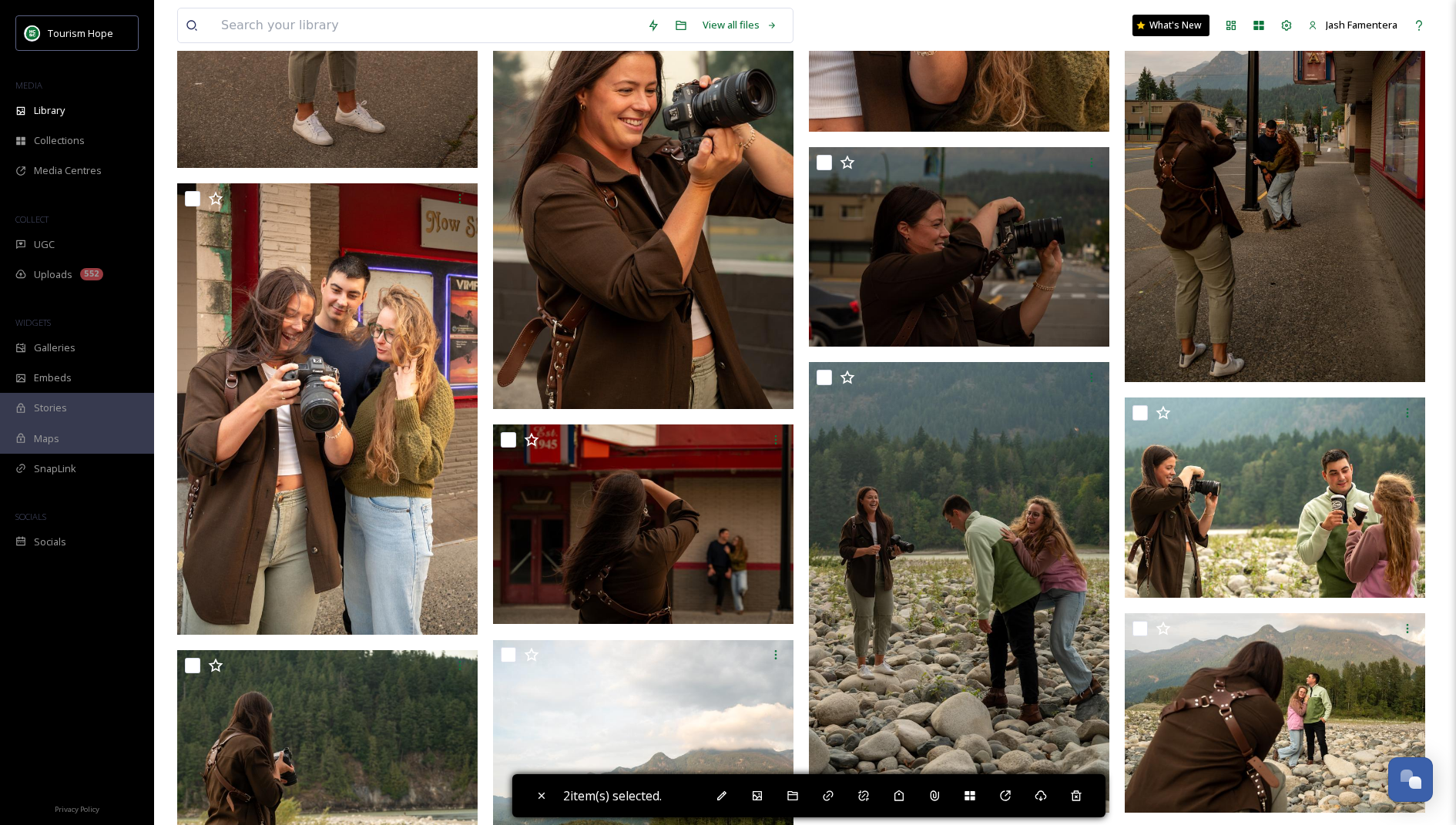
scroll to position [10893, 0]
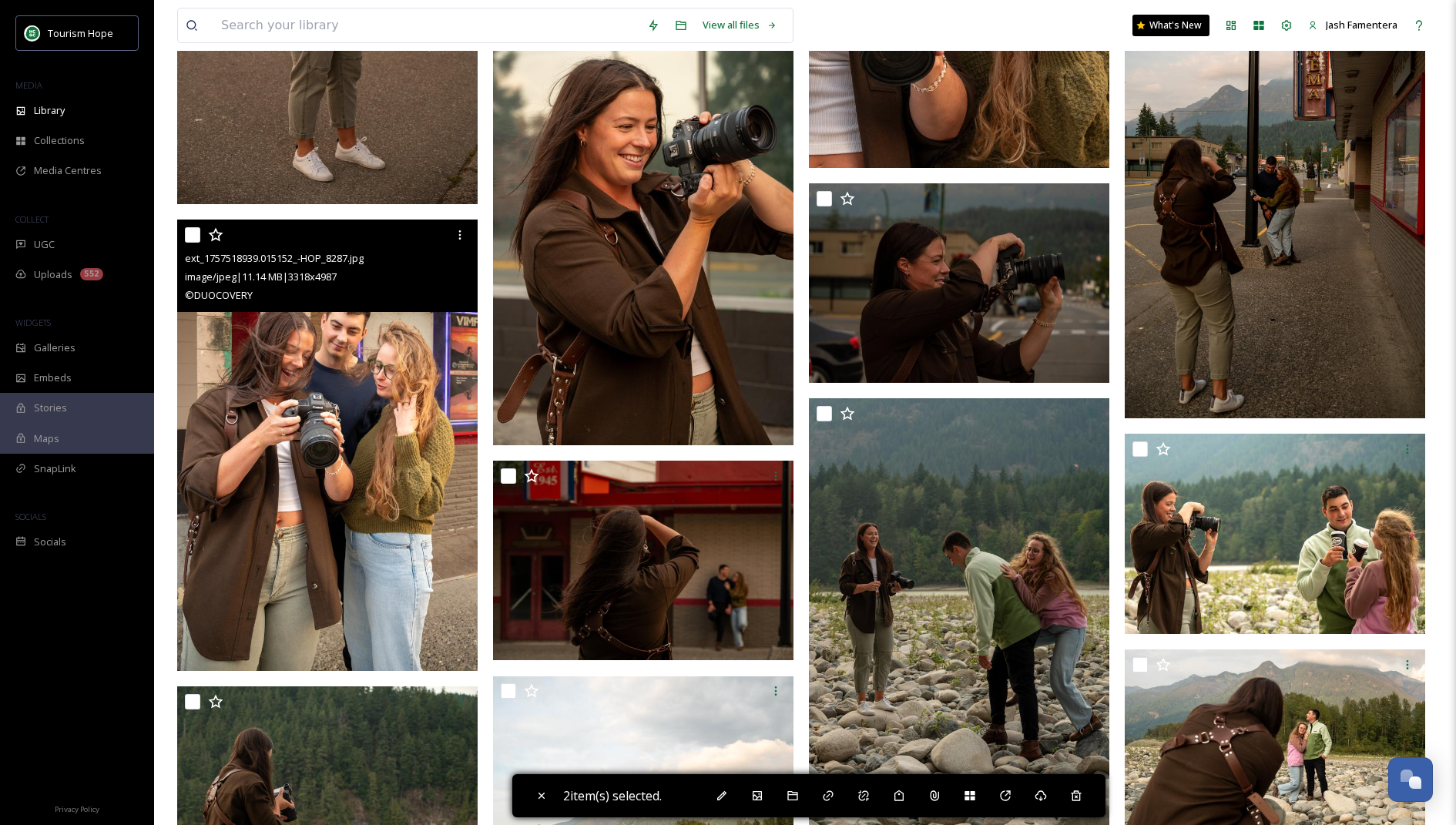
click at [196, 239] on input "checkbox" at bounding box center [192, 234] width 16 height 16
checkbox input "true"
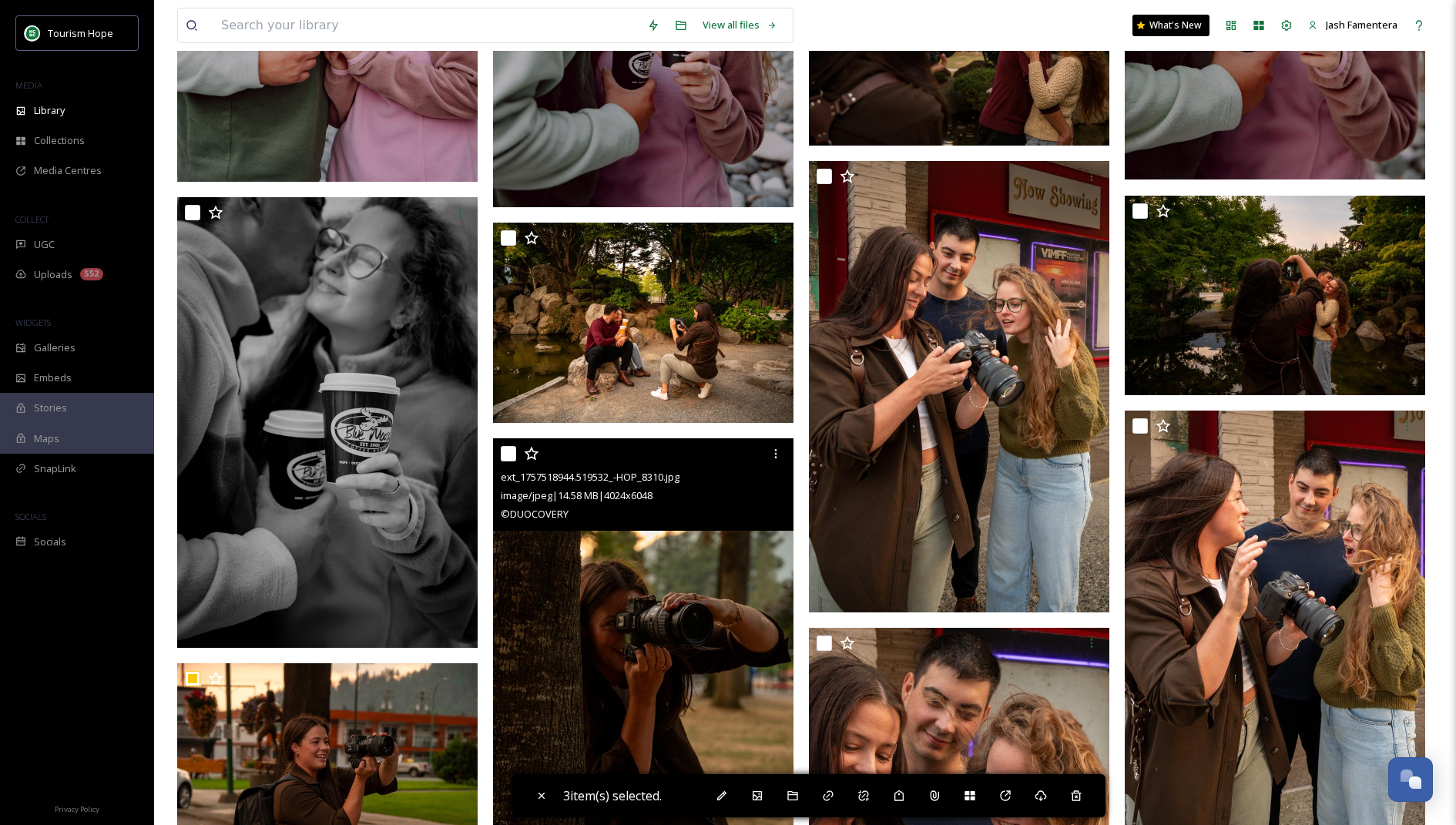
scroll to position [9979, 0]
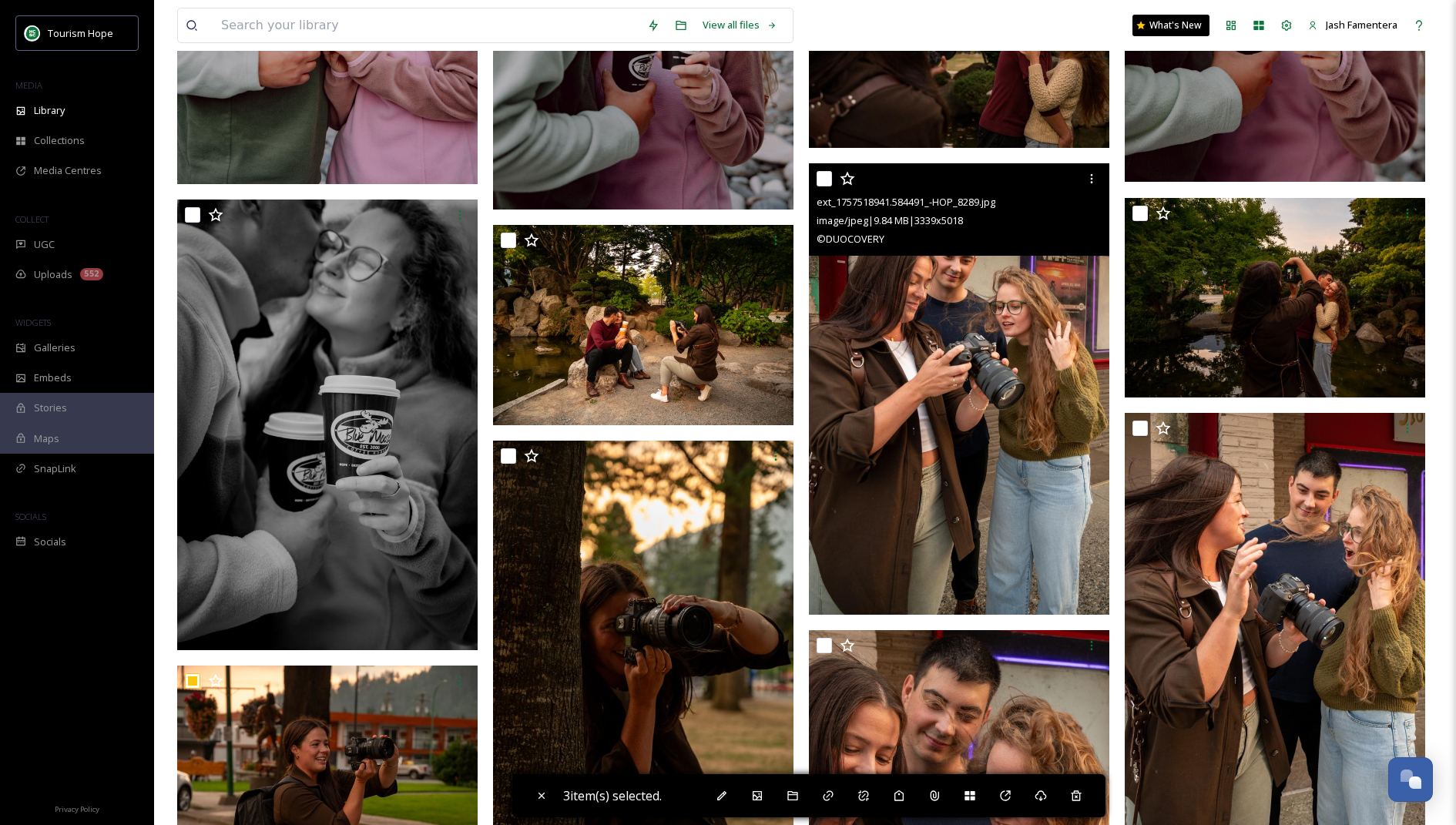
click at [820, 174] on input "checkbox" at bounding box center [824, 179] width 16 height 16
checkbox input "true"
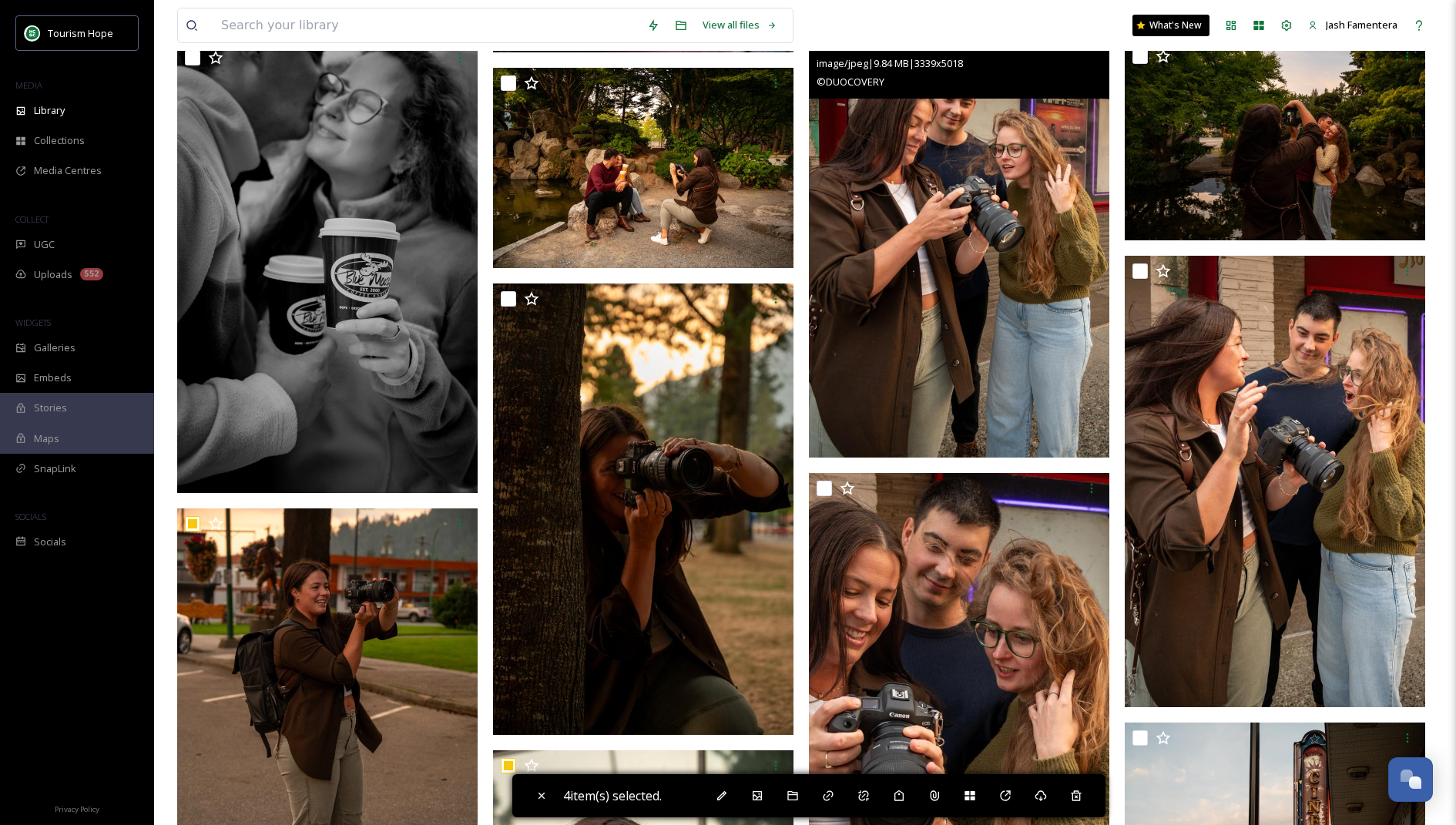
scroll to position [10144, 0]
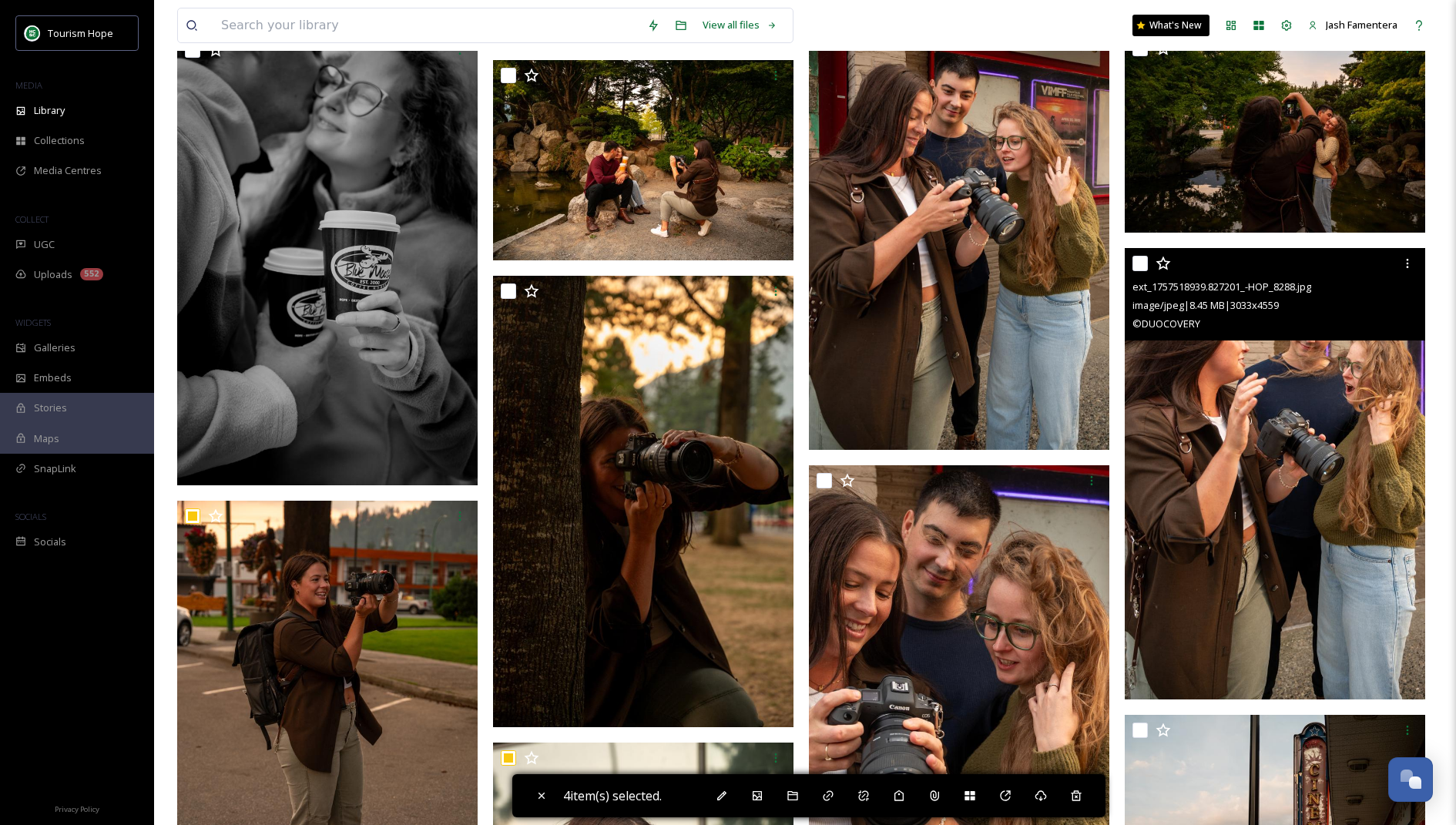
click at [1137, 266] on input "checkbox" at bounding box center [1140, 263] width 16 height 16
checkbox input "true"
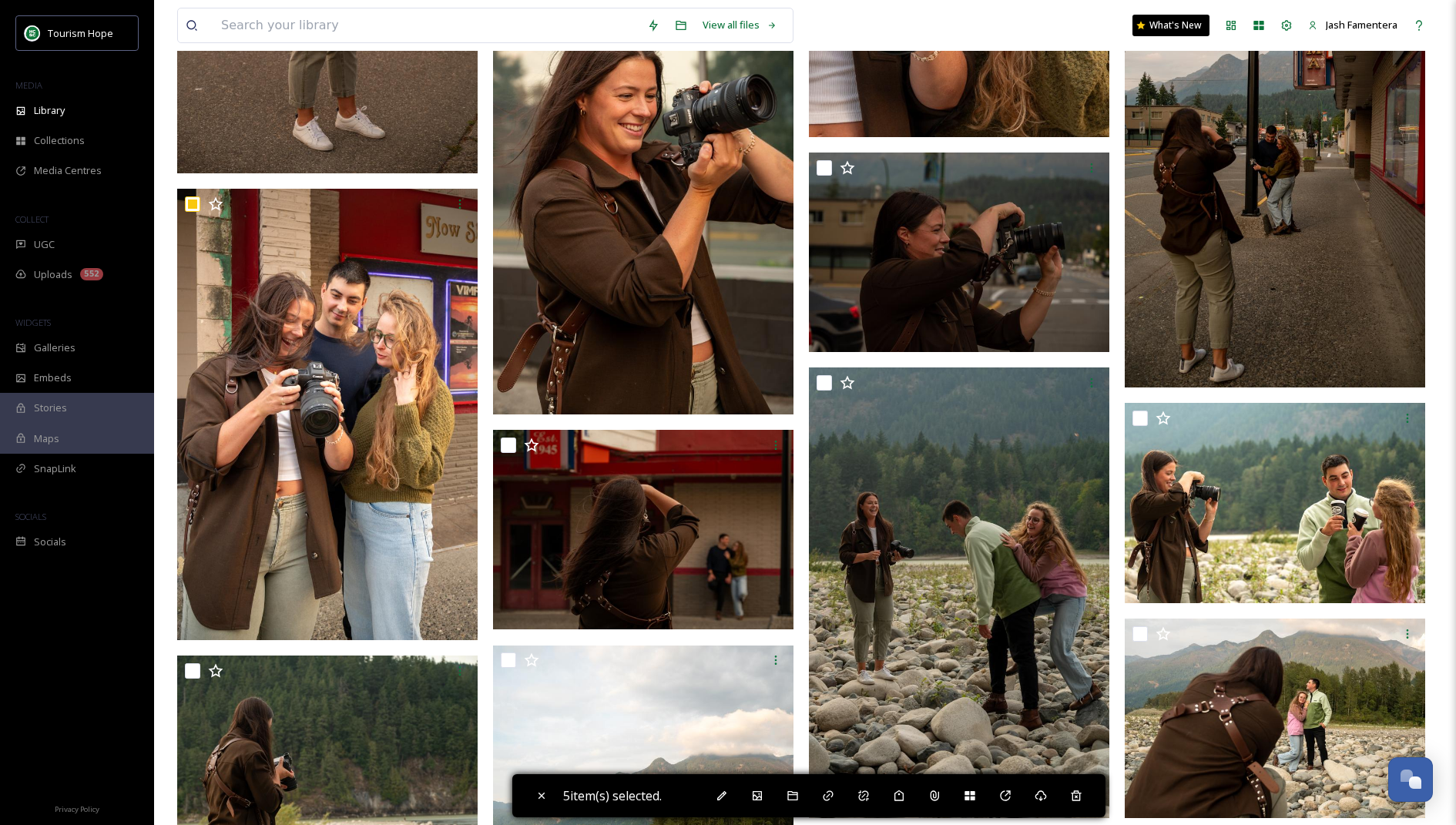
scroll to position [10935, 0]
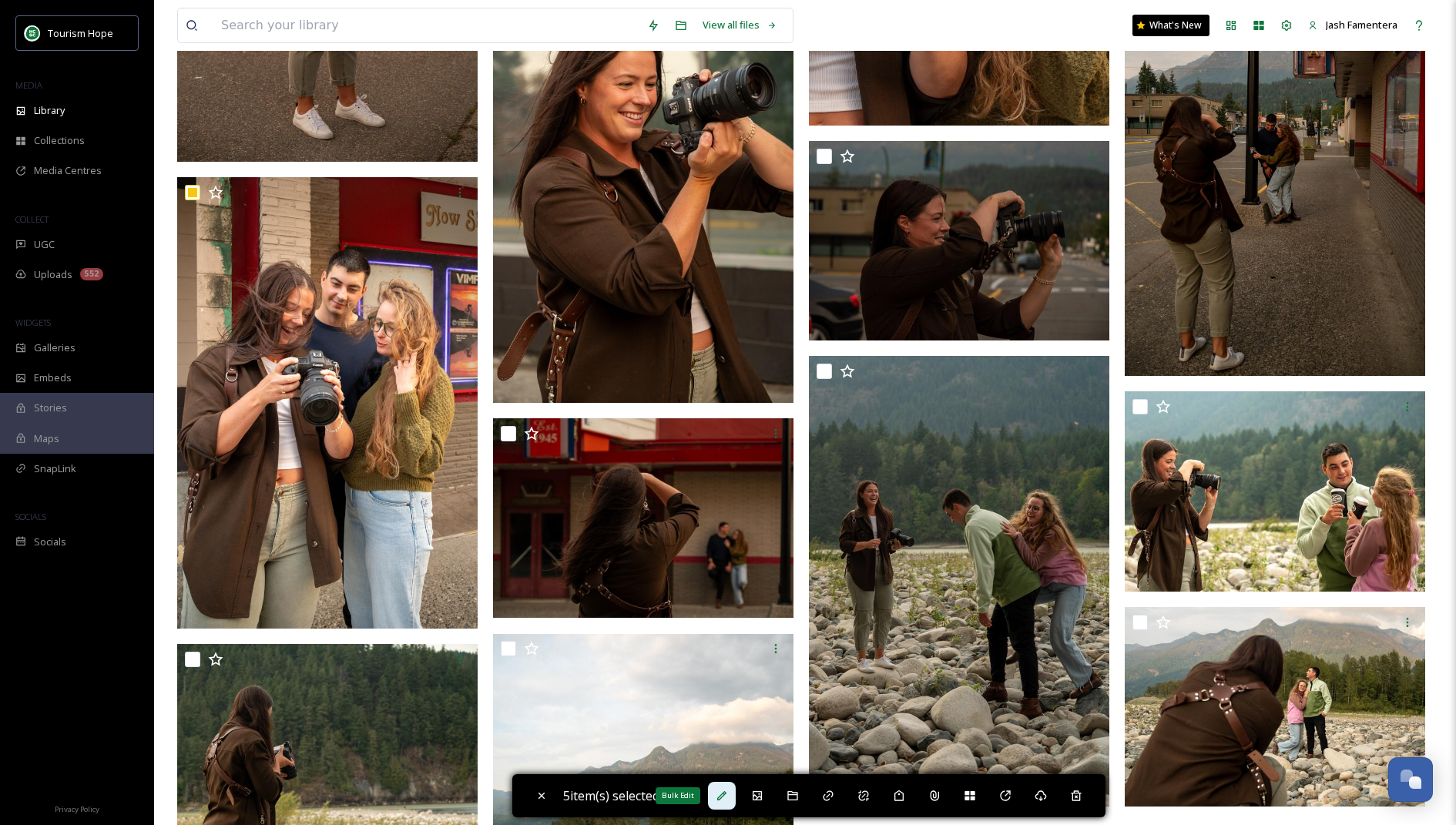
click at [726, 804] on div "Bulk Edit" at bounding box center [721, 796] width 28 height 28
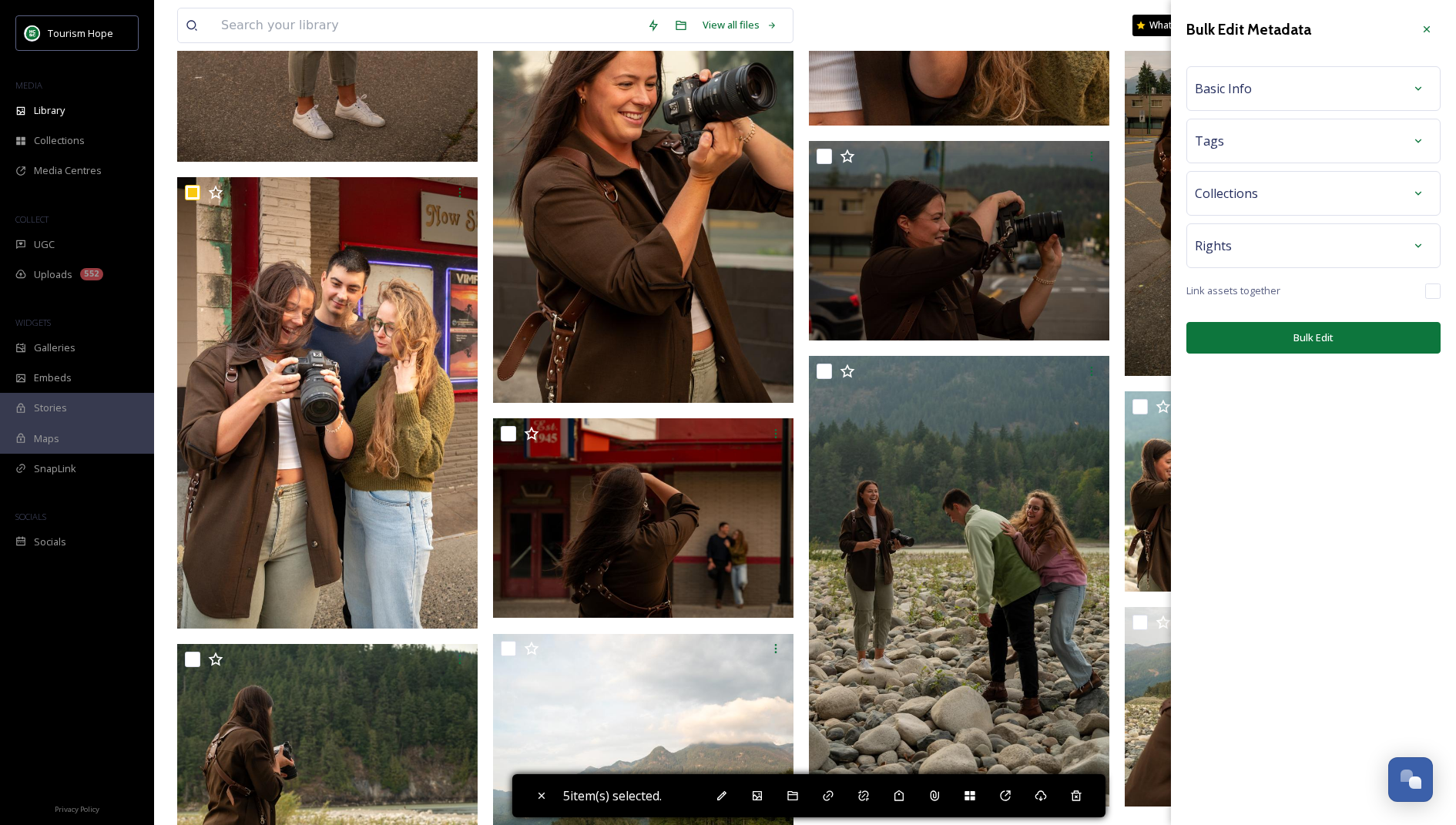
click at [1246, 80] on span "Basic Info" at bounding box center [1223, 88] width 57 height 19
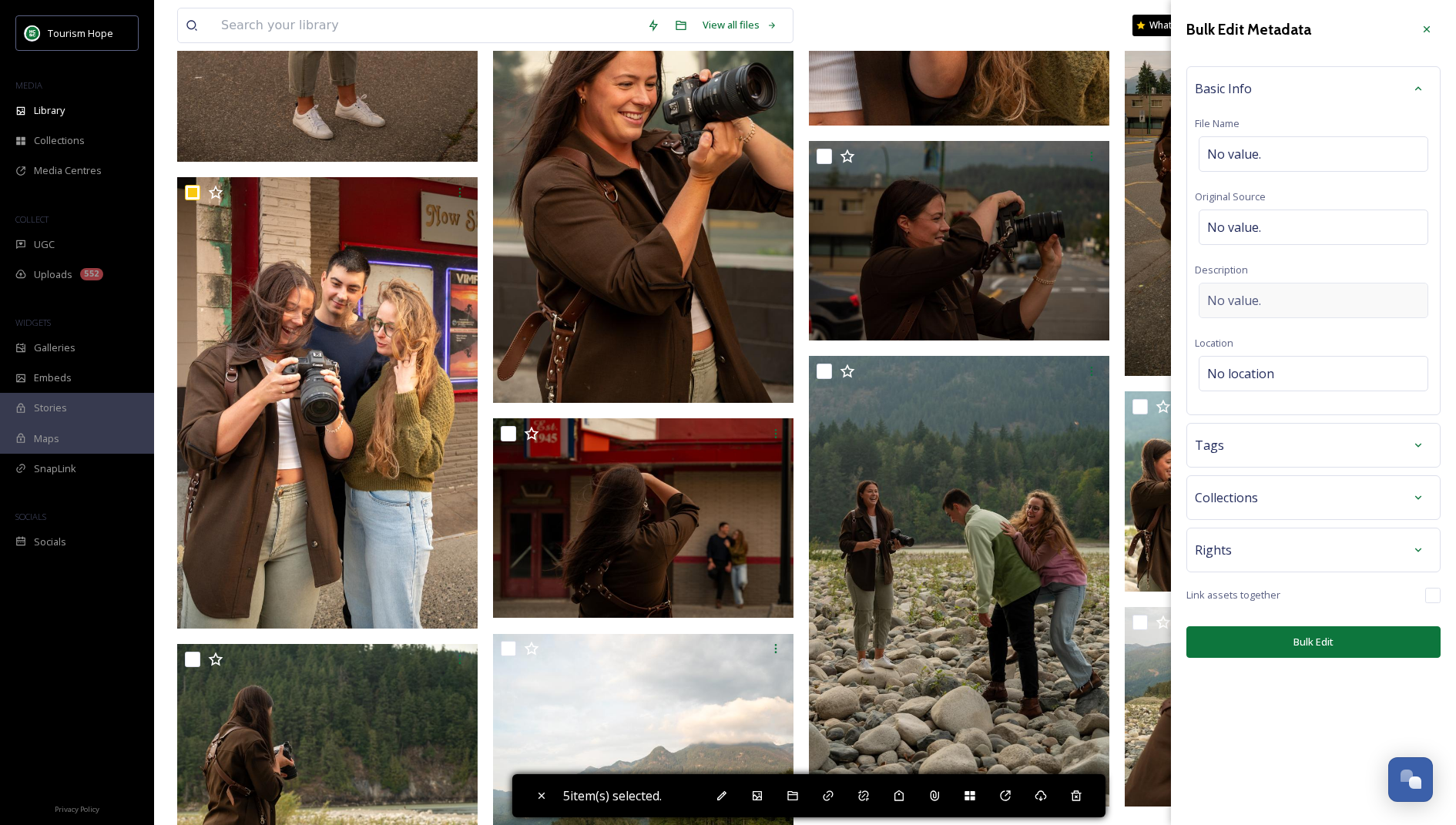
click at [1251, 284] on div "No value." at bounding box center [1314, 300] width 229 height 35
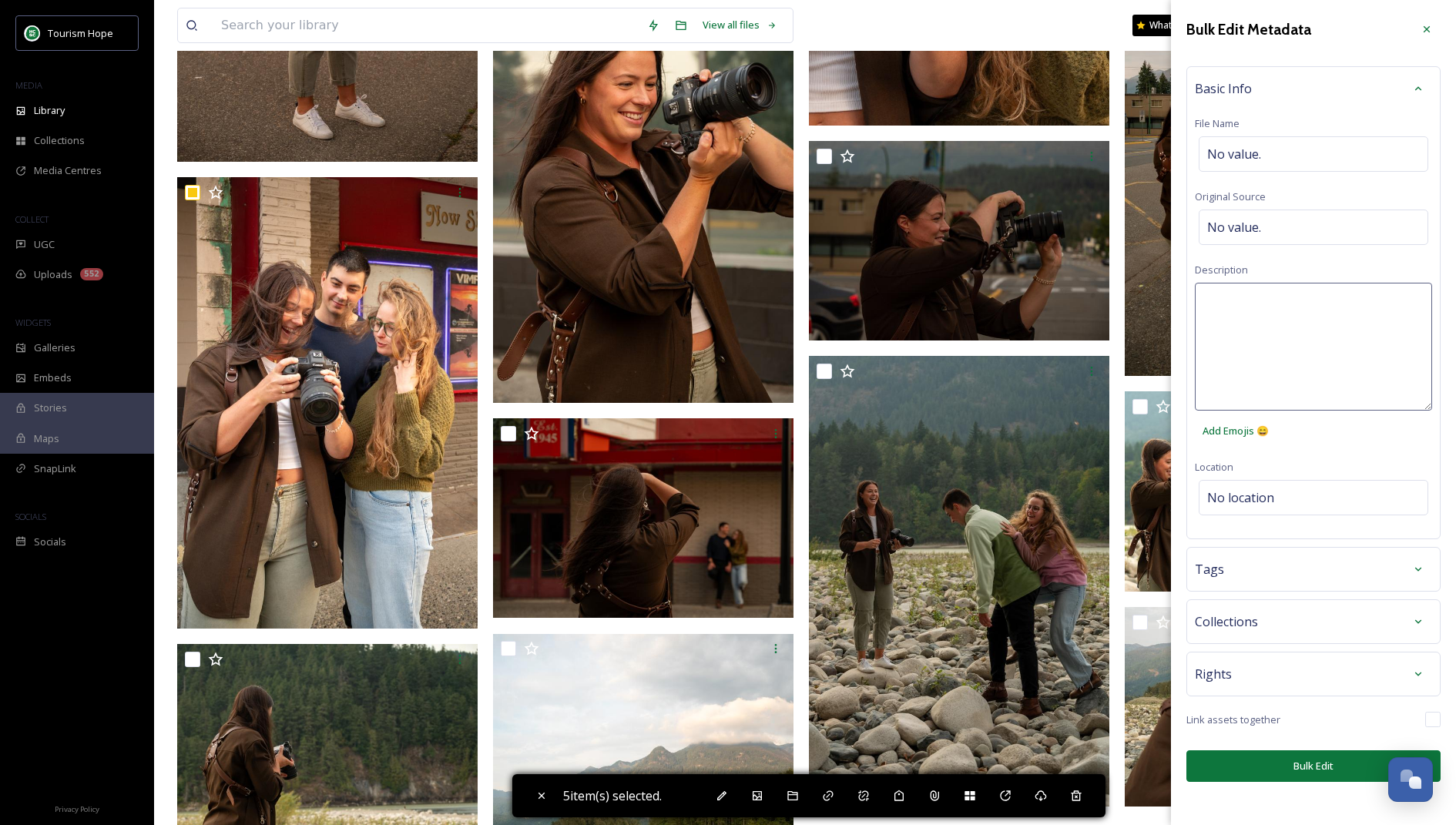
click at [1261, 326] on textarea at bounding box center [1314, 347] width 237 height 128
type textarea "DON'T USE THIS PHOTO. [PERSON_NAME] prefers not to use ones where her stomach i…"
click at [1298, 756] on div "Bulk Edit Metadata Basic Info File Name No value. Original Source No value. Des…" at bounding box center [1314, 412] width 285 height 825
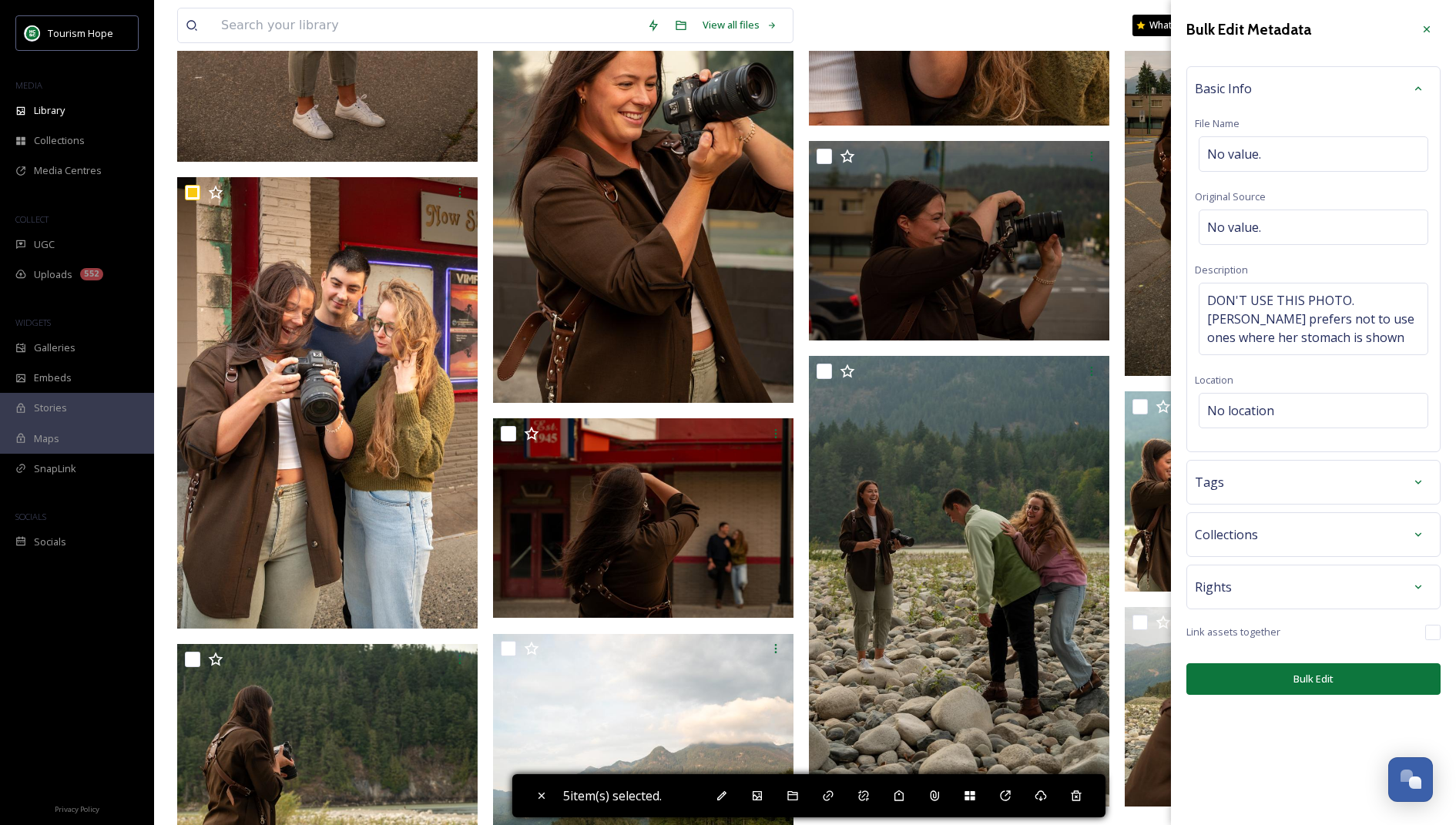
click at [1257, 669] on button "Bulk Edit" at bounding box center [1313, 679] width 254 height 32
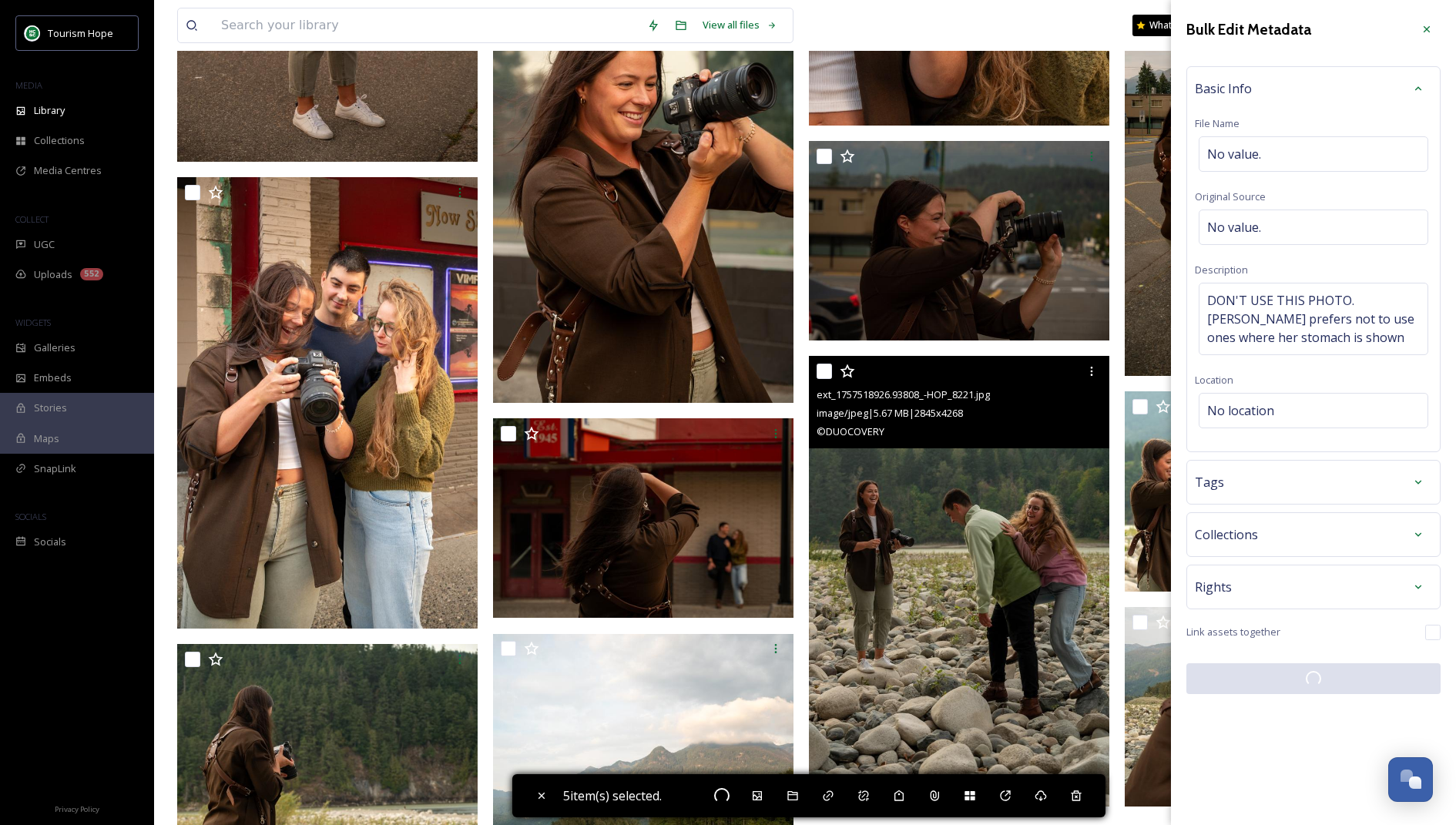
checkbox input "false"
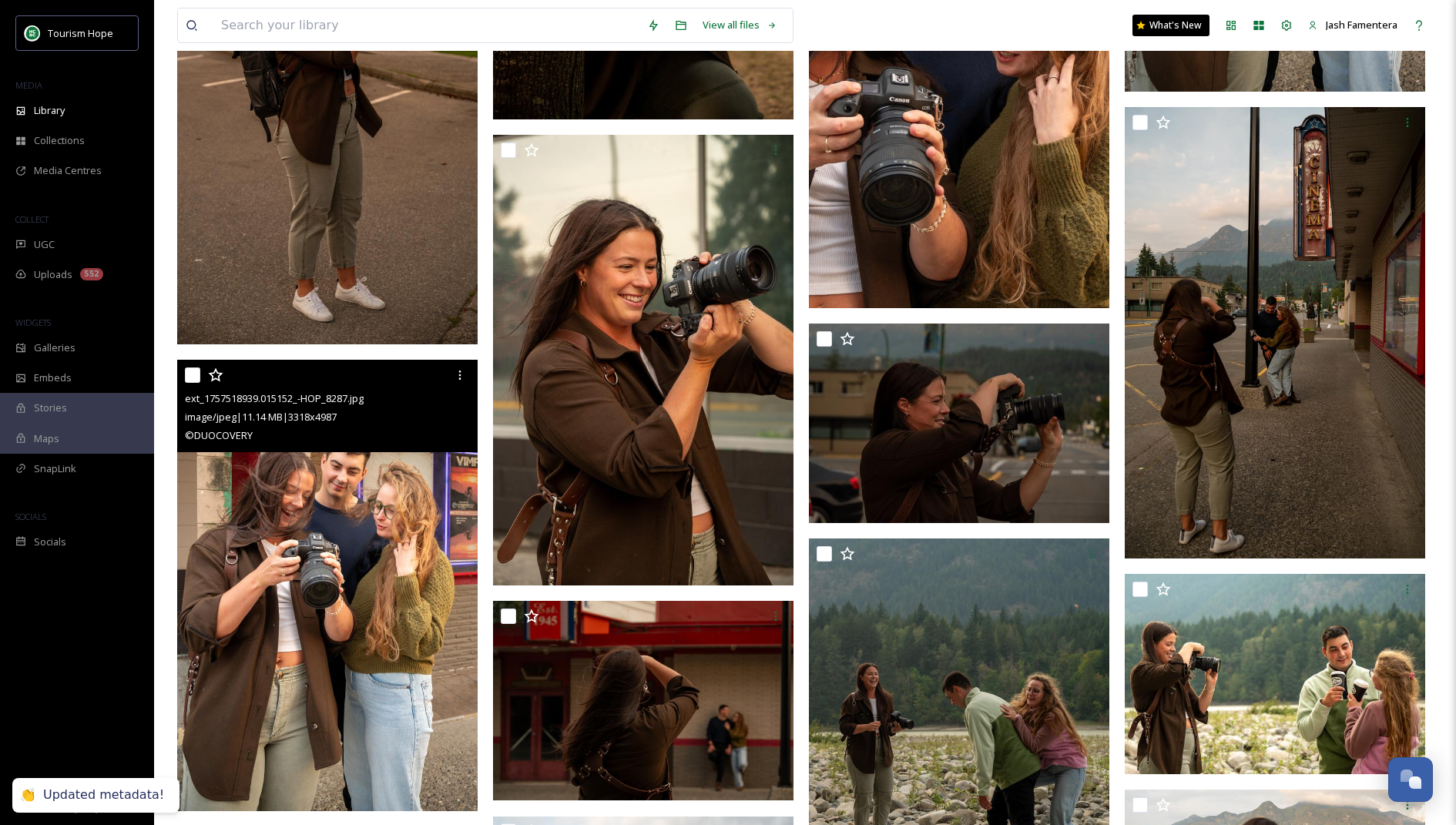
scroll to position [10662, 0]
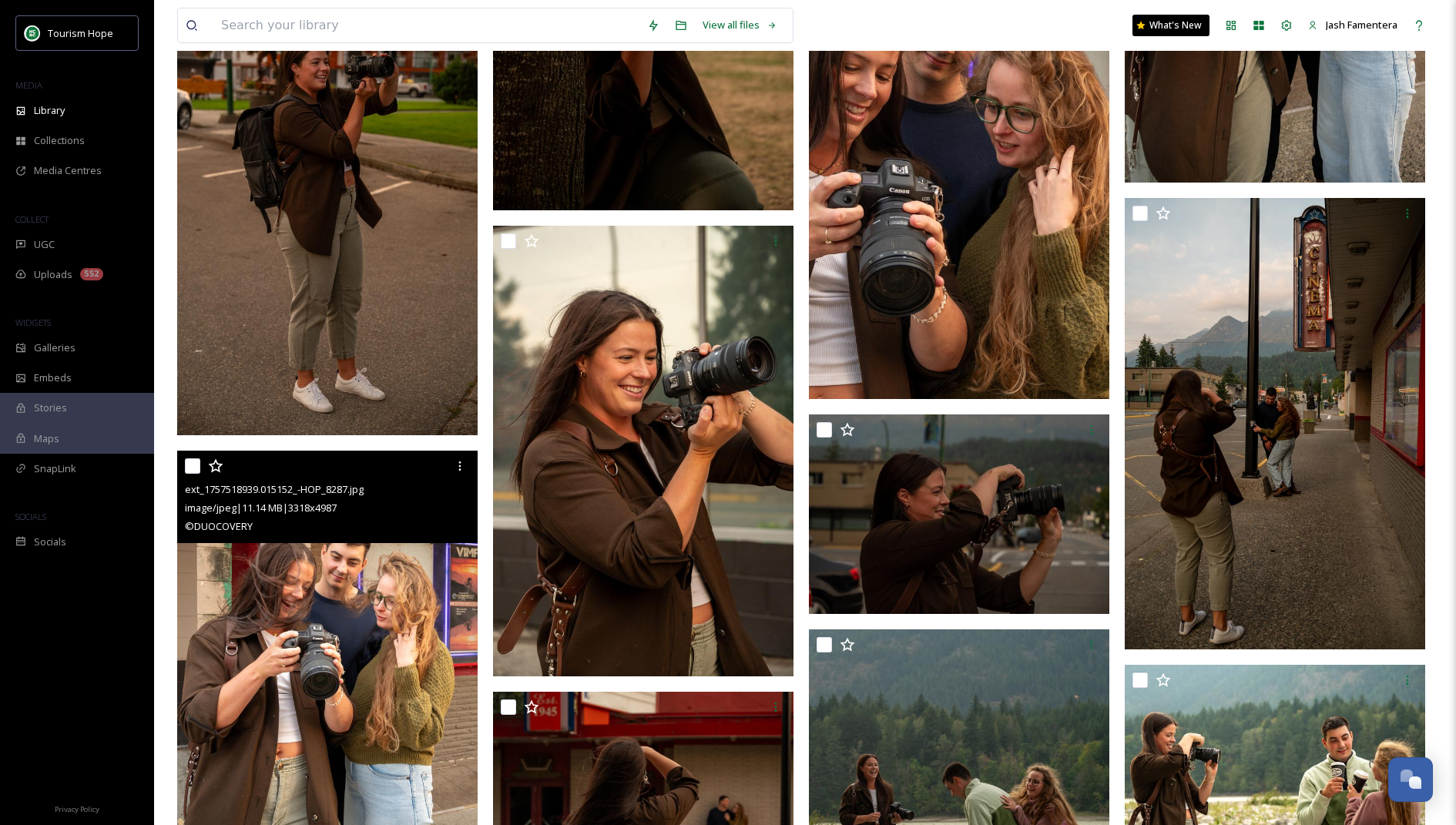
click at [191, 464] on input "checkbox" at bounding box center [192, 466] width 16 height 16
checkbox input "true"
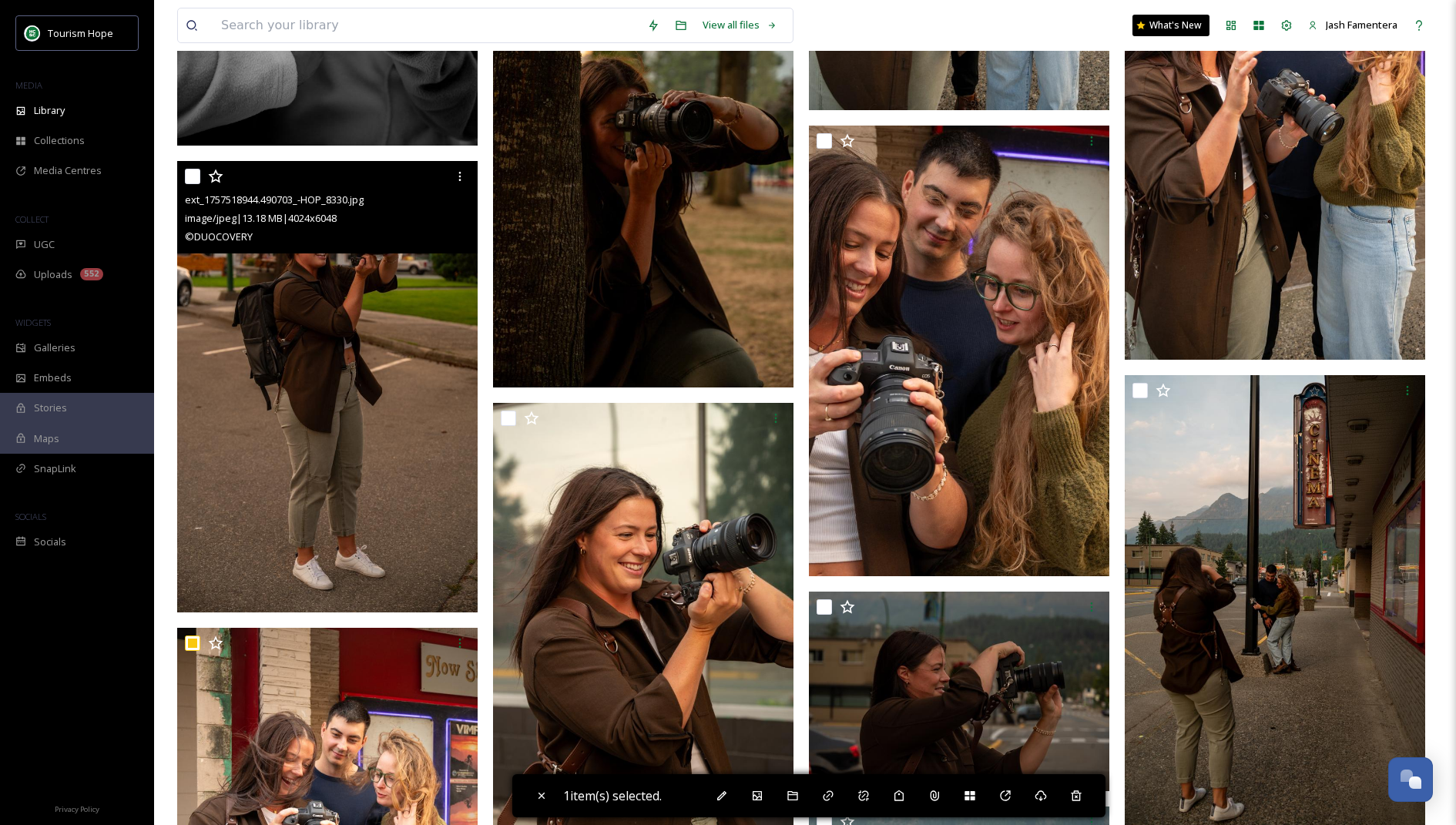
scroll to position [10505, 0]
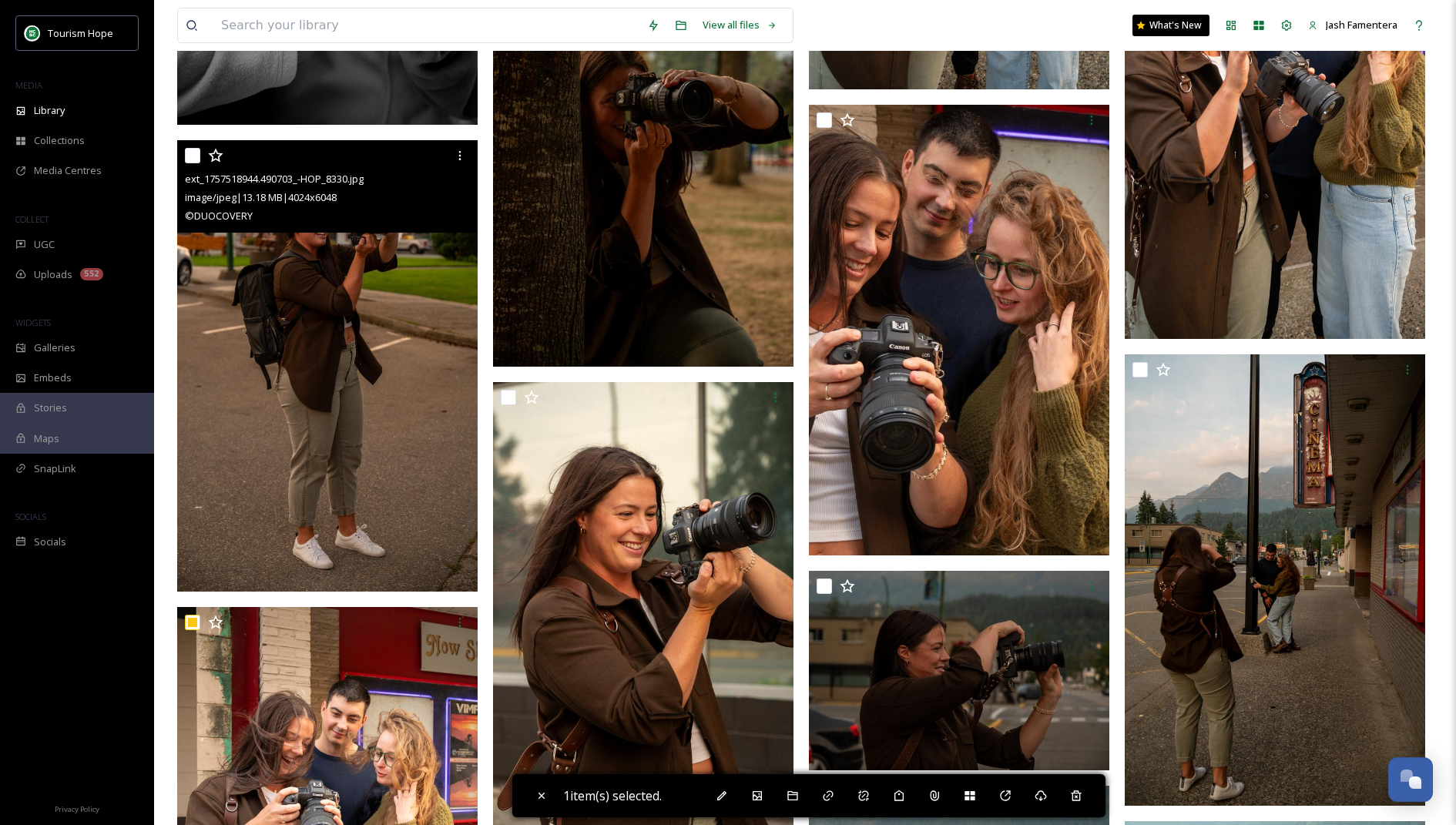
click at [196, 151] on input "checkbox" at bounding box center [192, 156] width 16 height 16
checkbox input "true"
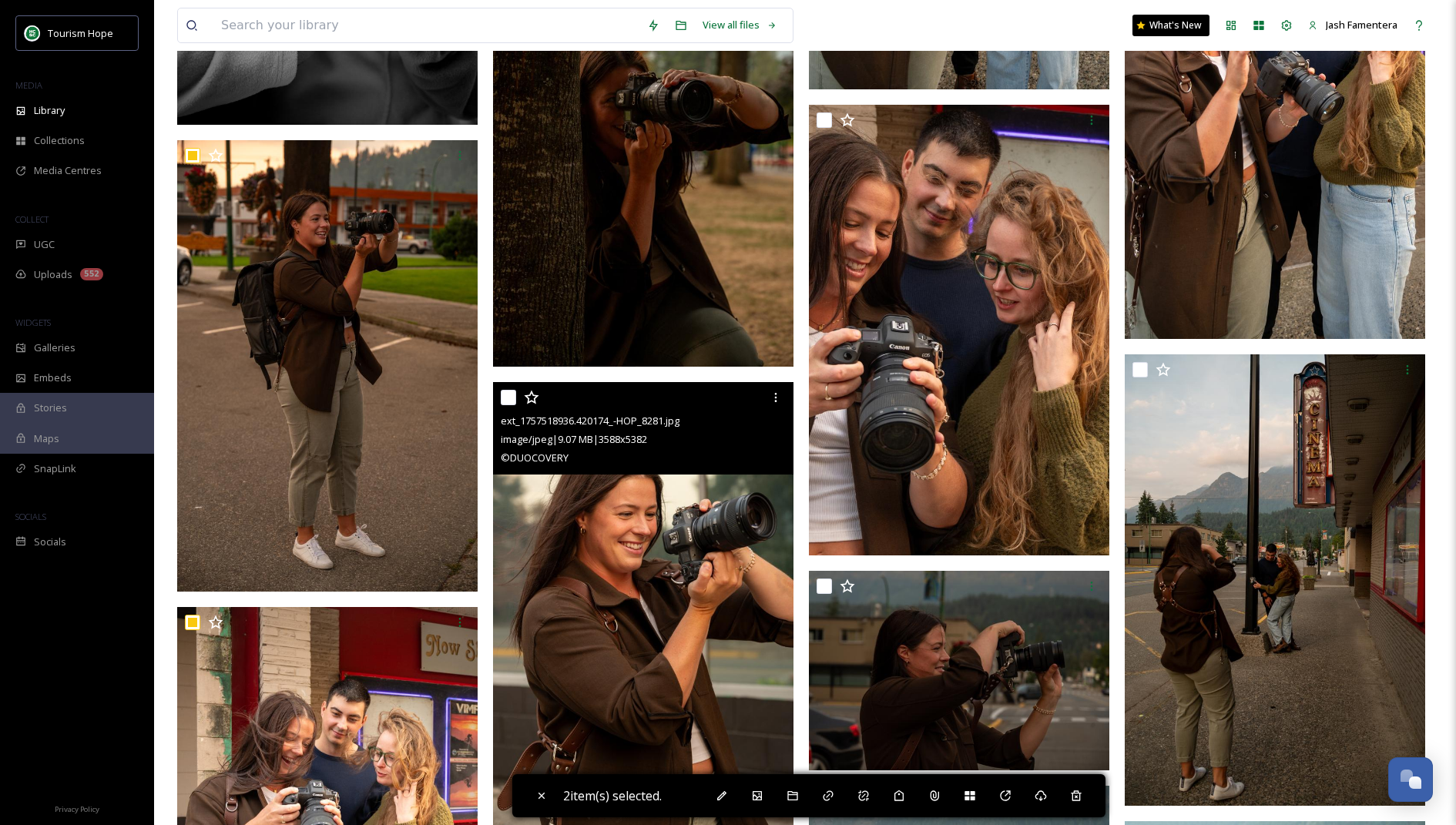
click at [506, 394] on input "checkbox" at bounding box center [508, 397] width 16 height 16
checkbox input "true"
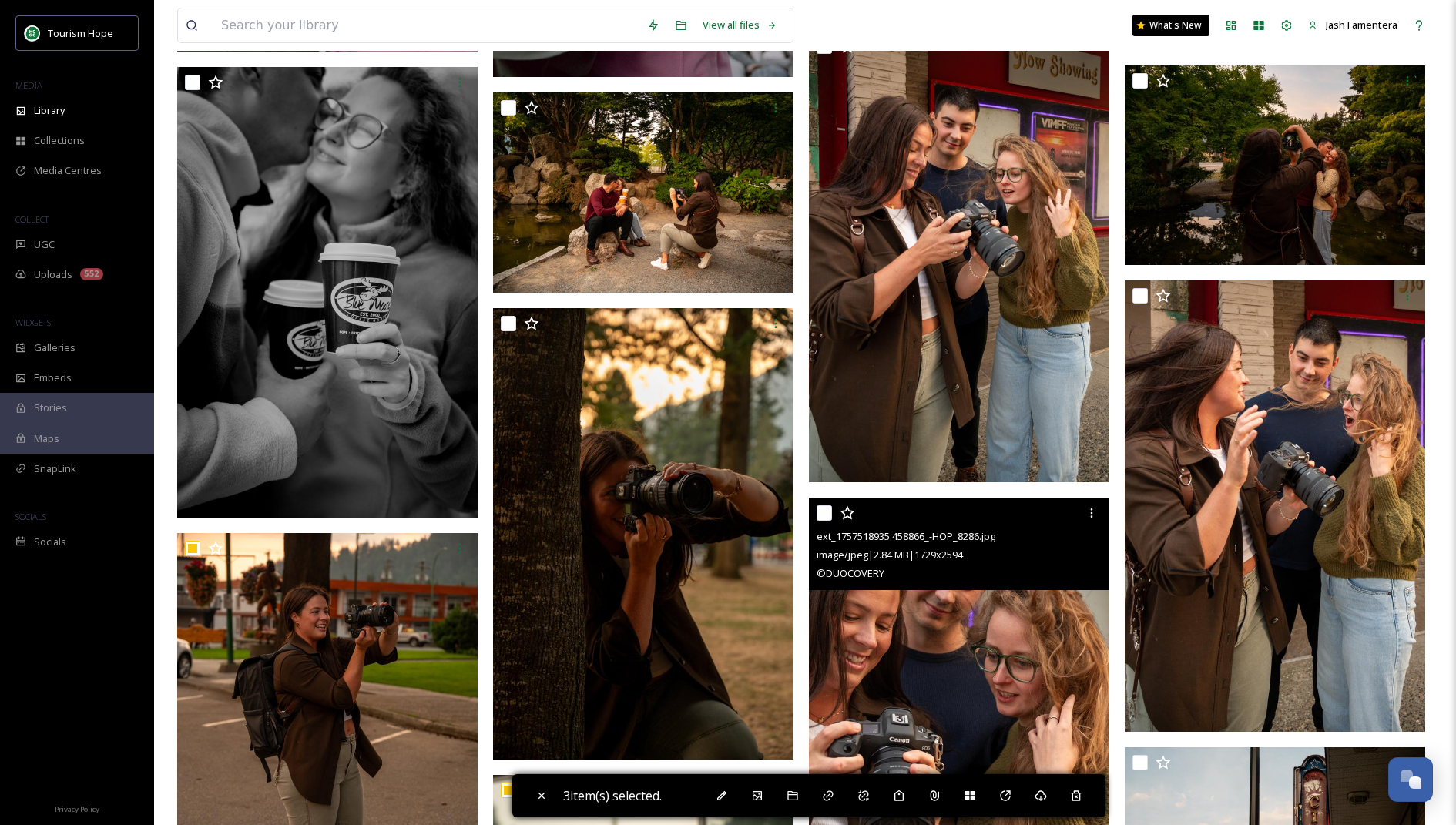
scroll to position [10099, 0]
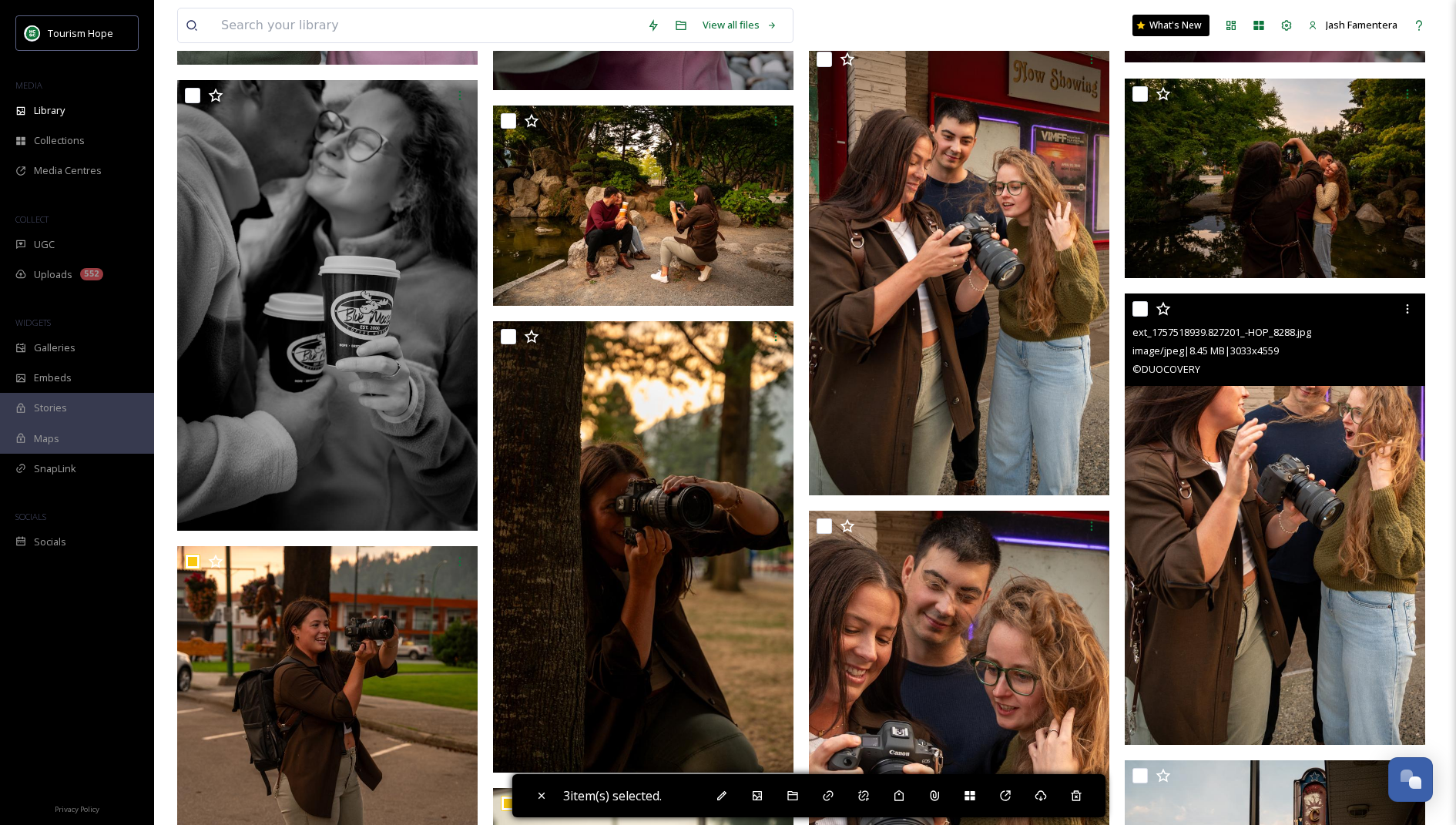
click at [1143, 308] on input "checkbox" at bounding box center [1140, 309] width 16 height 16
checkbox input "true"
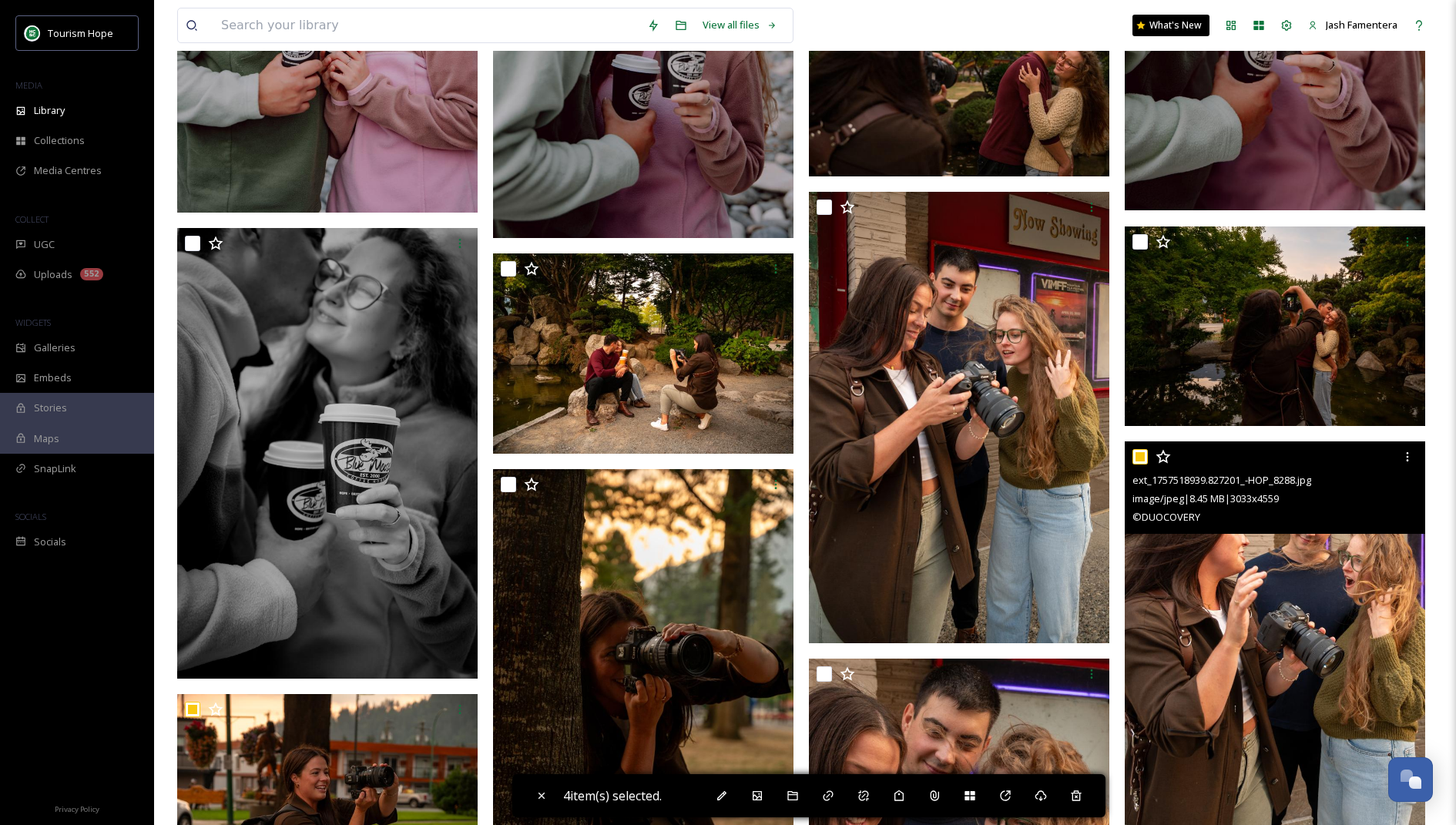
scroll to position [9911, 0]
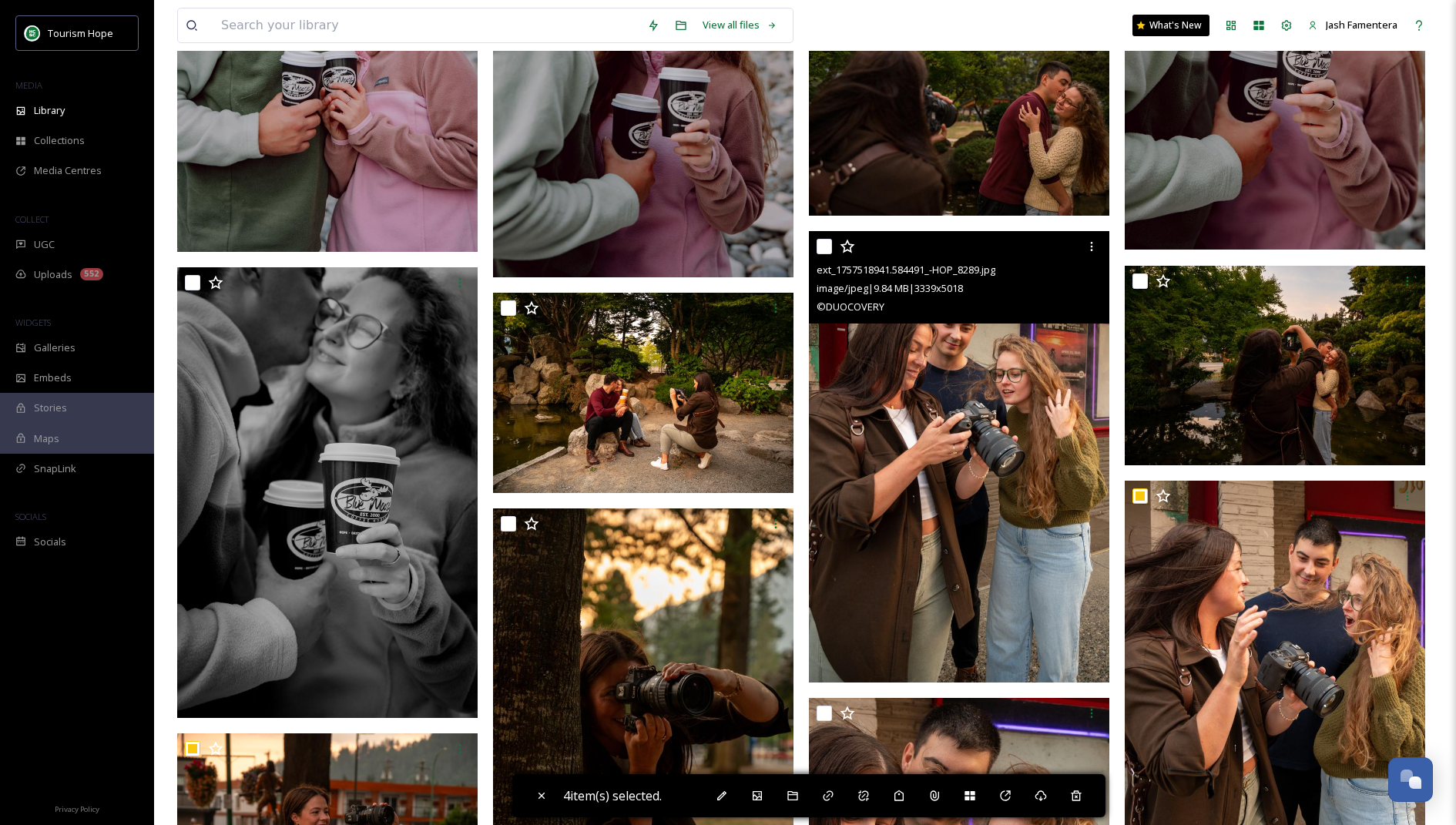
click at [820, 244] on input "checkbox" at bounding box center [824, 247] width 16 height 16
checkbox input "true"
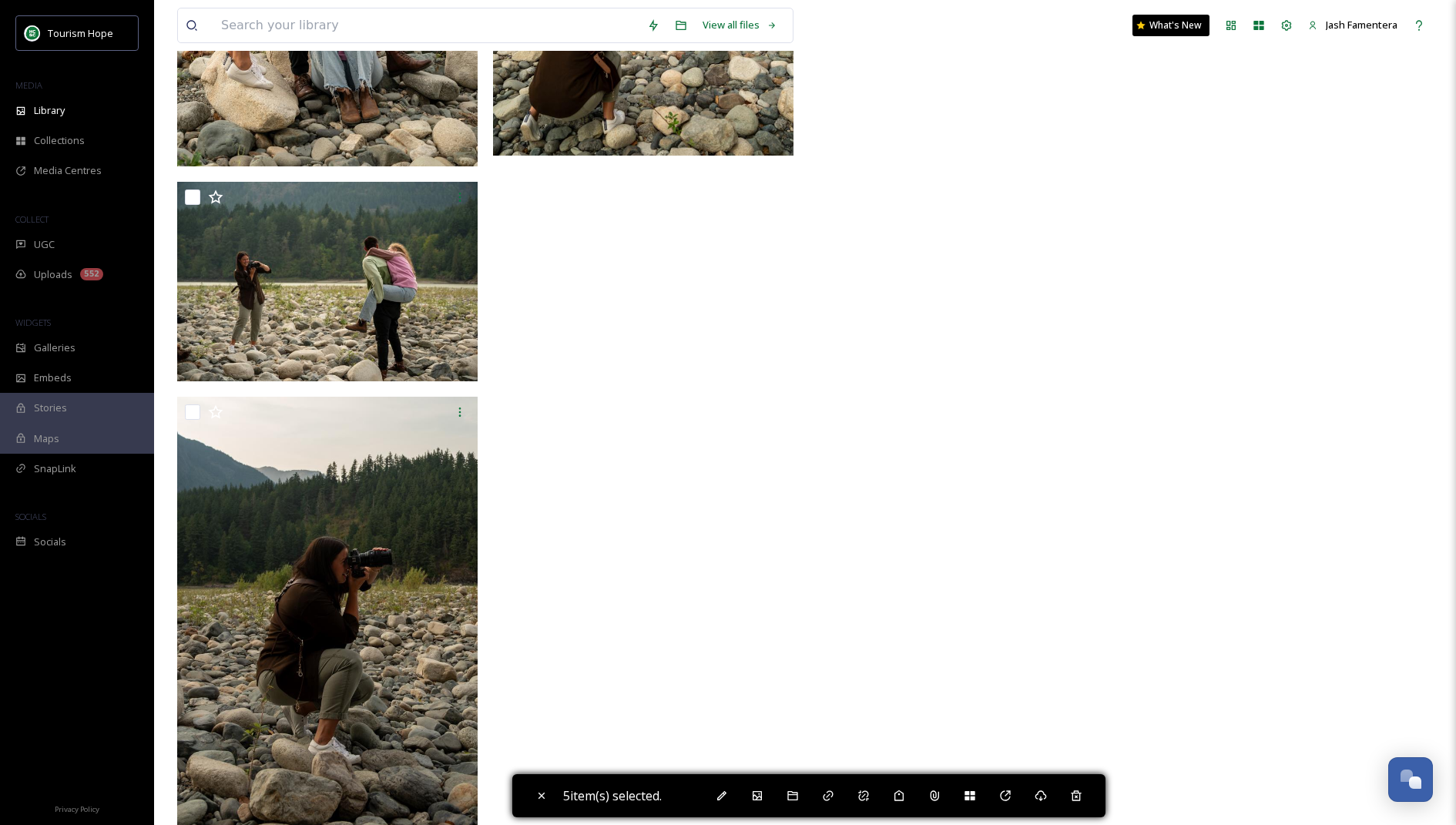
scroll to position [11913, 0]
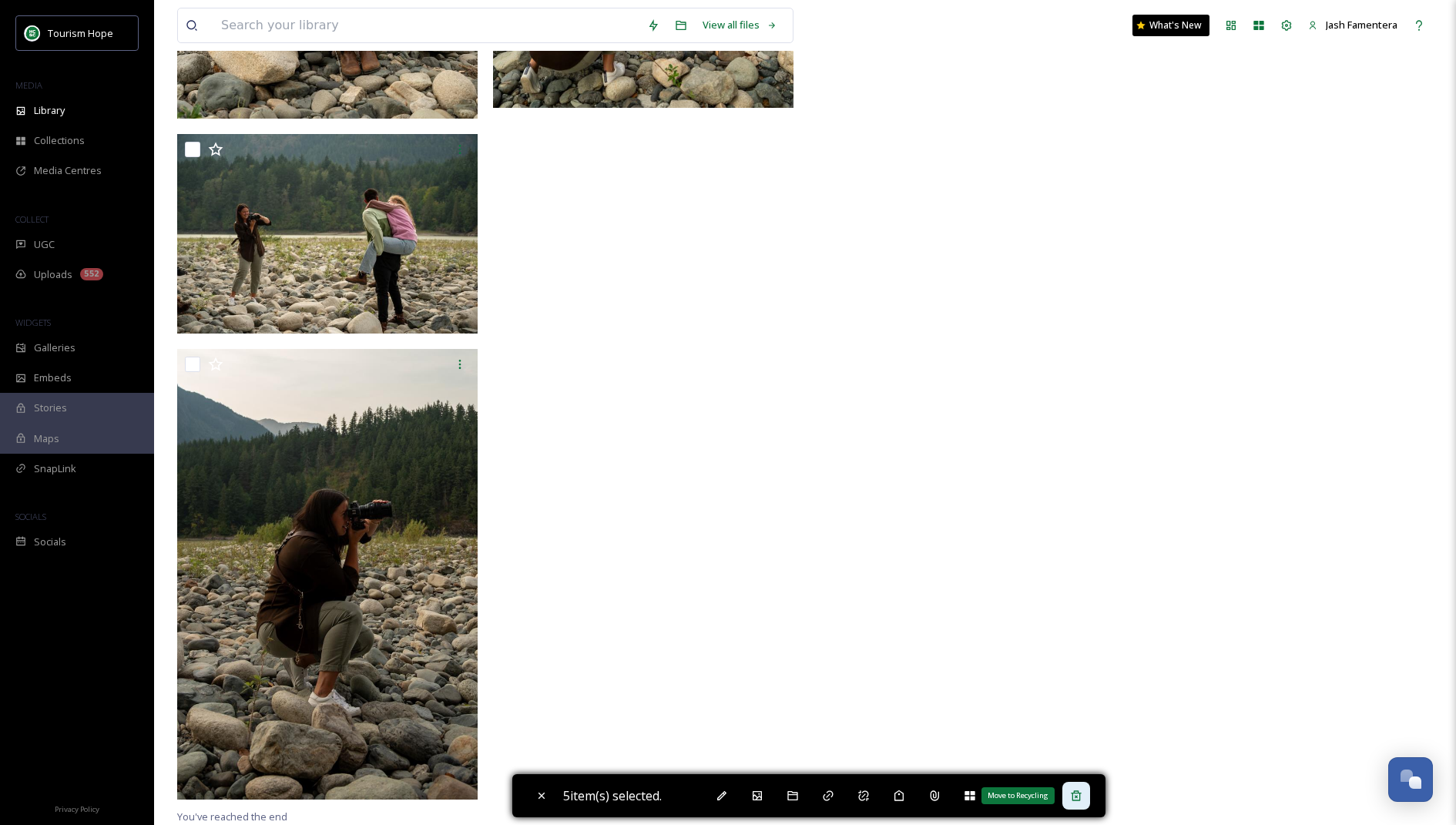
click at [1087, 793] on div "Move to Recycling" at bounding box center [1076, 796] width 28 height 28
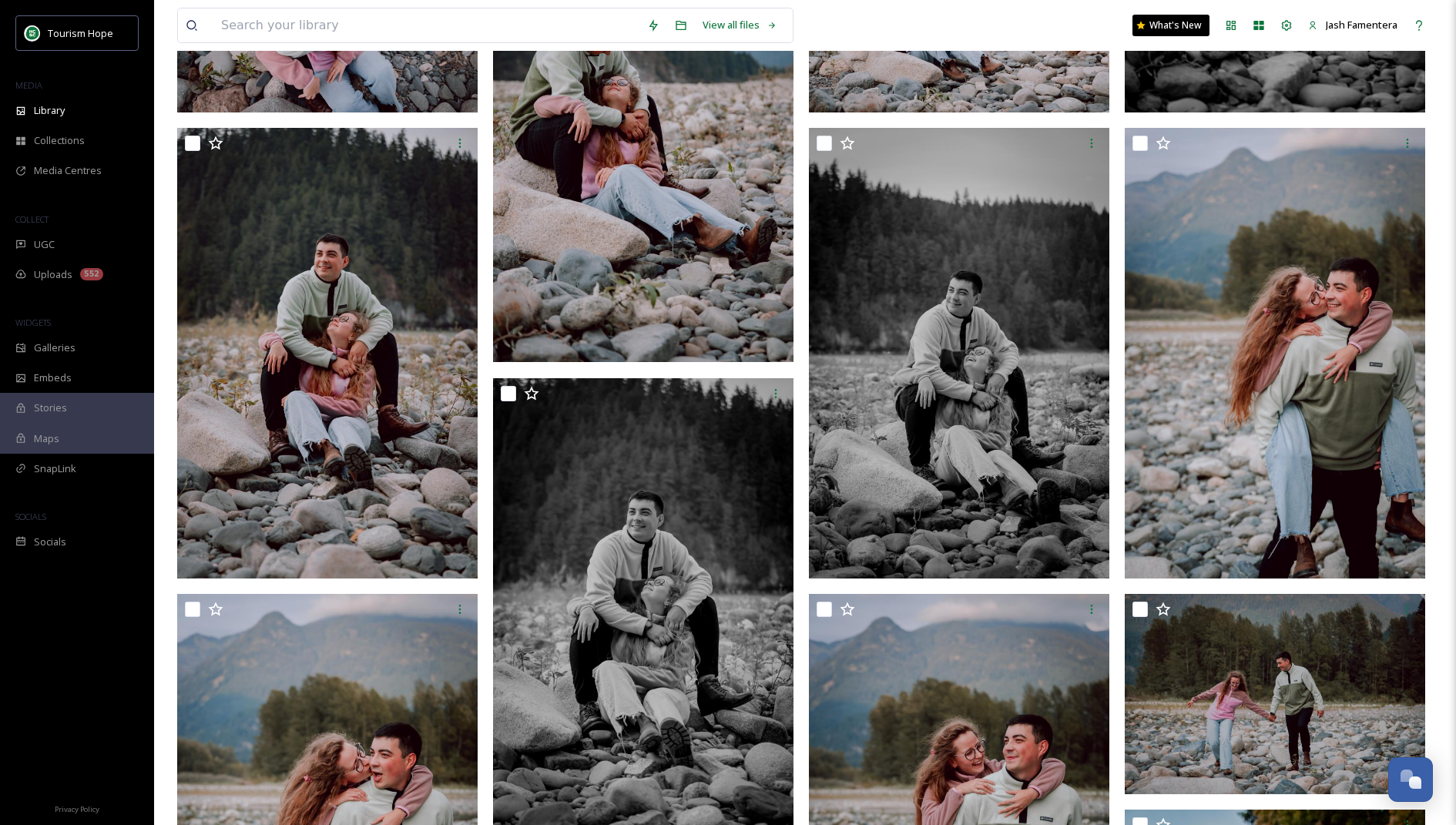
scroll to position [0, 0]
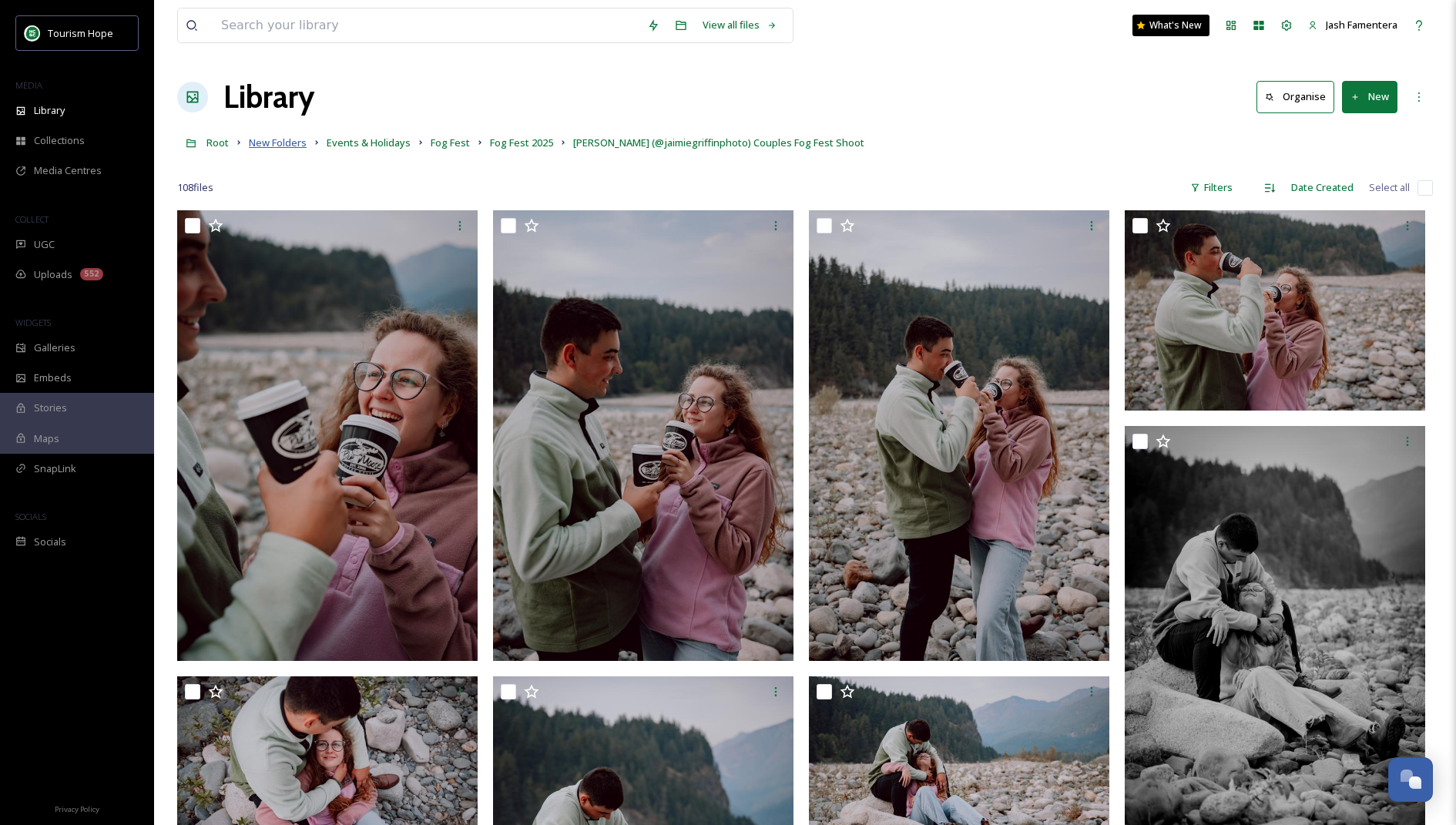
click at [272, 143] on span "New Folders" at bounding box center [278, 143] width 58 height 14
click at [504, 143] on span "Fog Fest 2025" at bounding box center [521, 143] width 63 height 14
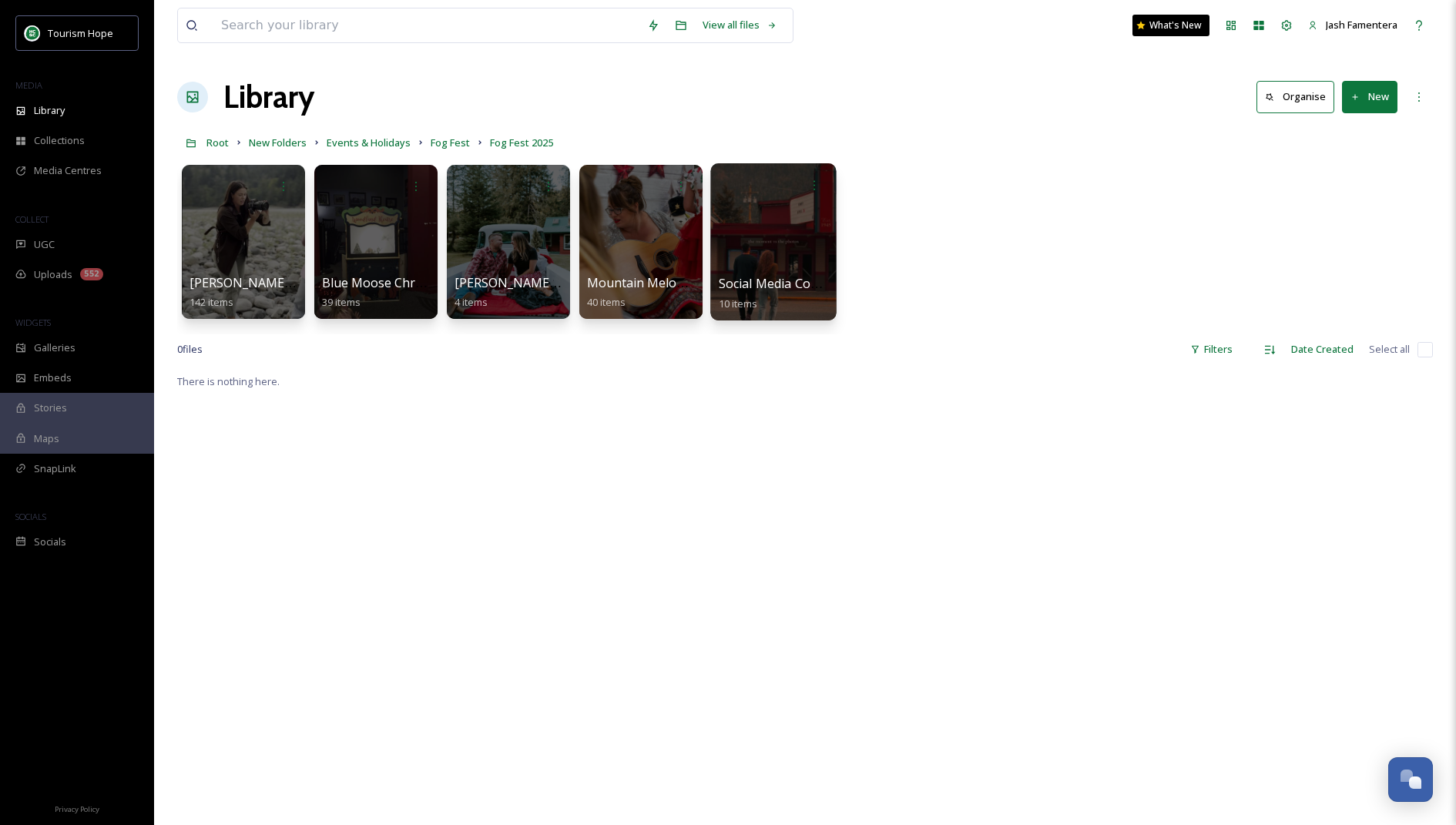
click at [771, 262] on div at bounding box center [772, 242] width 125 height 157
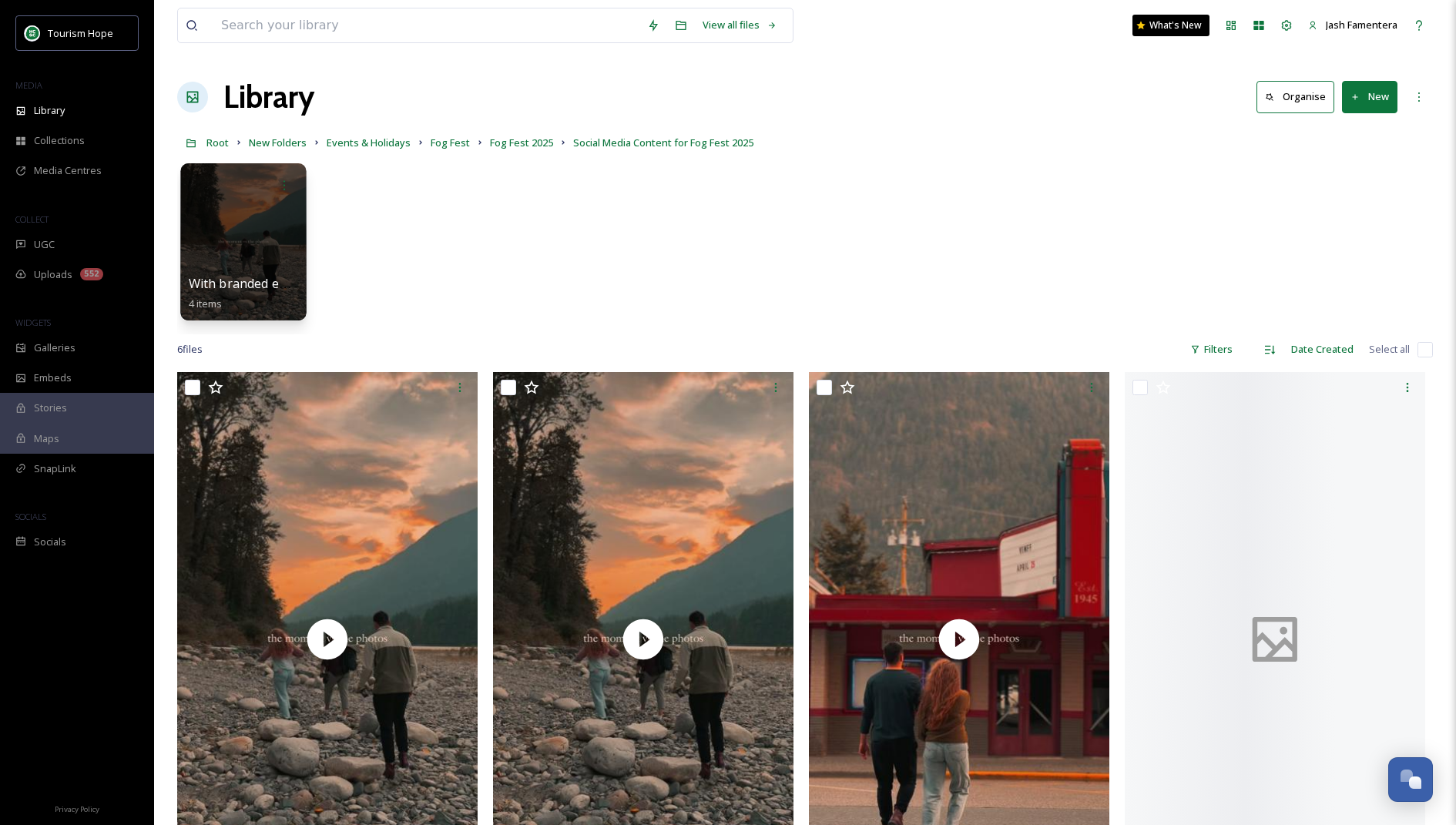
click at [245, 235] on div at bounding box center [242, 242] width 125 height 157
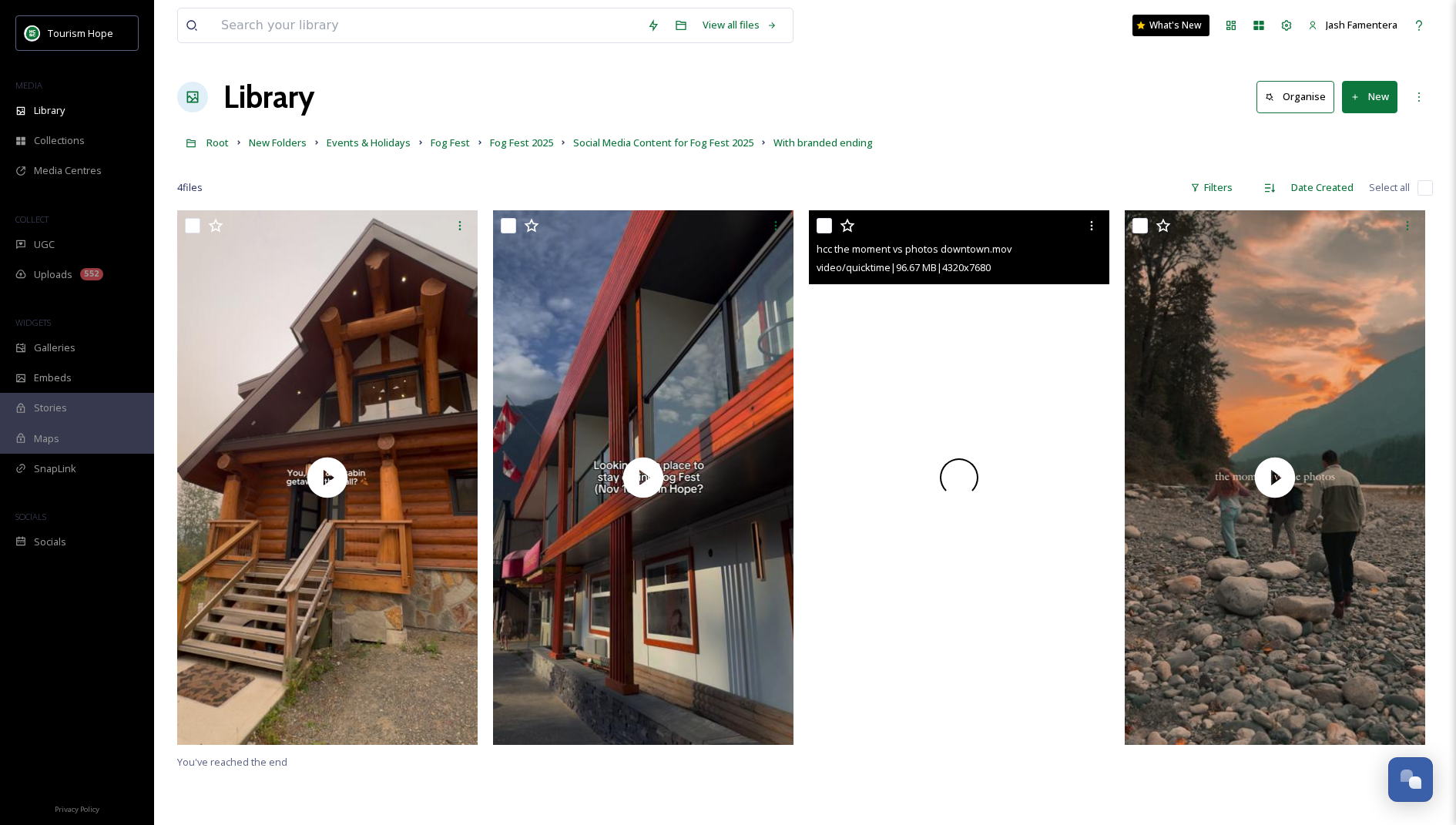
click at [837, 338] on div at bounding box center [959, 478] width 301 height 534
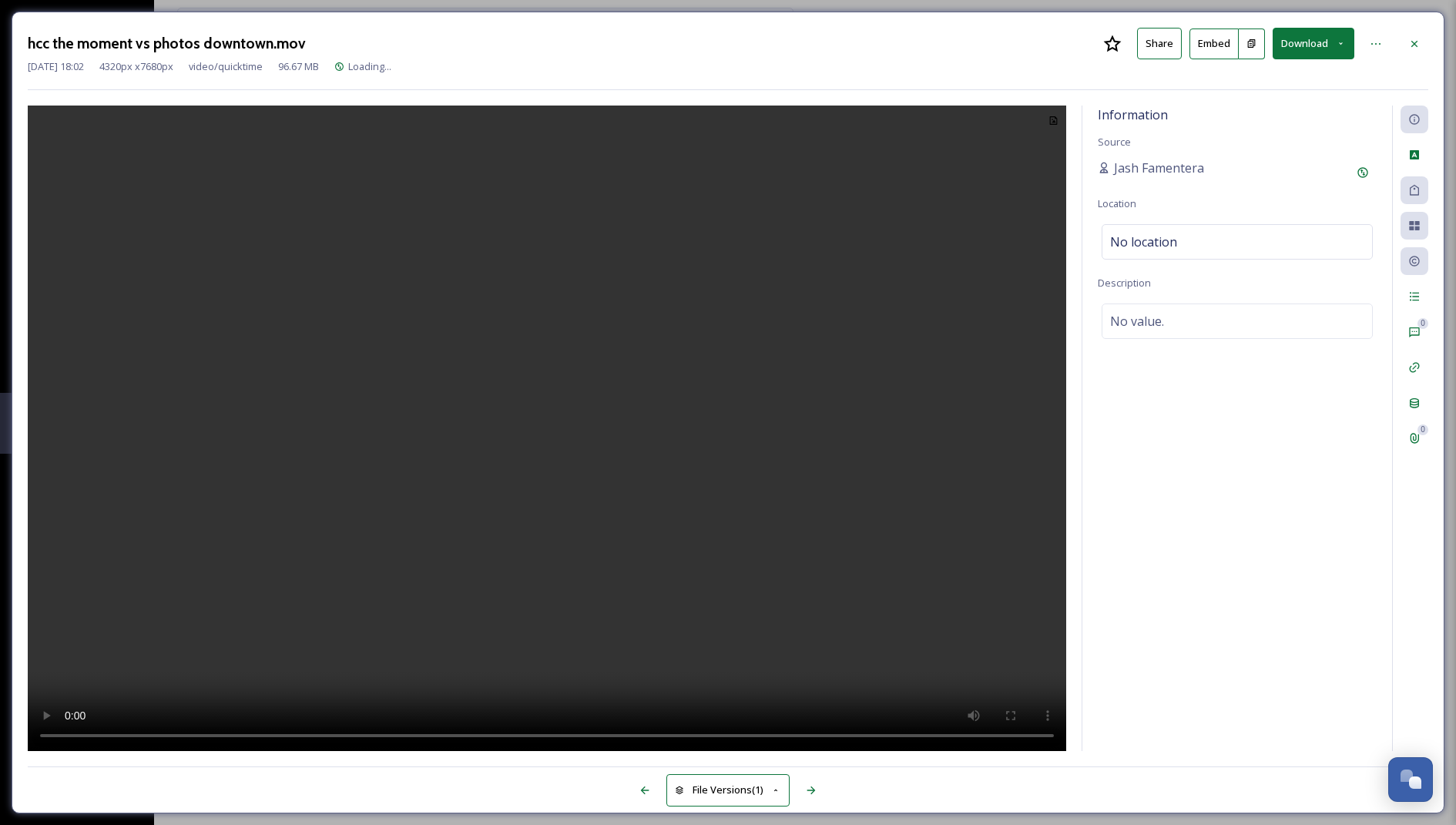
click at [567, 410] on video at bounding box center [547, 429] width 1038 height 647
click at [1411, 48] on icon at bounding box center [1413, 43] width 12 height 12
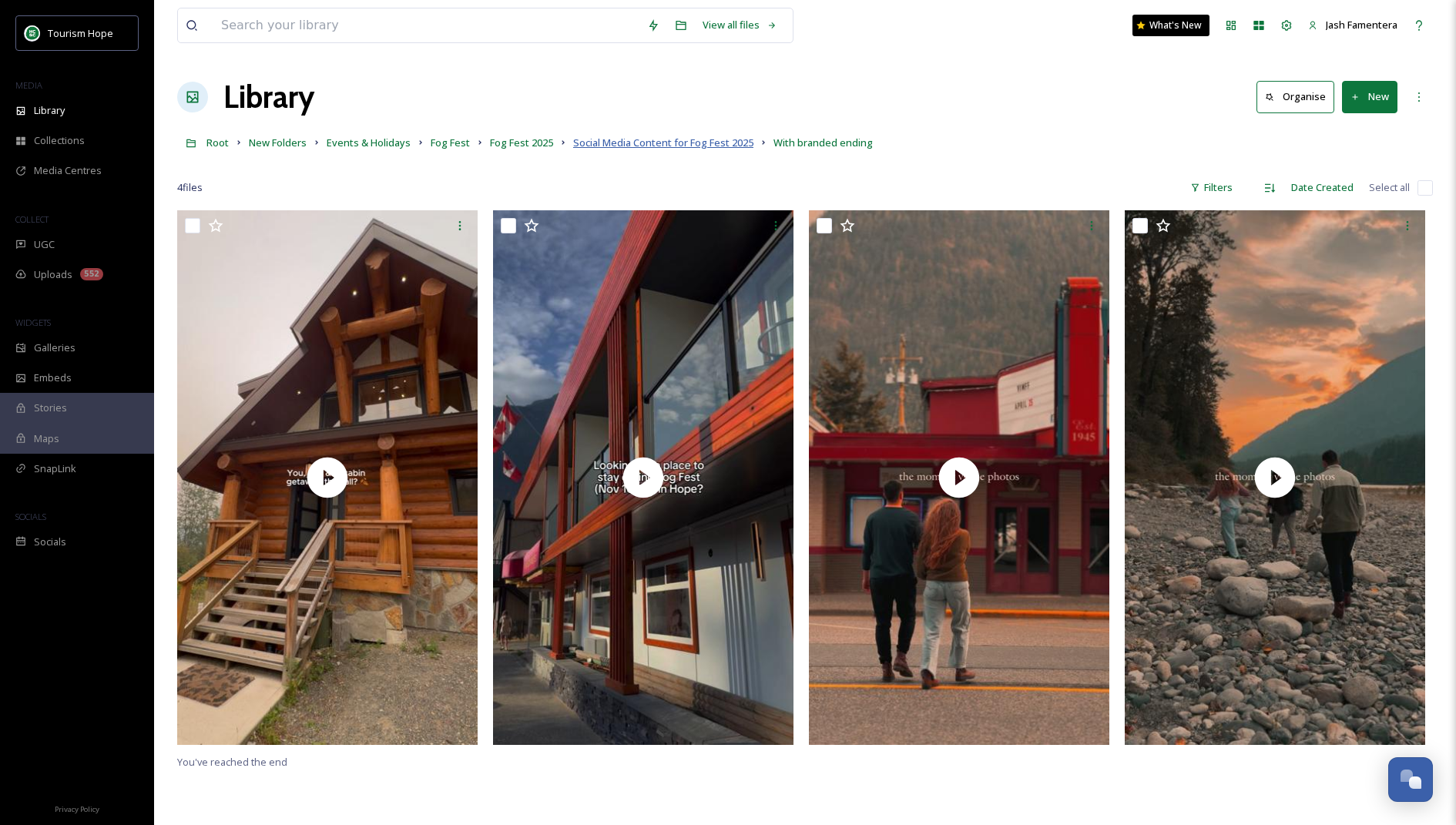
click at [610, 138] on span "Social Media Content for Fog Fest 2025" at bounding box center [663, 143] width 180 height 14
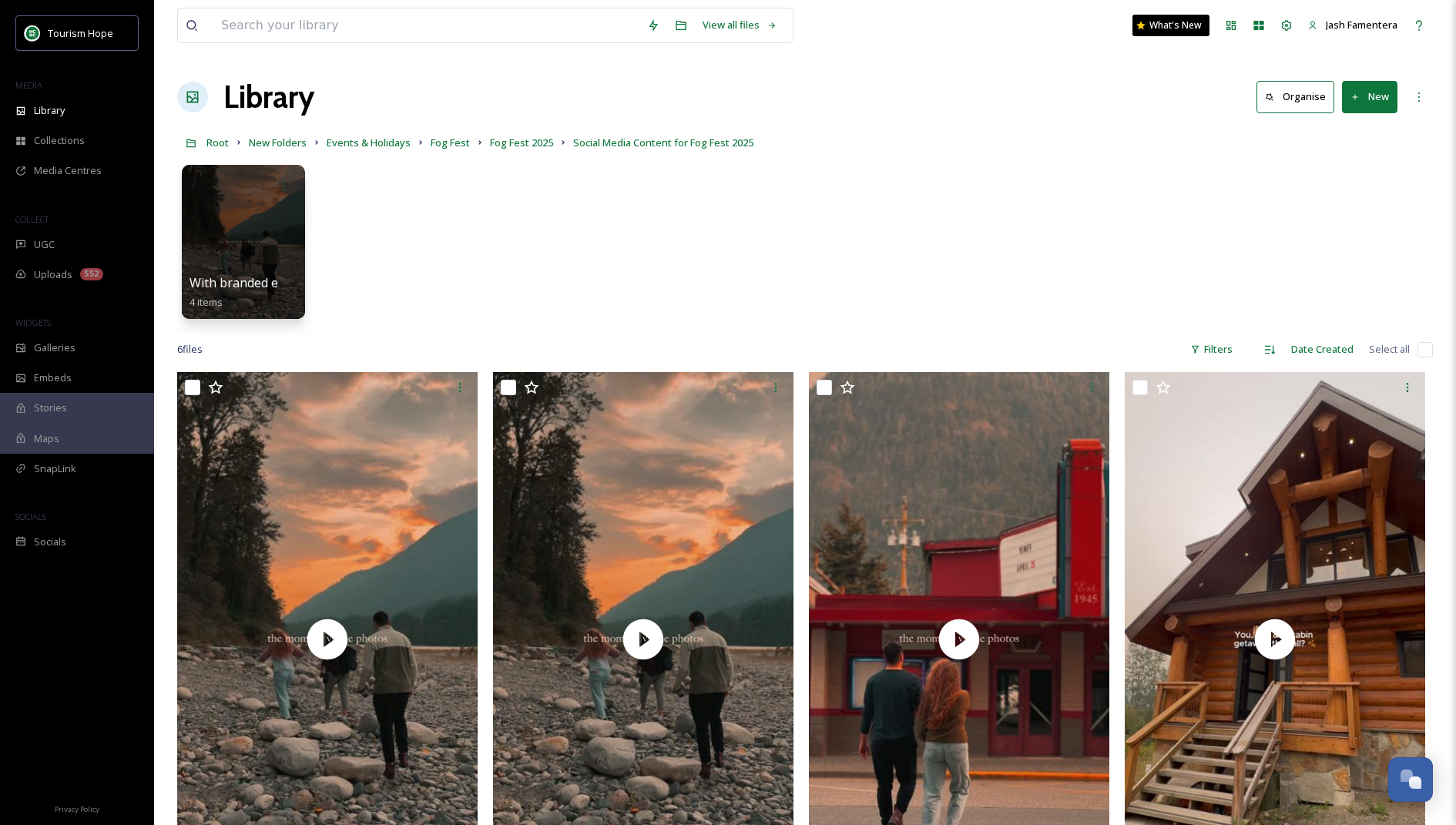
click at [1425, 344] on input "checkbox" at bounding box center [1425, 350] width 16 height 16
checkbox input "true"
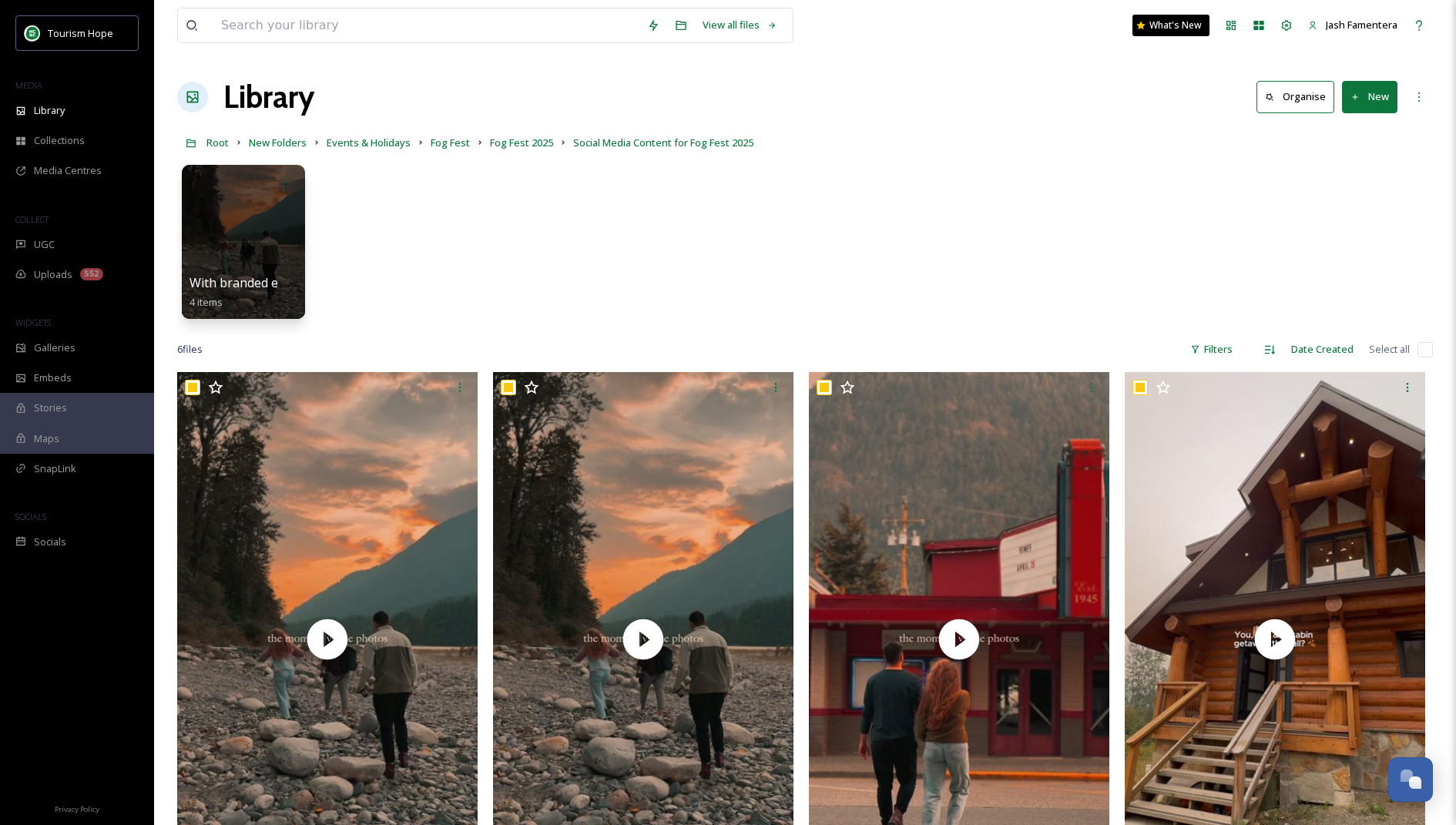
checkbox input "true"
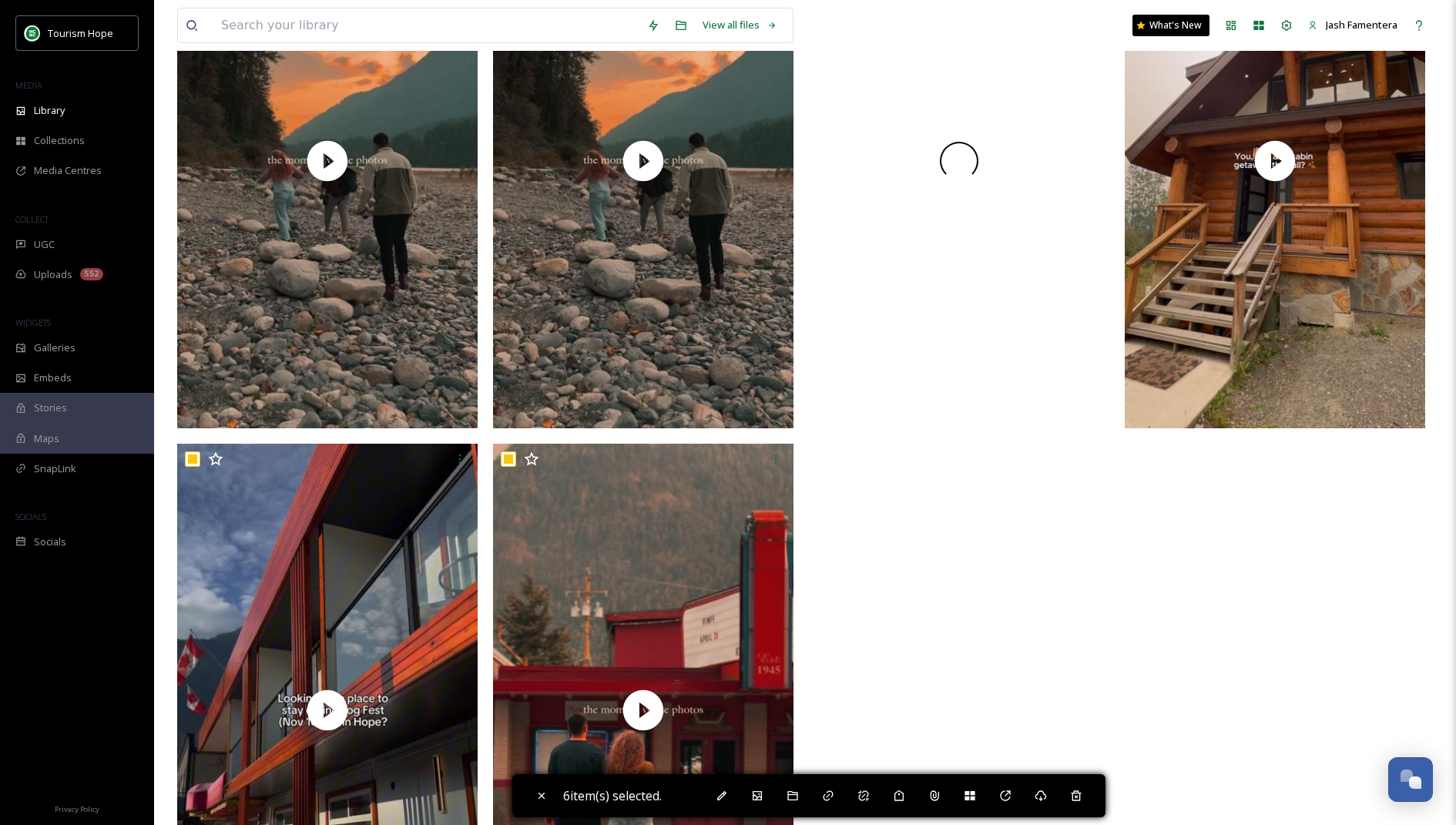
scroll to position [487, 0]
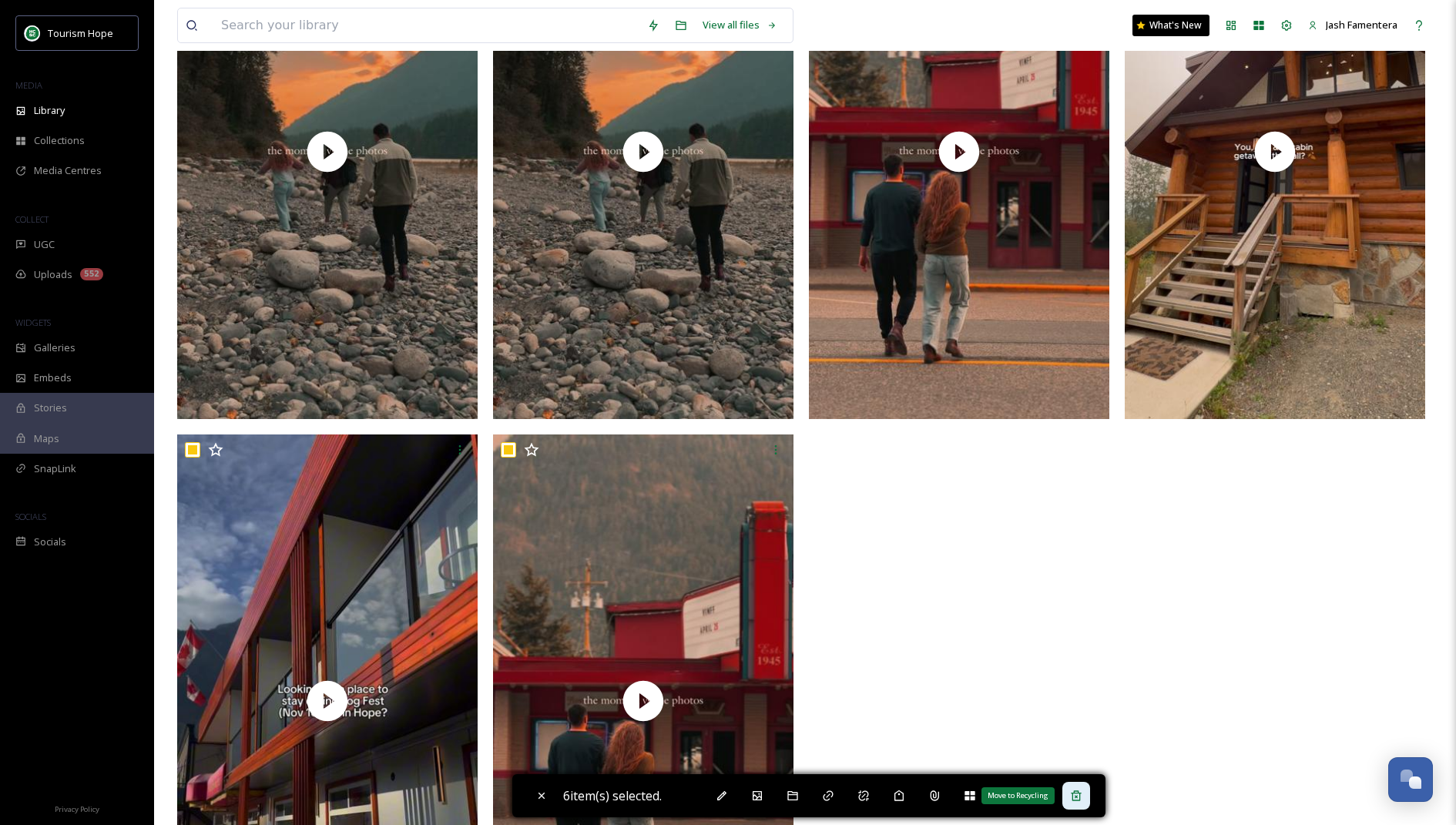
click at [1070, 790] on div "Move to Recycling" at bounding box center [1076, 796] width 28 height 28
checkbox input "false"
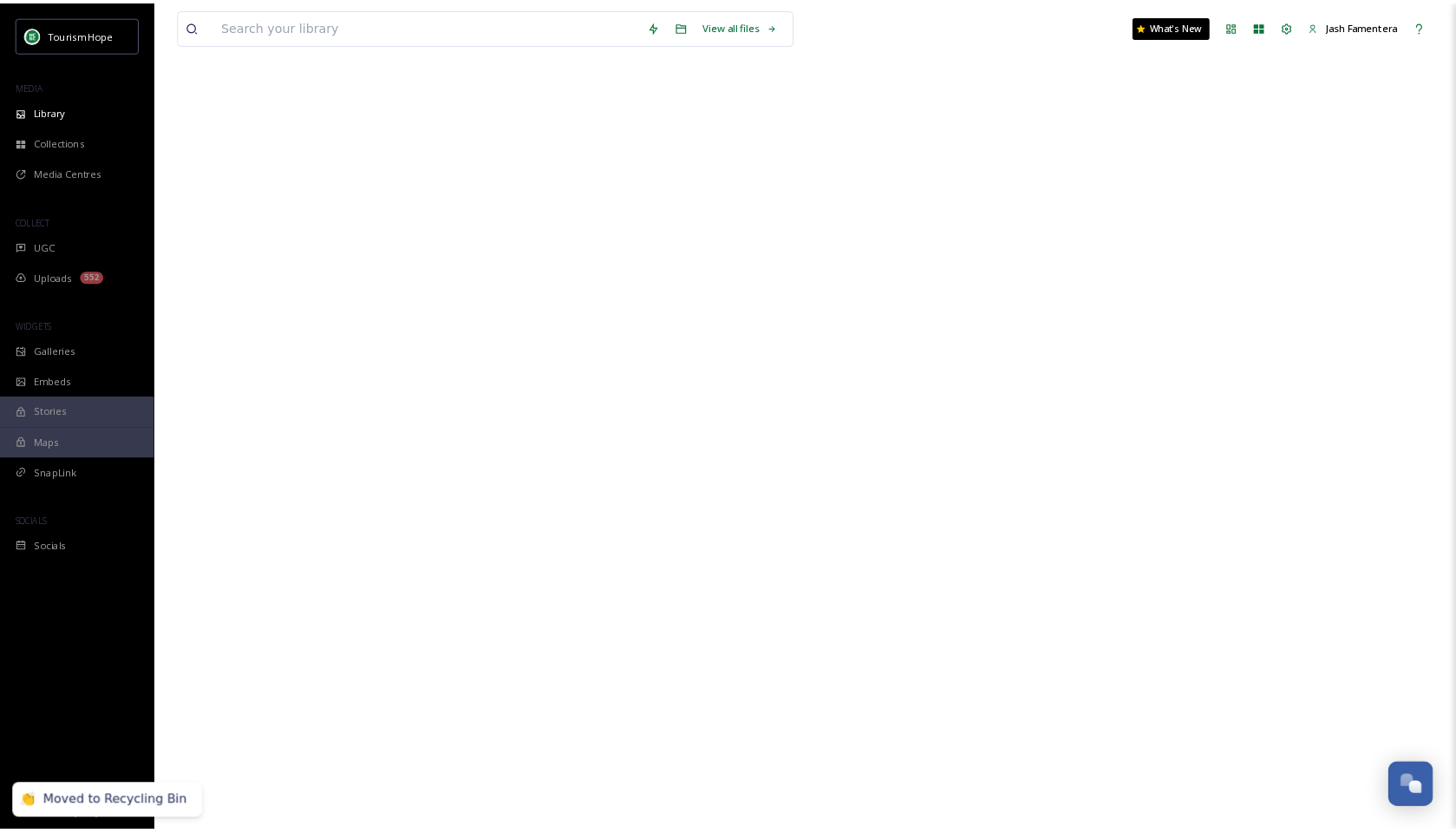
scroll to position [0, 0]
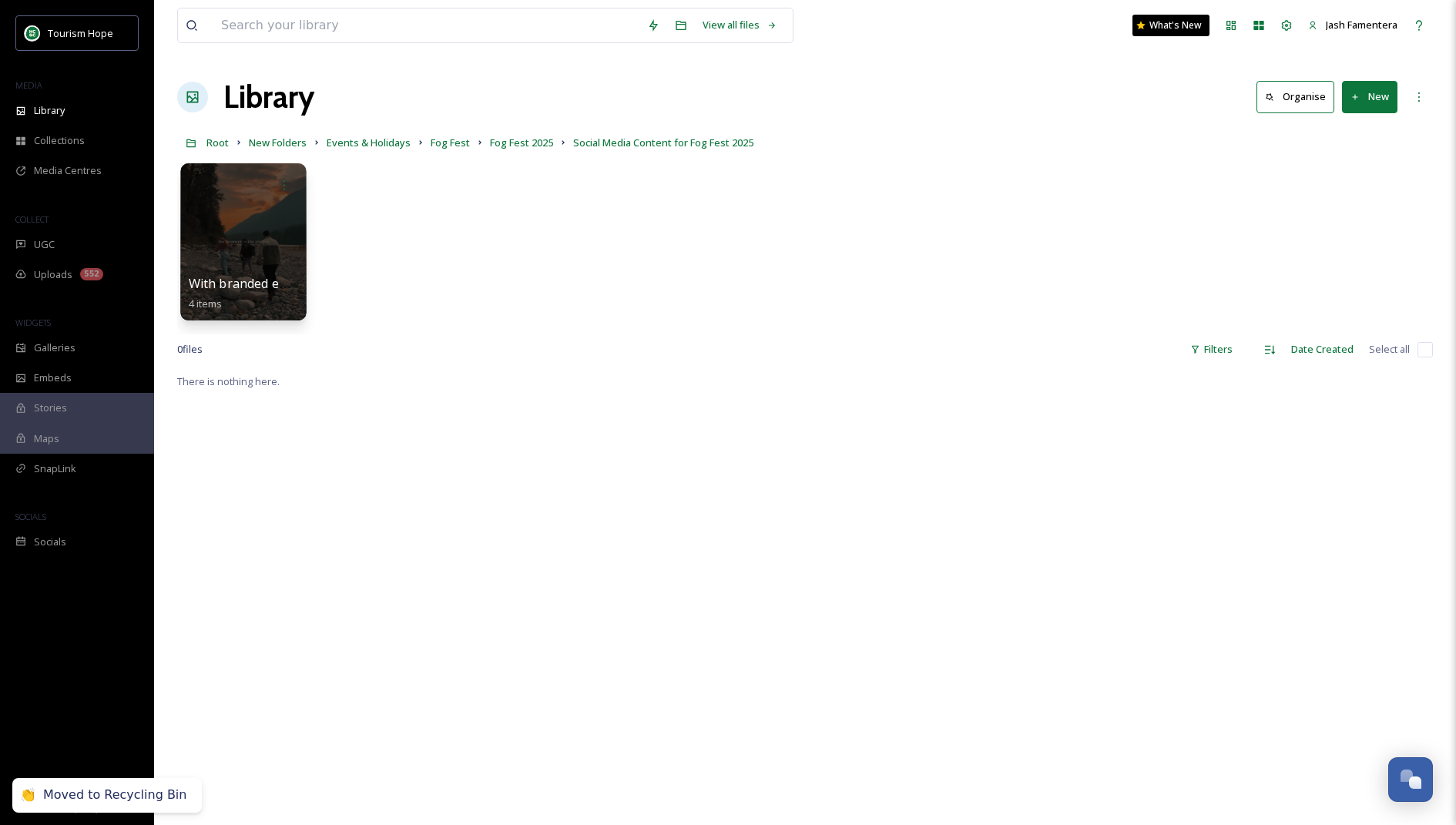
click at [243, 238] on div at bounding box center [242, 242] width 125 height 157
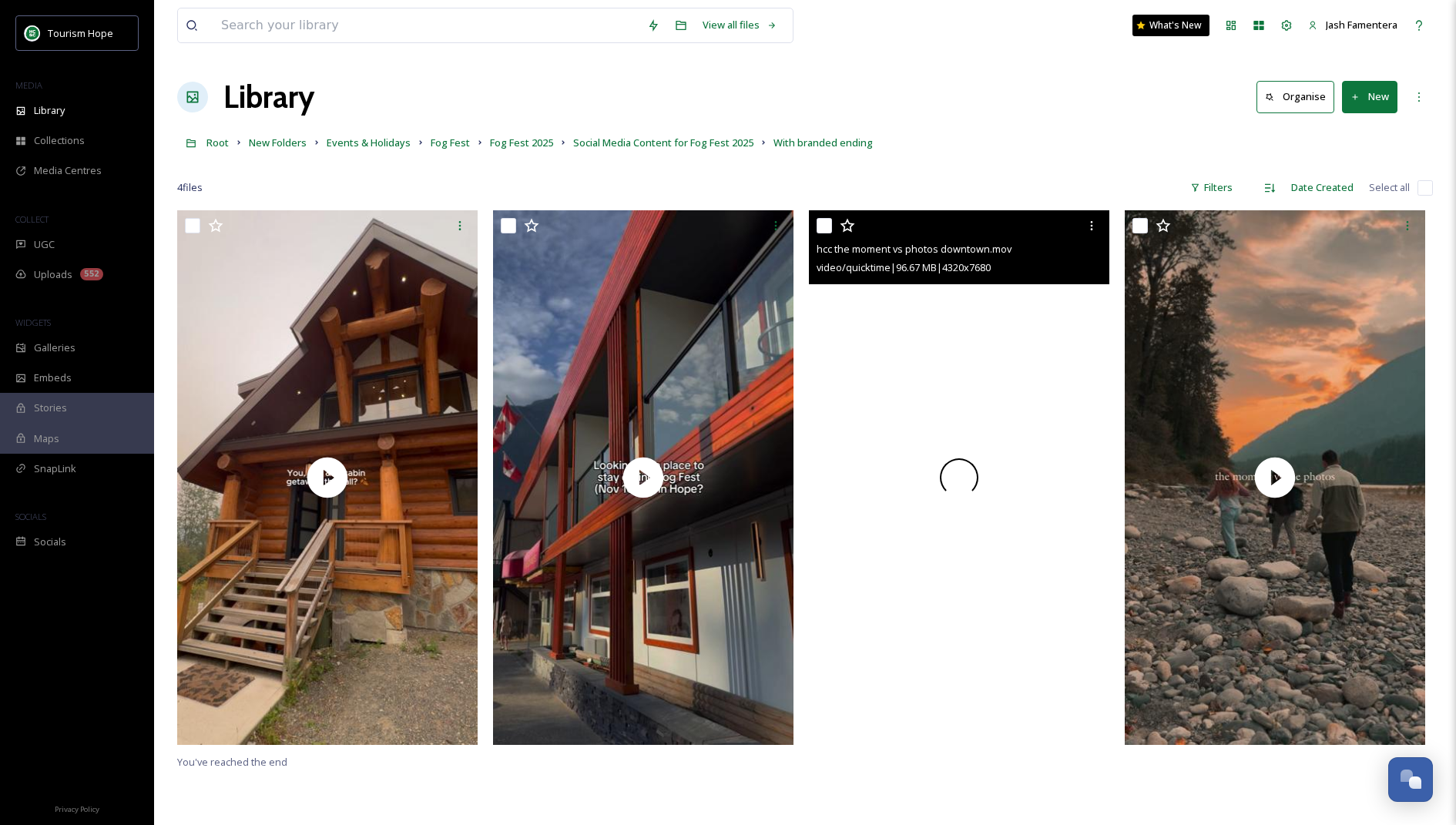
click at [970, 333] on div at bounding box center [959, 478] width 301 height 534
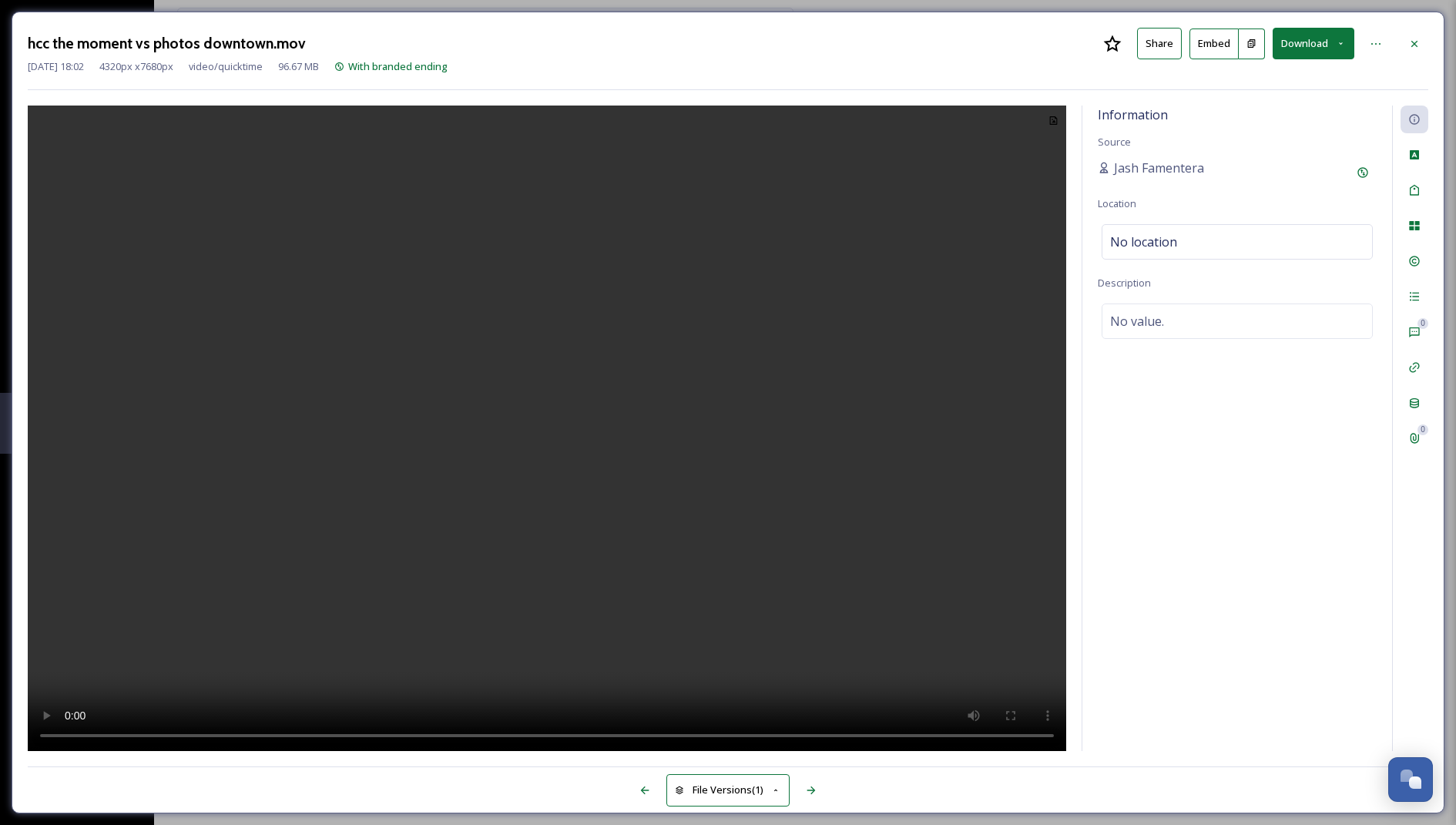
click at [509, 510] on video at bounding box center [547, 429] width 1038 height 647
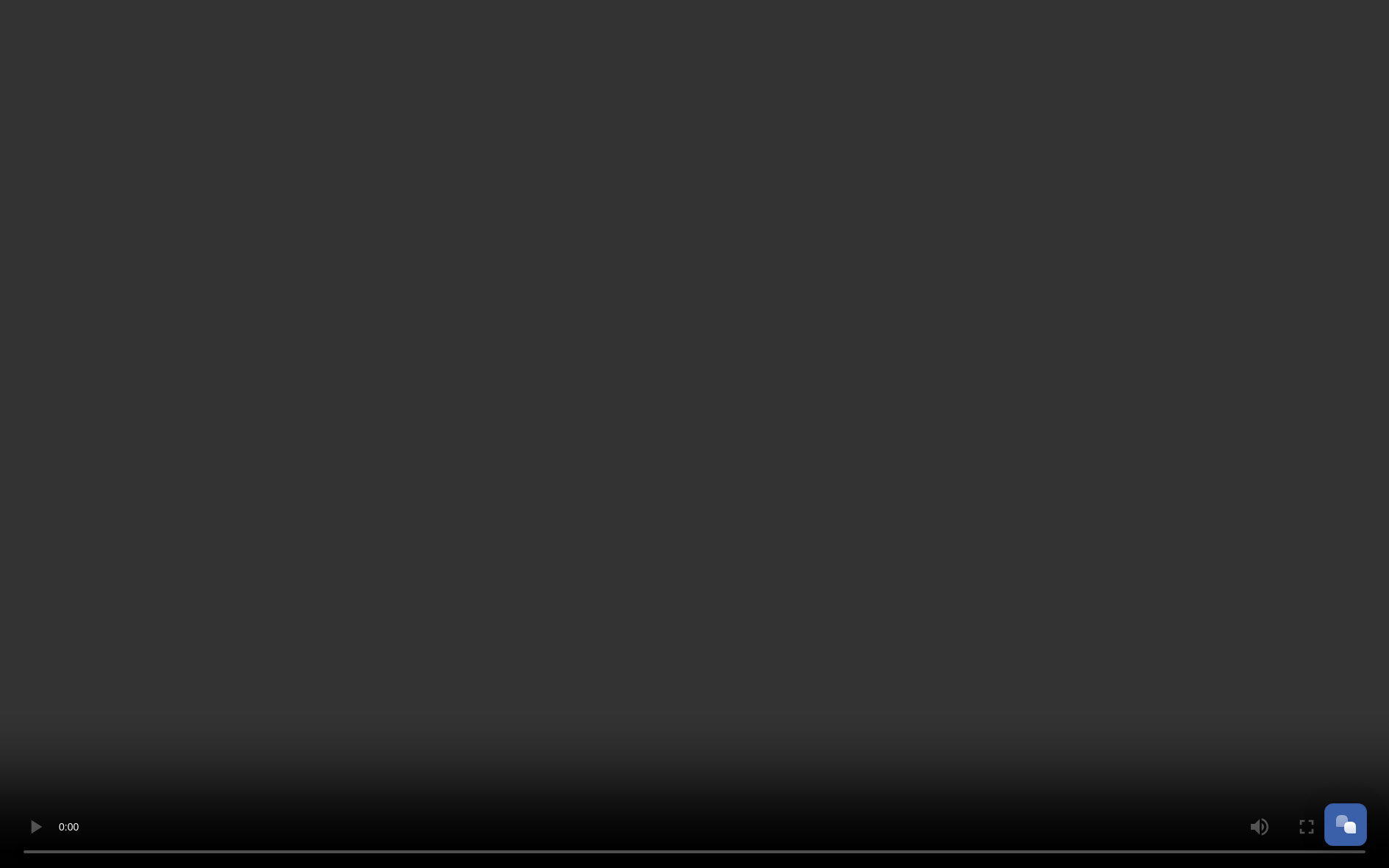
click at [826, 593] on video at bounding box center [694, 434] width 1389 height 868
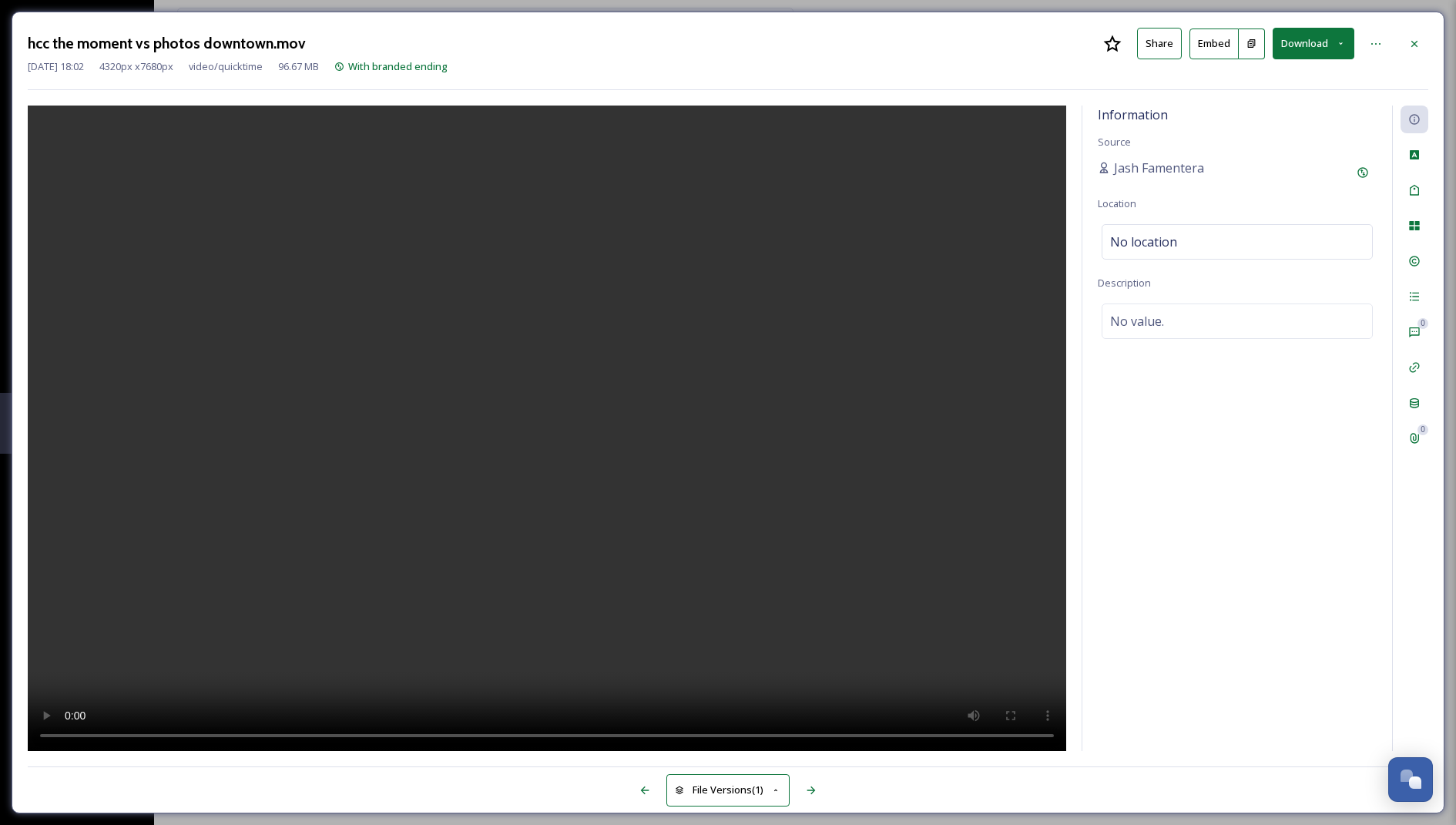
click at [714, 487] on video at bounding box center [547, 429] width 1038 height 647
click at [631, 458] on video at bounding box center [547, 429] width 1038 height 647
click at [1414, 33] on div at bounding box center [1414, 44] width 28 height 28
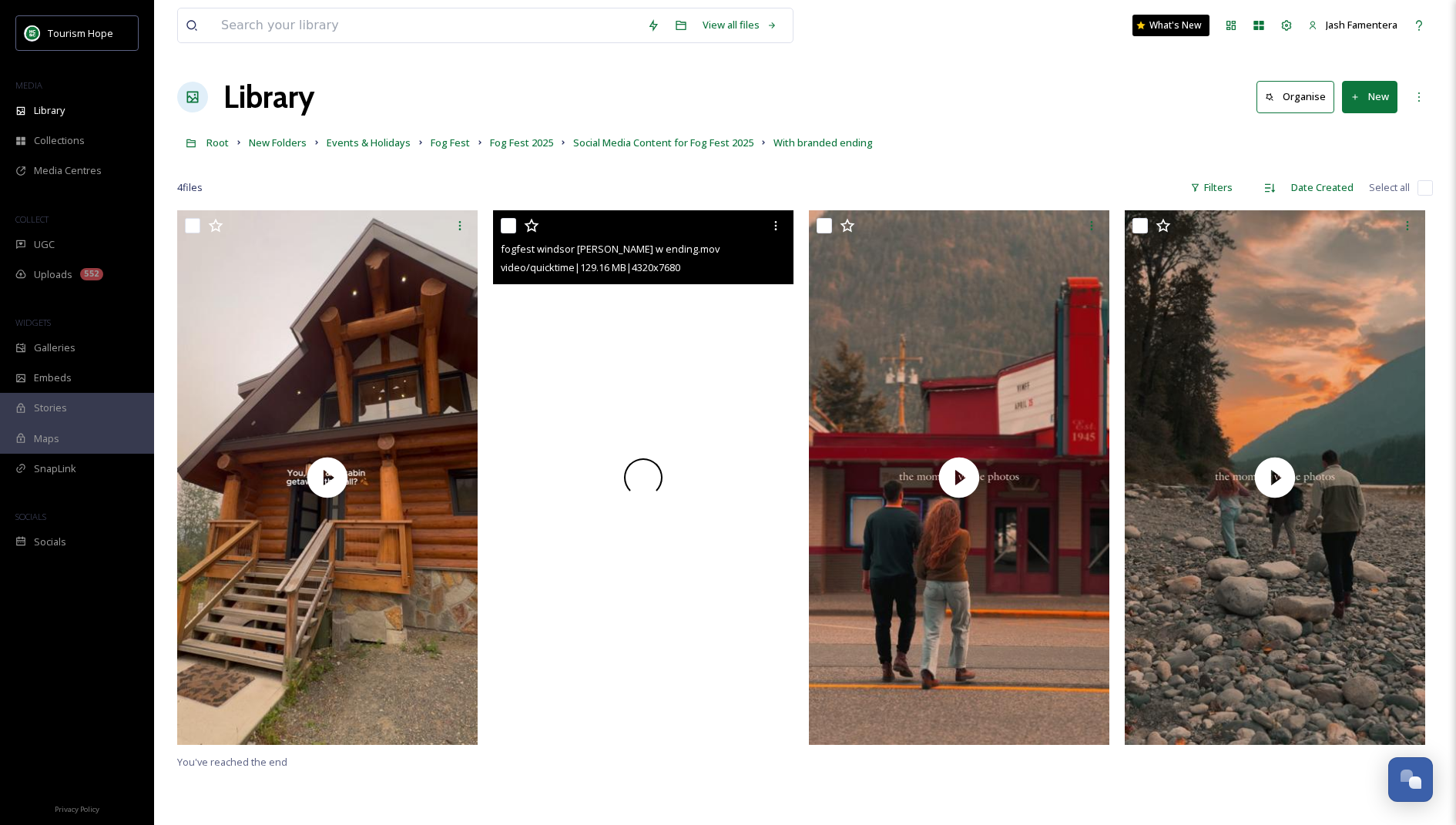
click at [658, 369] on div at bounding box center [643, 478] width 301 height 534
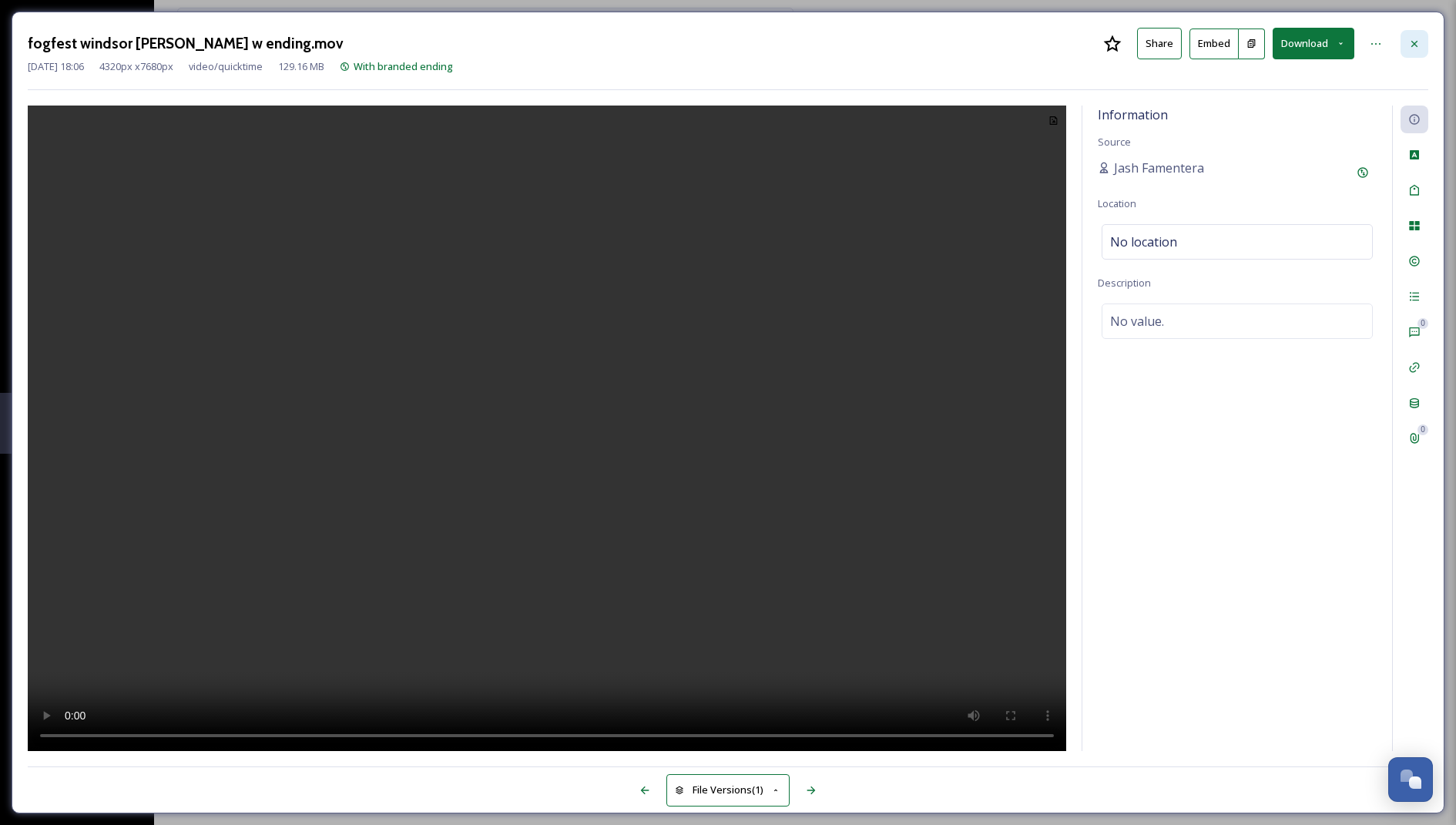
click at [1416, 39] on icon at bounding box center [1413, 43] width 12 height 12
